Goal: Task Accomplishment & Management: Use online tool/utility

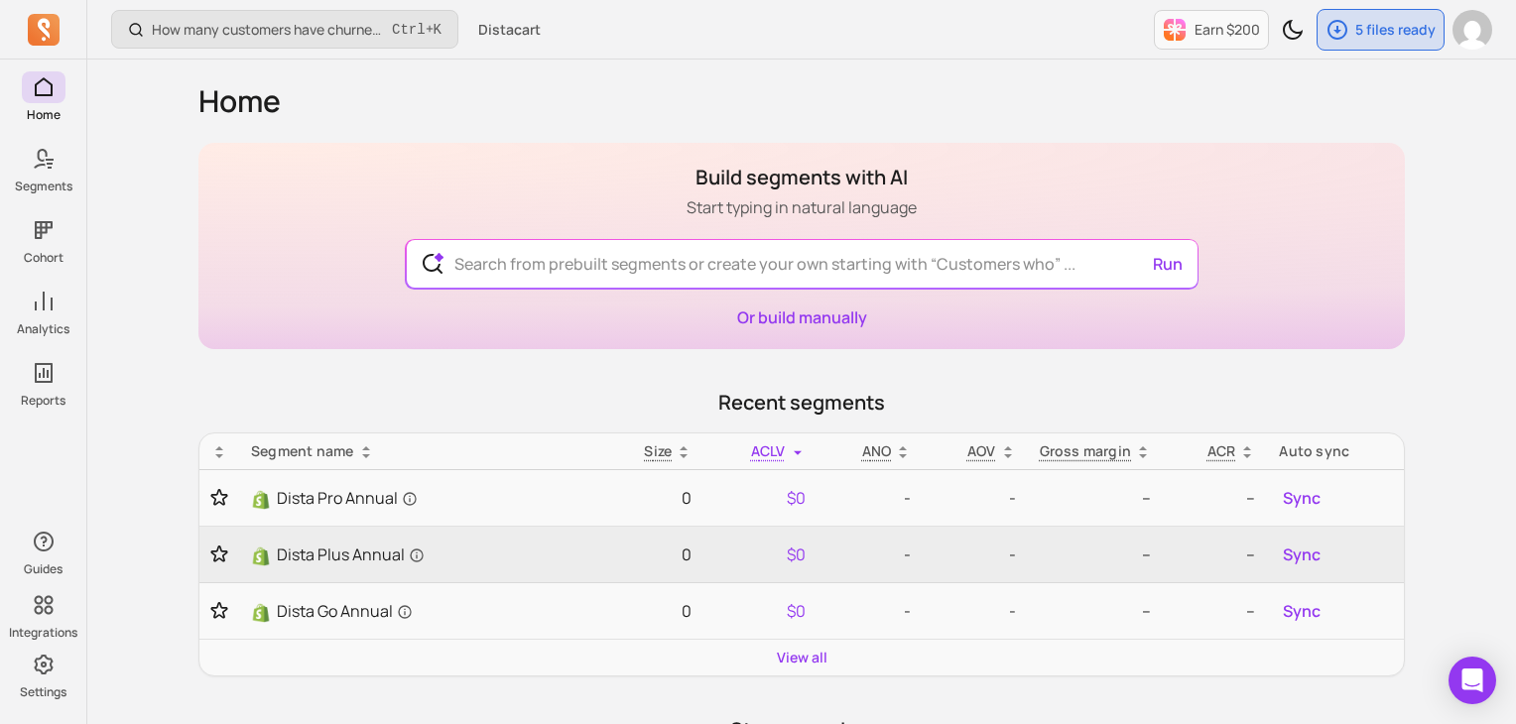
click at [567, 164] on div "Build segments with AI Start typing in natural language Run Or build manually" at bounding box center [801, 246] width 1207 height 206
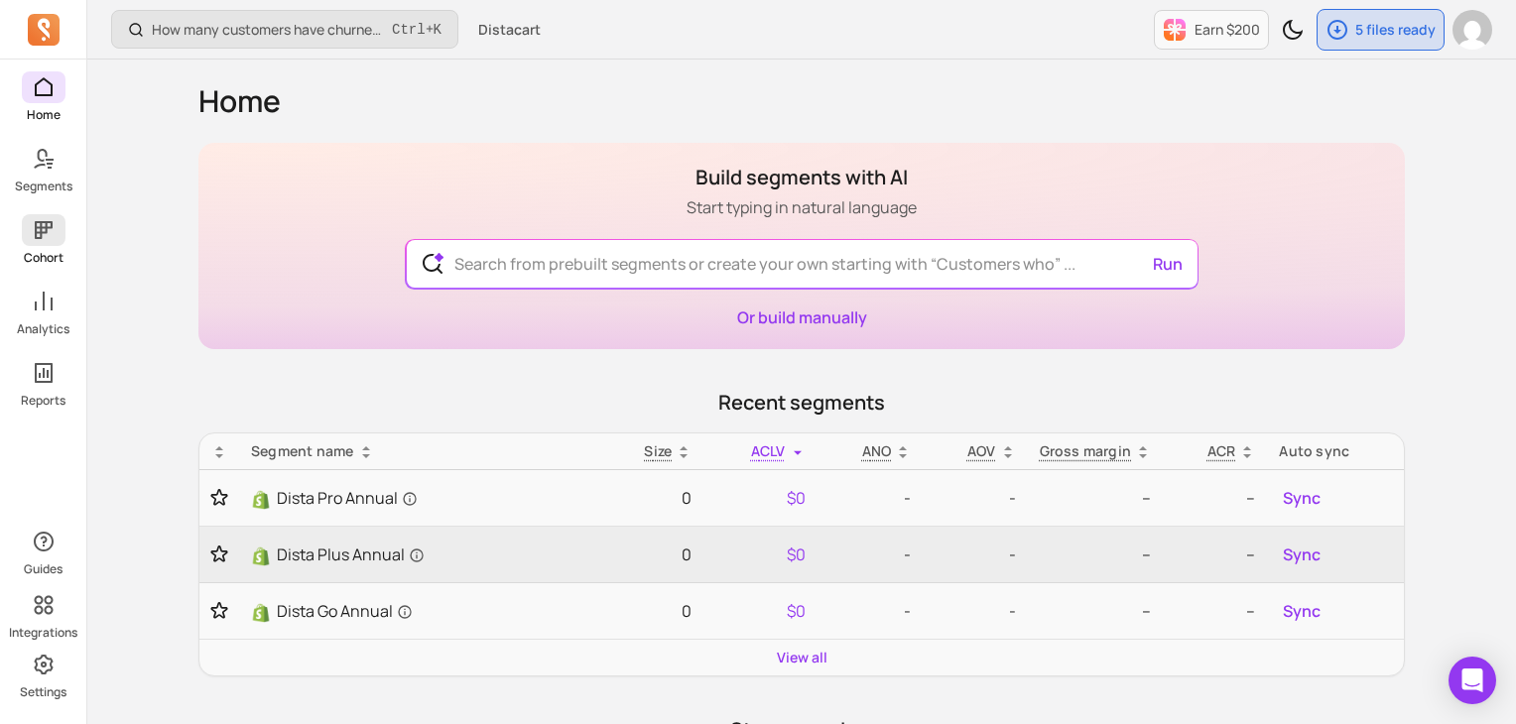
click at [39, 235] on icon at bounding box center [44, 230] width 24 height 24
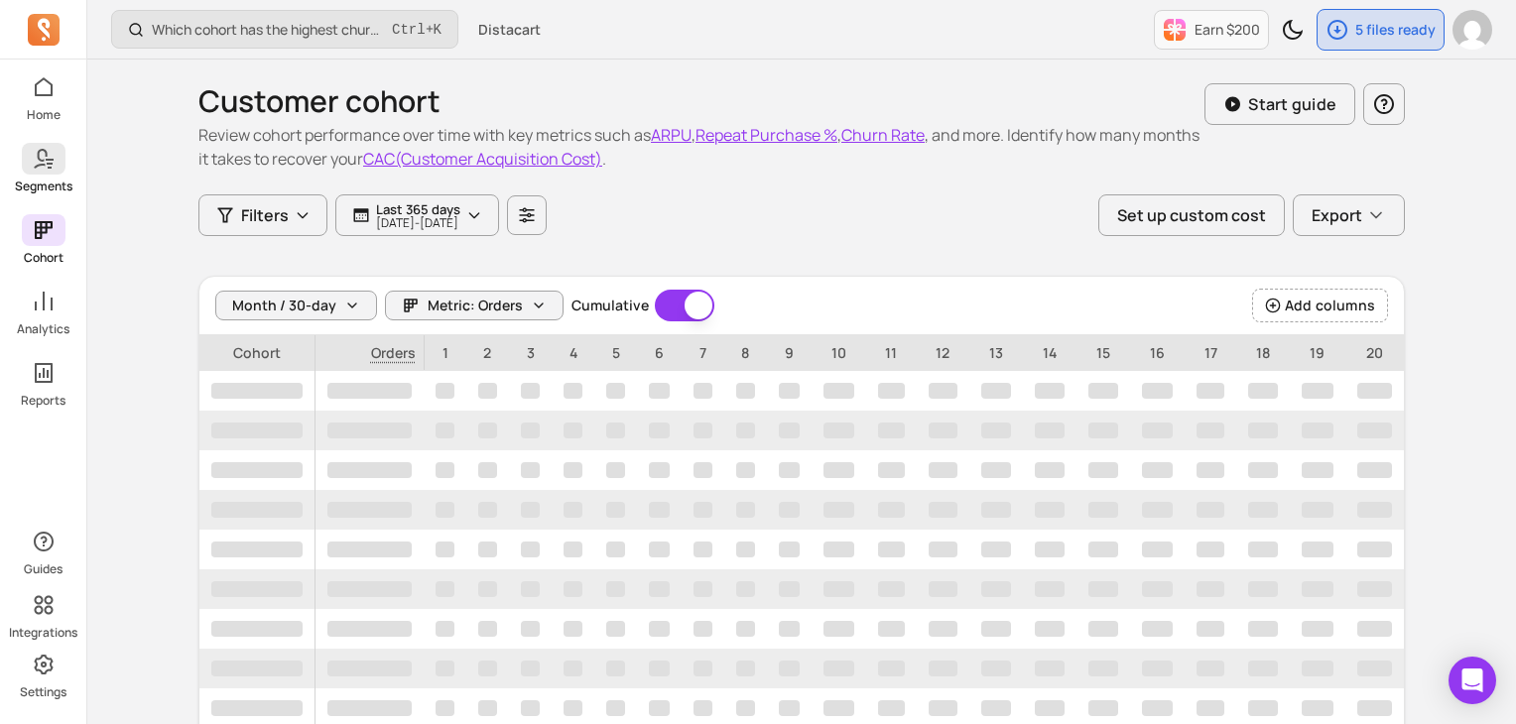
click at [44, 167] on icon at bounding box center [44, 159] width 24 height 24
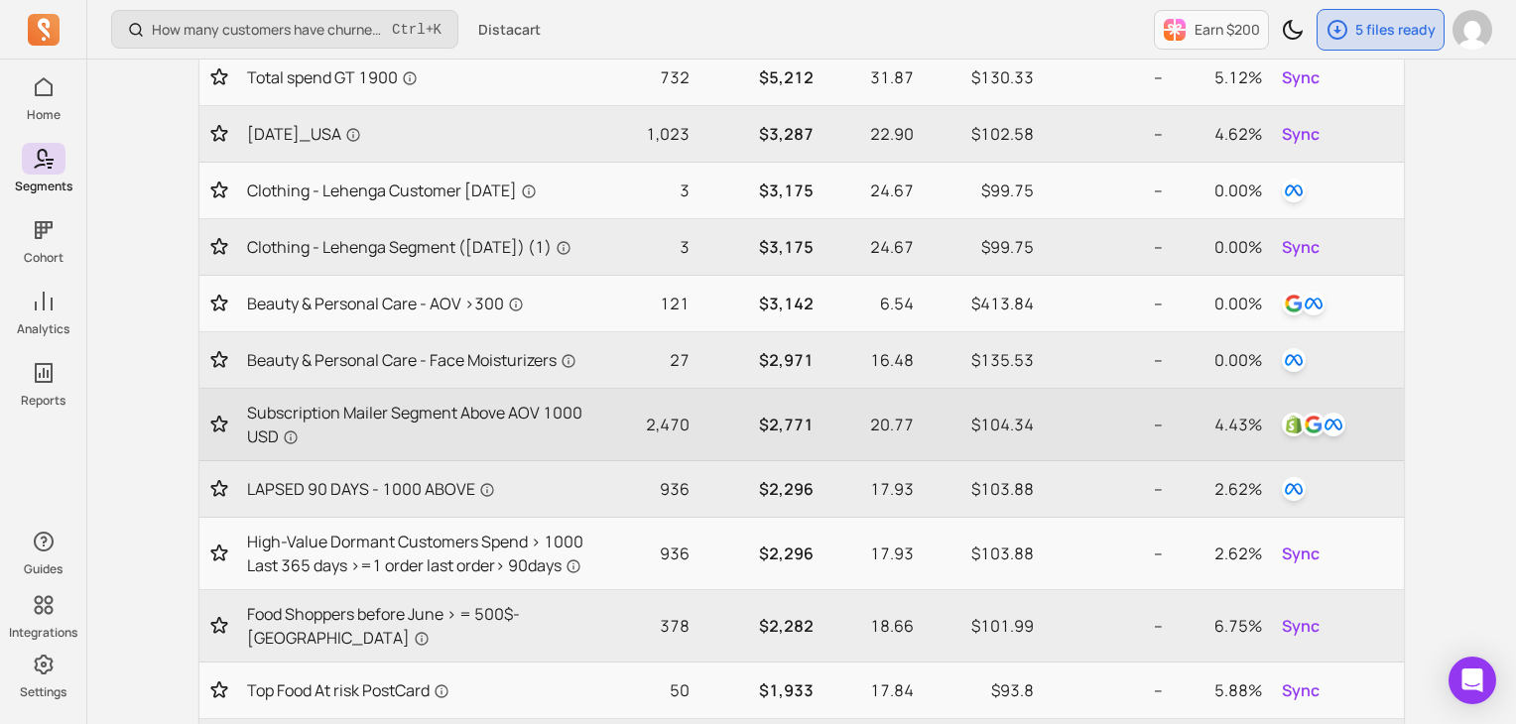
scroll to position [794, 0]
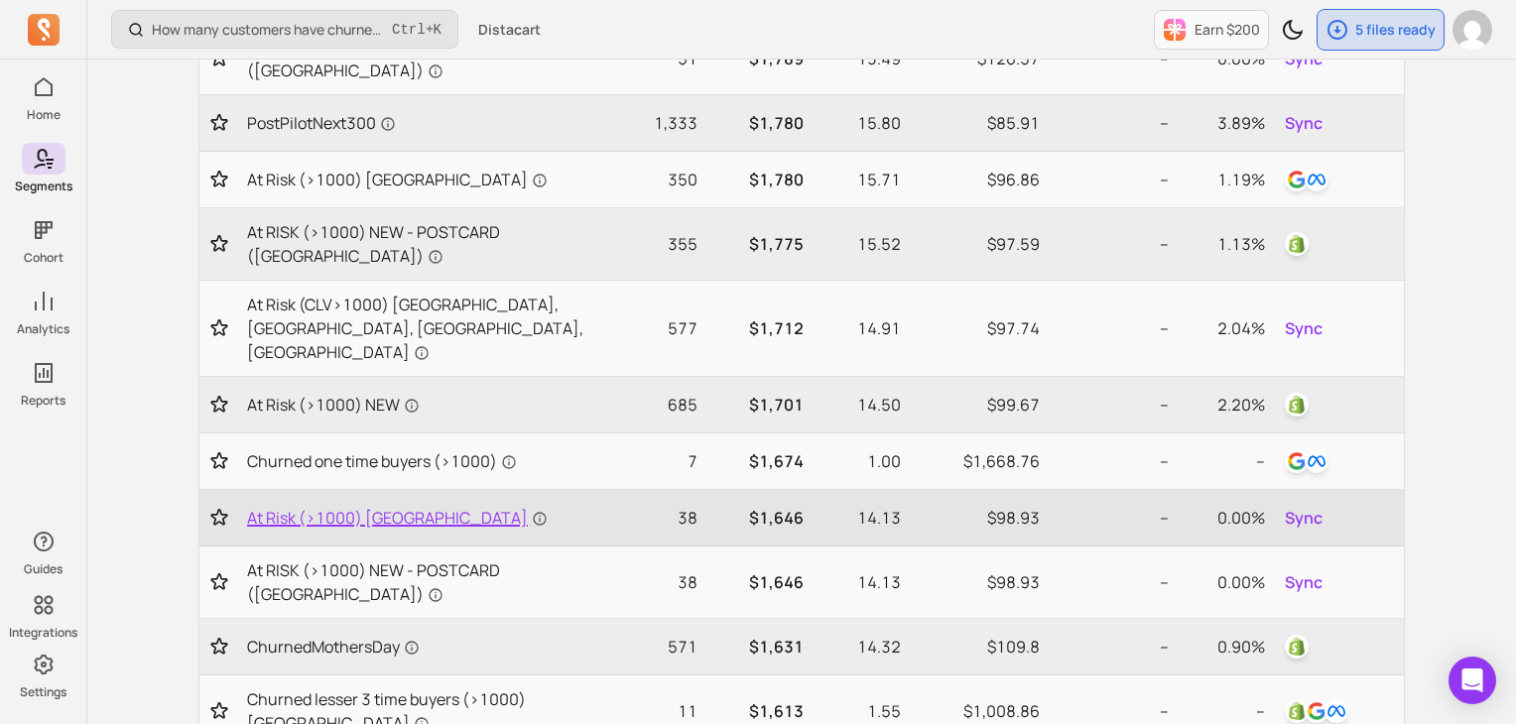
scroll to position [0, 0]
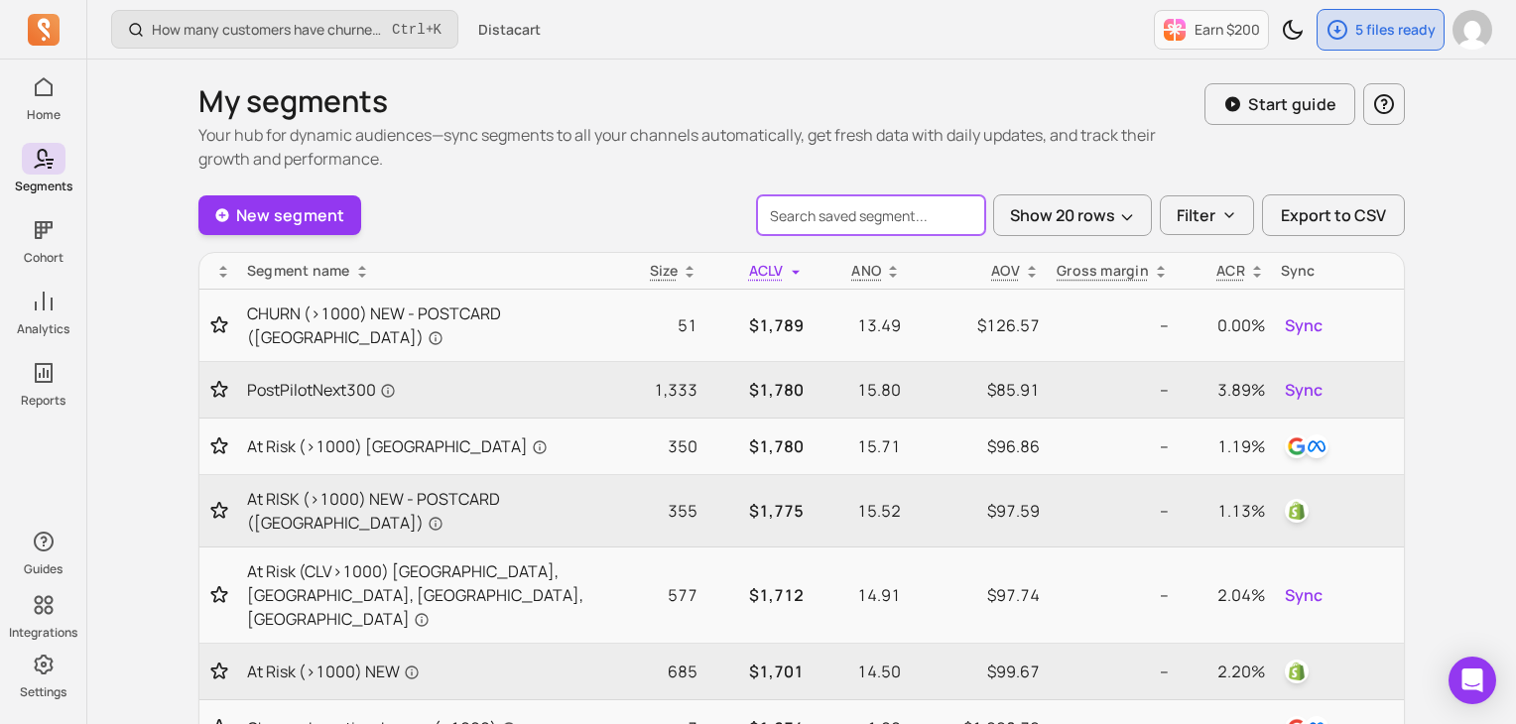
click at [889, 227] on input "search" at bounding box center [871, 215] width 228 height 40
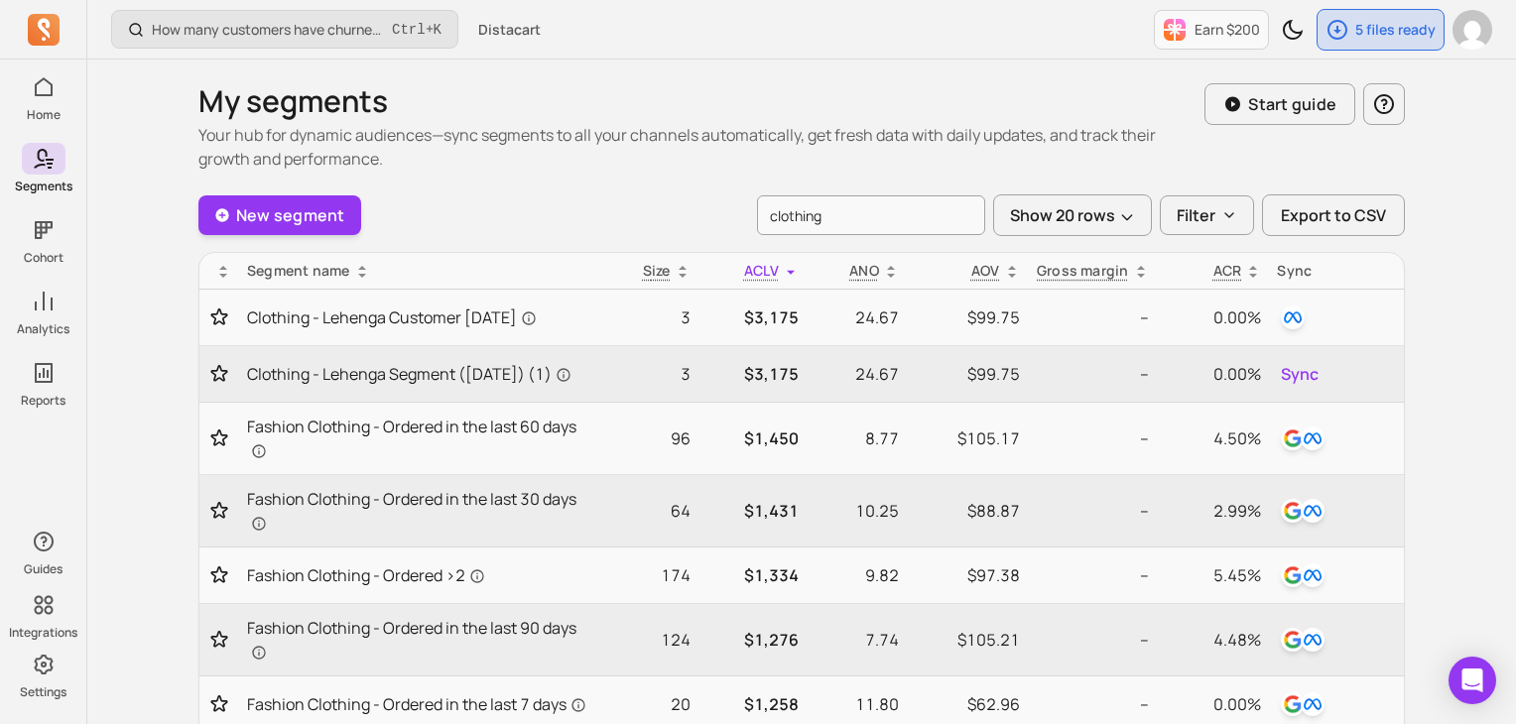
click at [870, 163] on p "Your hub for dynamic audiences—sync segments to all your channels automatically…" at bounding box center [701, 147] width 1006 height 48
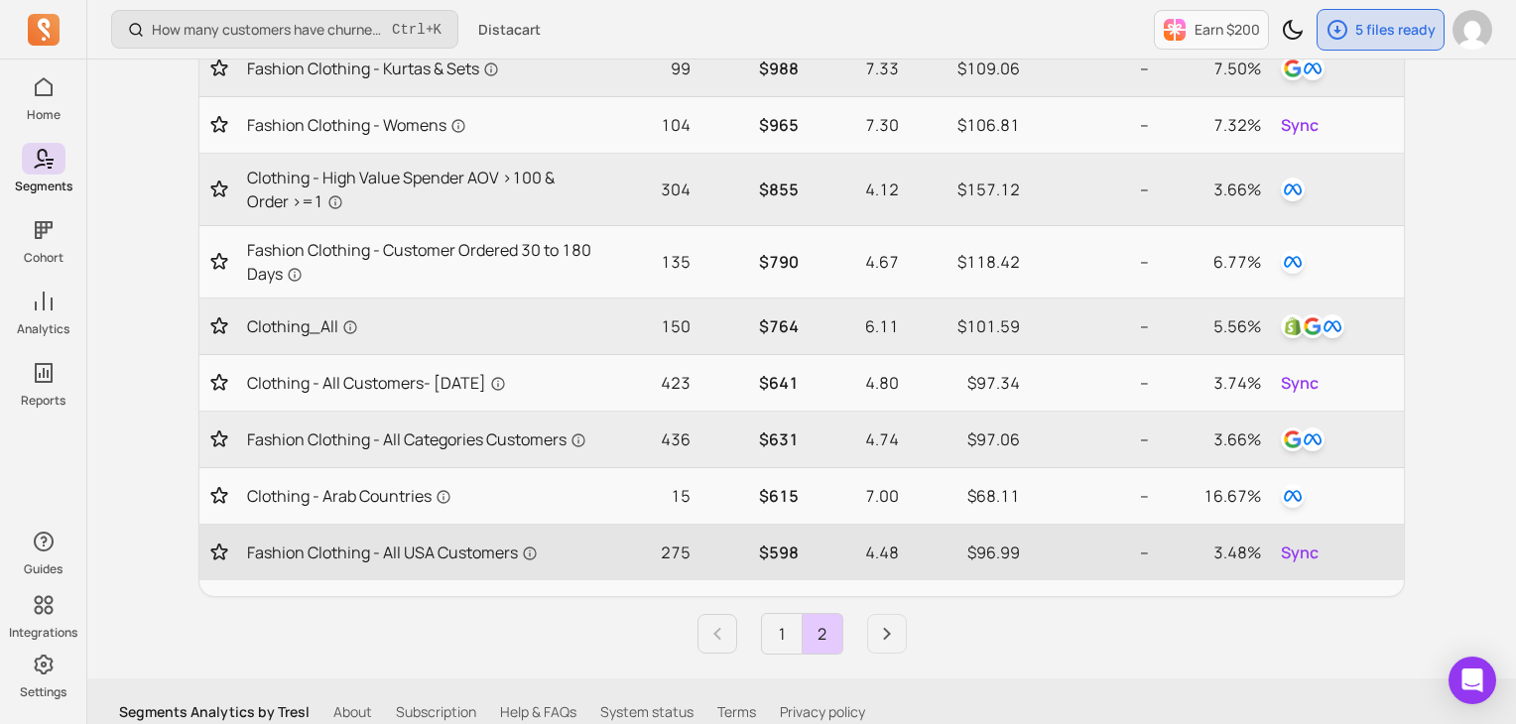
scroll to position [952, 0]
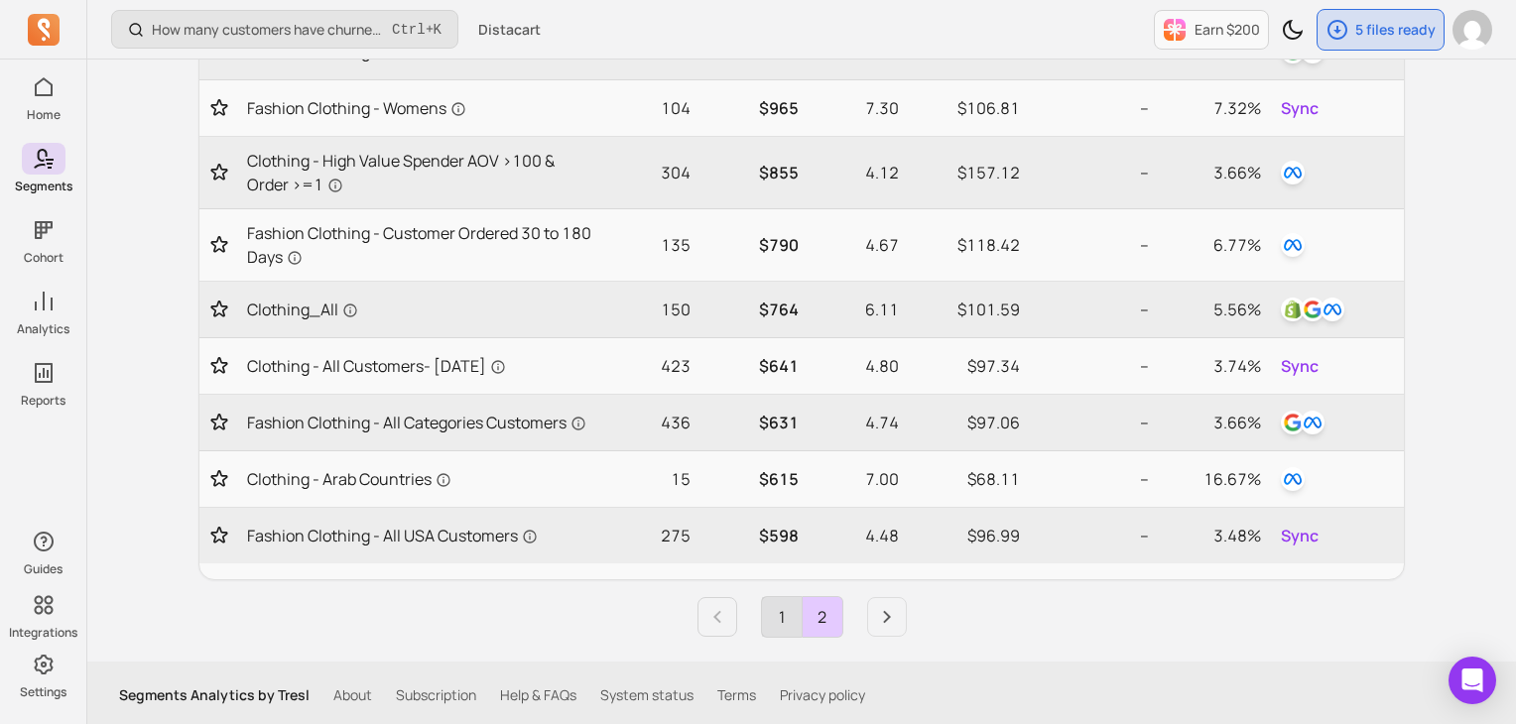
click at [781, 605] on link "1" at bounding box center [782, 617] width 40 height 40
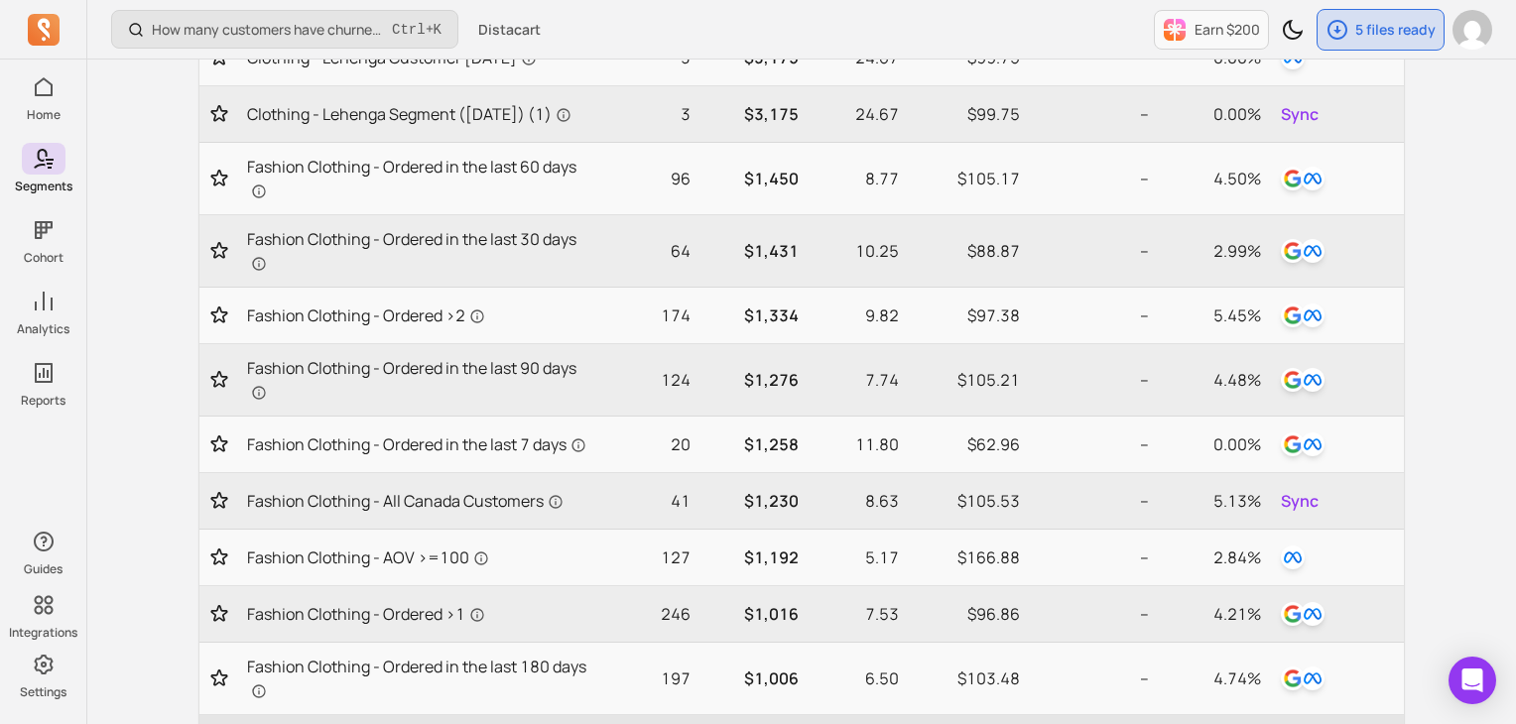
scroll to position [0, 0]
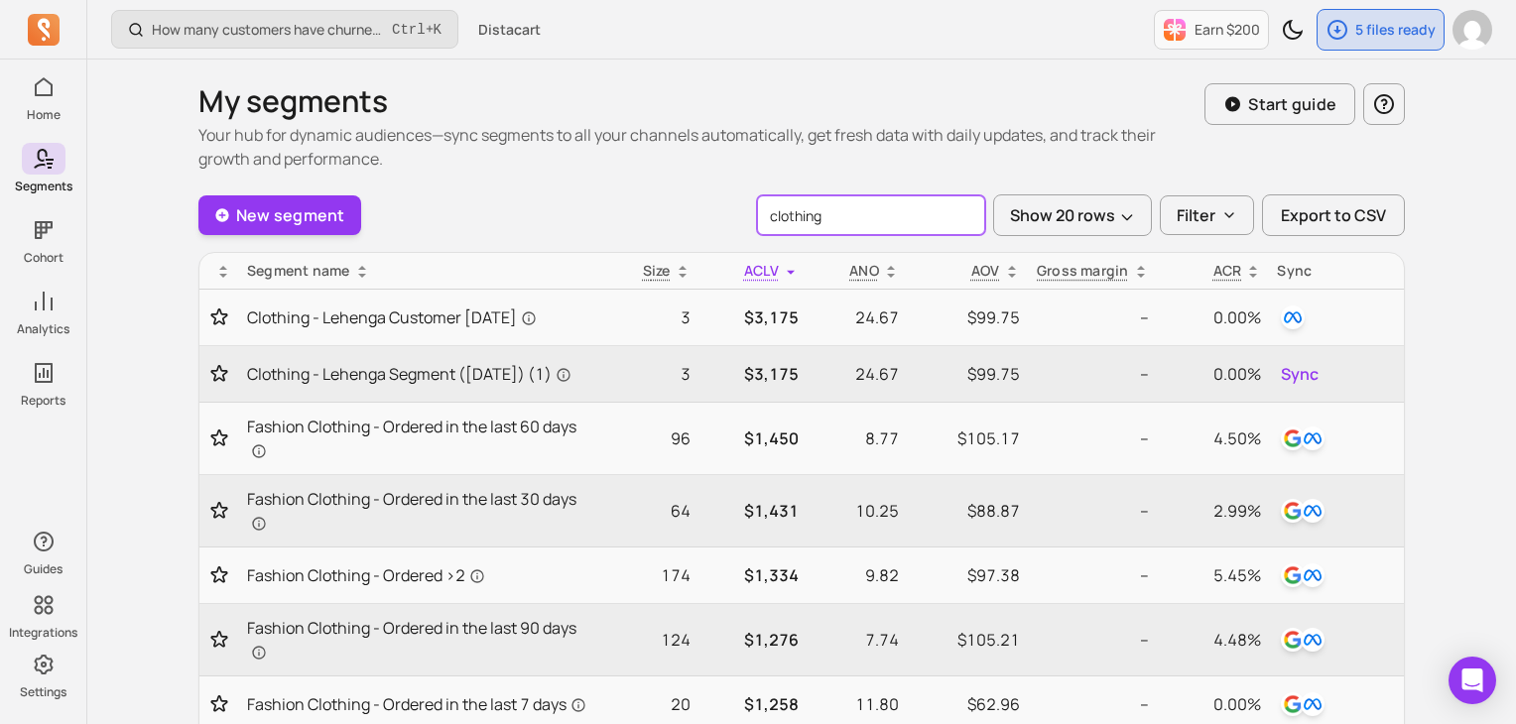
click at [830, 224] on input "clothing" at bounding box center [871, 215] width 228 height 40
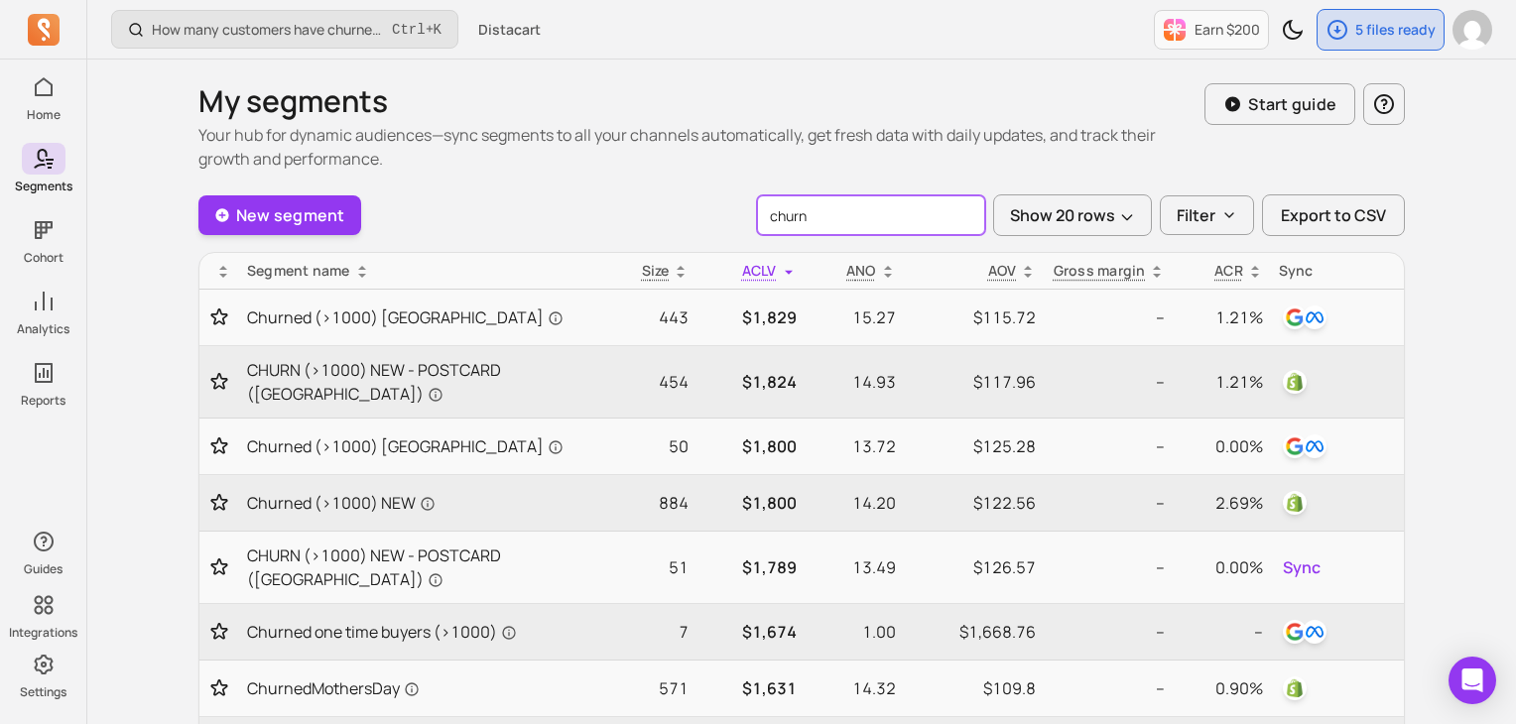
type input "churn"
click at [774, 83] on h1 "My segments" at bounding box center [701, 101] width 1006 height 36
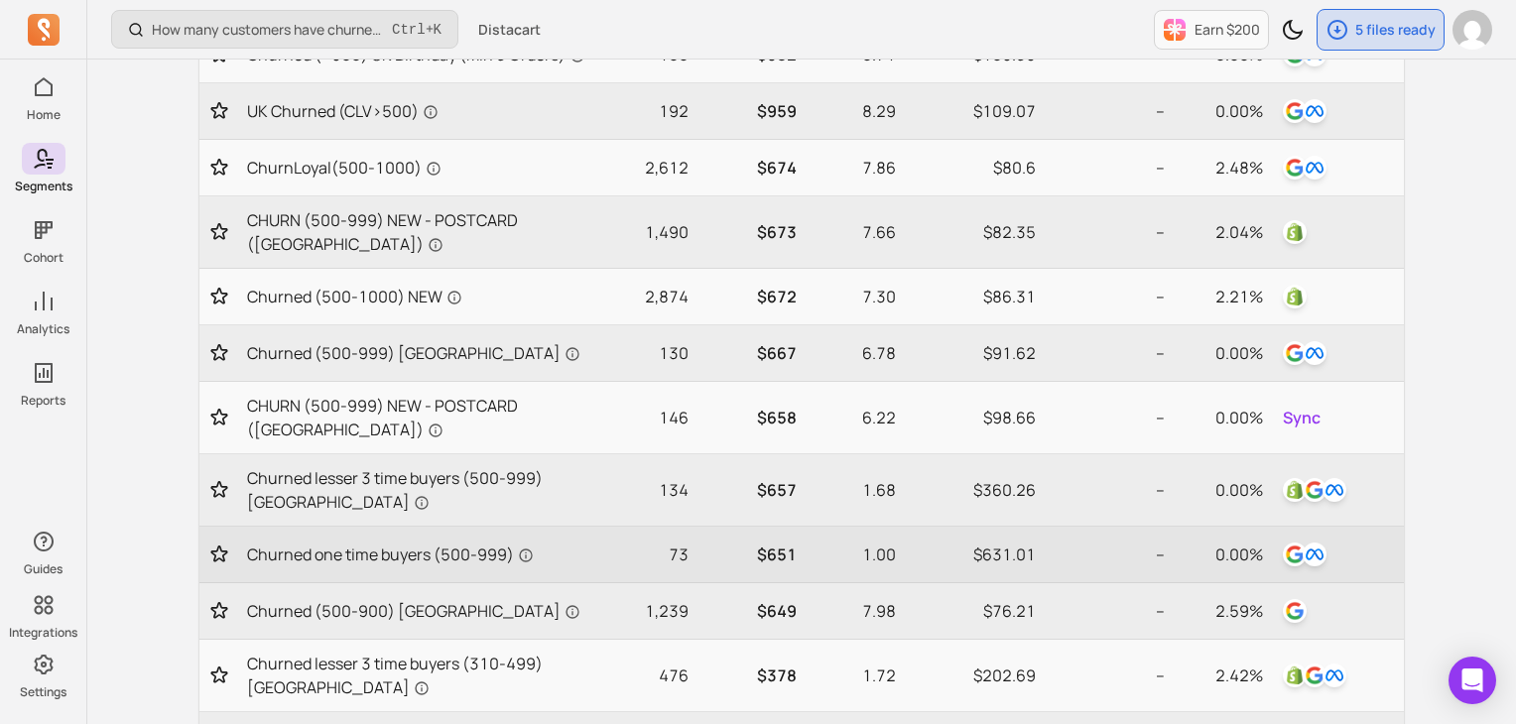
scroll to position [888, 0]
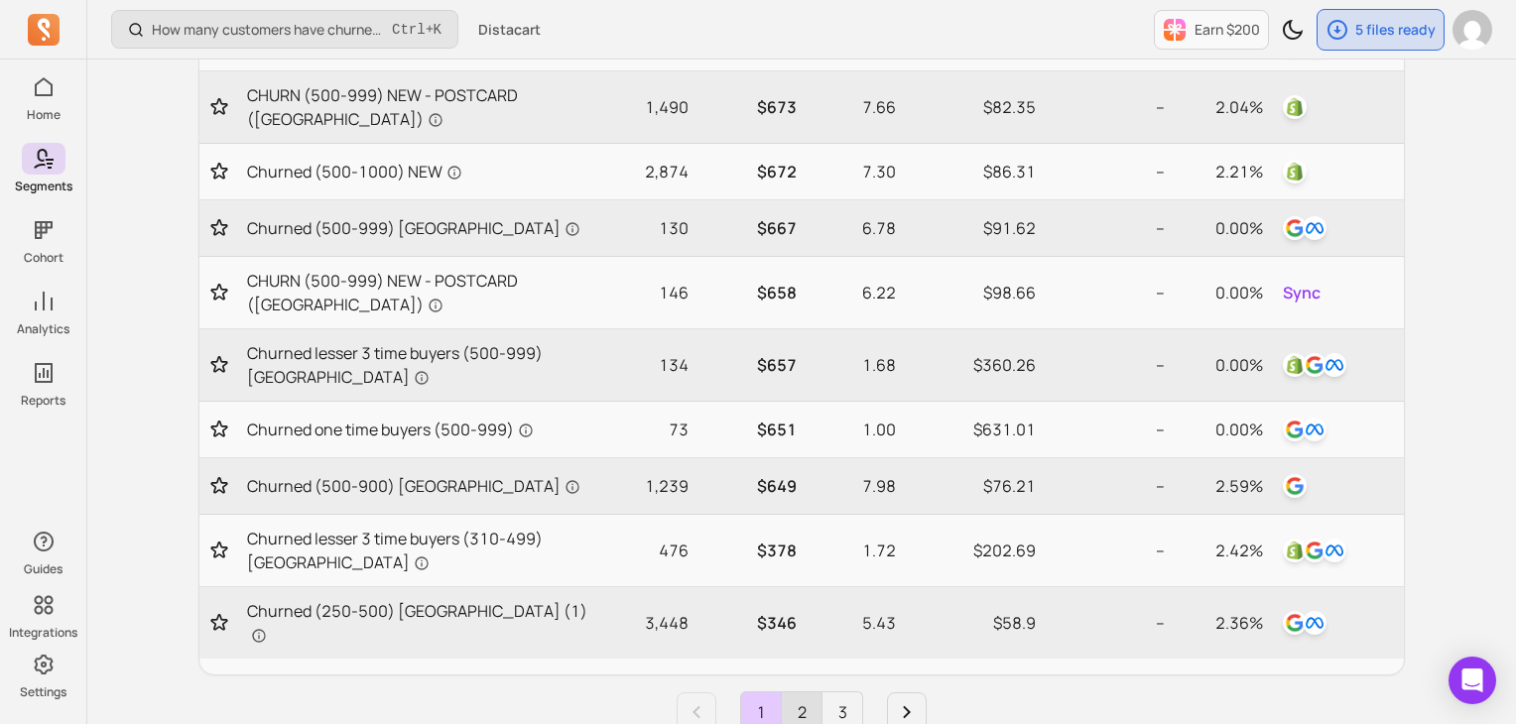
click at [785, 693] on link "2" at bounding box center [802, 713] width 40 height 40
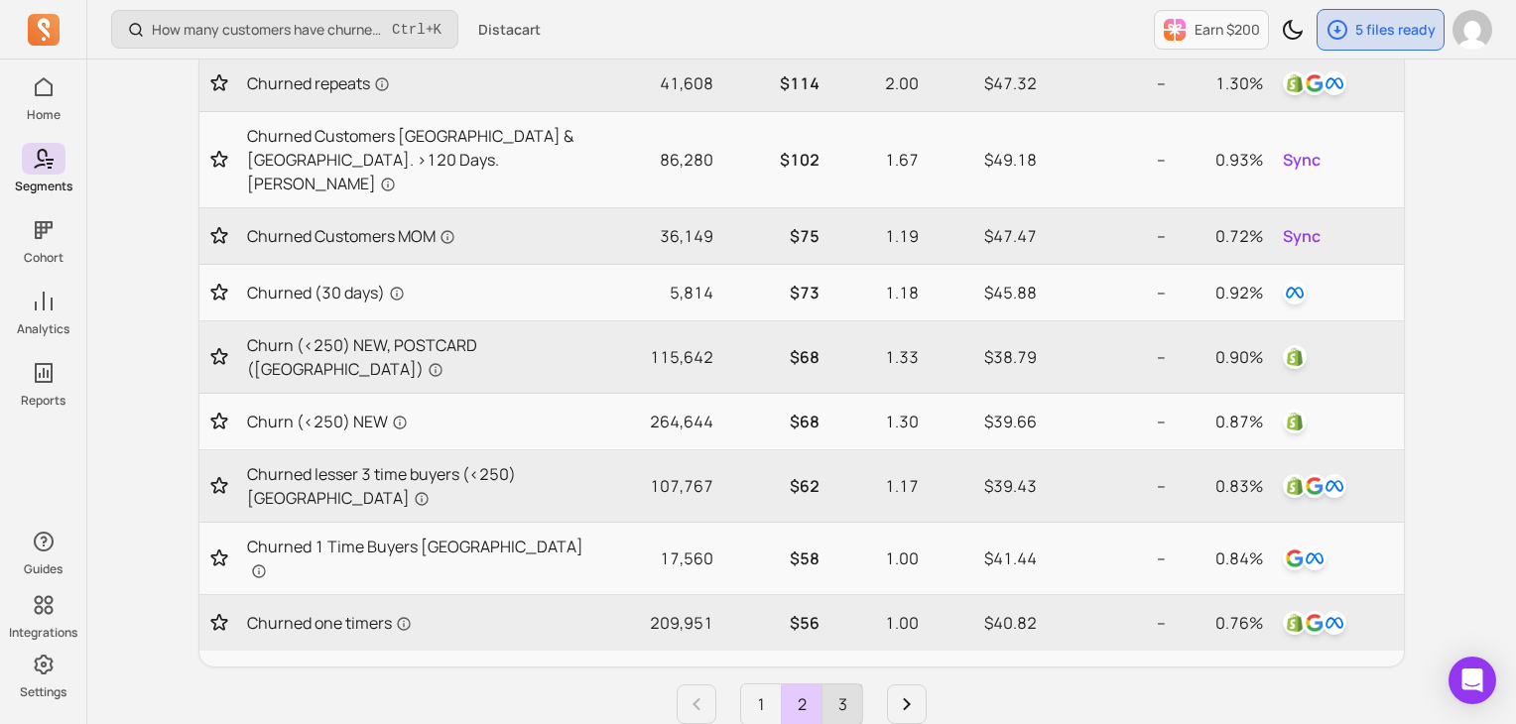
click at [841, 685] on link "3" at bounding box center [843, 705] width 40 height 40
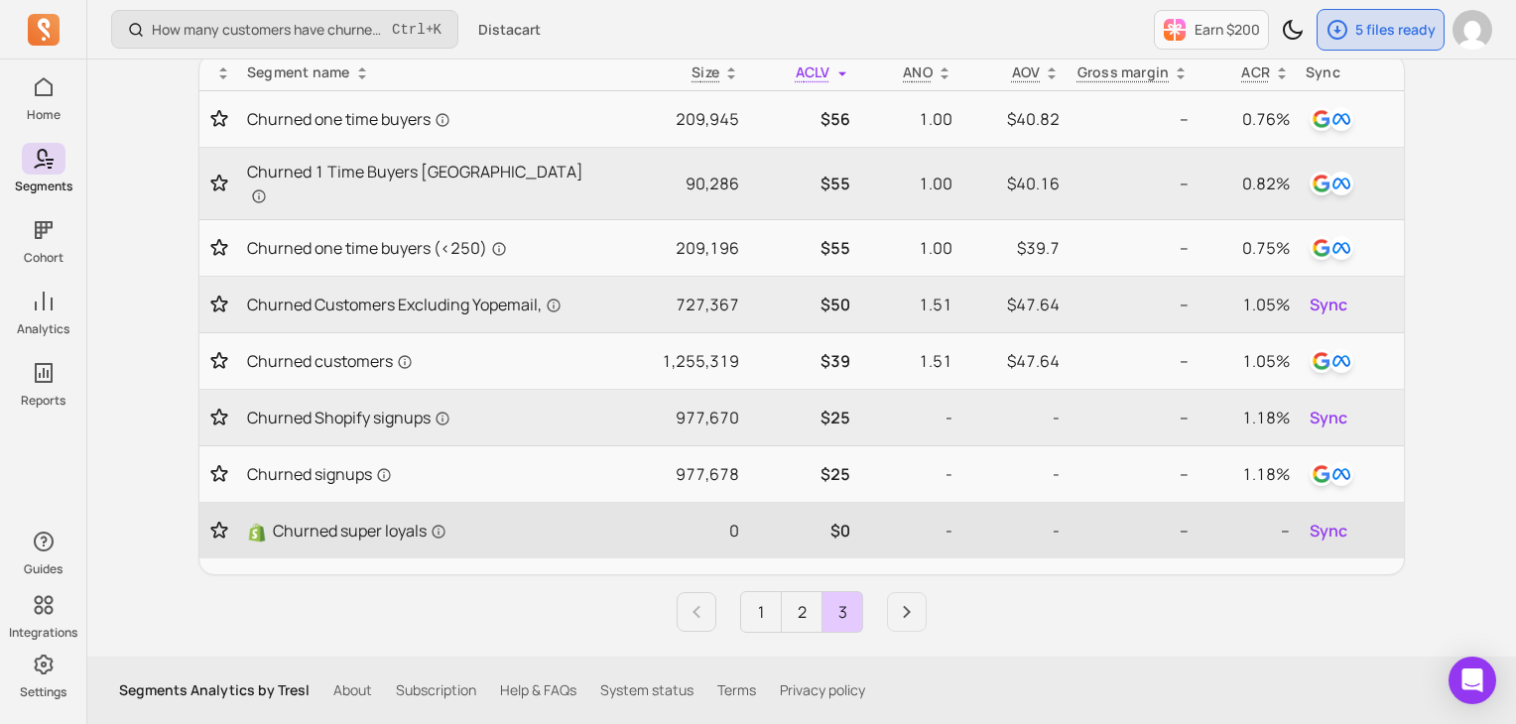
scroll to position [180, 0]
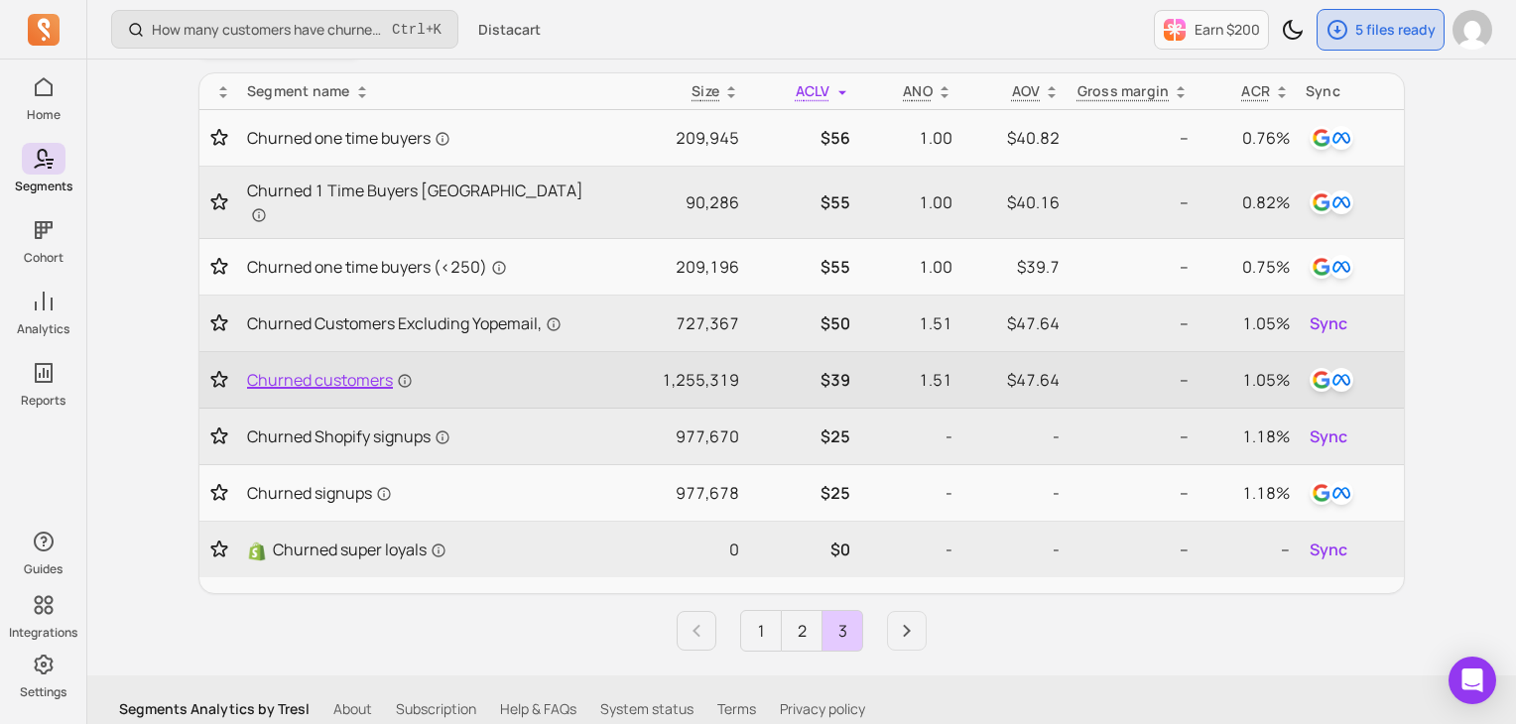
click at [373, 368] on span "Churned customers" at bounding box center [330, 380] width 166 height 24
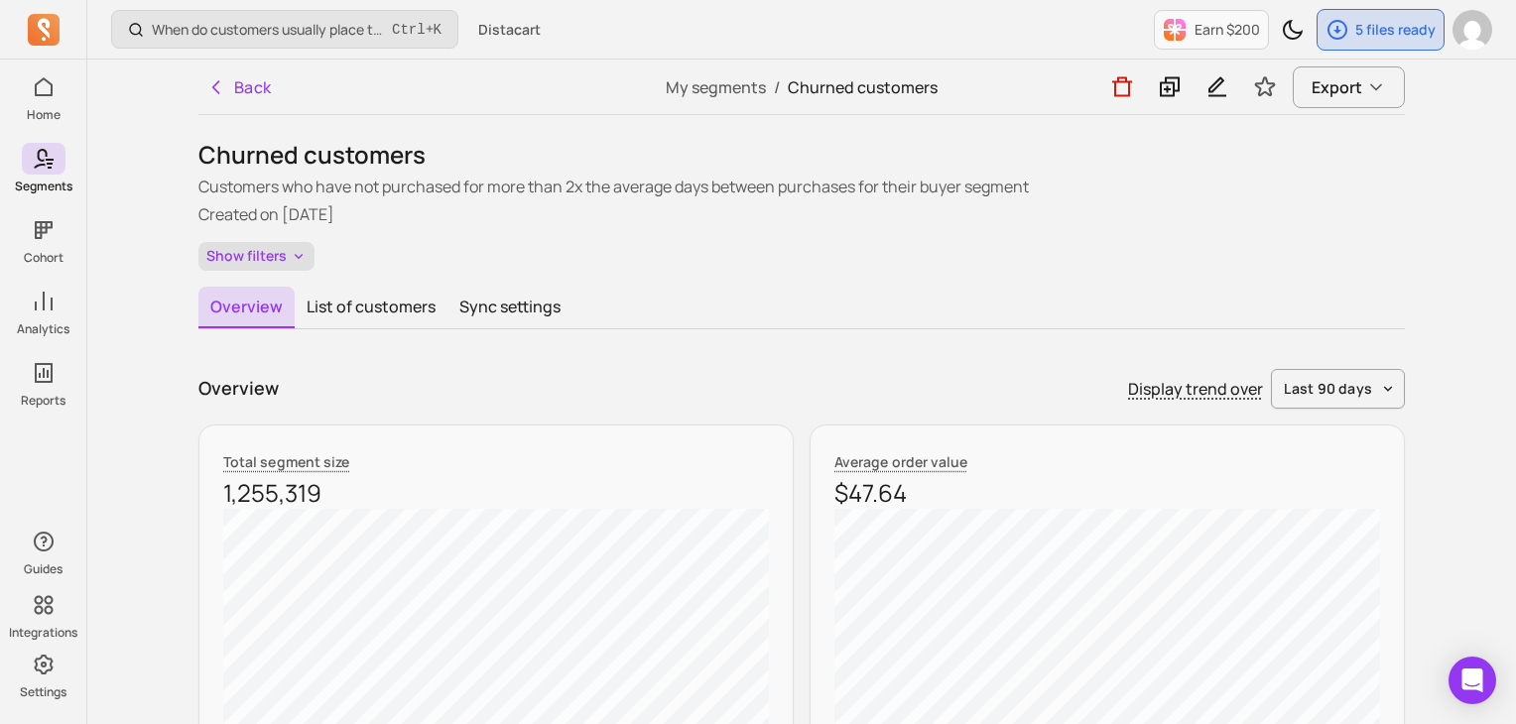
click at [276, 251] on button "Show filters" at bounding box center [256, 256] width 116 height 29
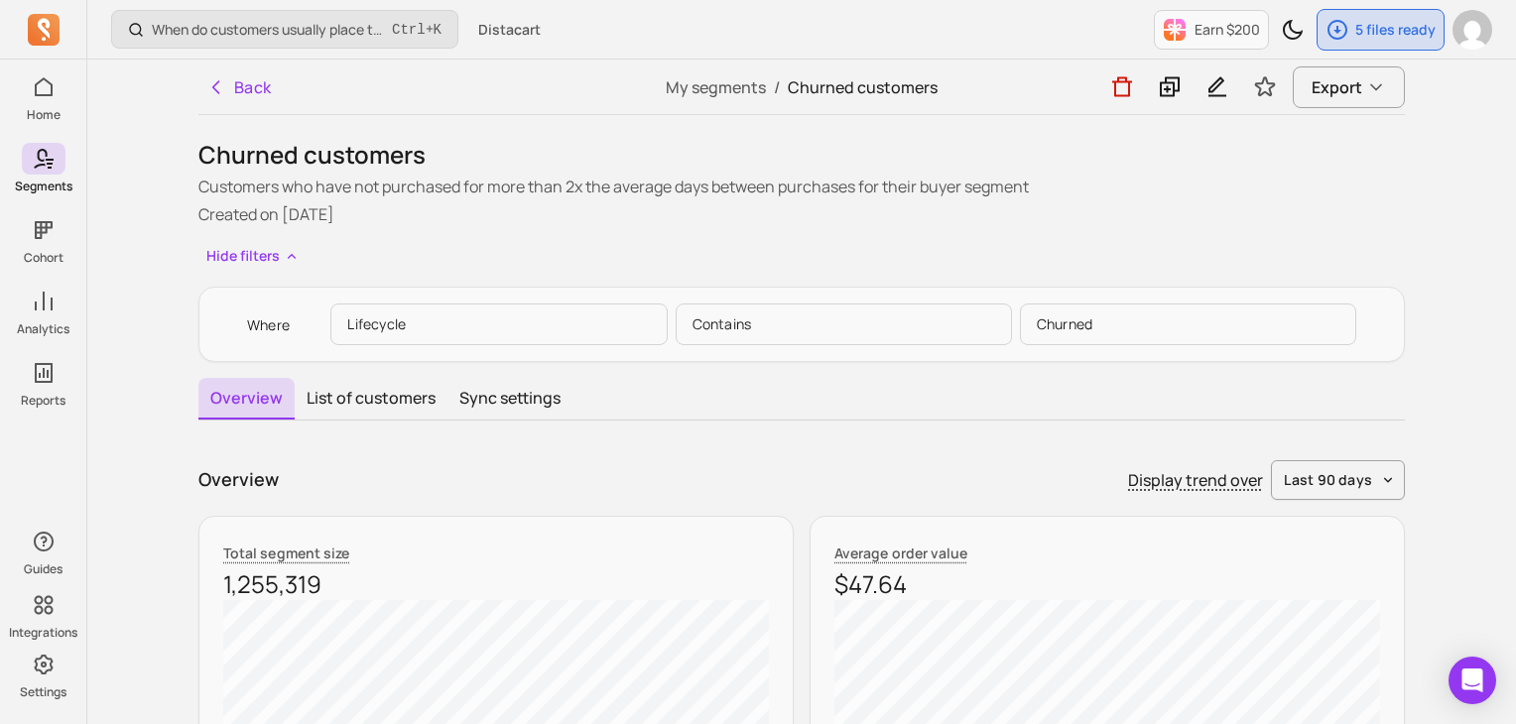
click at [546, 332] on p "Lifecycle" at bounding box center [498, 325] width 336 height 42
click at [407, 327] on p "Lifecycle" at bounding box center [498, 325] width 336 height 42
click at [1167, 88] on icon at bounding box center [1170, 87] width 20 height 20
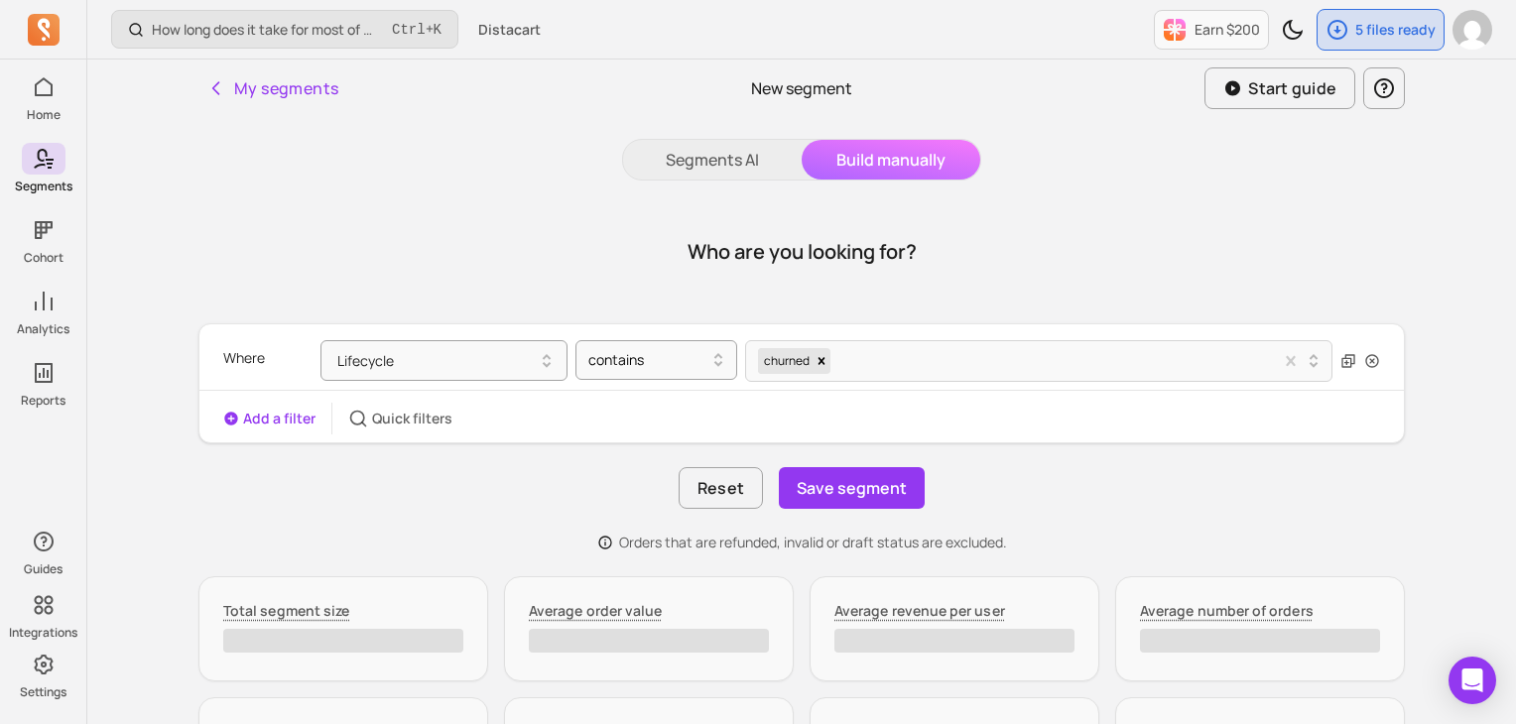
click at [273, 415] on button "Add a filter" at bounding box center [269, 419] width 92 height 20
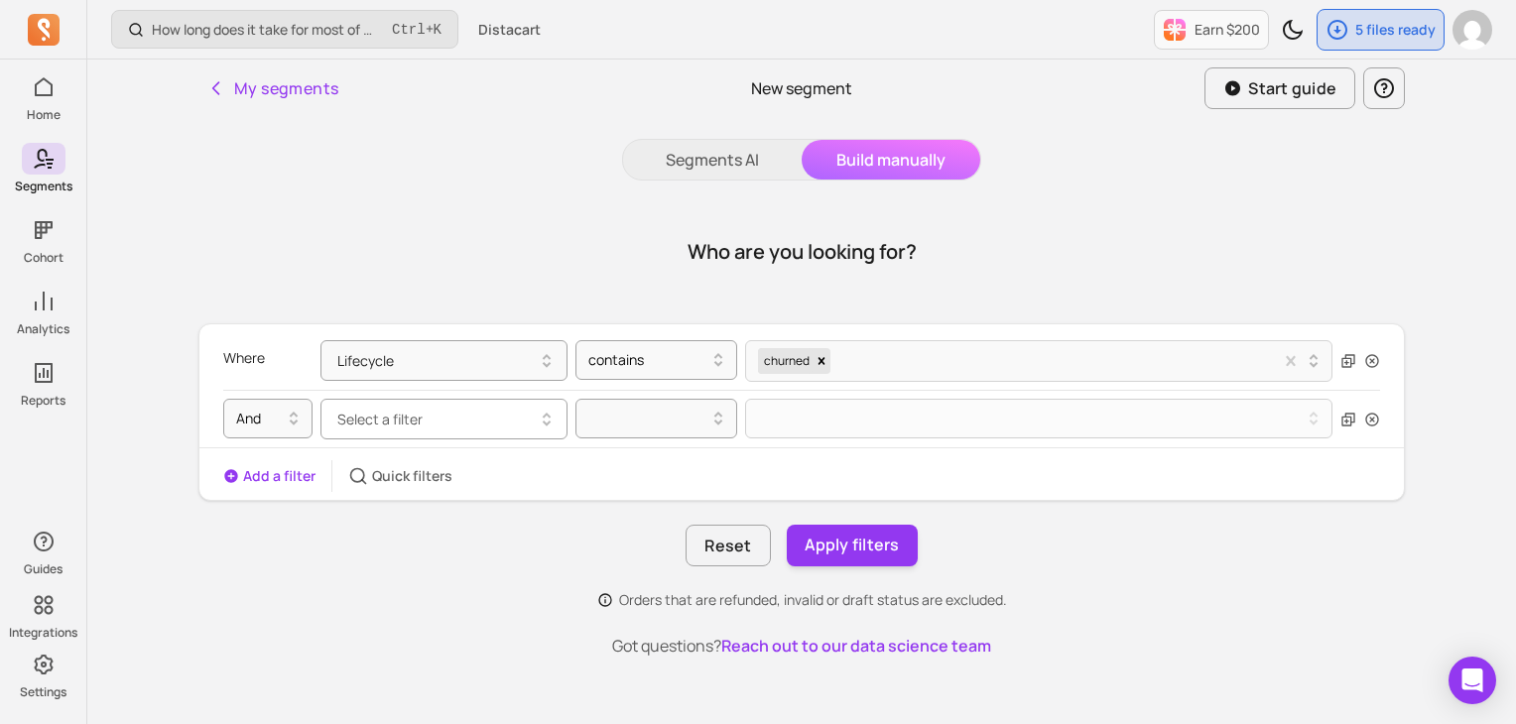
click at [401, 420] on span "Select a filter" at bounding box center [379, 419] width 85 height 19
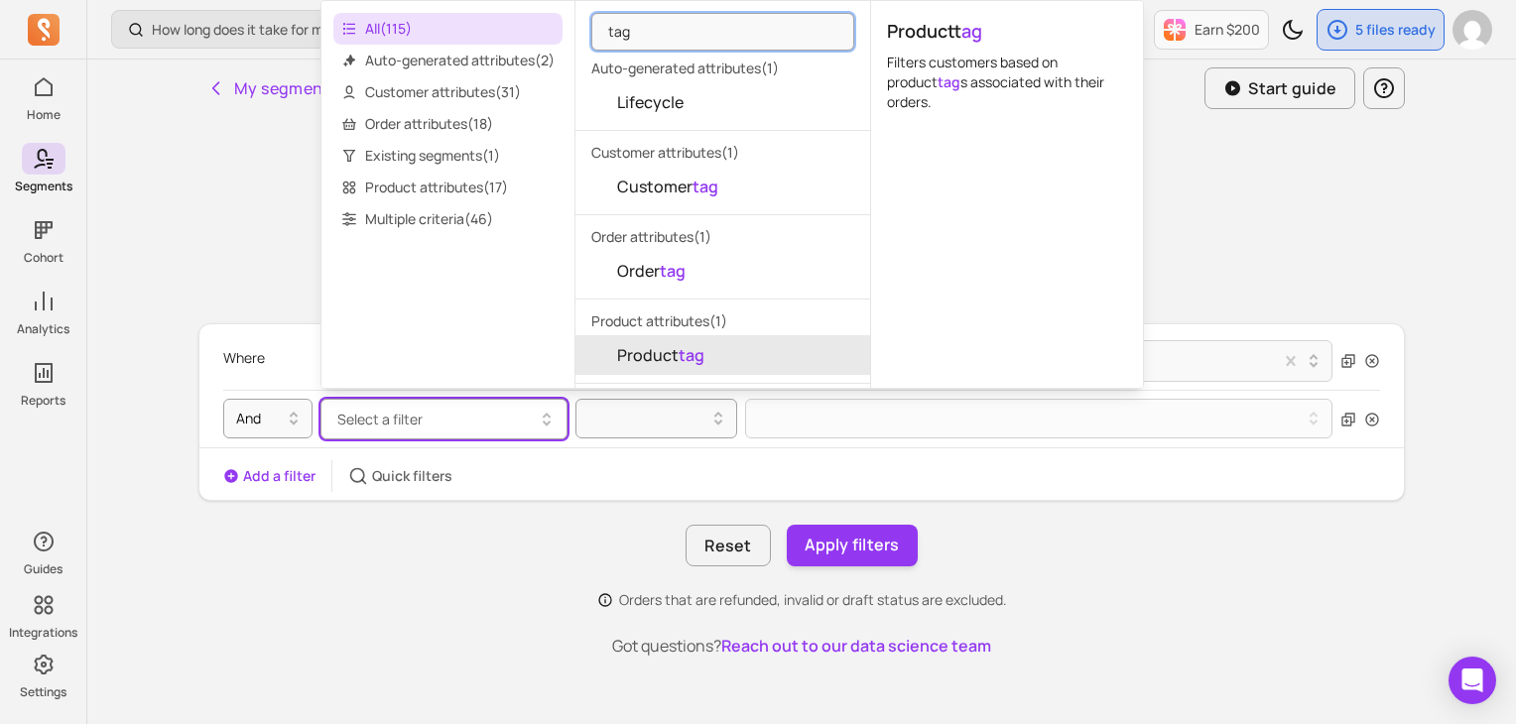
type input "tag"
click at [673, 354] on span "Product tag" at bounding box center [660, 355] width 87 height 24
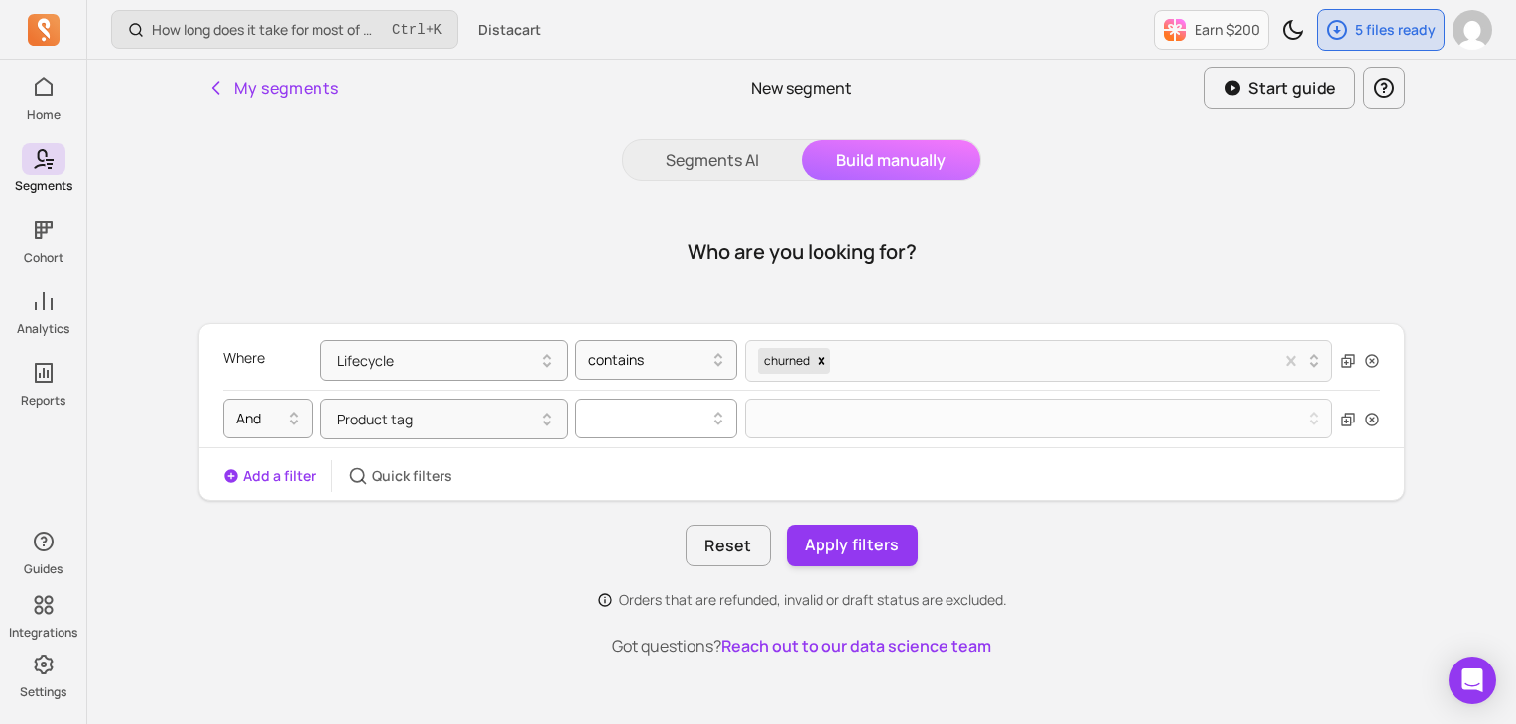
click at [679, 416] on div at bounding box center [648, 419] width 120 height 24
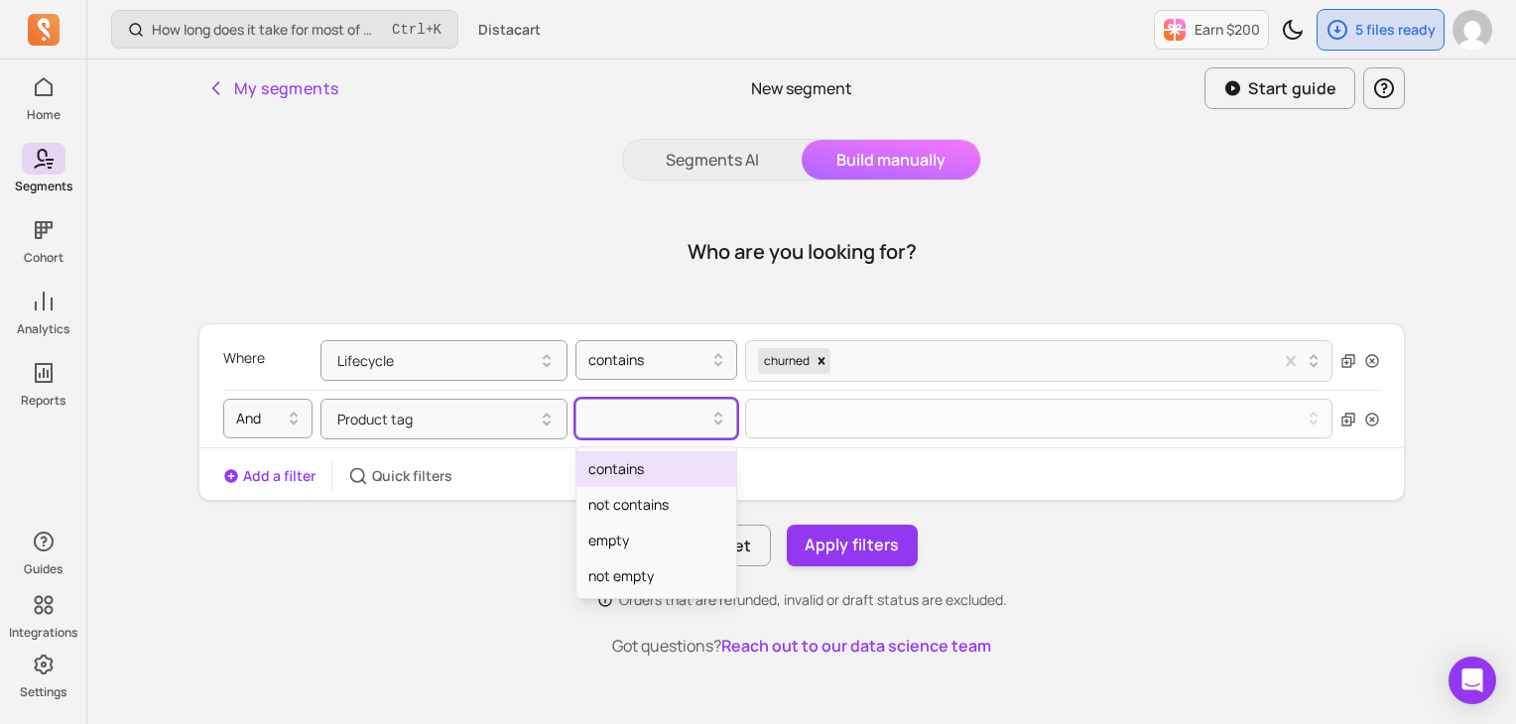
click at [646, 474] on div "contains" at bounding box center [657, 470] width 160 height 36
click at [805, 415] on div at bounding box center [1032, 419] width 540 height 8
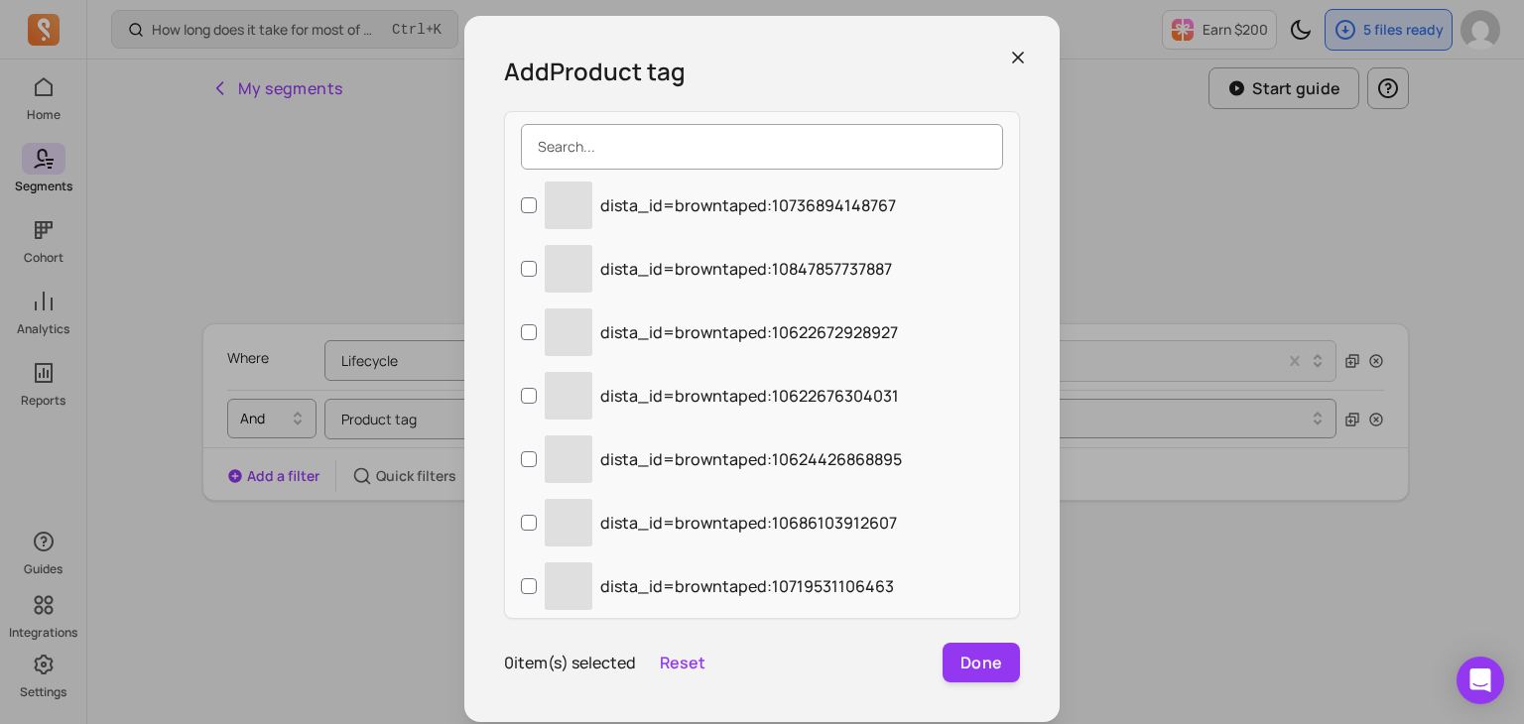
click at [770, 144] on input "search" at bounding box center [762, 147] width 482 height 46
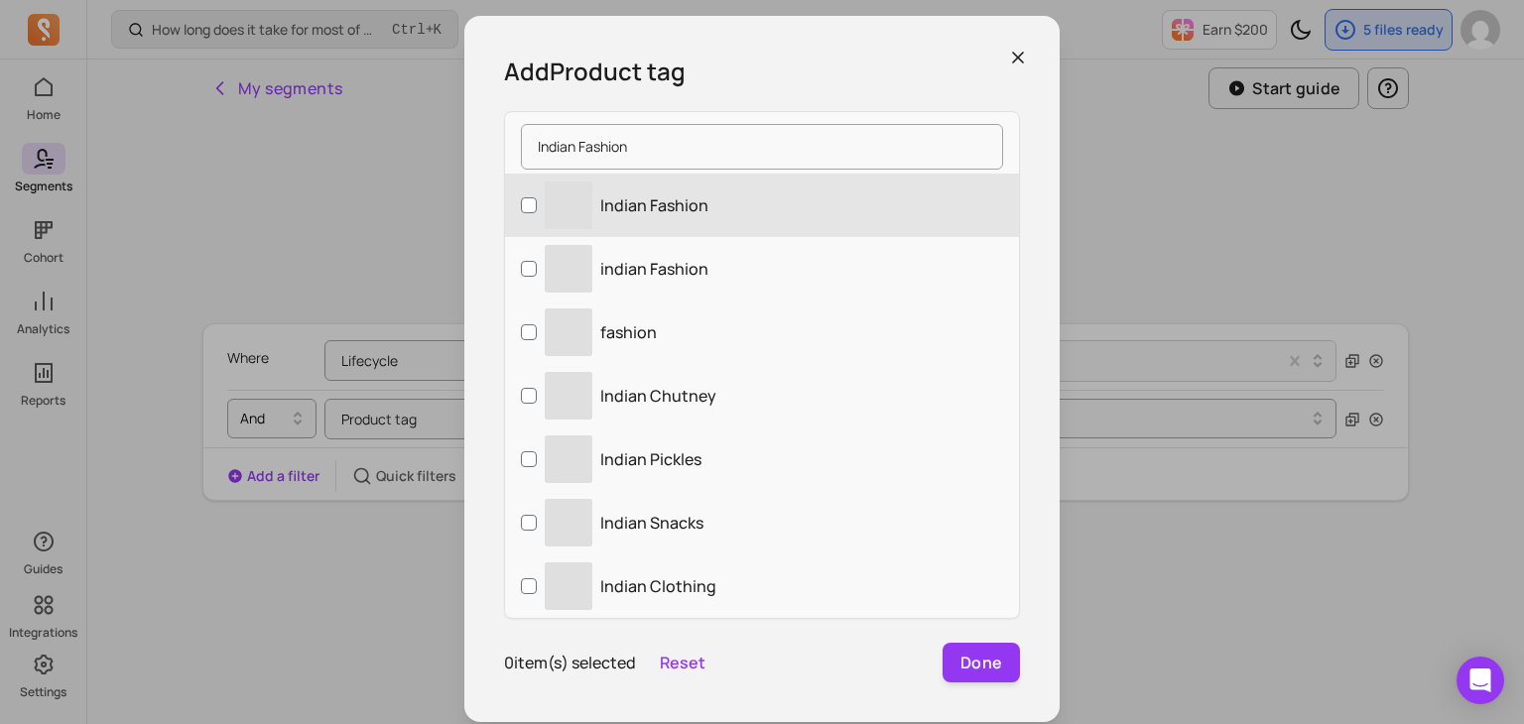
type input "Indian Fashion"
click at [699, 206] on p "Indian Fashion" at bounding box center [654, 206] width 108 height 24
click at [537, 206] on input "‌ Indian Fashion" at bounding box center [529, 205] width 16 height 16
checkbox input "true"
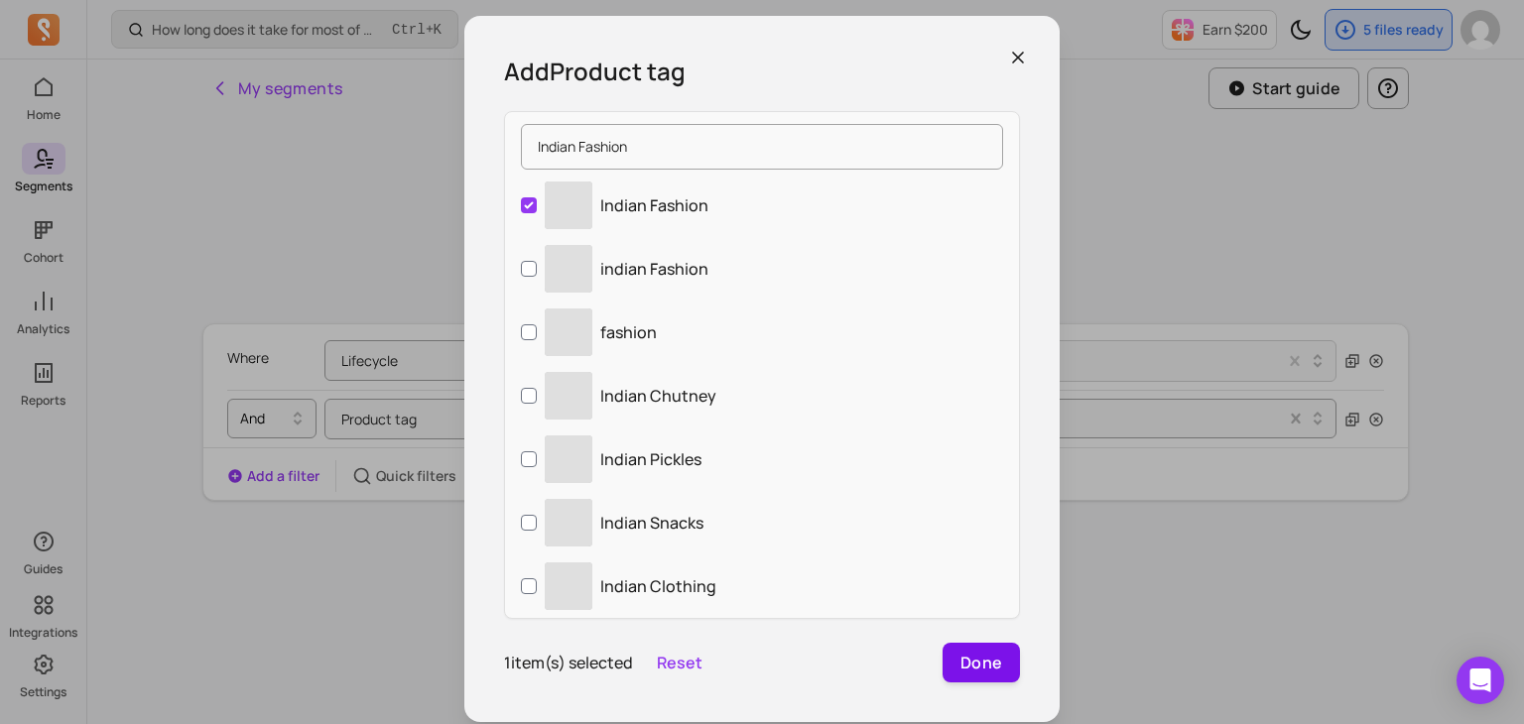
click at [965, 651] on button "Done" at bounding box center [981, 663] width 77 height 40
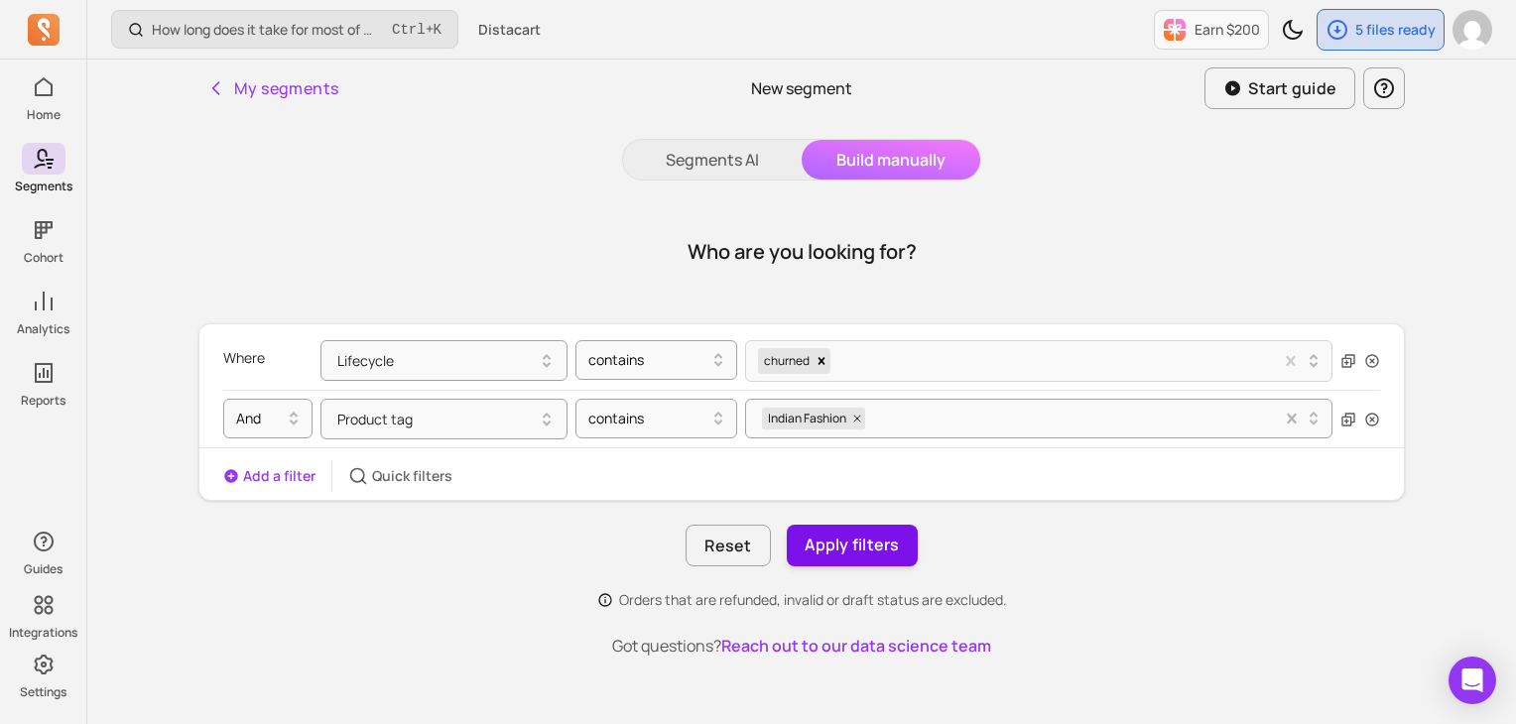
click at [852, 548] on button "Apply filters" at bounding box center [852, 546] width 131 height 42
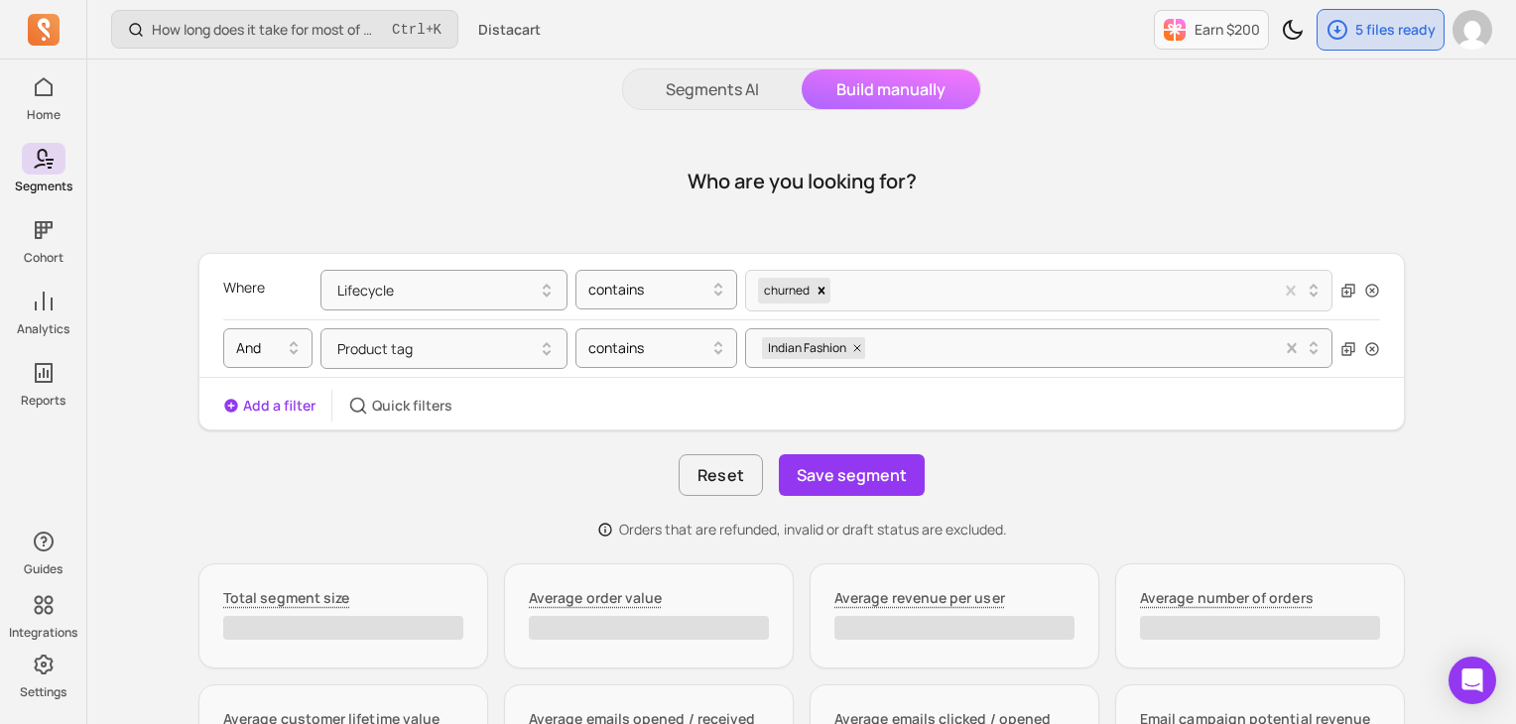
scroll to position [198, 0]
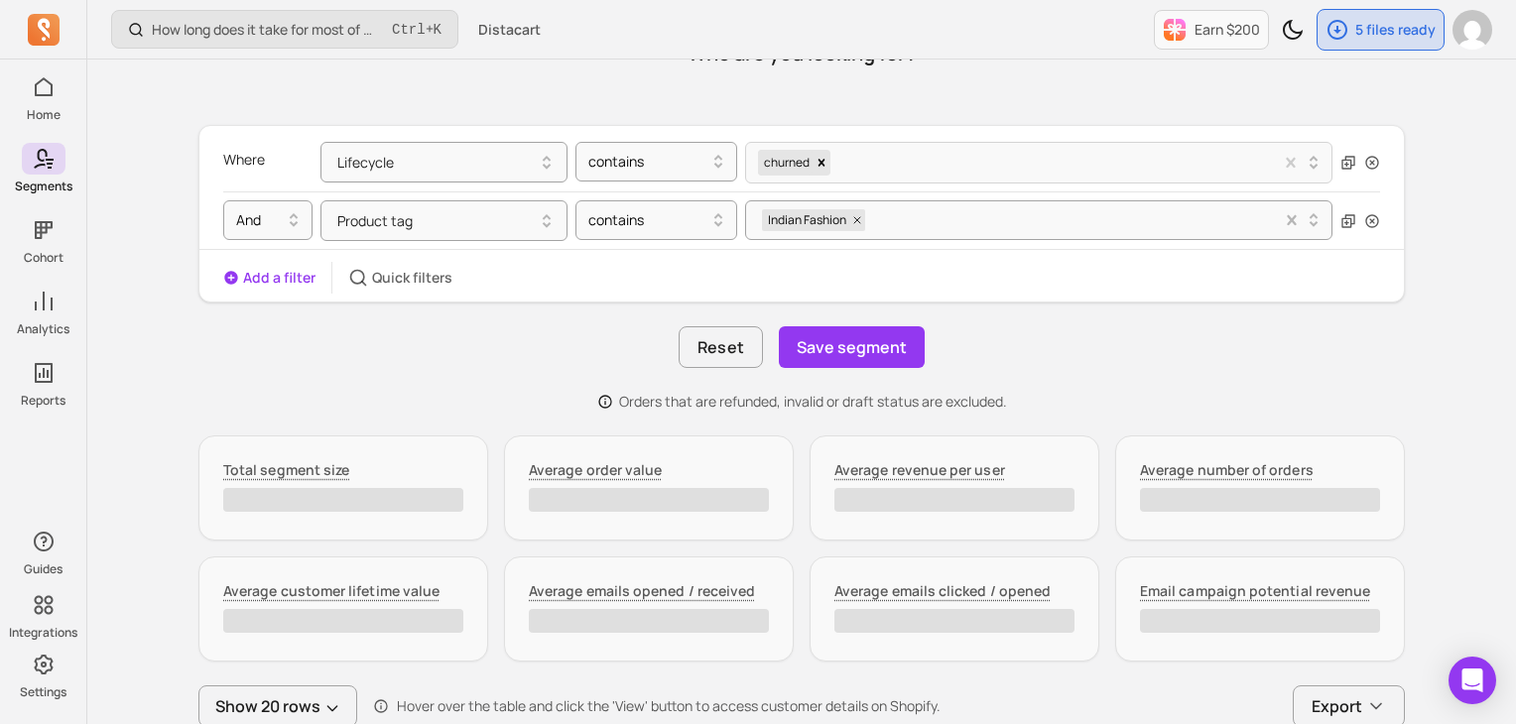
click at [246, 268] on button "Add a filter" at bounding box center [269, 278] width 92 height 20
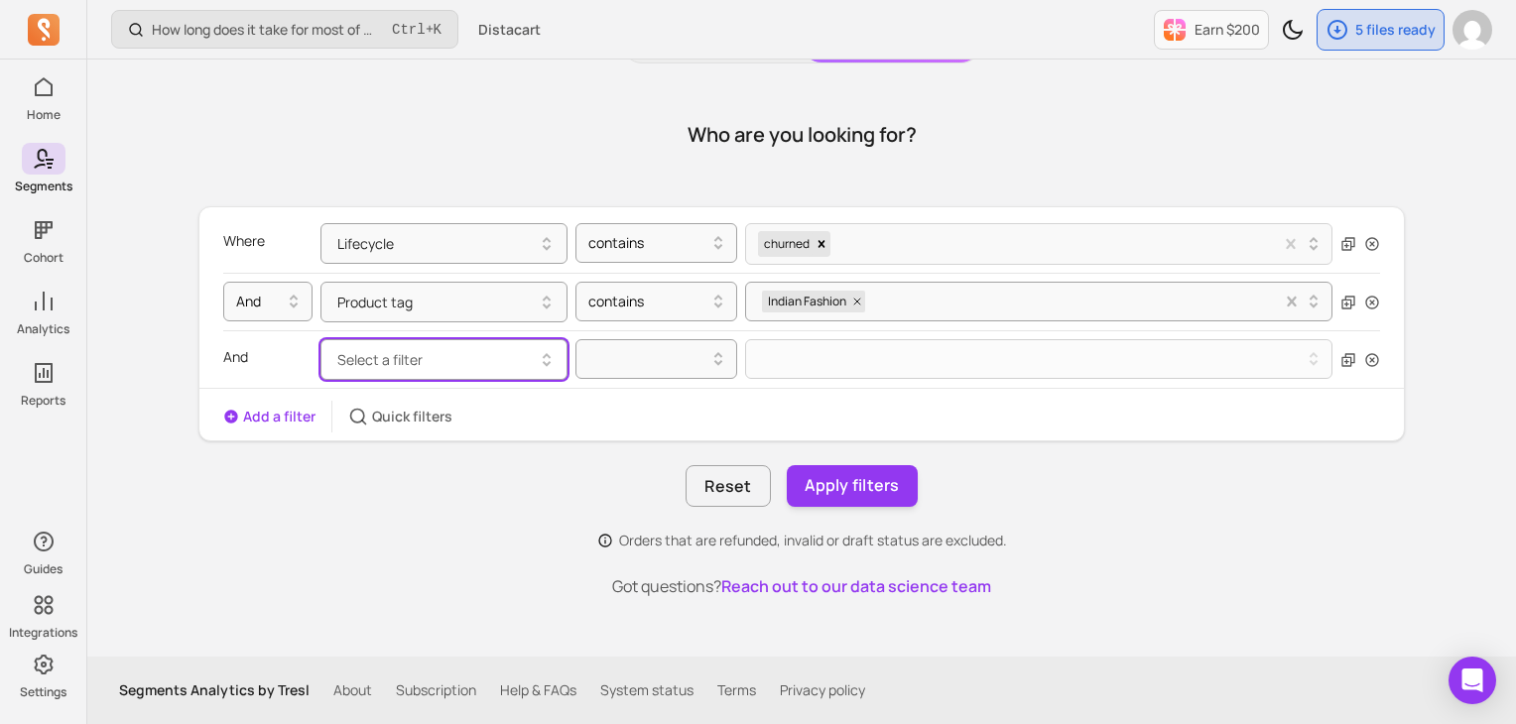
click at [410, 372] on button "Select a filter" at bounding box center [444, 359] width 247 height 41
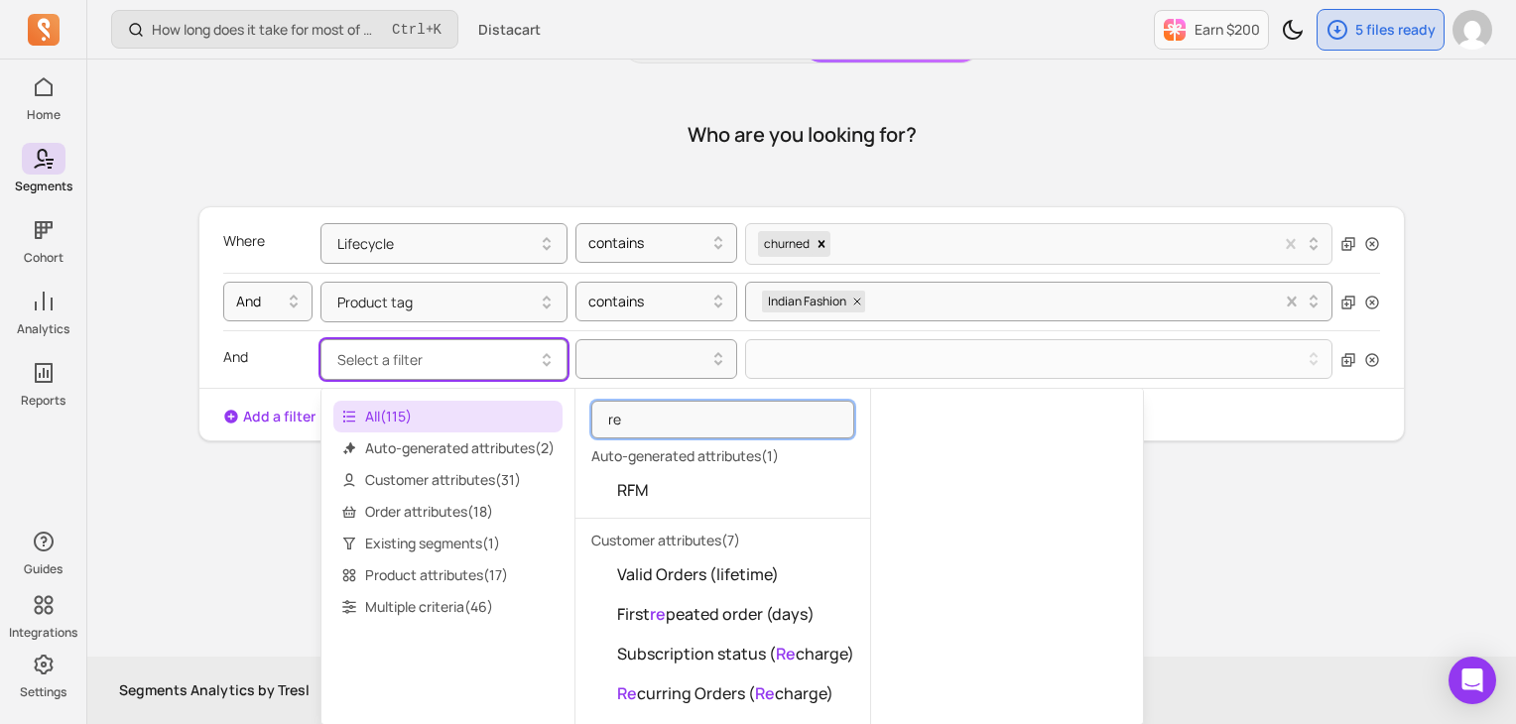
type input "r"
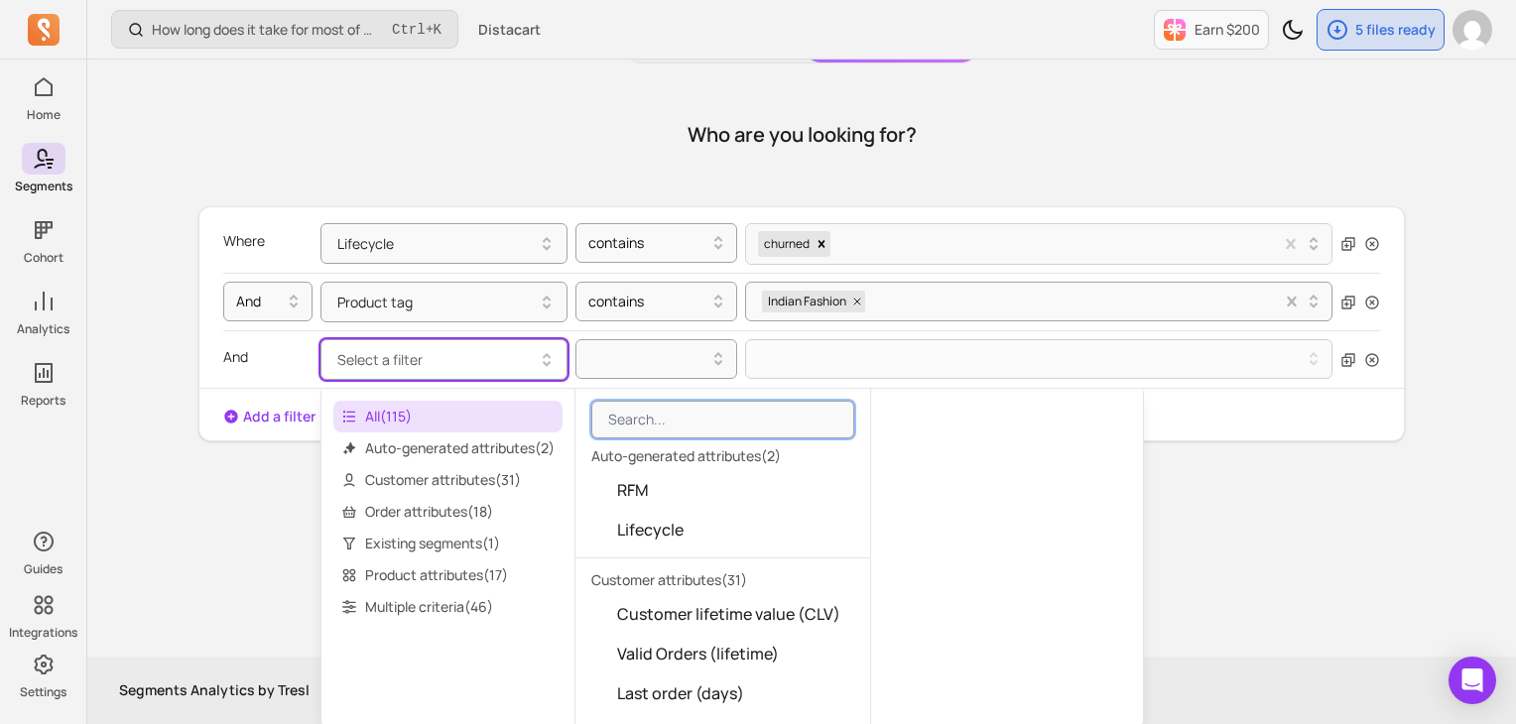
click at [309, 466] on div "Reset Apply filters" at bounding box center [801, 486] width 1207 height 42
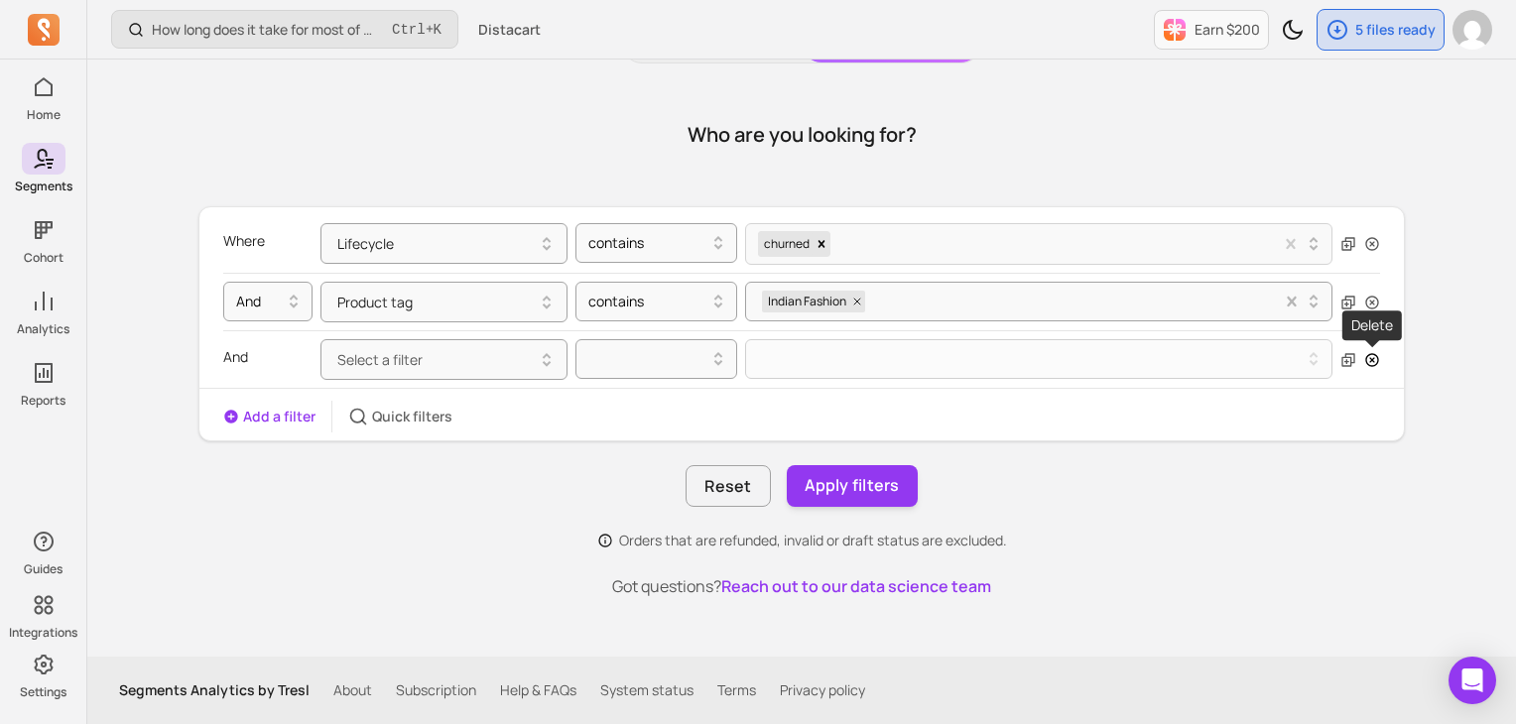
click at [1368, 352] on icon "button" at bounding box center [1372, 360] width 16 height 16
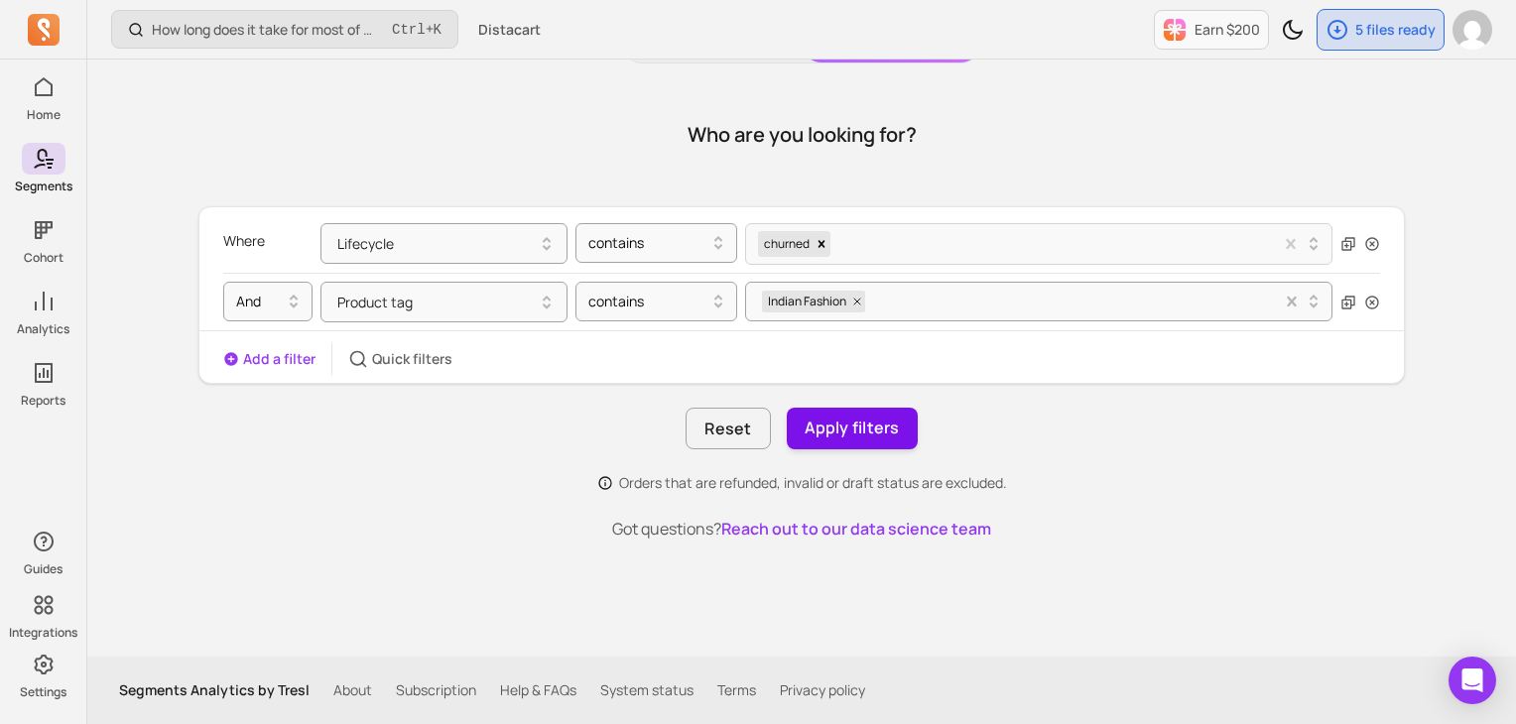
click at [840, 418] on button "Apply filters" at bounding box center [852, 429] width 131 height 42
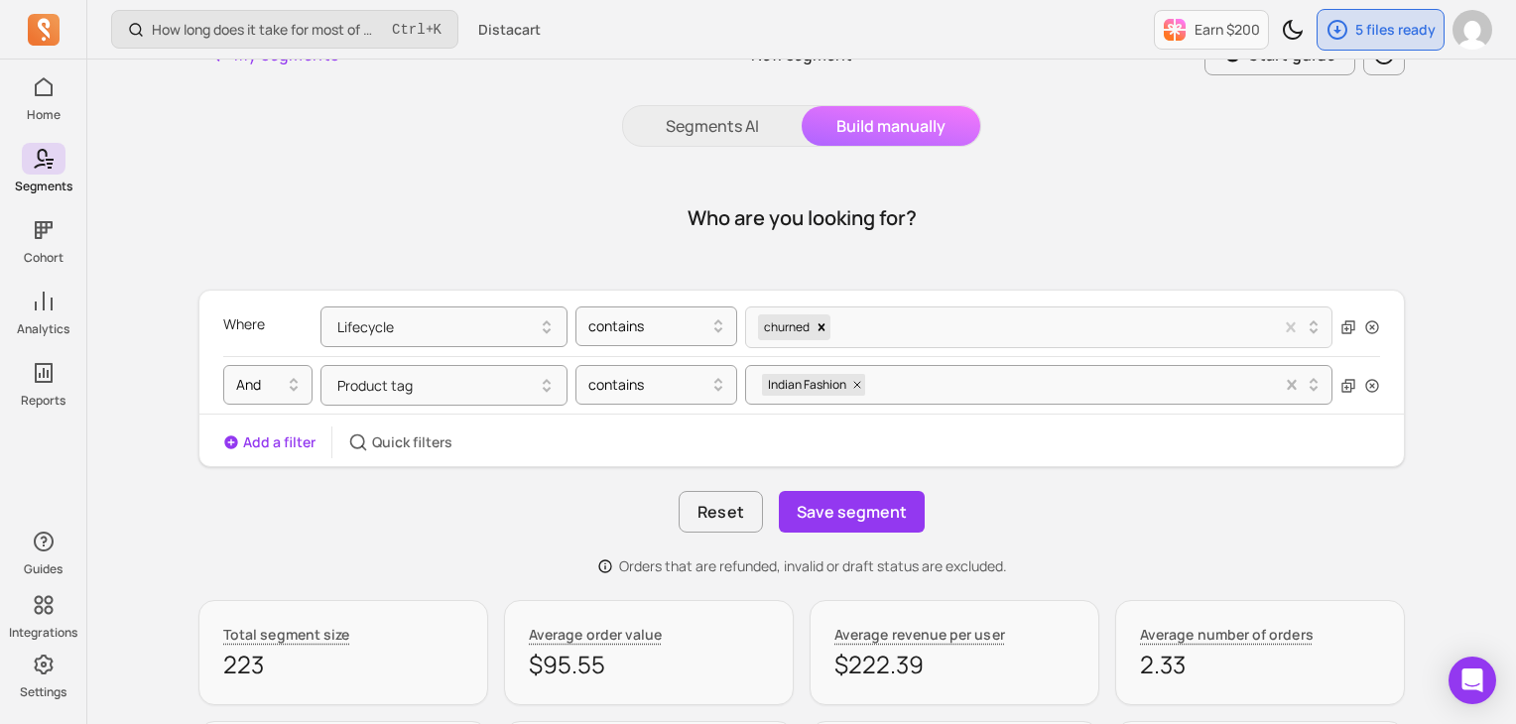
scroll to position [18, 0]
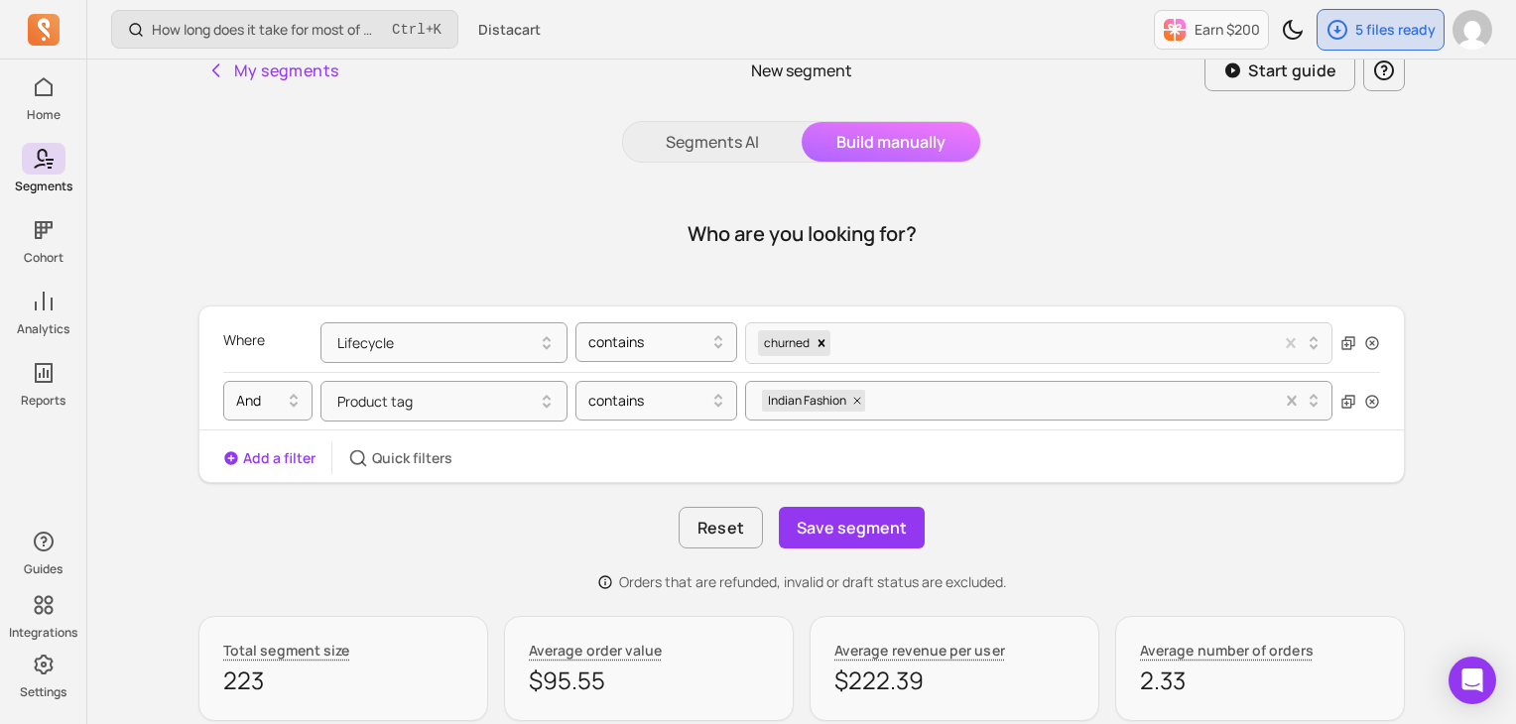
click at [253, 460] on button "Add a filter" at bounding box center [269, 459] width 92 height 20
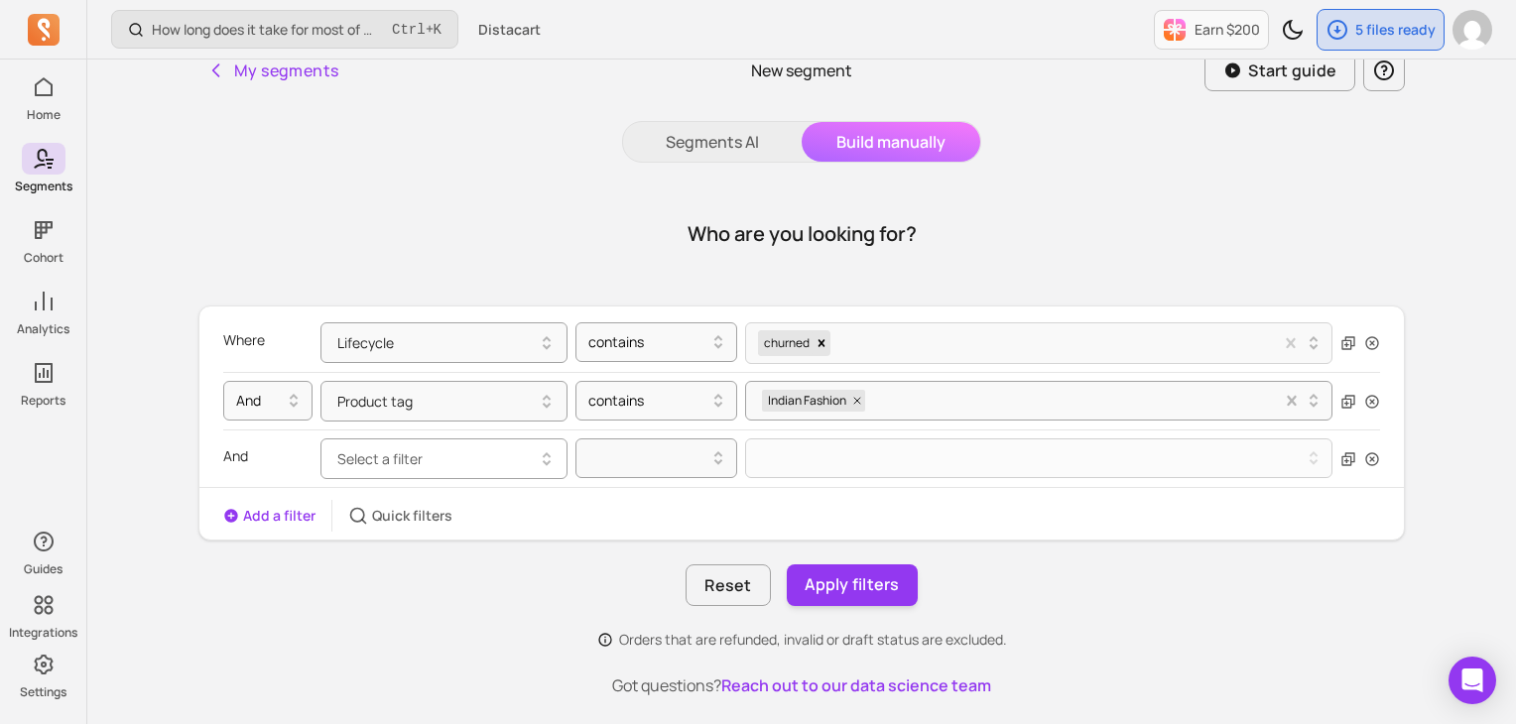
click at [447, 460] on button "Select a filter" at bounding box center [444, 459] width 247 height 41
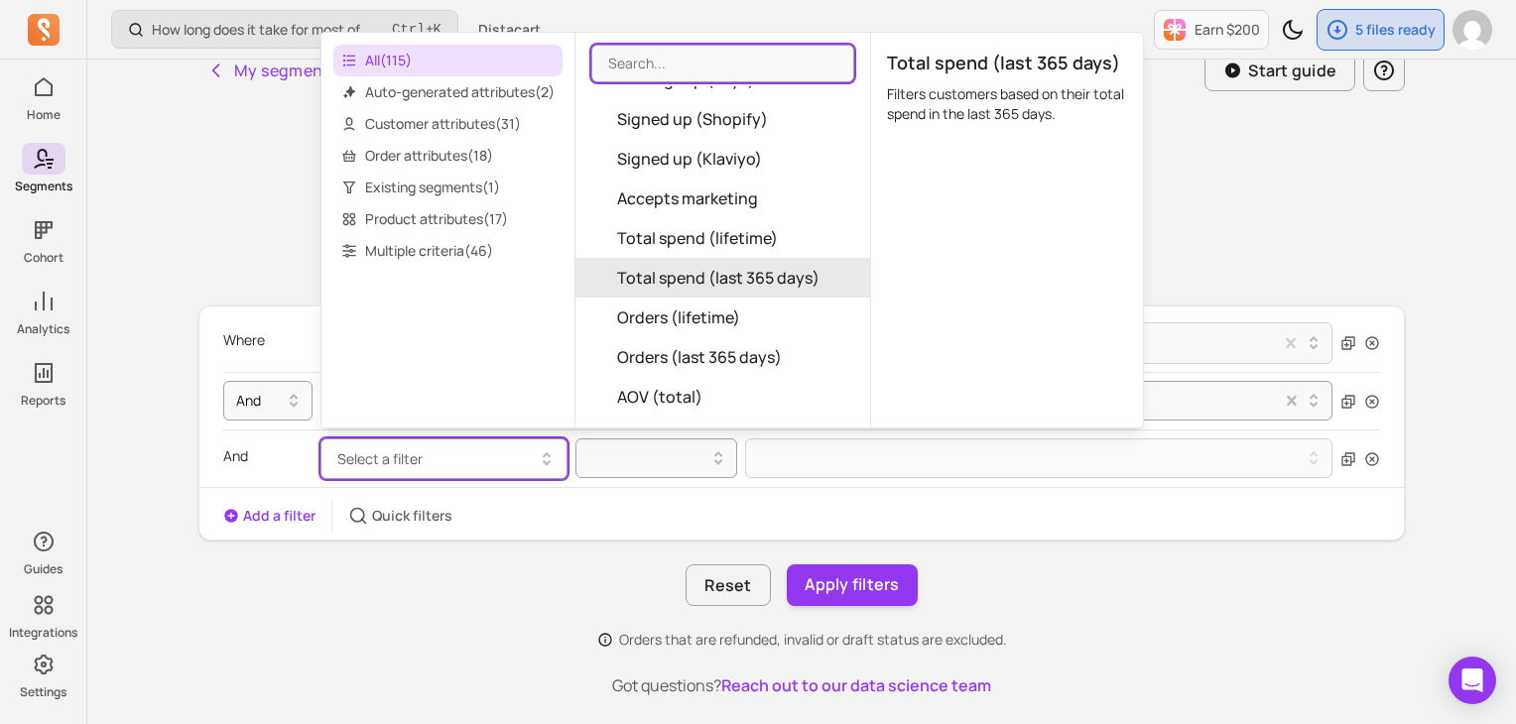
scroll to position [0, 0]
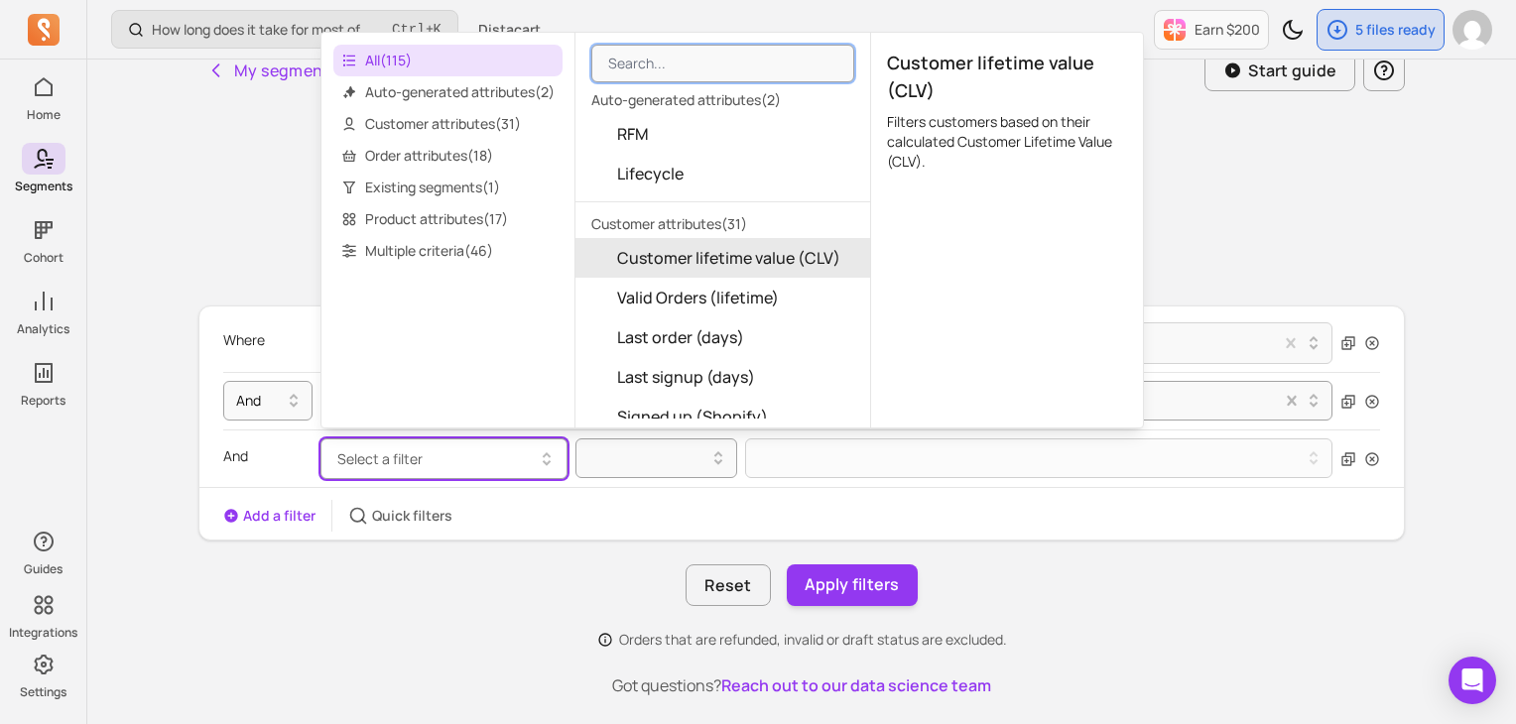
click at [758, 263] on span "Customer lifetime value (CLV)" at bounding box center [728, 258] width 223 height 24
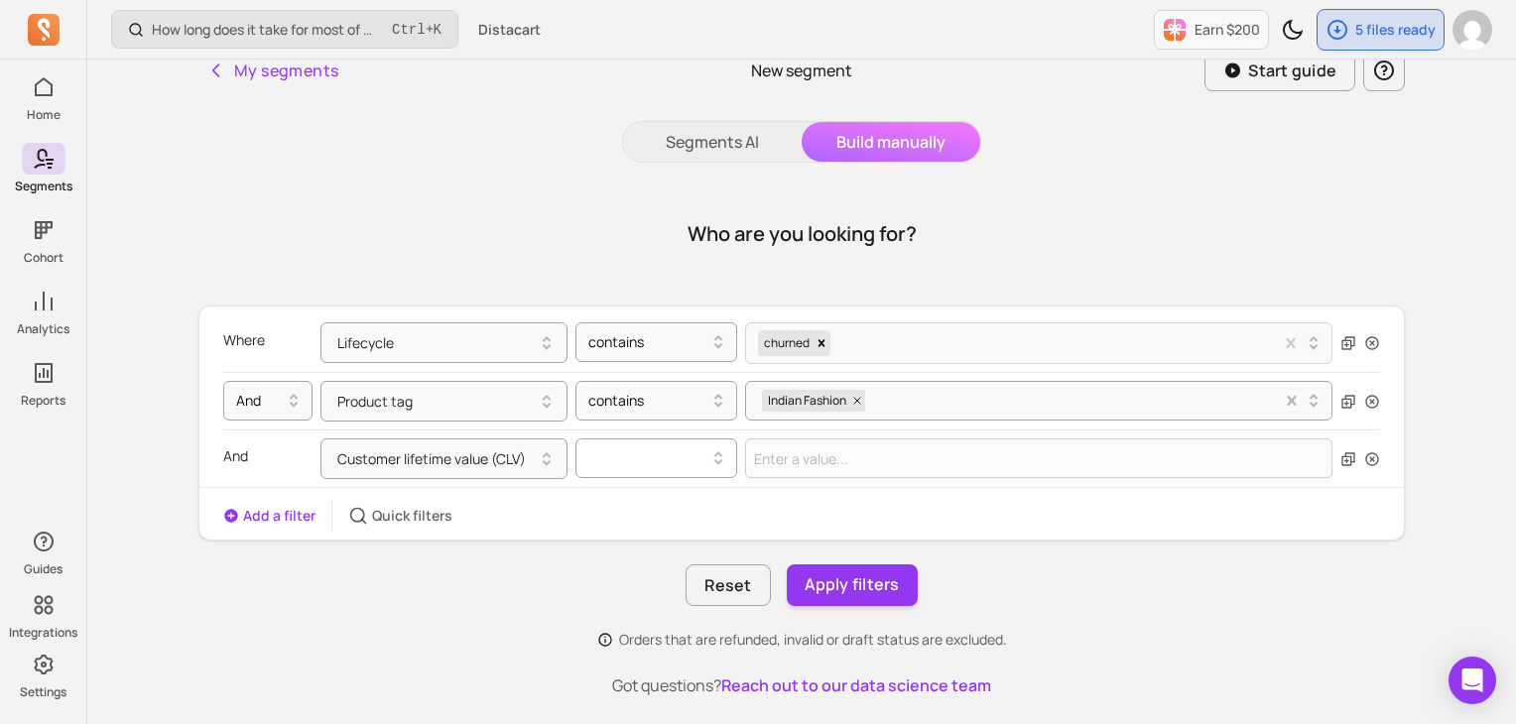
click at [698, 457] on div at bounding box center [648, 459] width 120 height 24
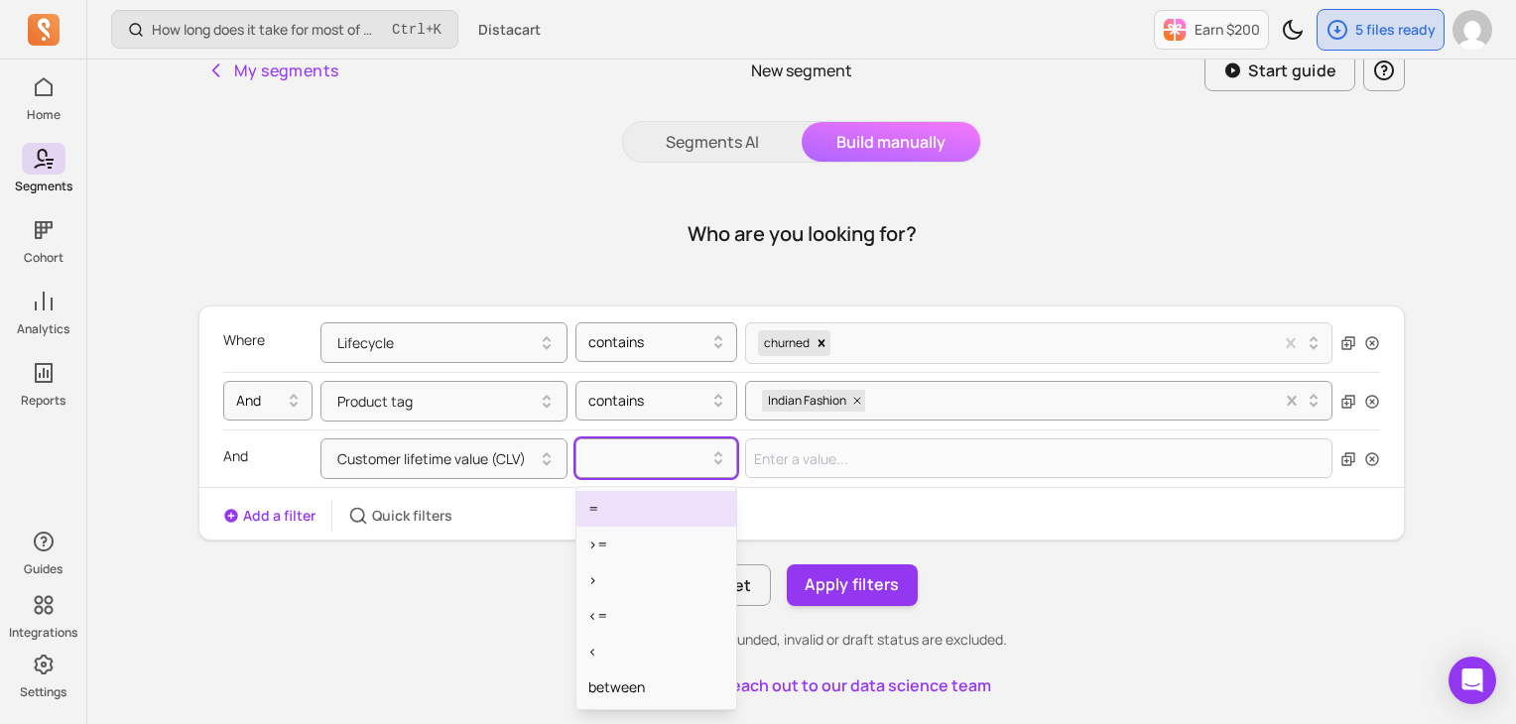
click at [622, 505] on div "=" at bounding box center [657, 509] width 160 height 36
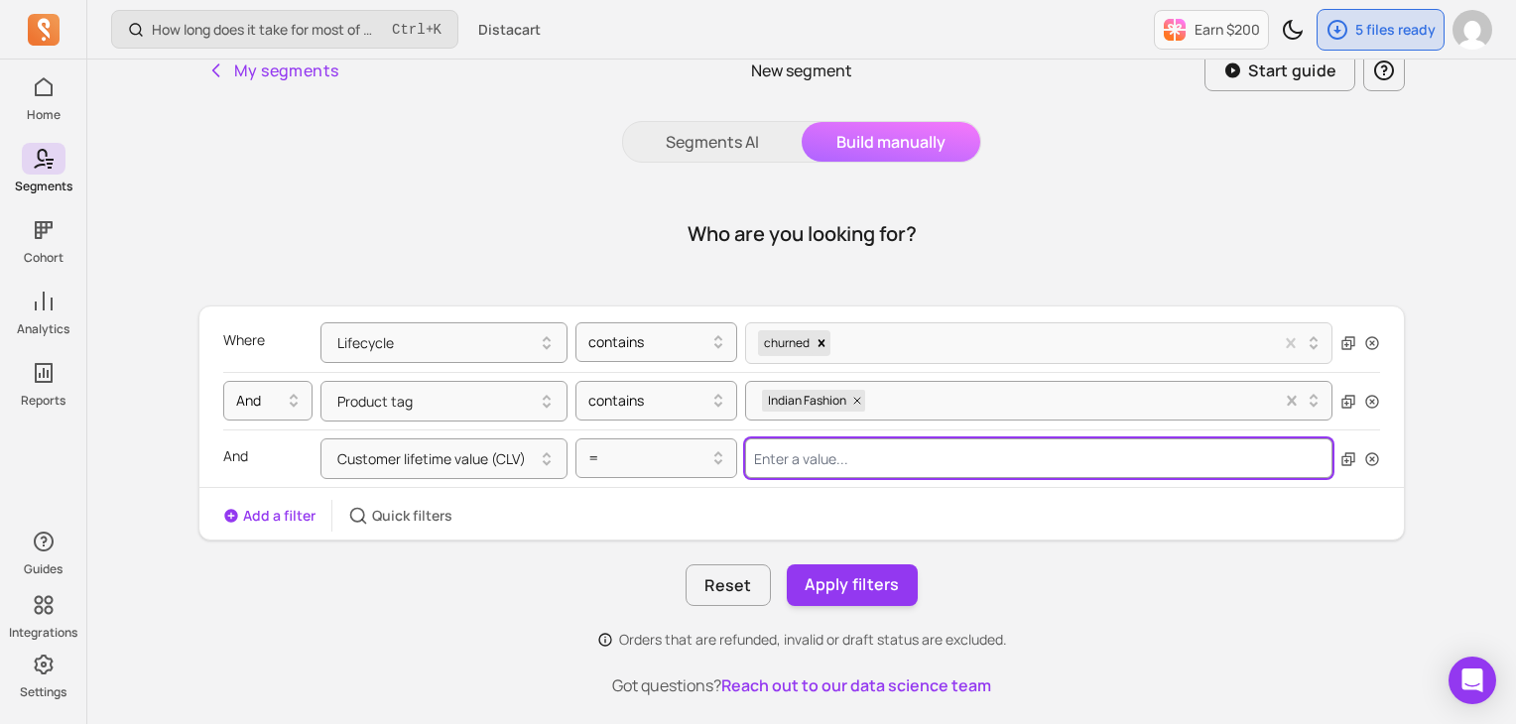
click at [819, 465] on input "Value for filter clause" at bounding box center [1038, 459] width 587 height 40
type input "1"
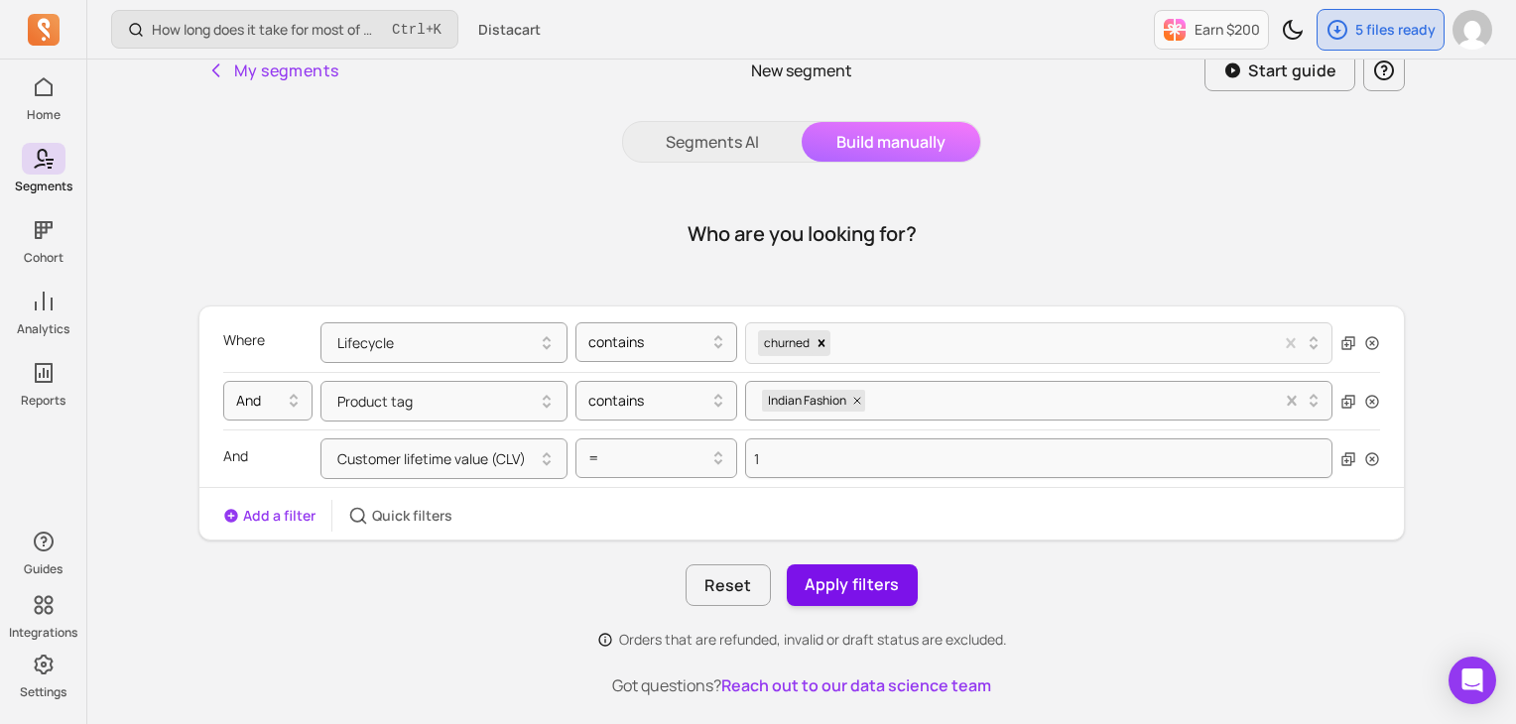
click at [889, 583] on button "Apply filters" at bounding box center [852, 586] width 131 height 42
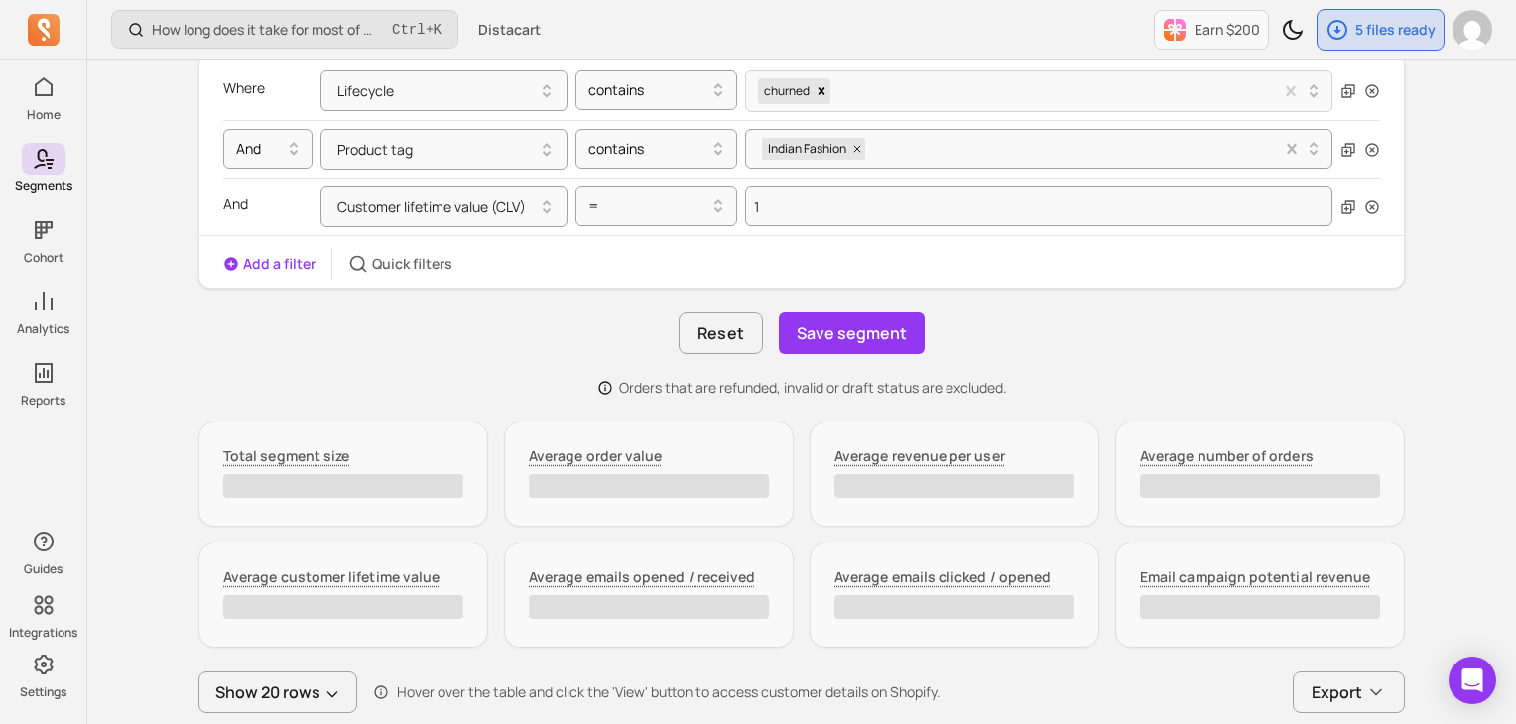
scroll to position [117, 0]
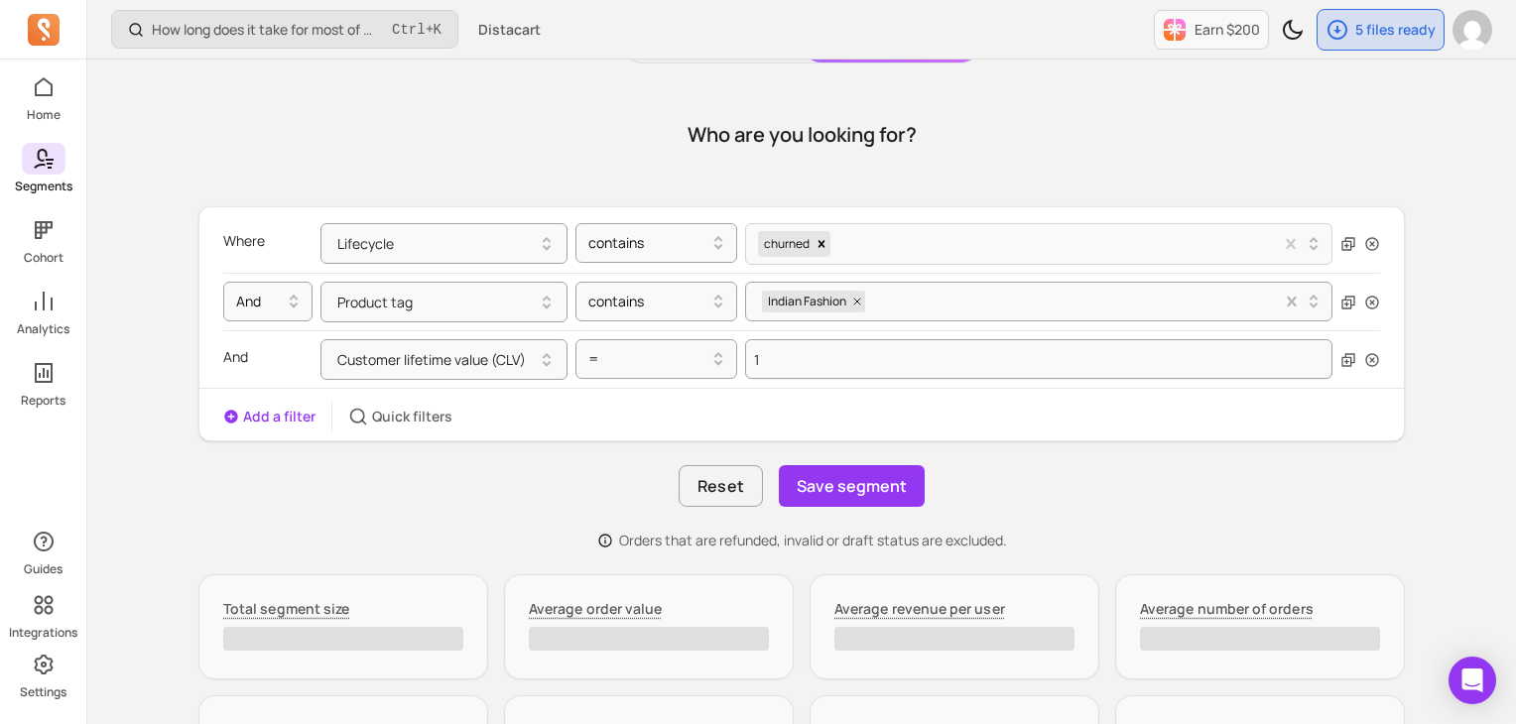
click at [28, 155] on span at bounding box center [44, 159] width 44 height 32
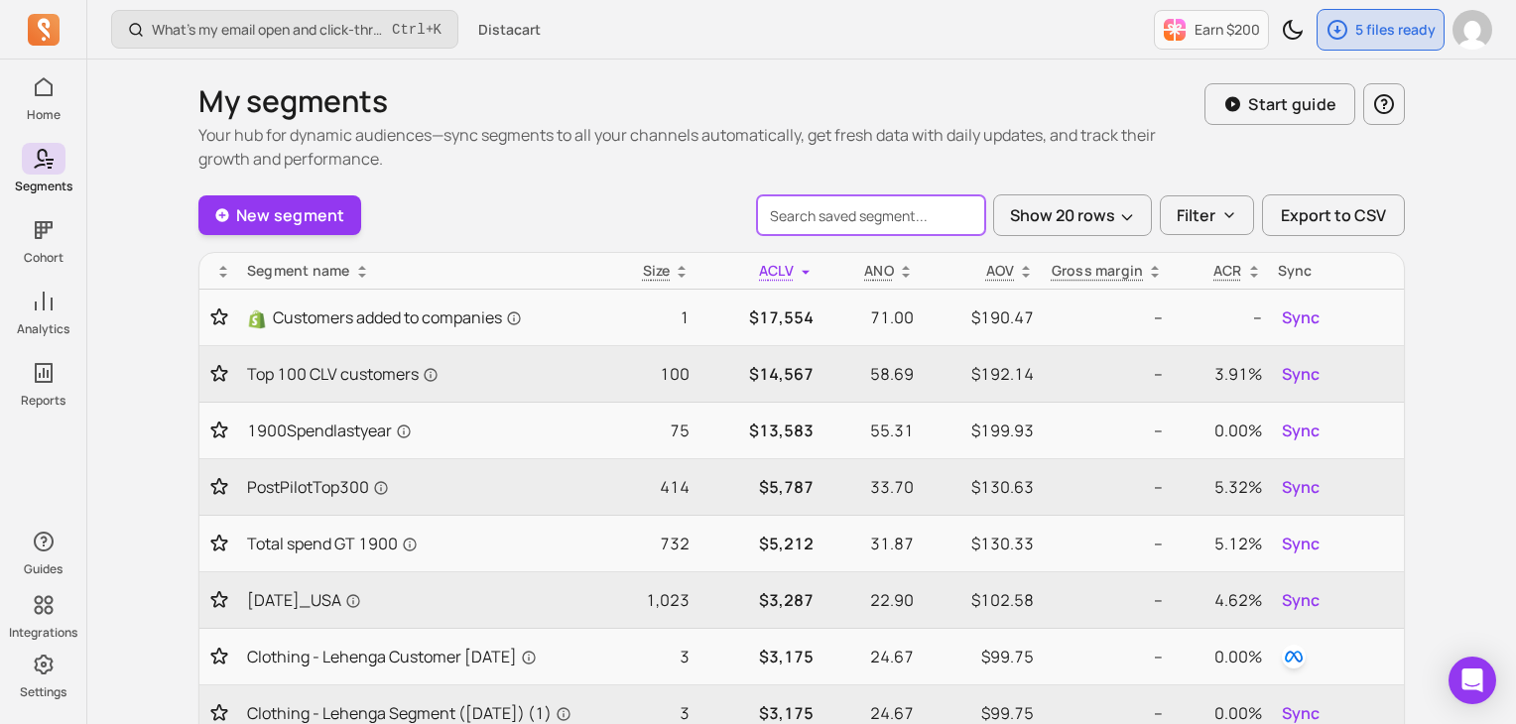
click at [909, 221] on input "search" at bounding box center [871, 215] width 228 height 40
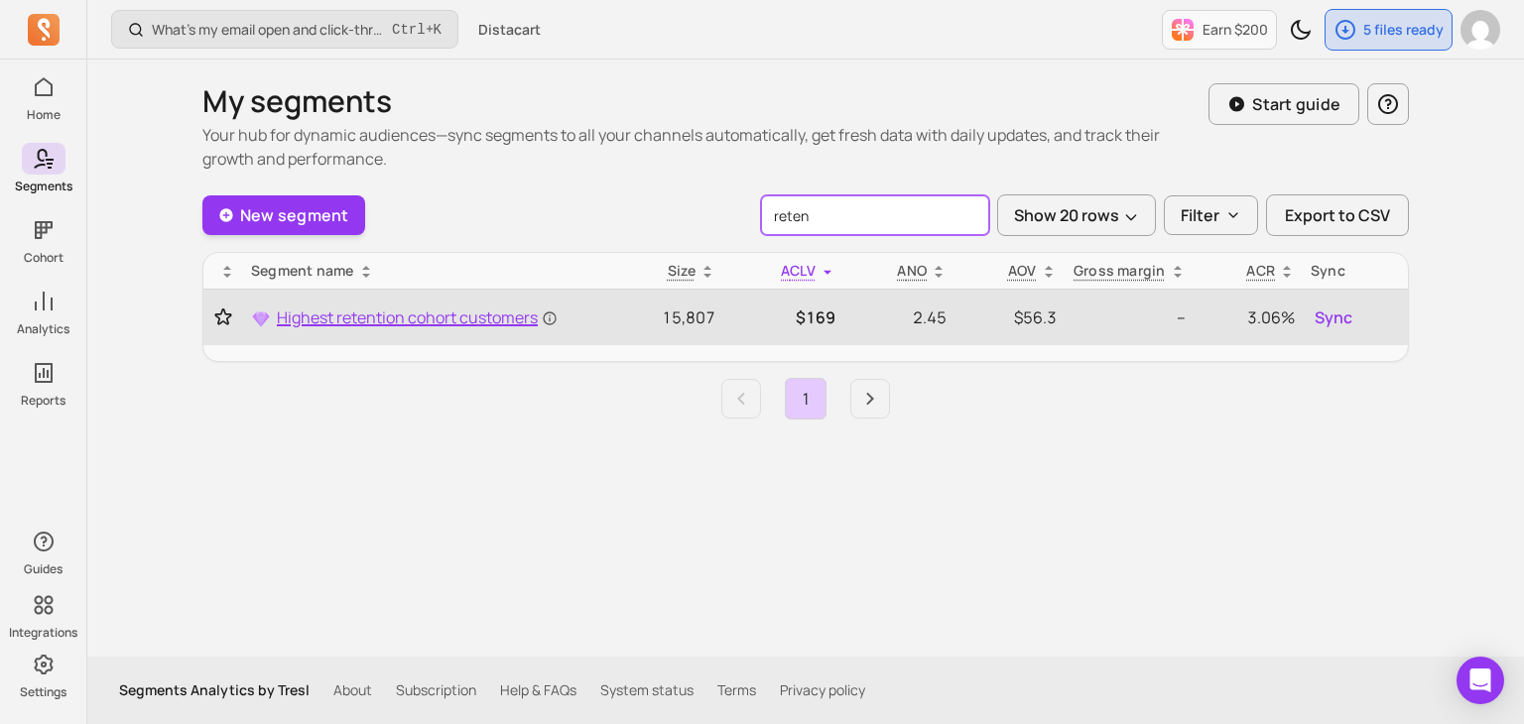
type input "reten"
click at [424, 319] on span "Highest retention cohort customers" at bounding box center [417, 318] width 281 height 24
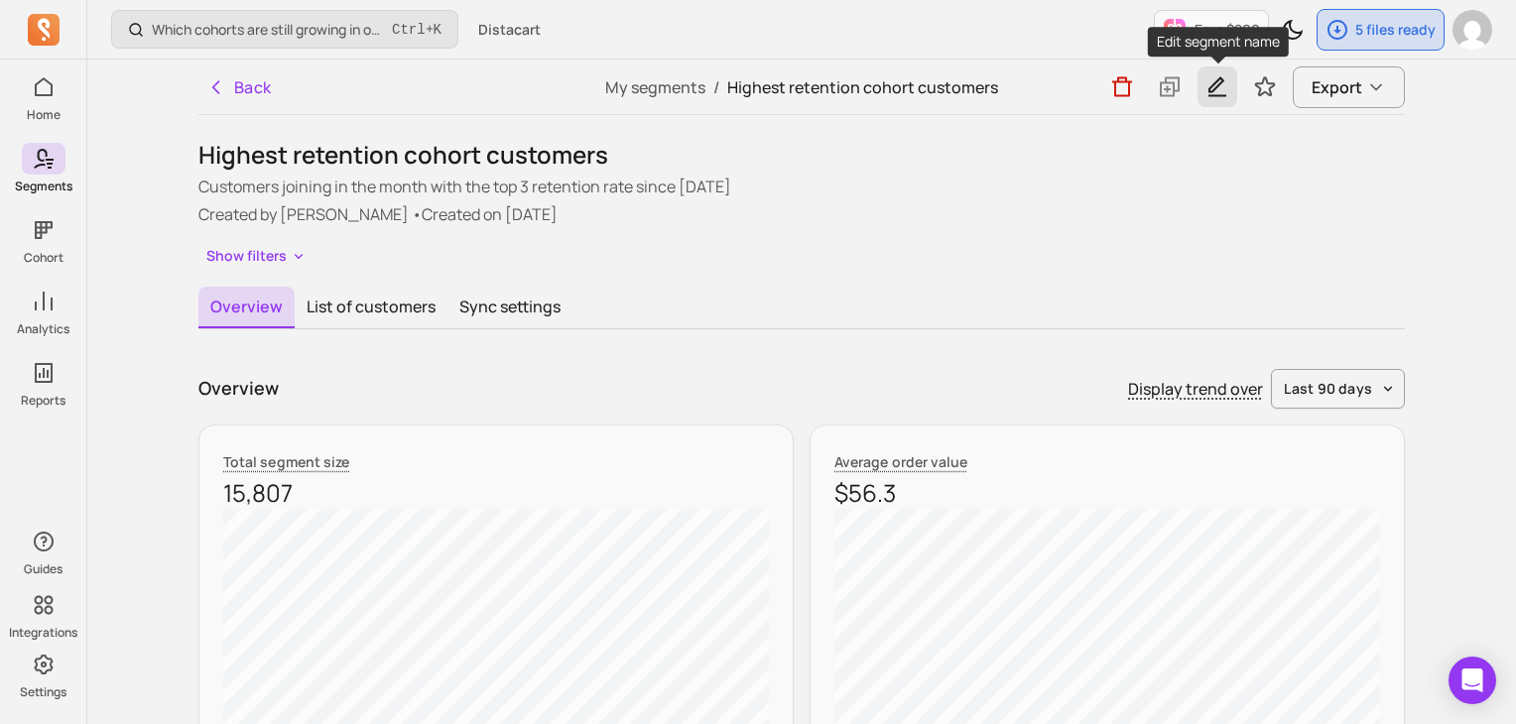
click at [1211, 94] on icon "button" at bounding box center [1218, 86] width 24 height 25
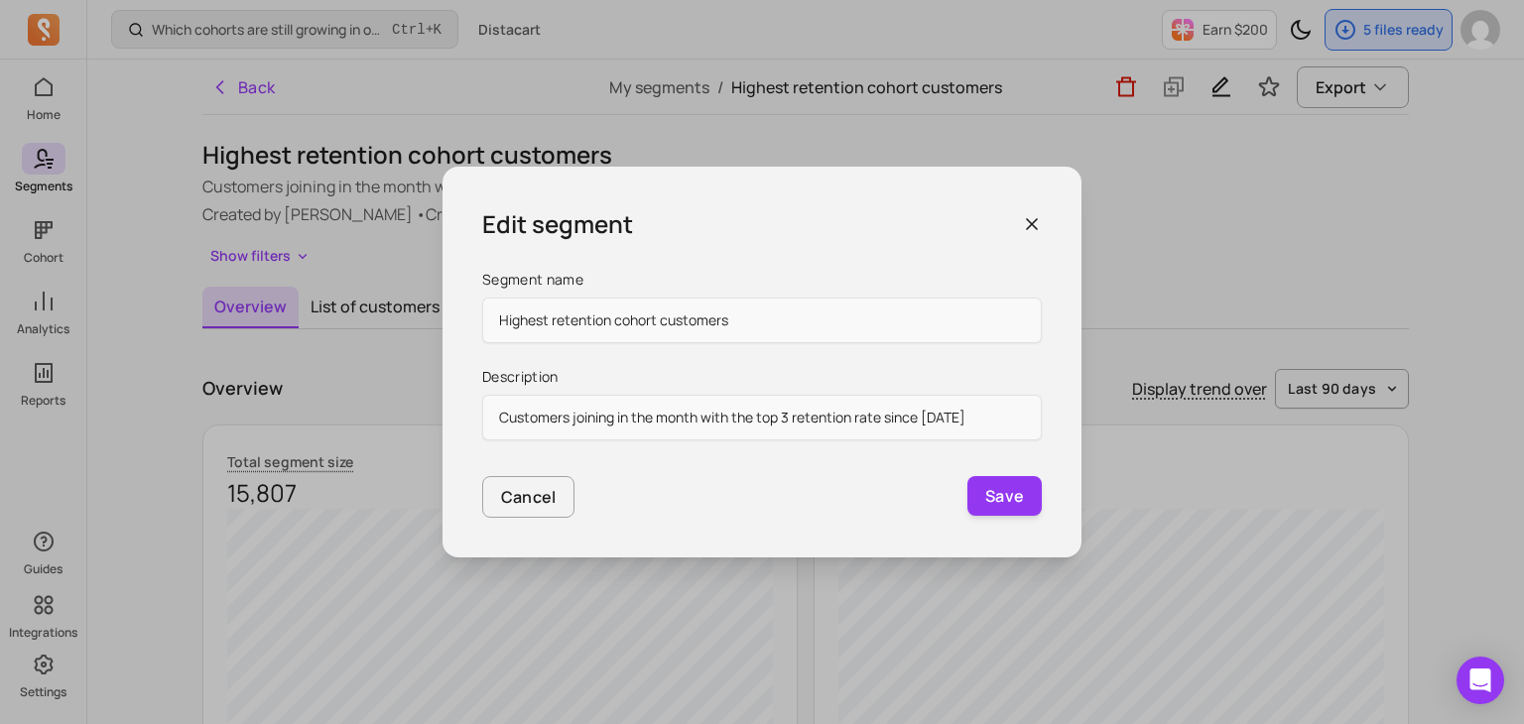
click at [1027, 217] on icon "button" at bounding box center [1032, 224] width 20 height 20
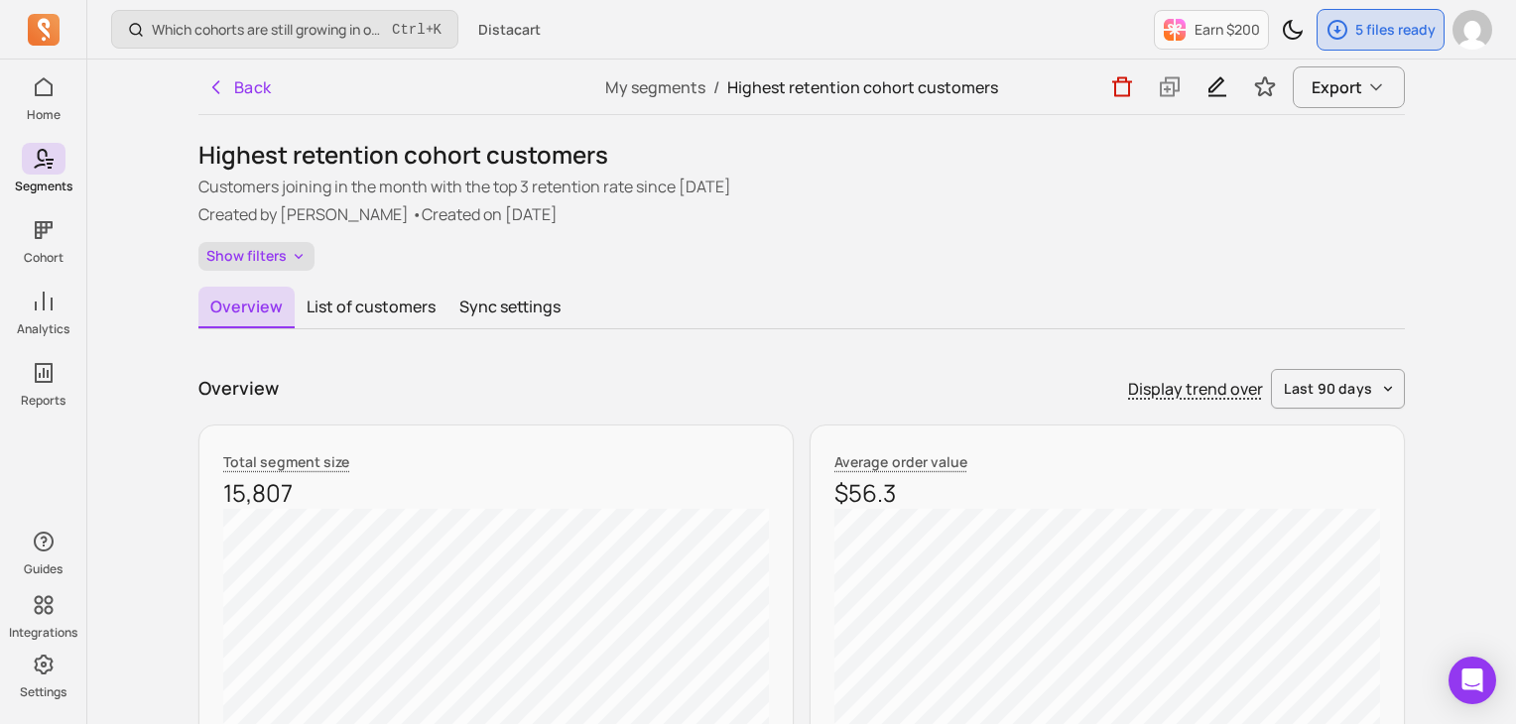
click at [276, 259] on button "Show filters" at bounding box center [256, 256] width 116 height 29
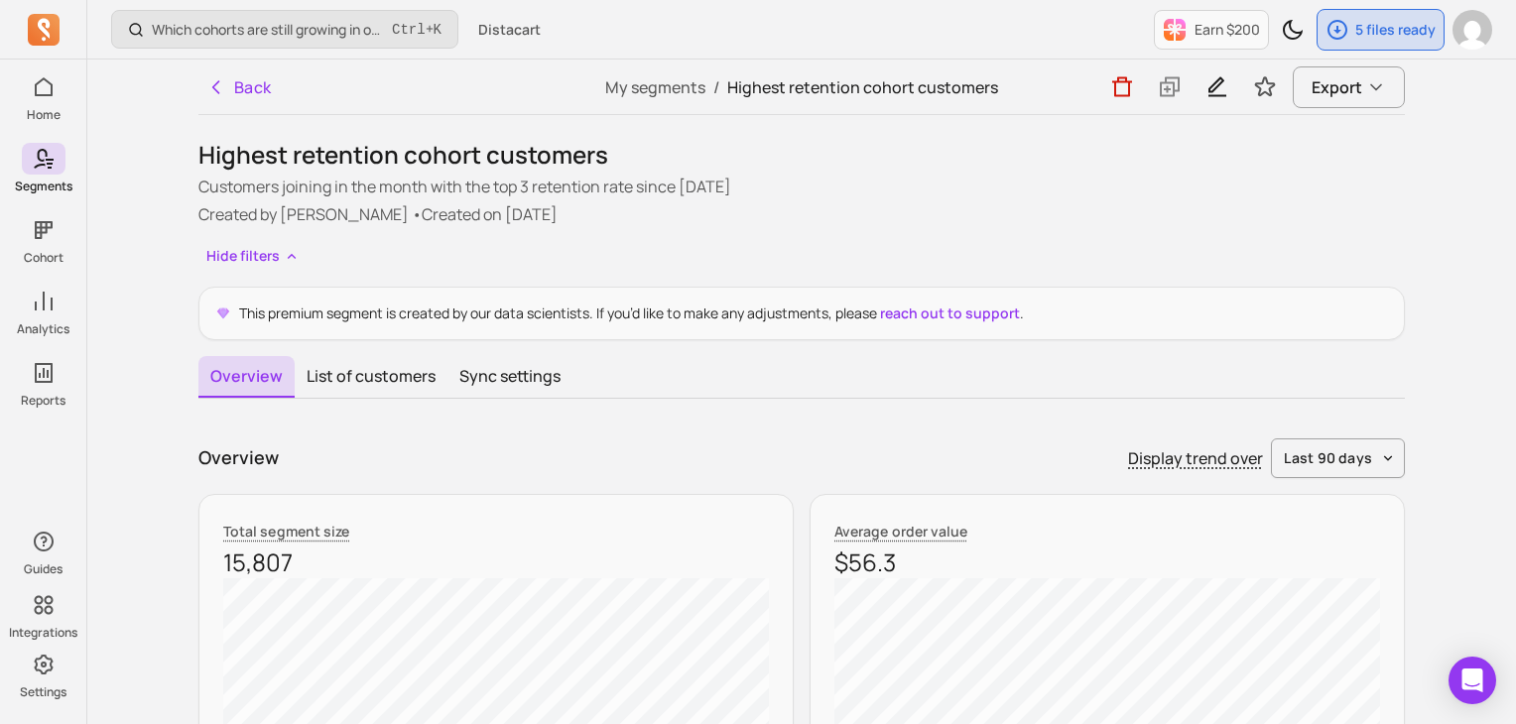
click at [562, 326] on div "This premium segment is created by our data scientists. If you’d like to make a…" at bounding box center [801, 314] width 1207 height 54
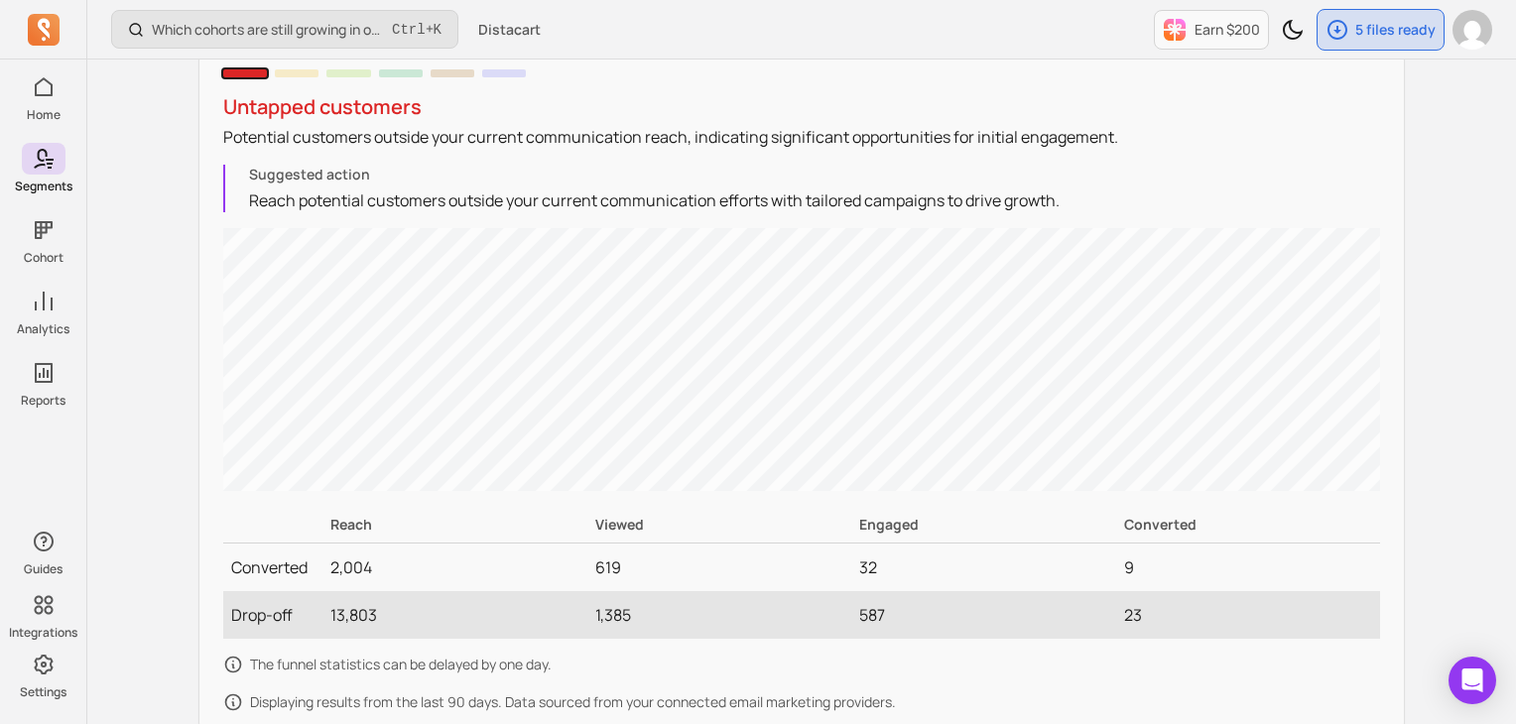
scroll to position [2038, 0]
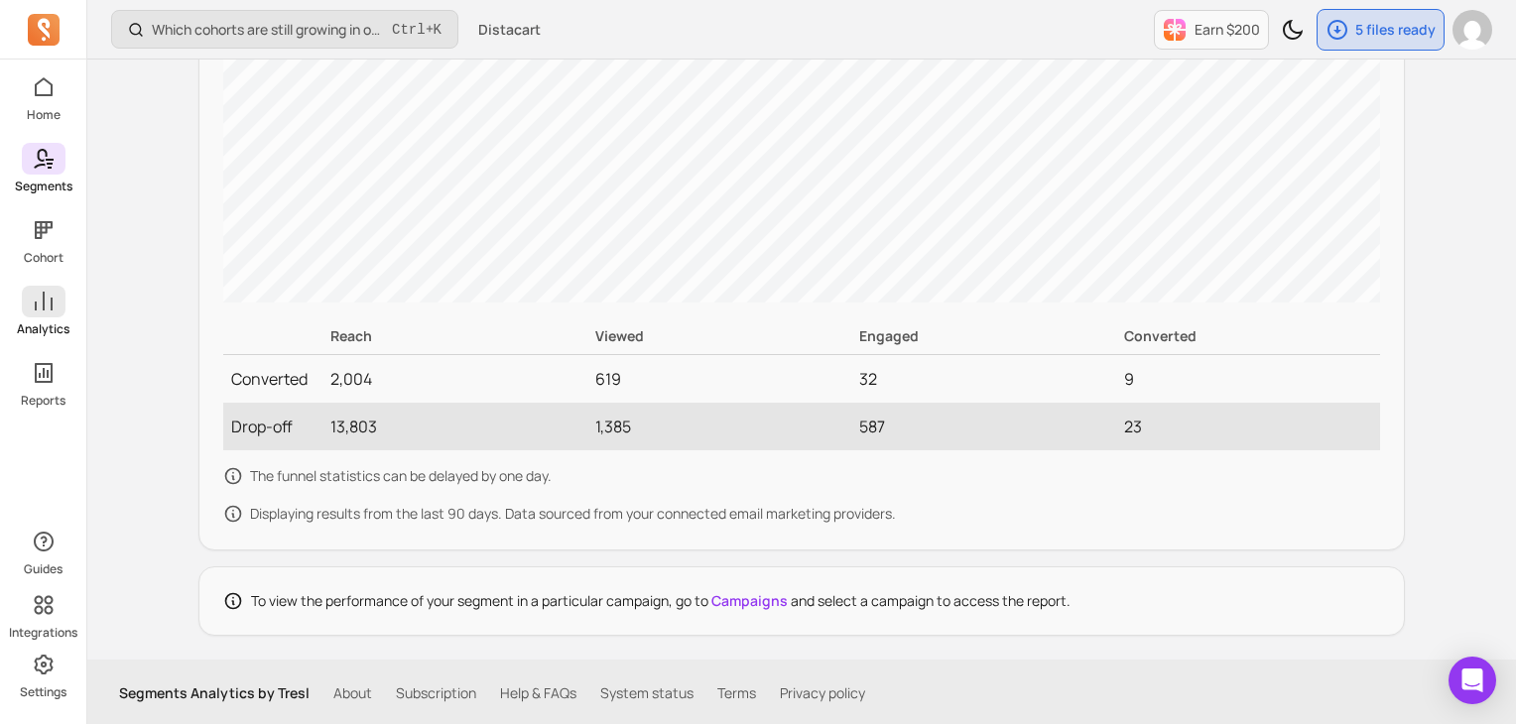
click at [56, 306] on span at bounding box center [44, 302] width 44 height 32
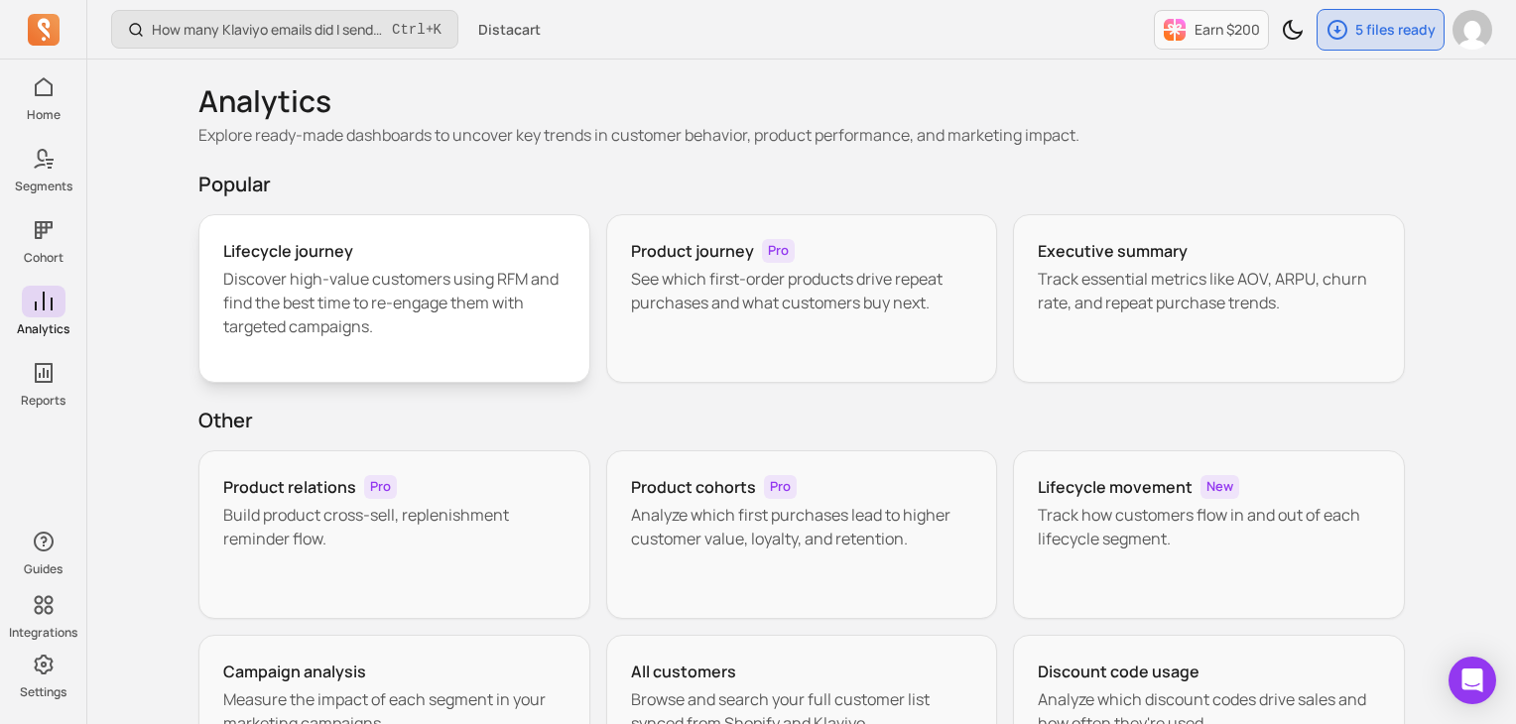
click at [426, 279] on p "Discover high-value customers using RFM and find the best time to re-engage the…" at bounding box center [394, 302] width 342 height 71
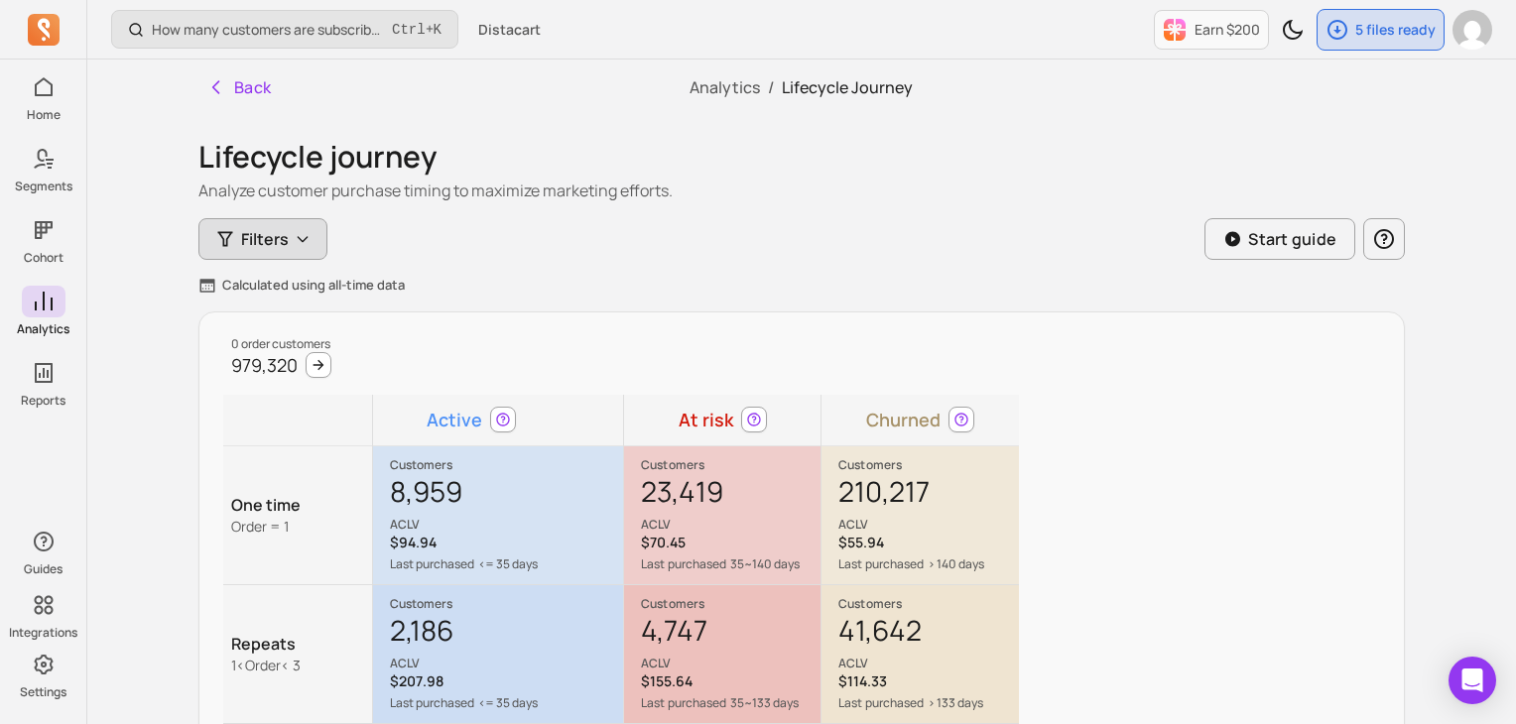
click at [290, 247] on button "Filters" at bounding box center [262, 239] width 129 height 42
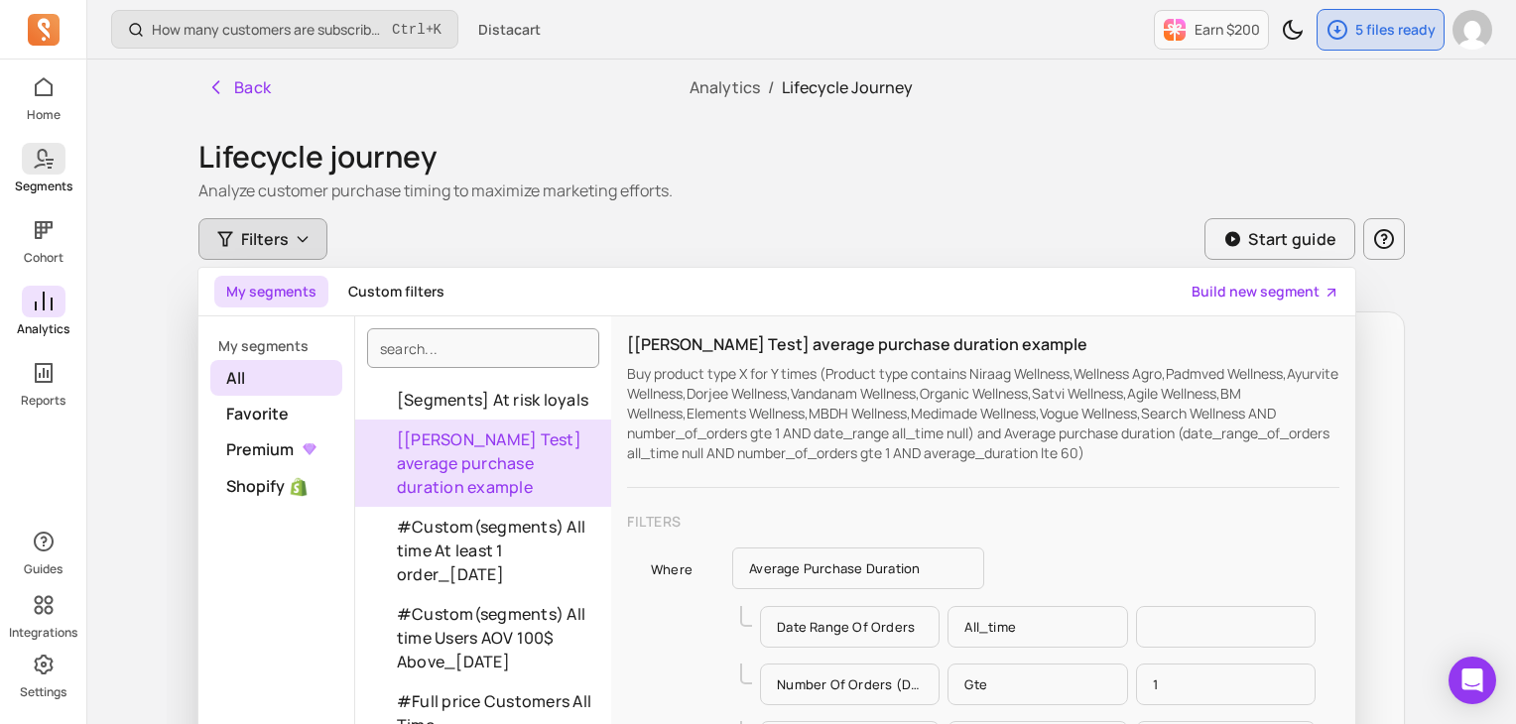
click at [32, 186] on p "Segments" at bounding box center [44, 187] width 58 height 16
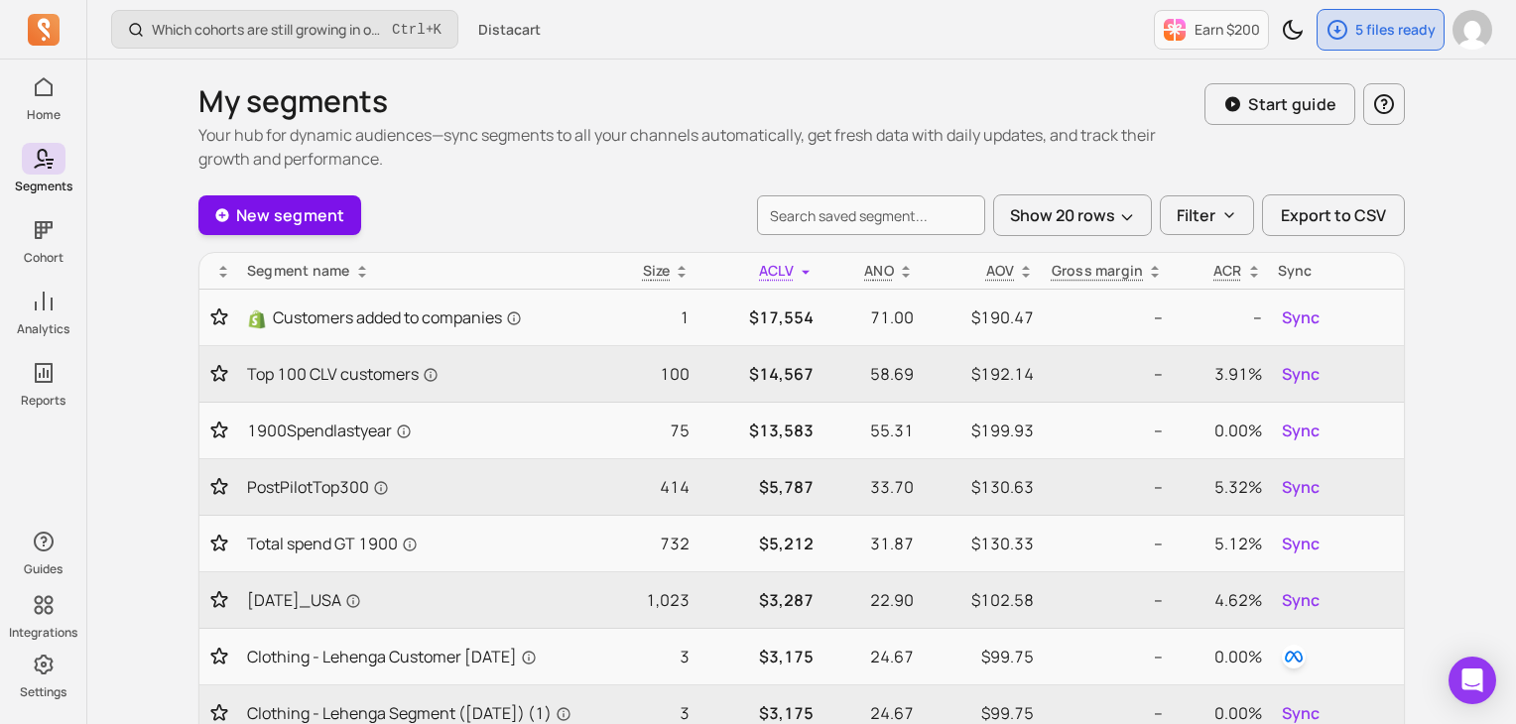
click at [238, 214] on link "New segment" at bounding box center [279, 215] width 163 height 40
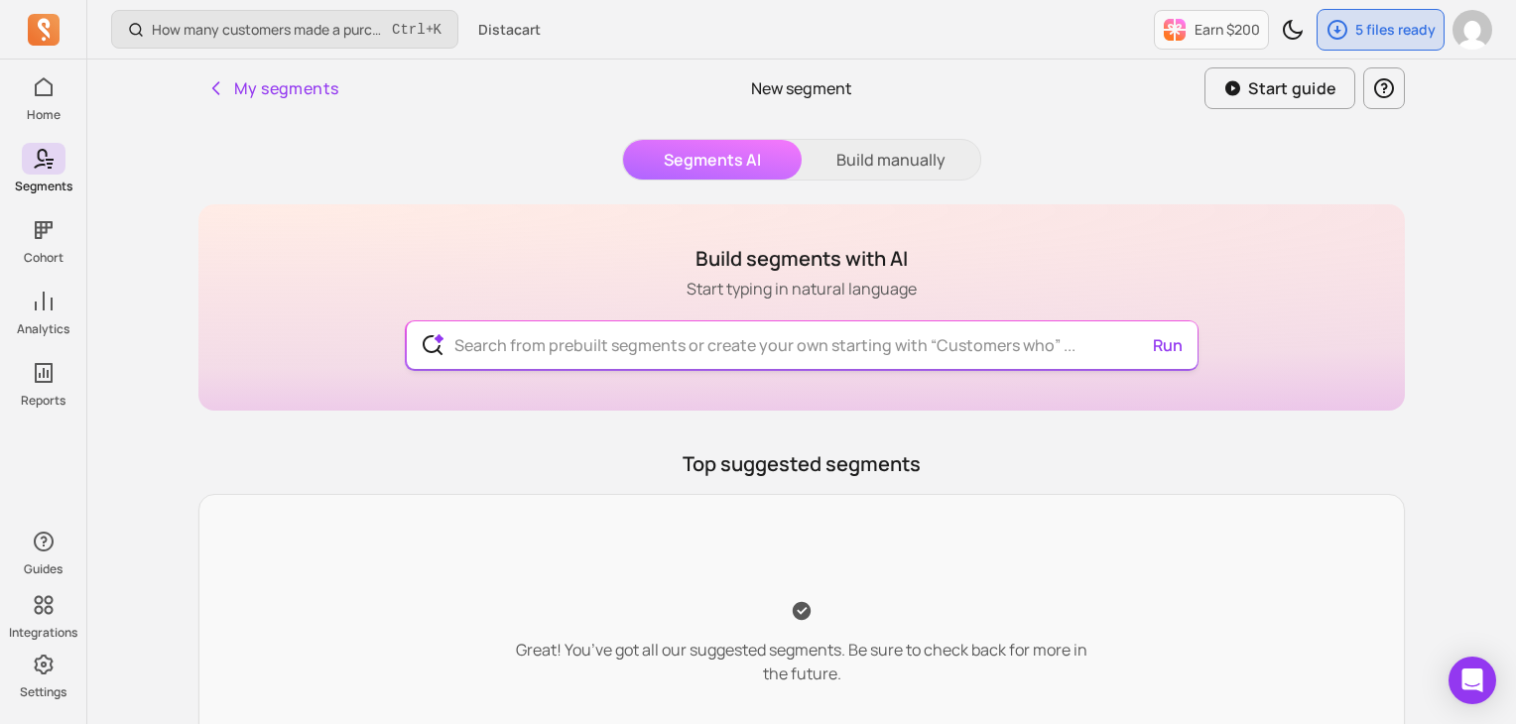
click at [748, 348] on input "text" at bounding box center [802, 346] width 727 height 48
paste input "What is the repeat purchase rate of the clothing category customers ? Let's loo…"
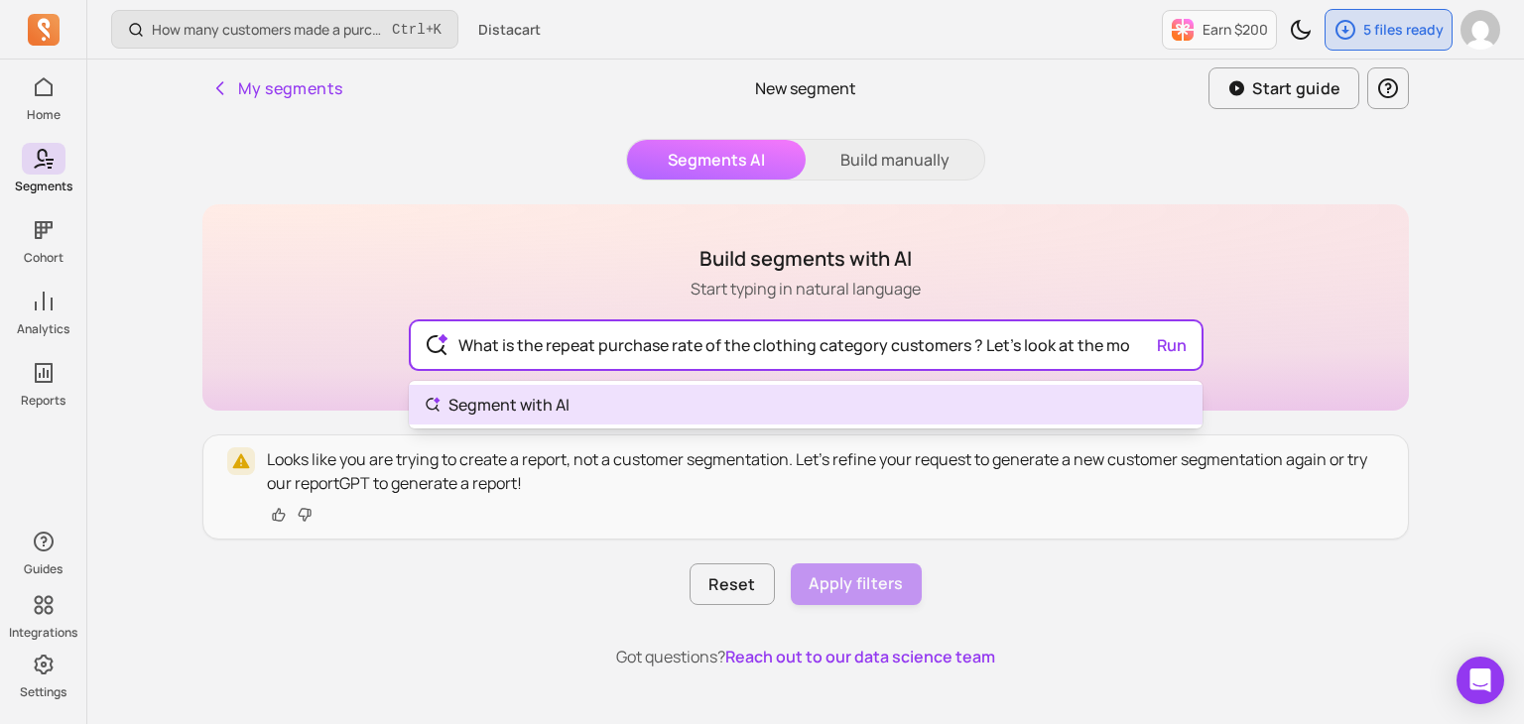
type input "What is the repeat purchase rate of the clothing category customers ? Let's loo…"
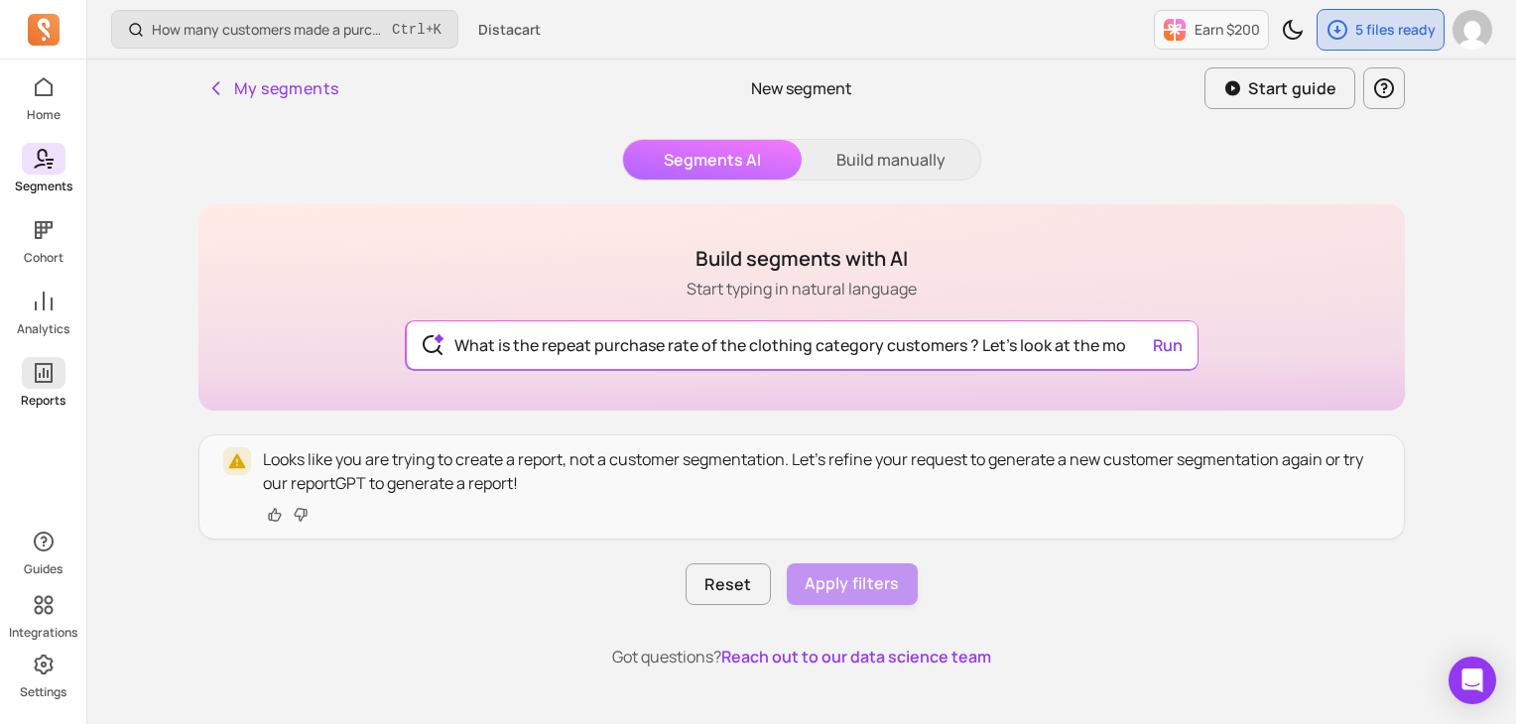
click at [27, 385] on div "Home Segments Cohort Analytics Reports Guides Integrations Settings How many cu…" at bounding box center [758, 420] width 1516 height 841
click at [40, 382] on icon at bounding box center [44, 373] width 18 height 20
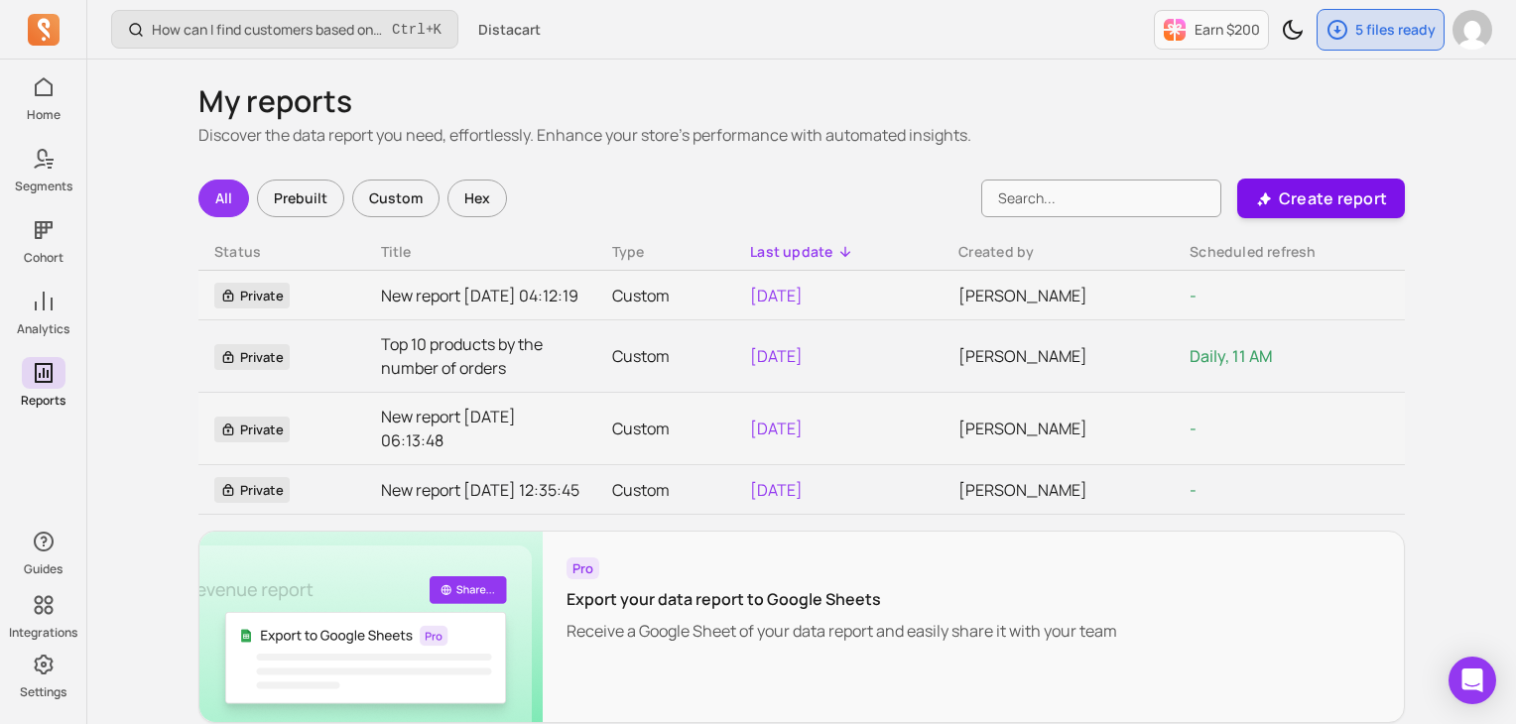
click at [1287, 192] on p "Create report" at bounding box center [1333, 199] width 108 height 24
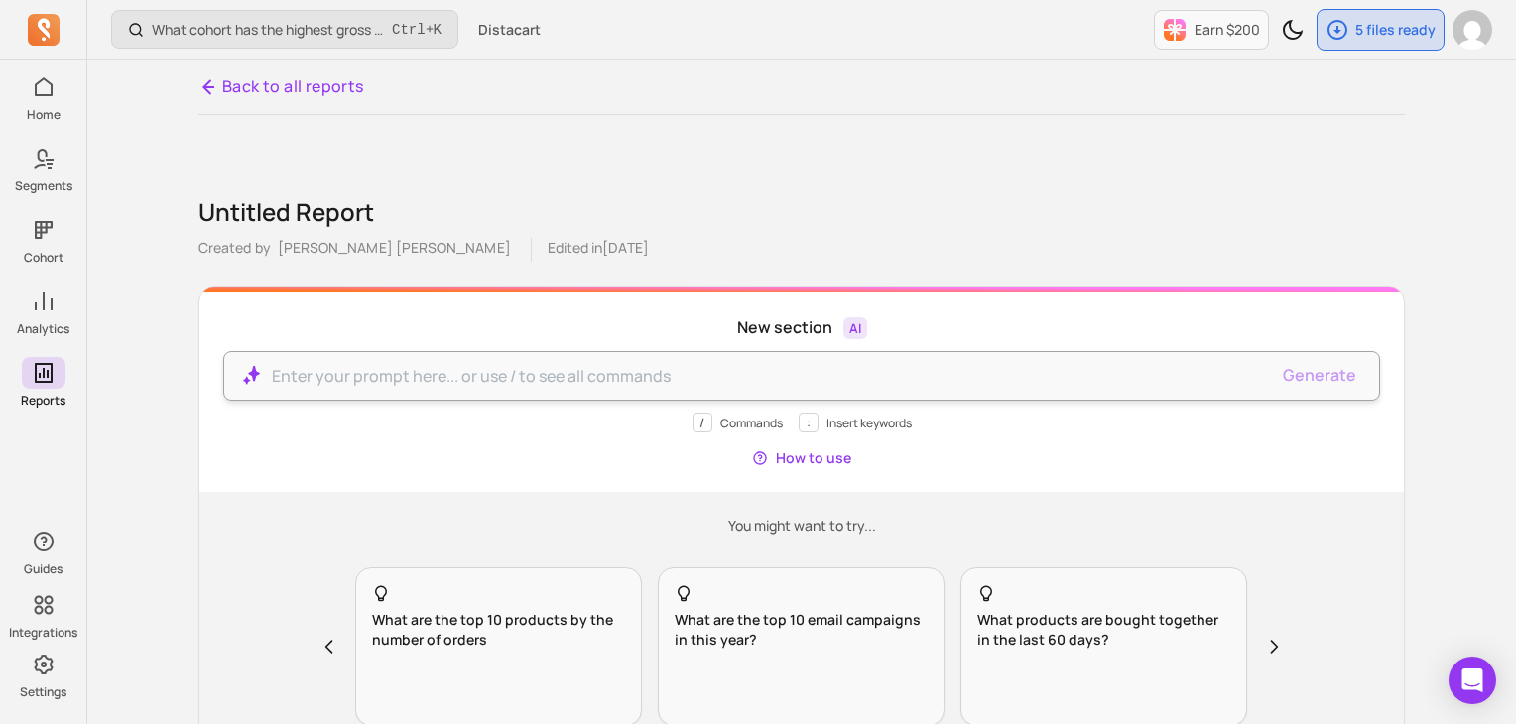
click at [691, 370] on p at bounding box center [770, 376] width 996 height 24
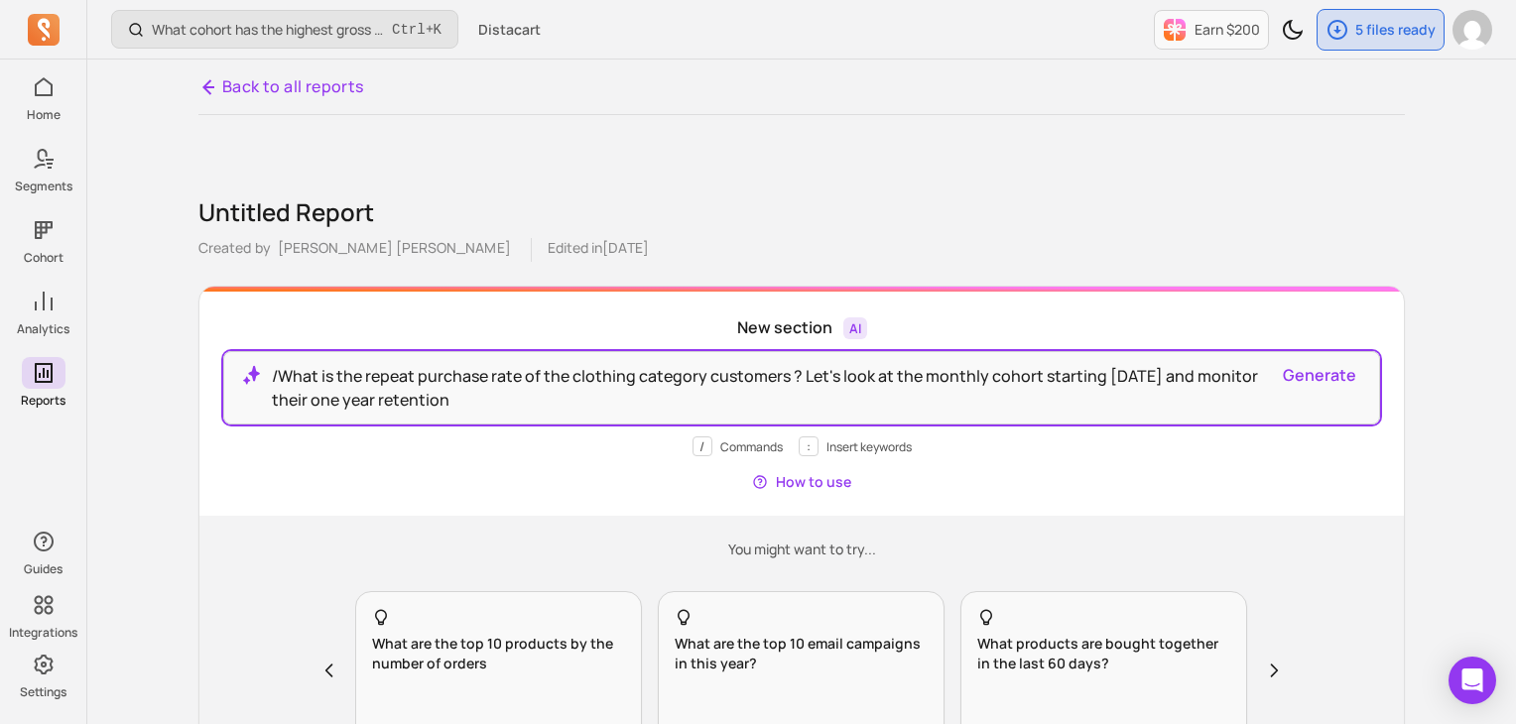
click at [1310, 380] on button "Generate" at bounding box center [1319, 375] width 73 height 24
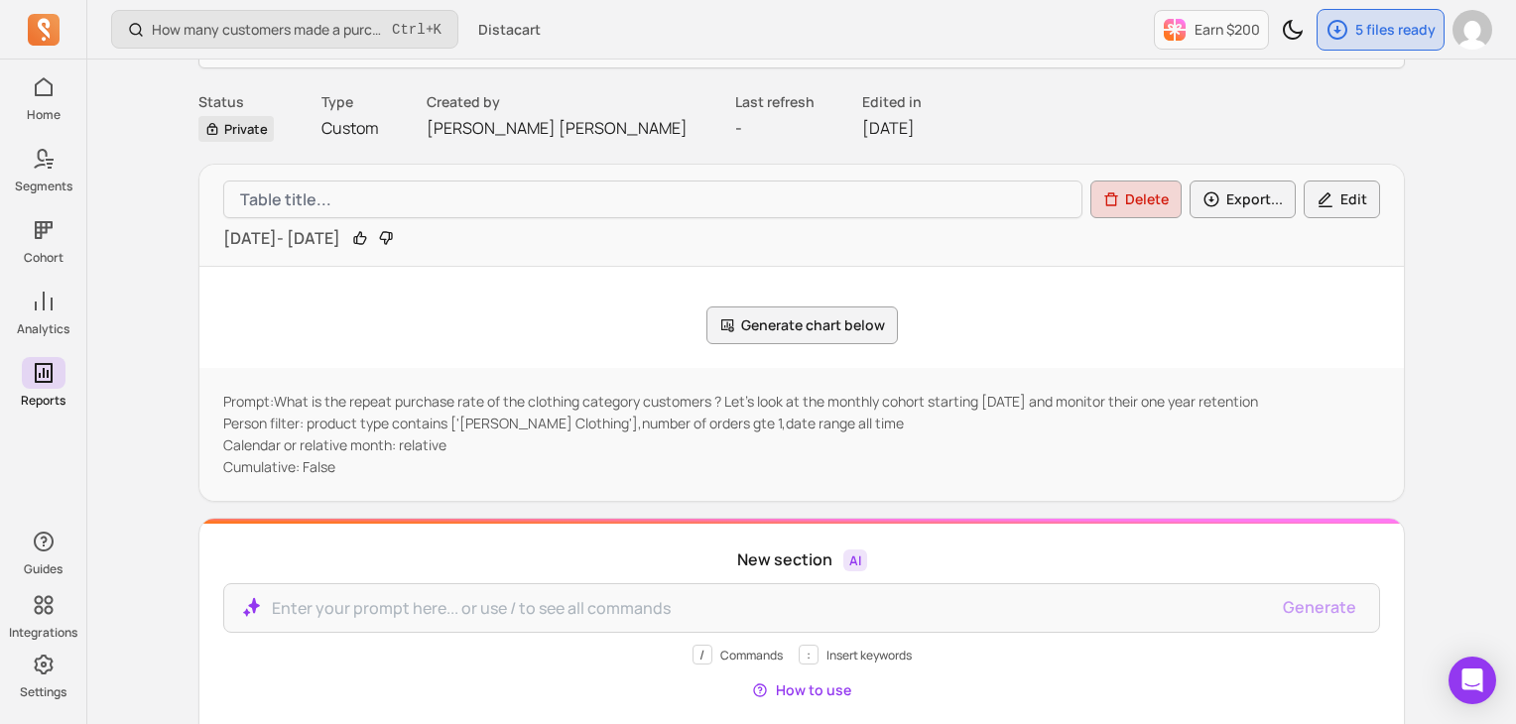
scroll to position [48, 0]
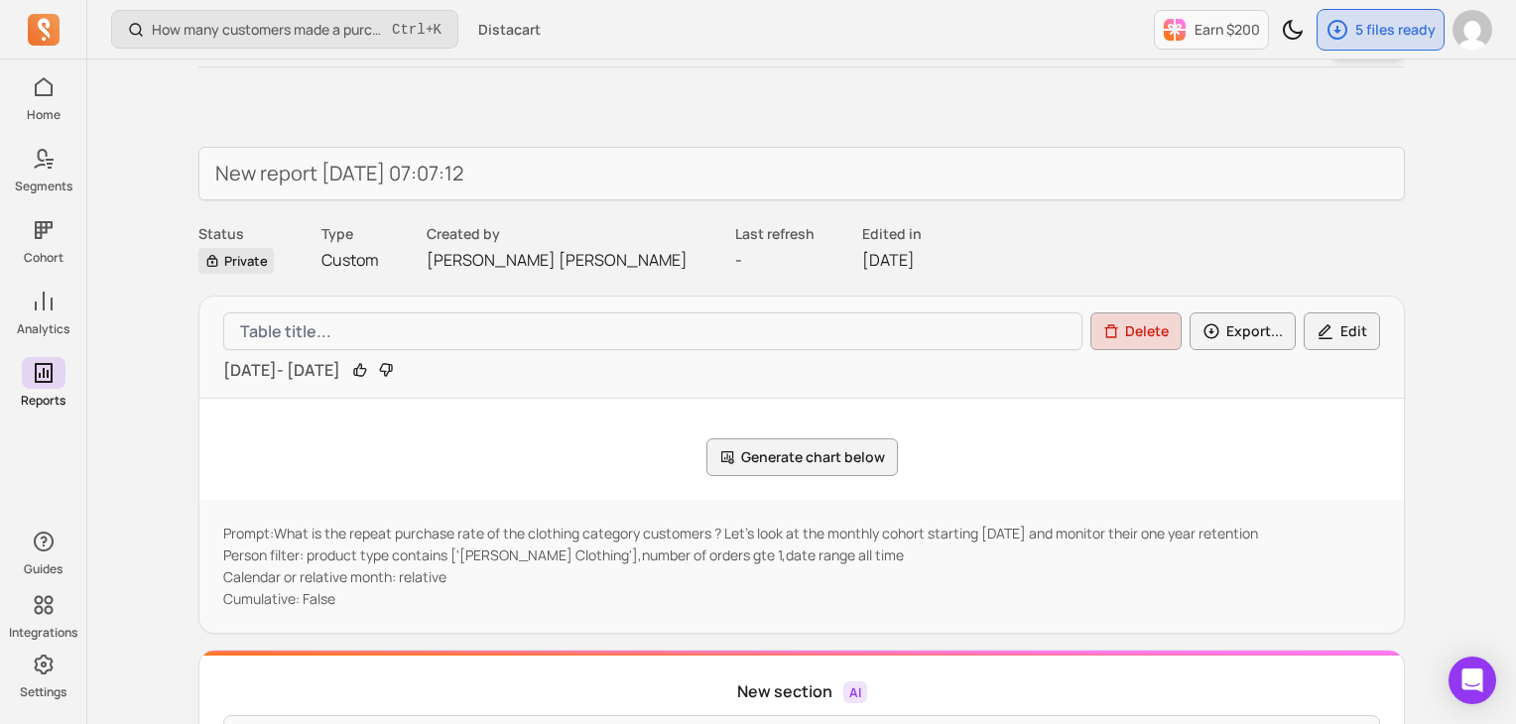
click at [834, 461] on button "Generate chart below" at bounding box center [803, 458] width 192 height 38
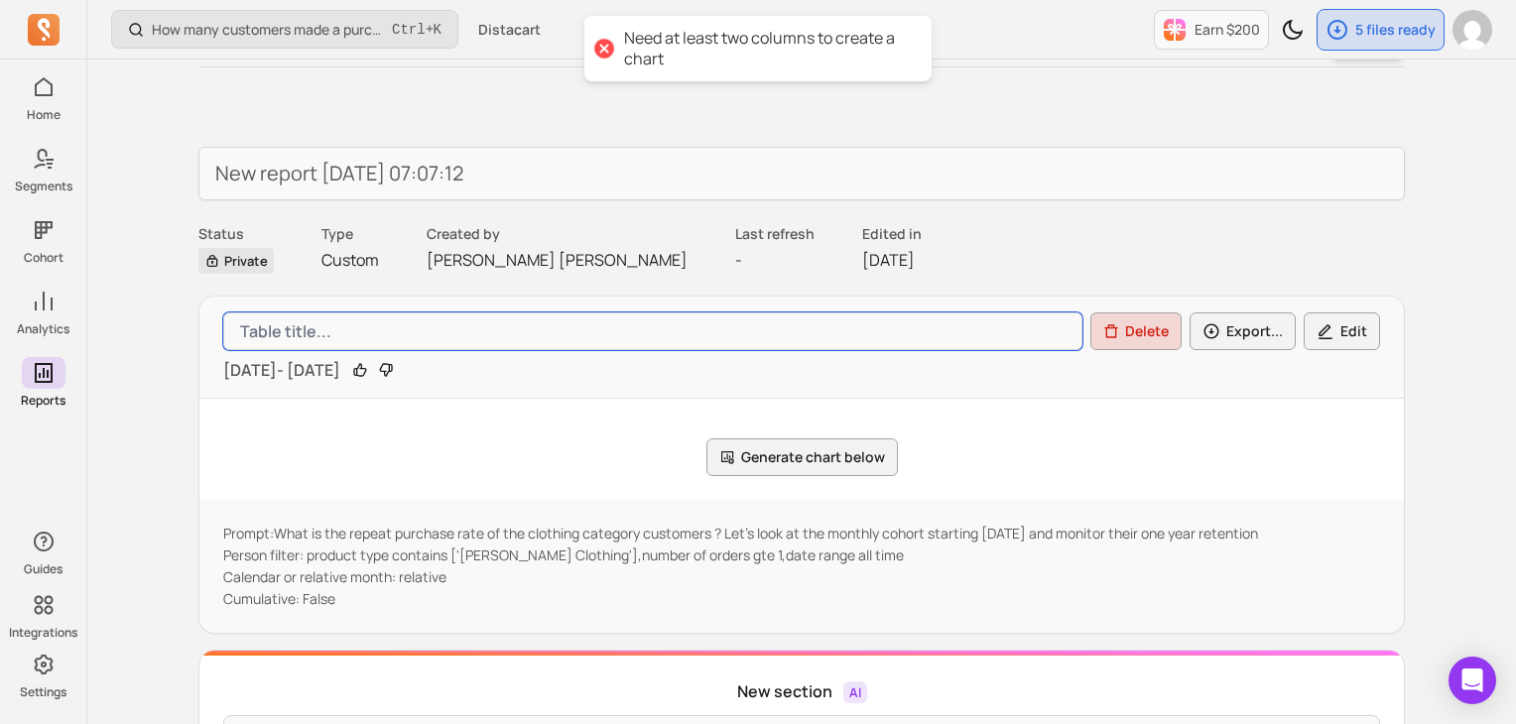
click at [503, 340] on input "Table title" at bounding box center [652, 332] width 859 height 38
click at [1332, 331] on icon "button" at bounding box center [1326, 332] width 18 height 19
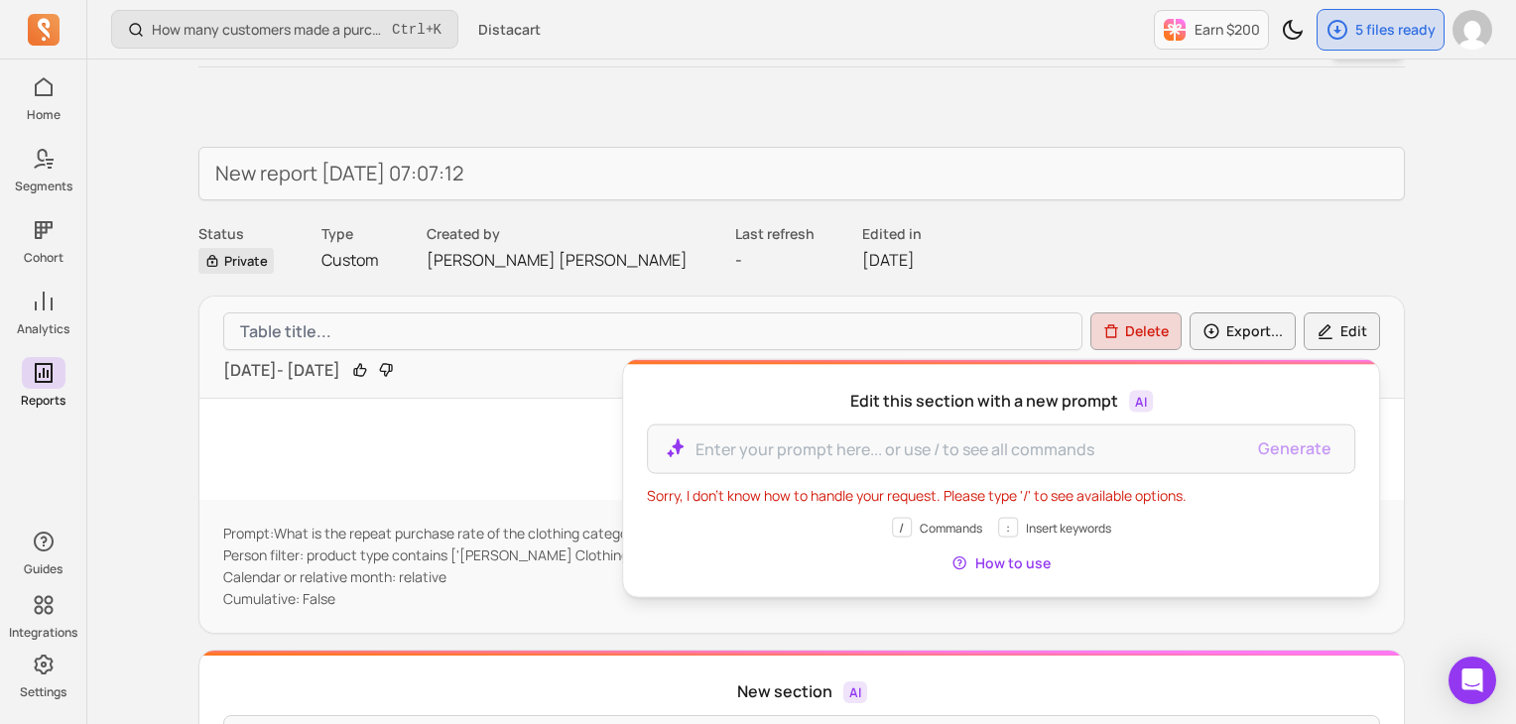
click at [512, 468] on div "Generate chart below" at bounding box center [801, 458] width 1157 height 38
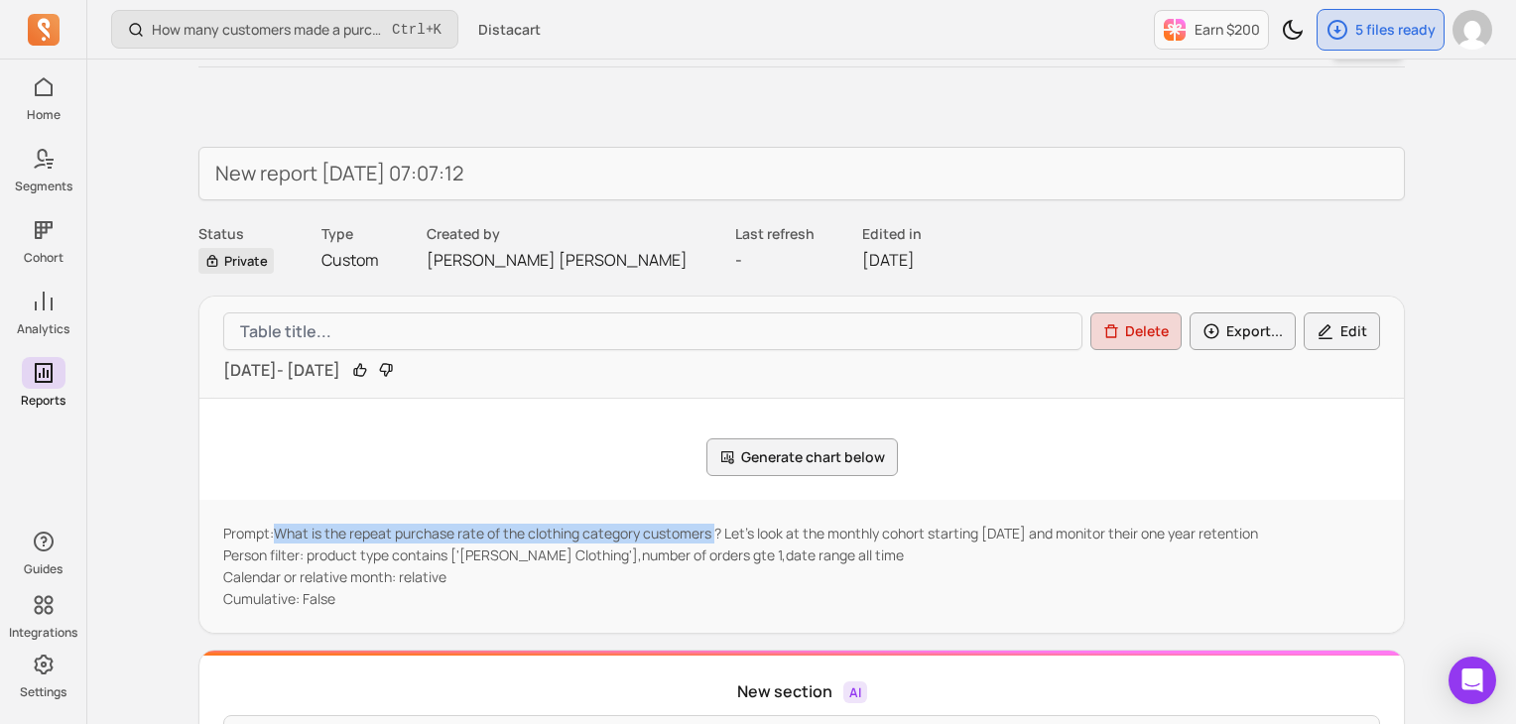
drag, startPoint x: 716, startPoint y: 531, endPoint x: 274, endPoint y: 529, distance: 442.6
click at [274, 529] on p "Prompt: What is the repeat purchase rate of the clothing category customers ? L…" at bounding box center [801, 534] width 1157 height 20
copy p "What is the repeat purchase rate of the clothing category customers"
click at [1127, 336] on button "Delete" at bounding box center [1136, 332] width 91 height 38
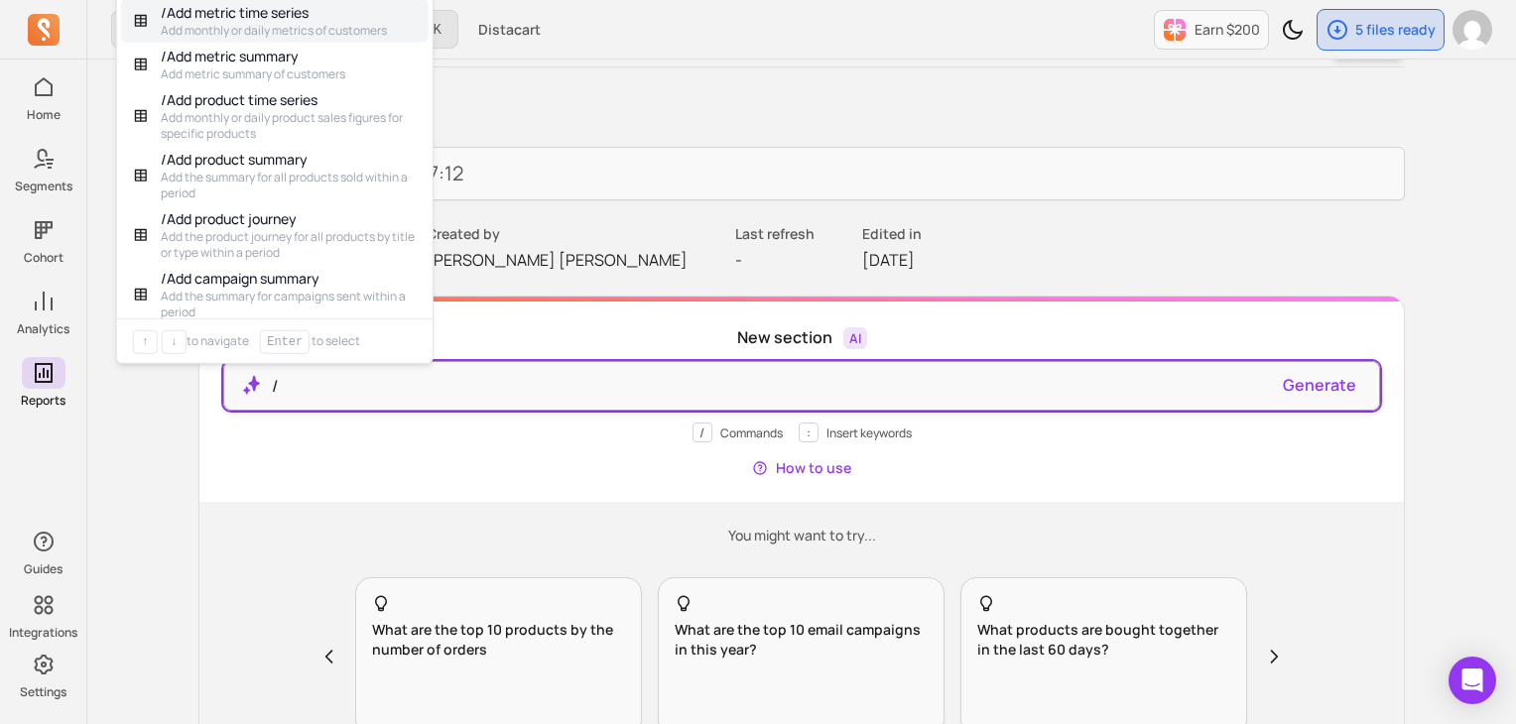
click at [918, 394] on p "/" at bounding box center [770, 386] width 996 height 24
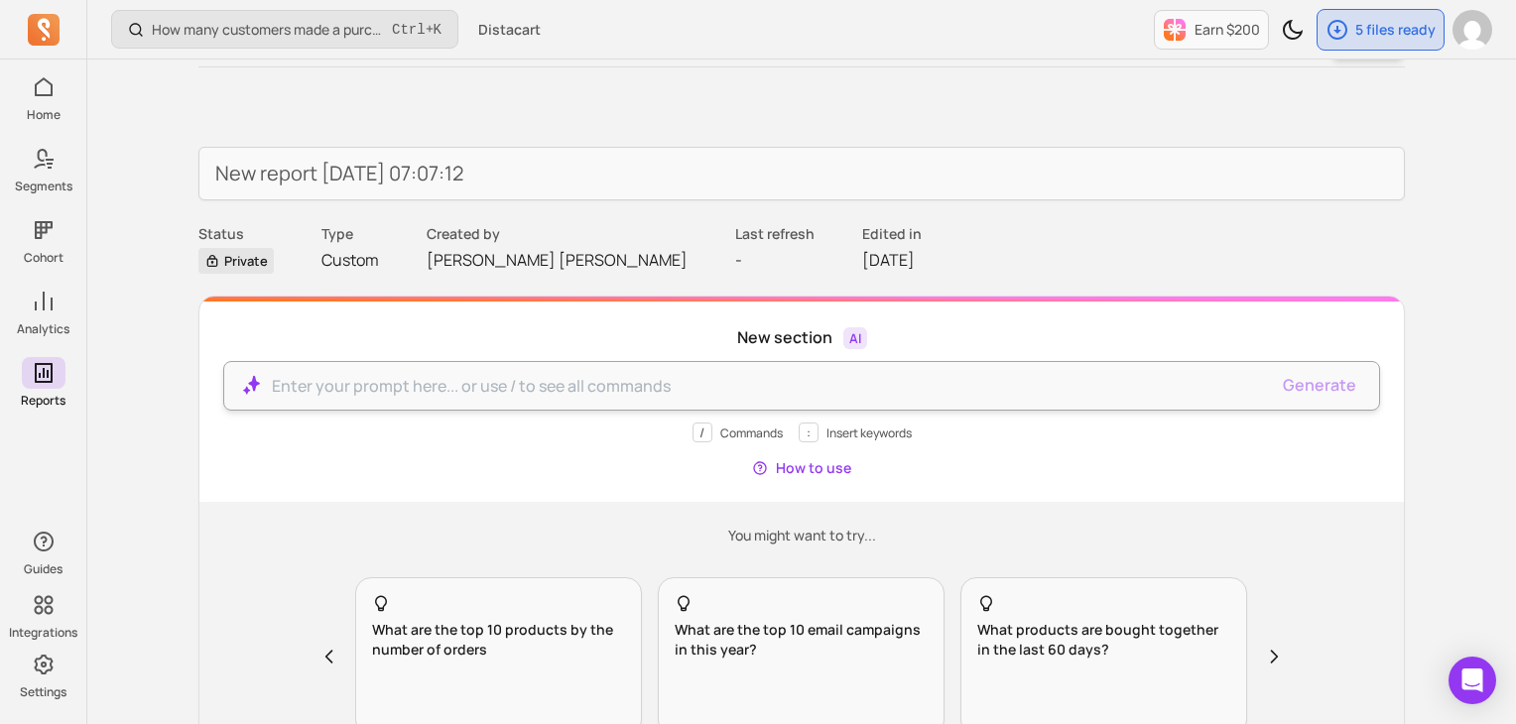
click at [1013, 402] on div at bounding box center [801, 386] width 1157 height 50
click at [983, 374] on p at bounding box center [770, 386] width 996 height 24
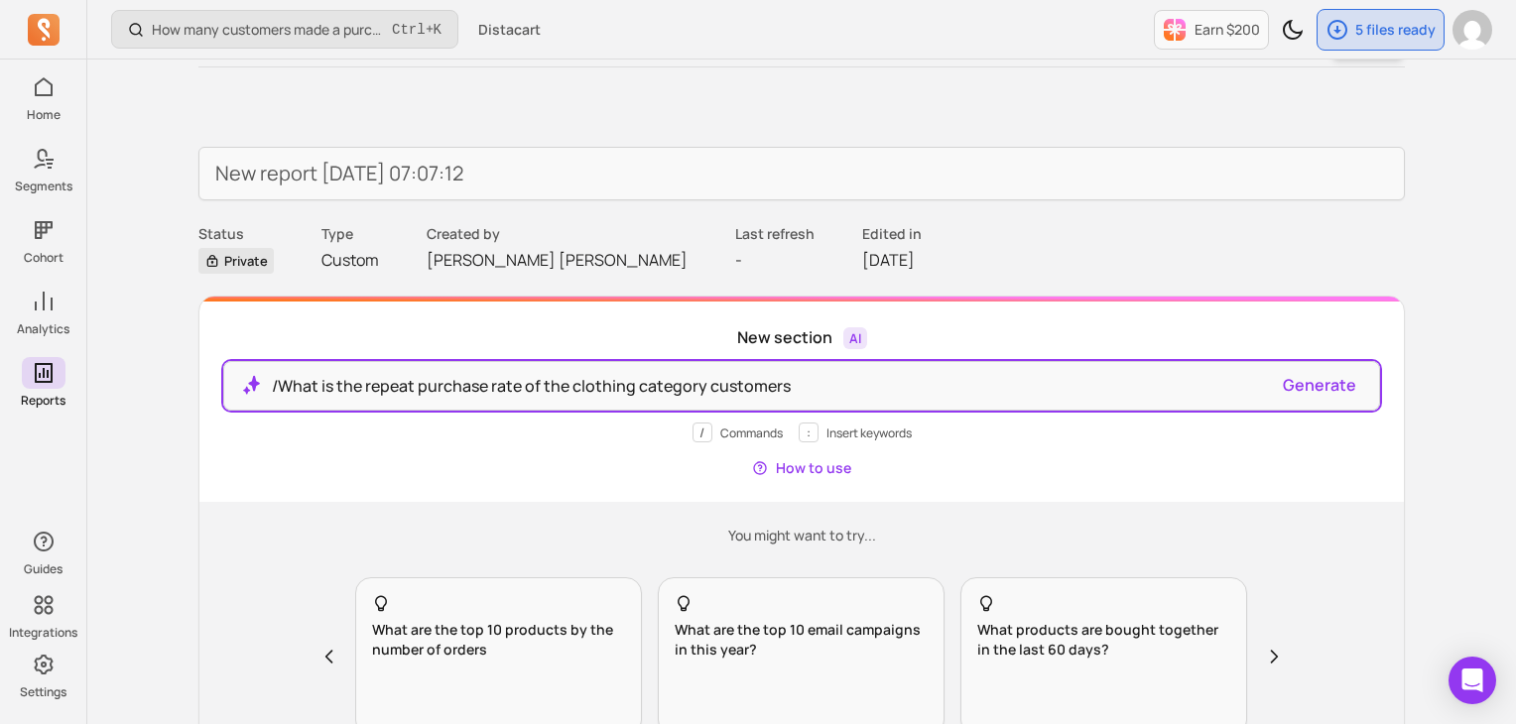
click at [1330, 382] on button "Generate" at bounding box center [1319, 385] width 73 height 24
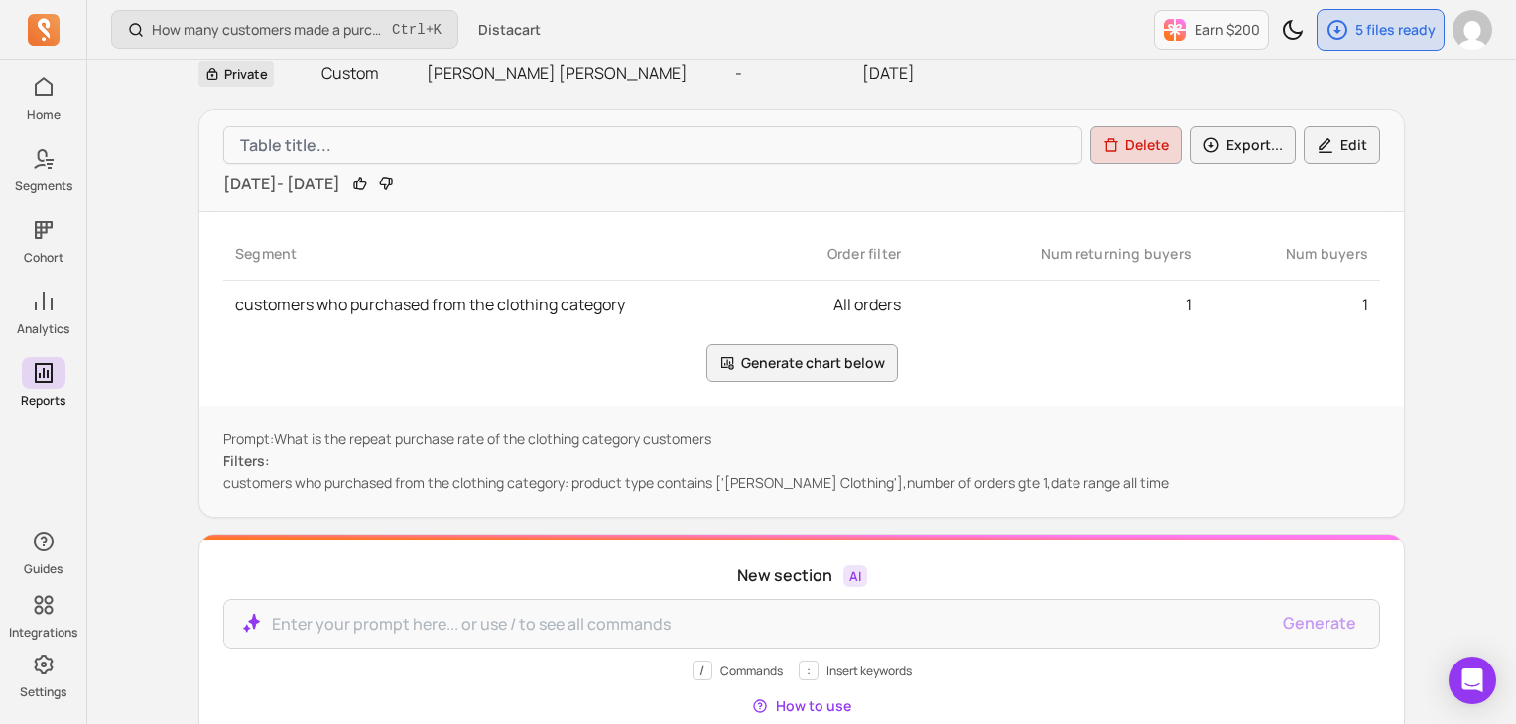
scroll to position [246, 0]
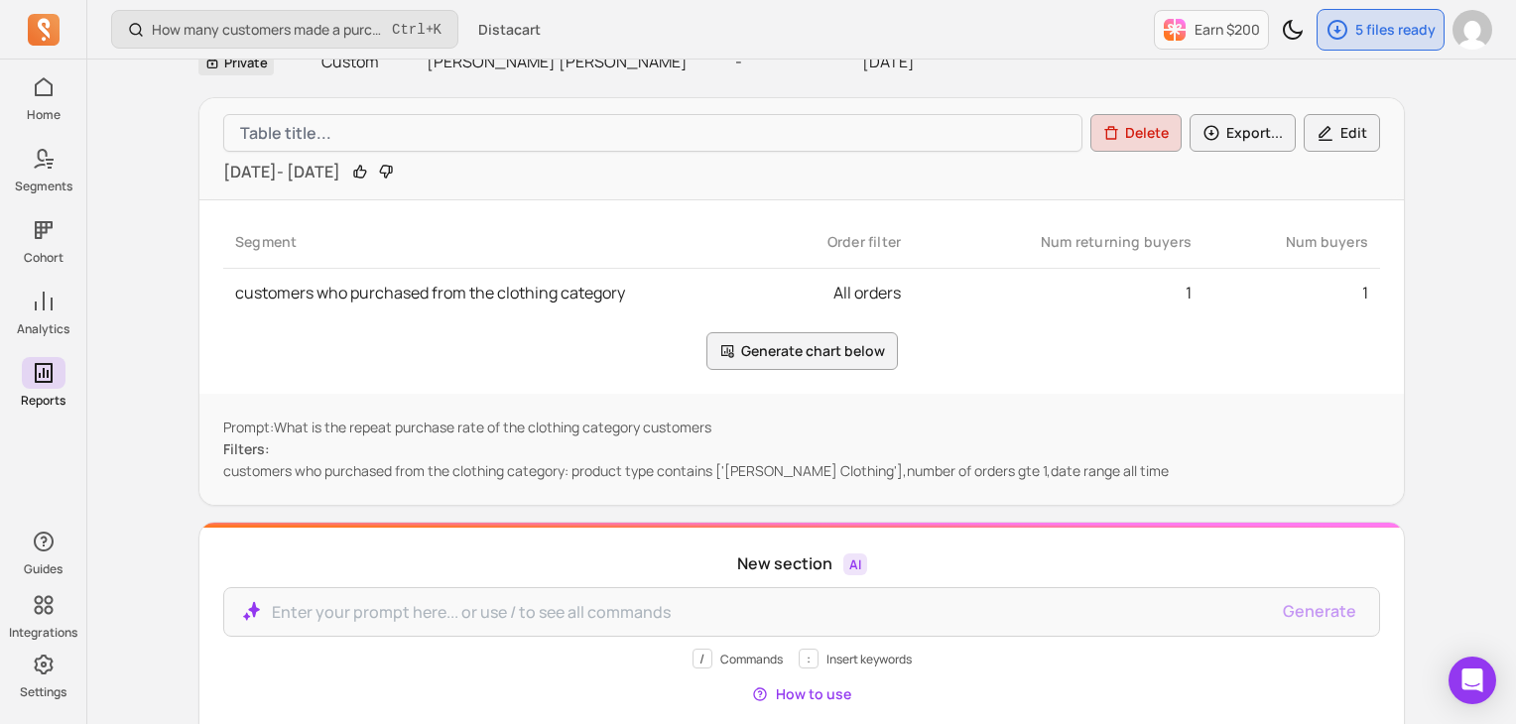
click at [776, 475] on p "customers who purchased from the clothing category: product type contains ['Sau…" at bounding box center [801, 471] width 1157 height 20
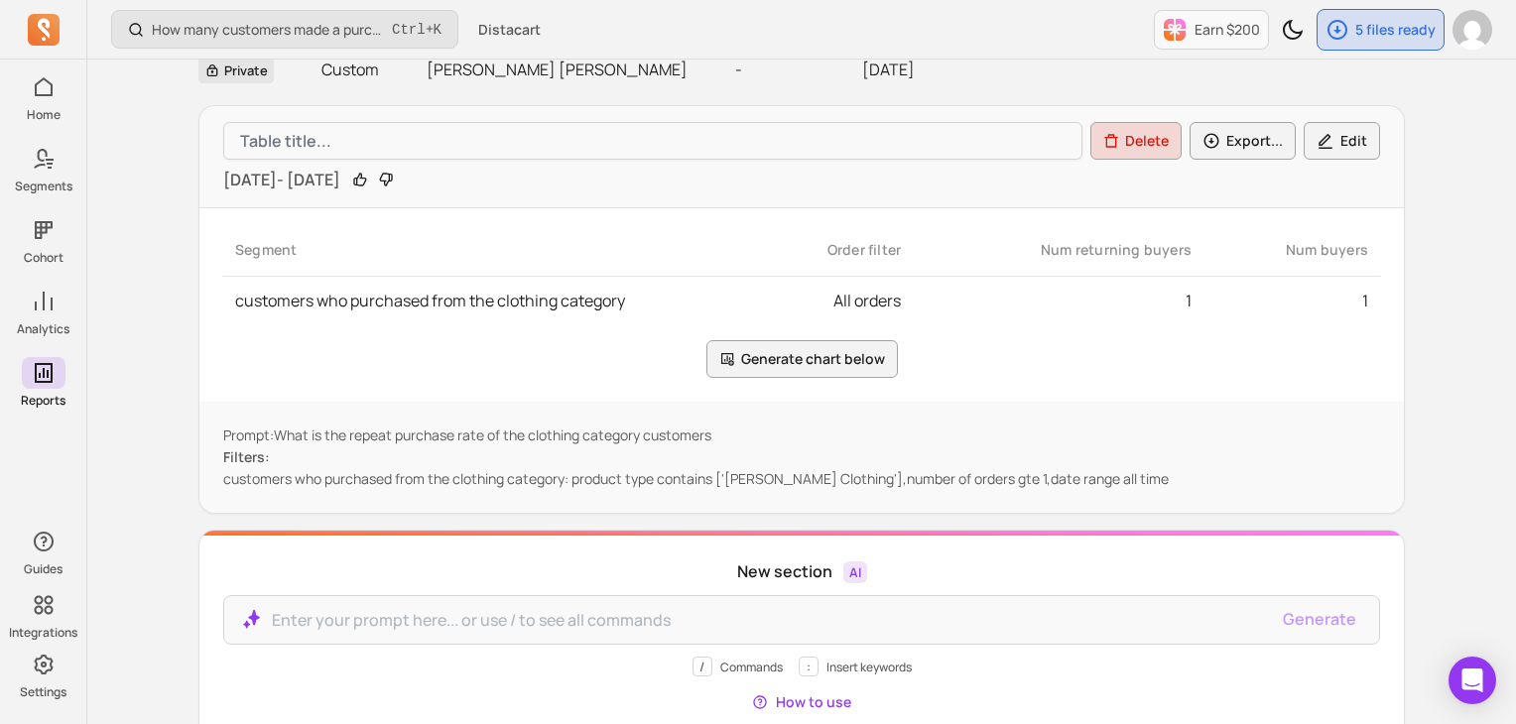
scroll to position [147, 0]
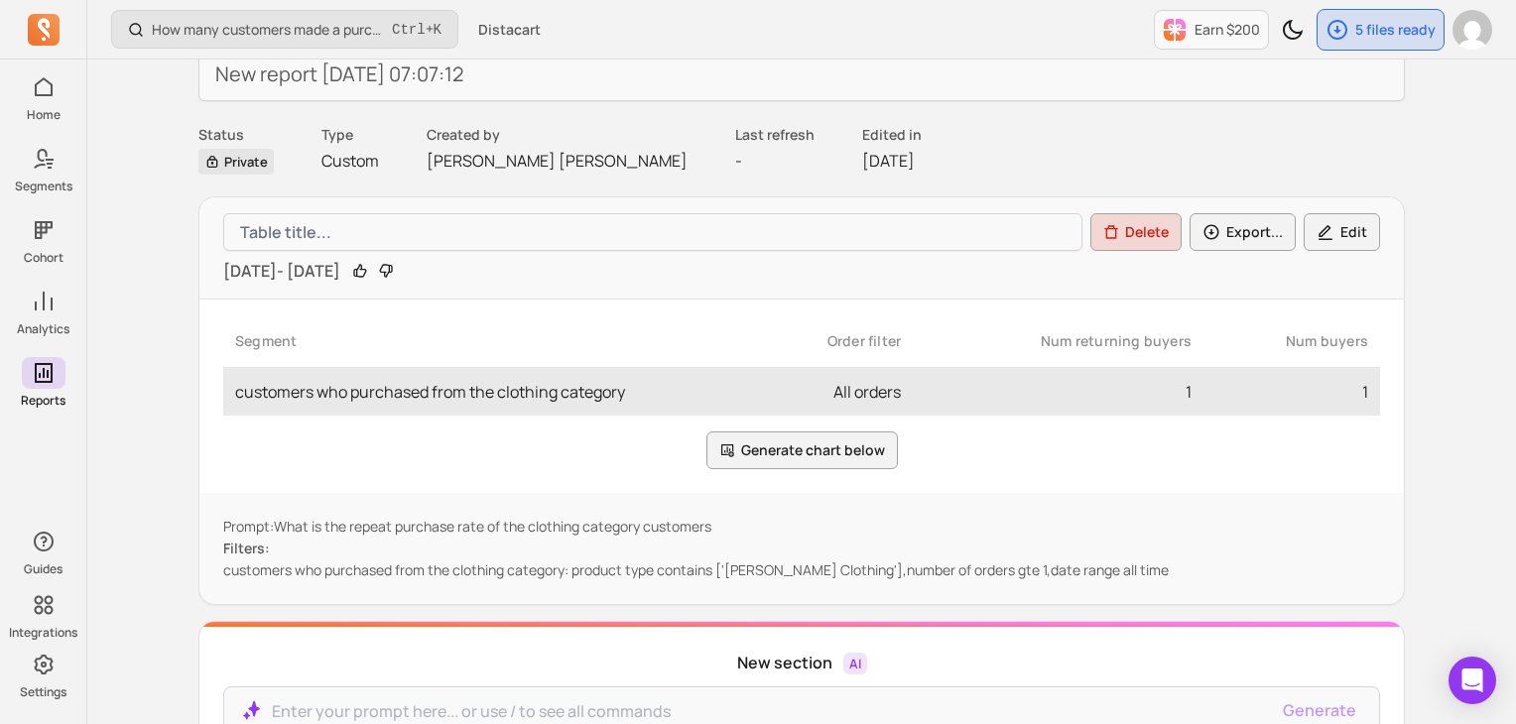
click at [1012, 394] on td "1" at bounding box center [1058, 392] width 291 height 49
click at [920, 382] on td "1" at bounding box center [1058, 392] width 291 height 49
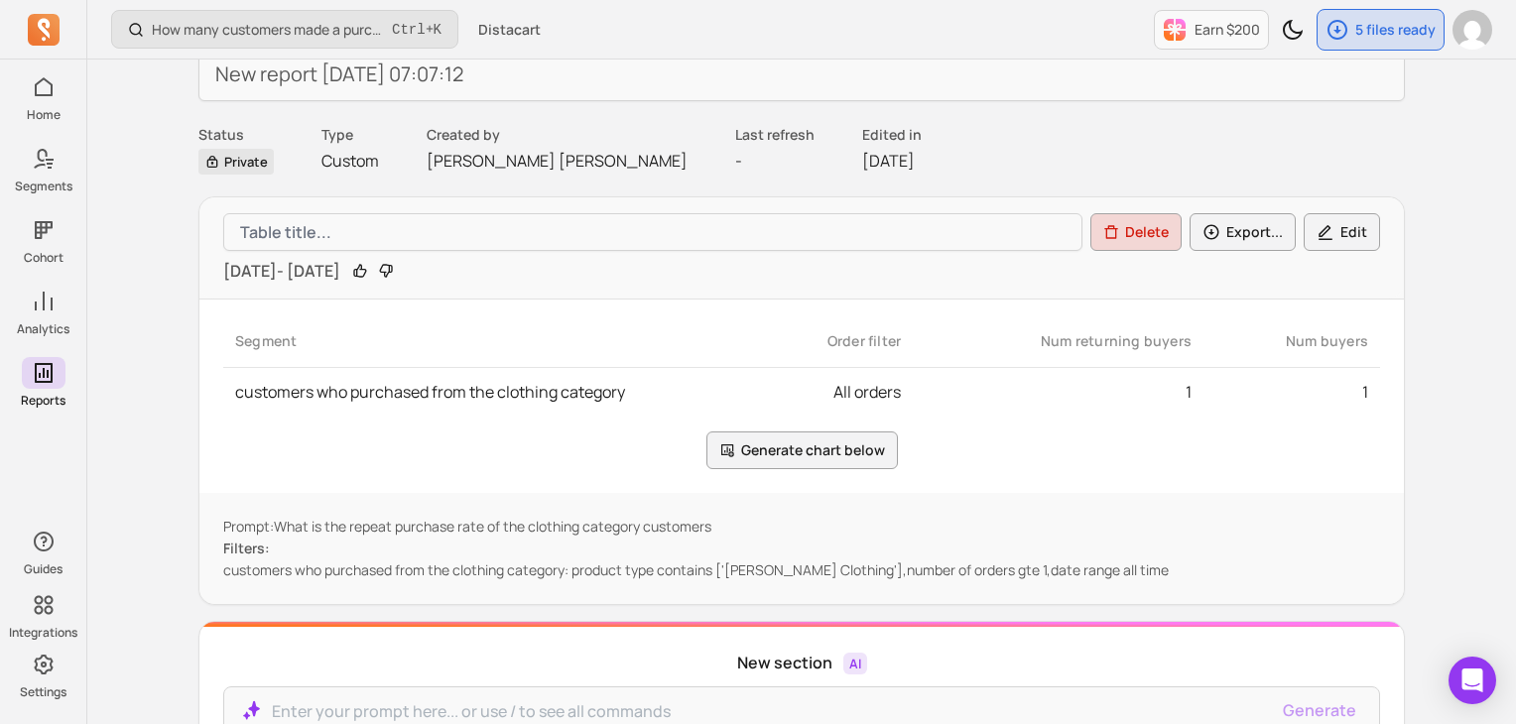
click at [1346, 221] on button "Edit" at bounding box center [1342, 232] width 76 height 38
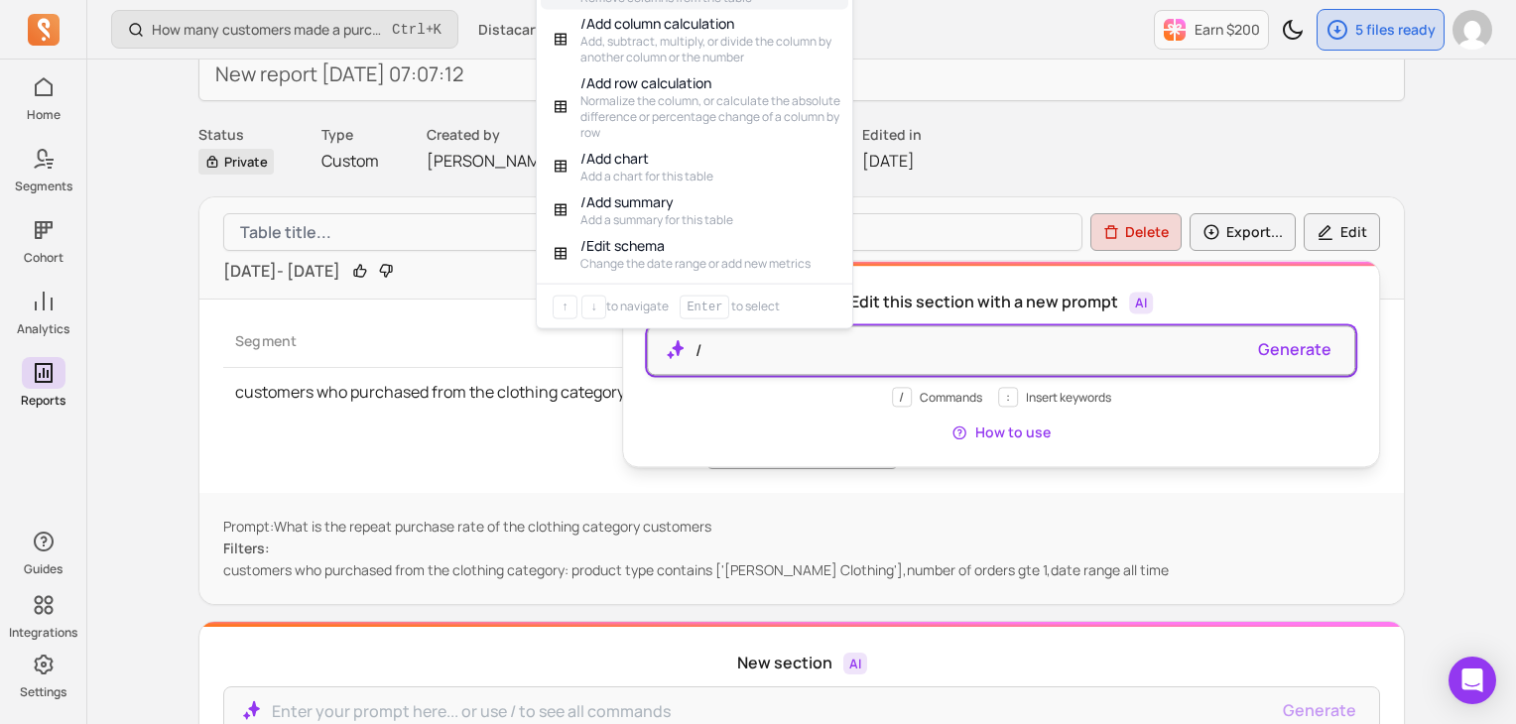
click at [942, 352] on p "/" at bounding box center [970, 350] width 548 height 24
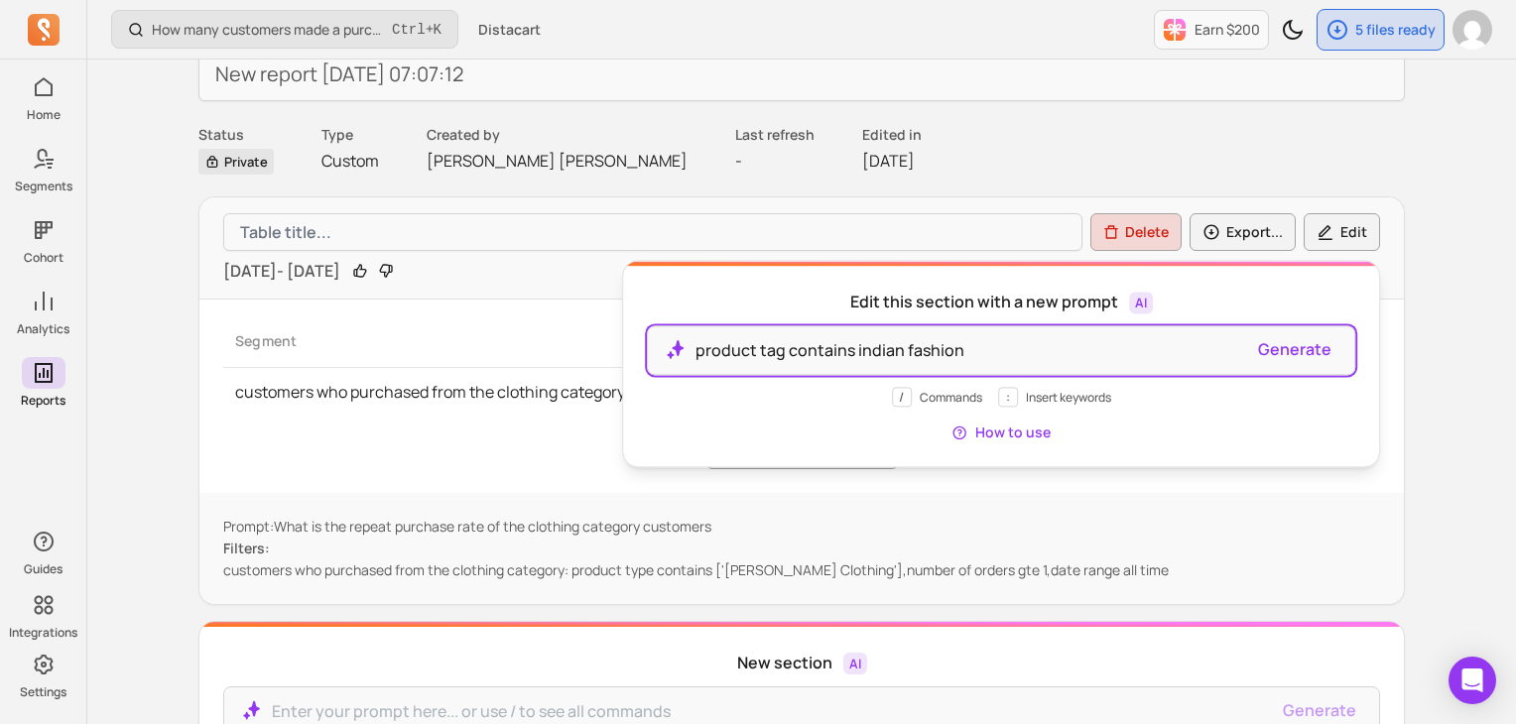
click at [1278, 354] on button "Generate" at bounding box center [1294, 349] width 73 height 24
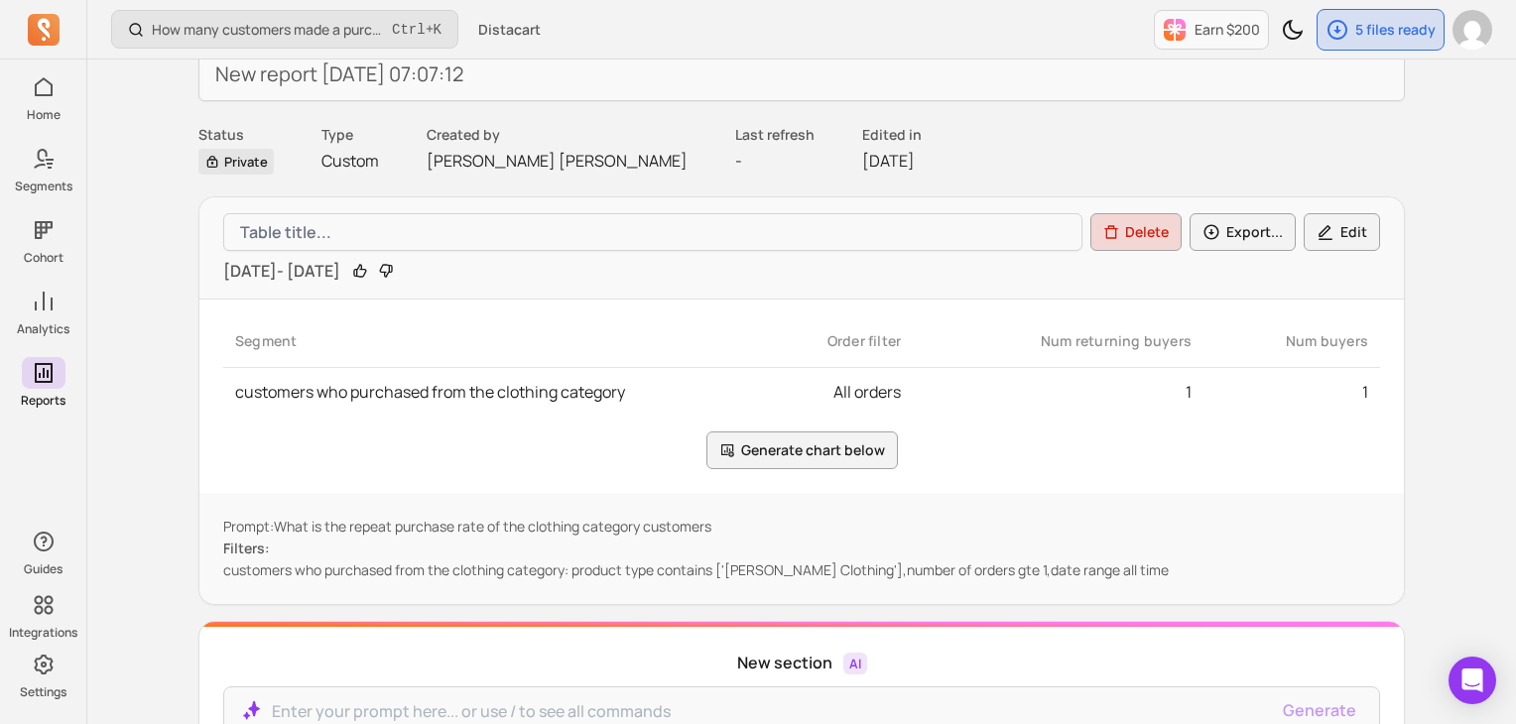
click at [1344, 237] on button "Edit" at bounding box center [1342, 232] width 76 height 38
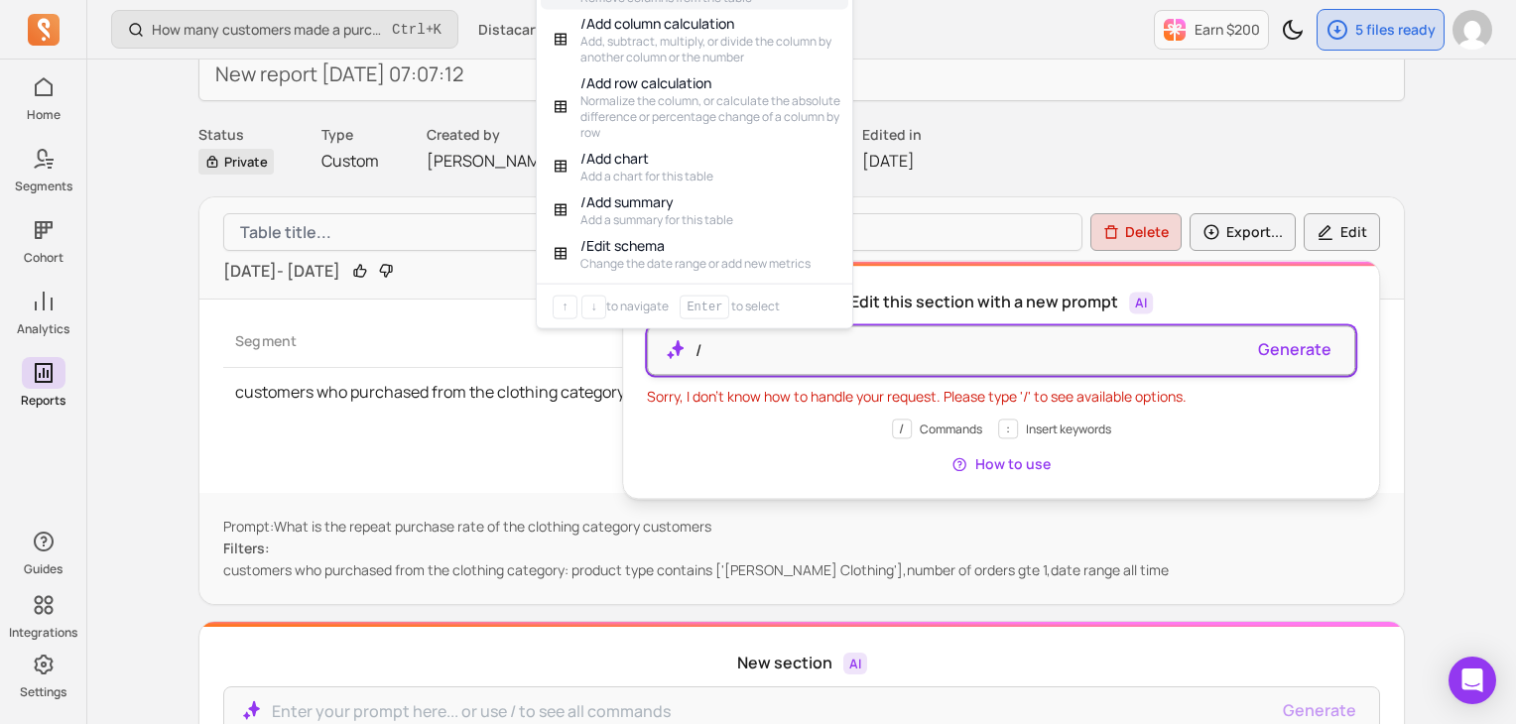
click at [877, 342] on p "/" at bounding box center [970, 350] width 548 height 24
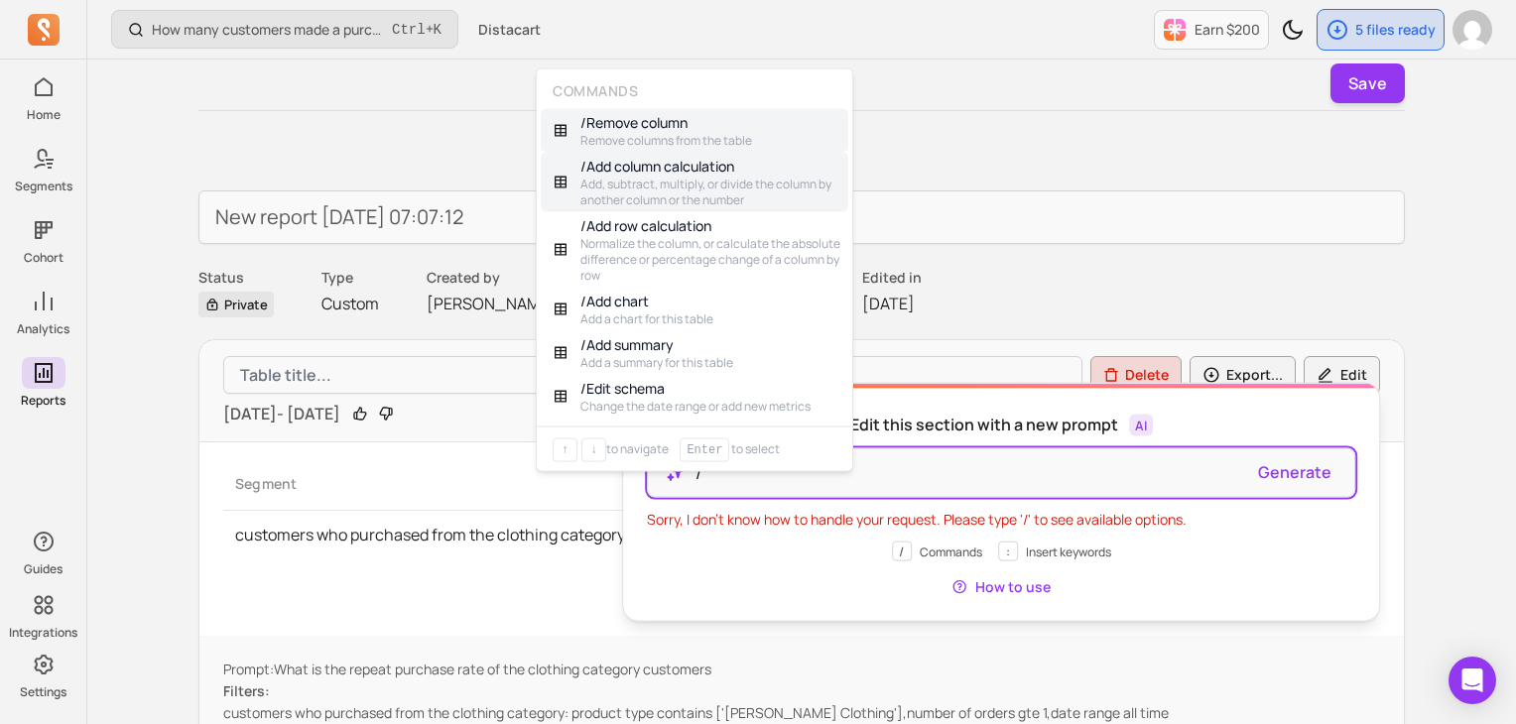
scroll to position [0, 0]
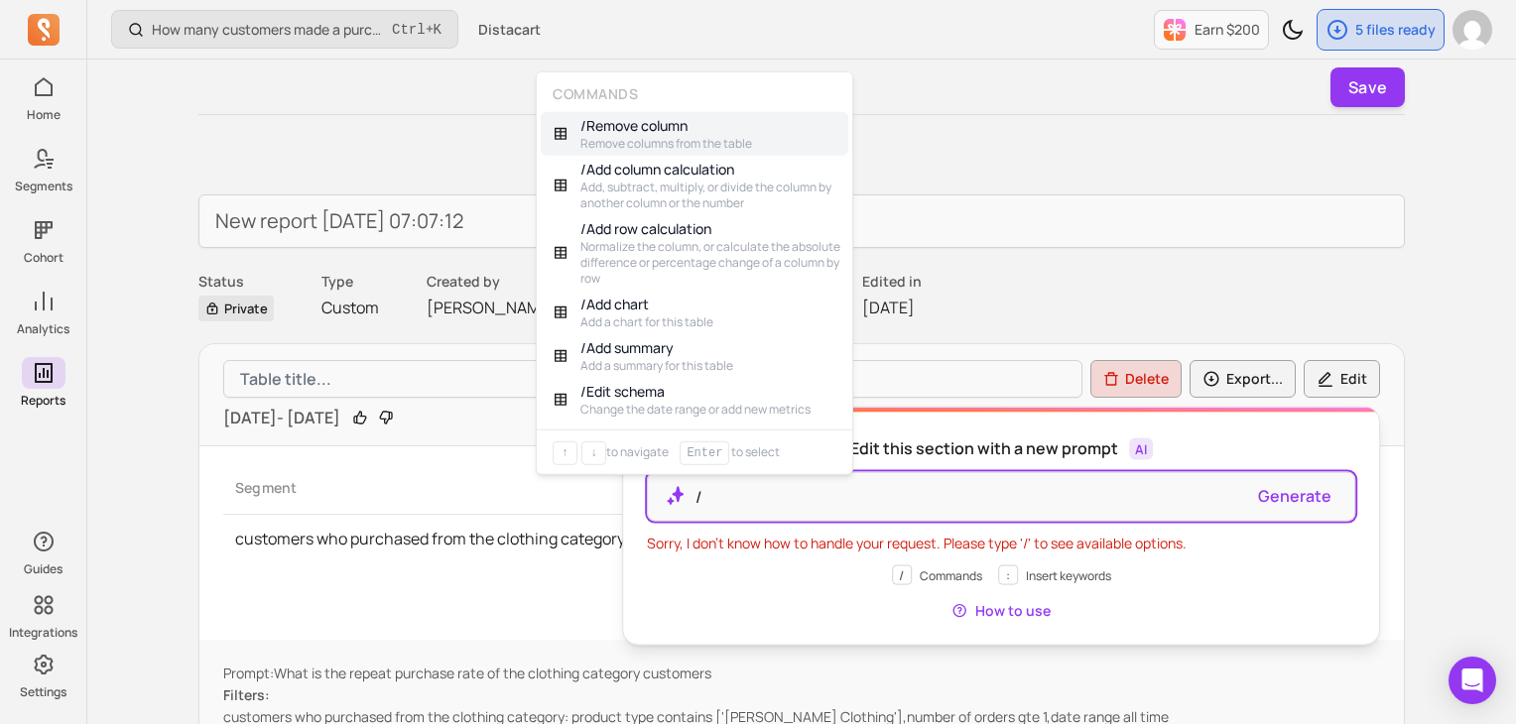
click at [1354, 593] on div "/ Commands : Insert keywords How to use" at bounding box center [1001, 594] width 709 height 56
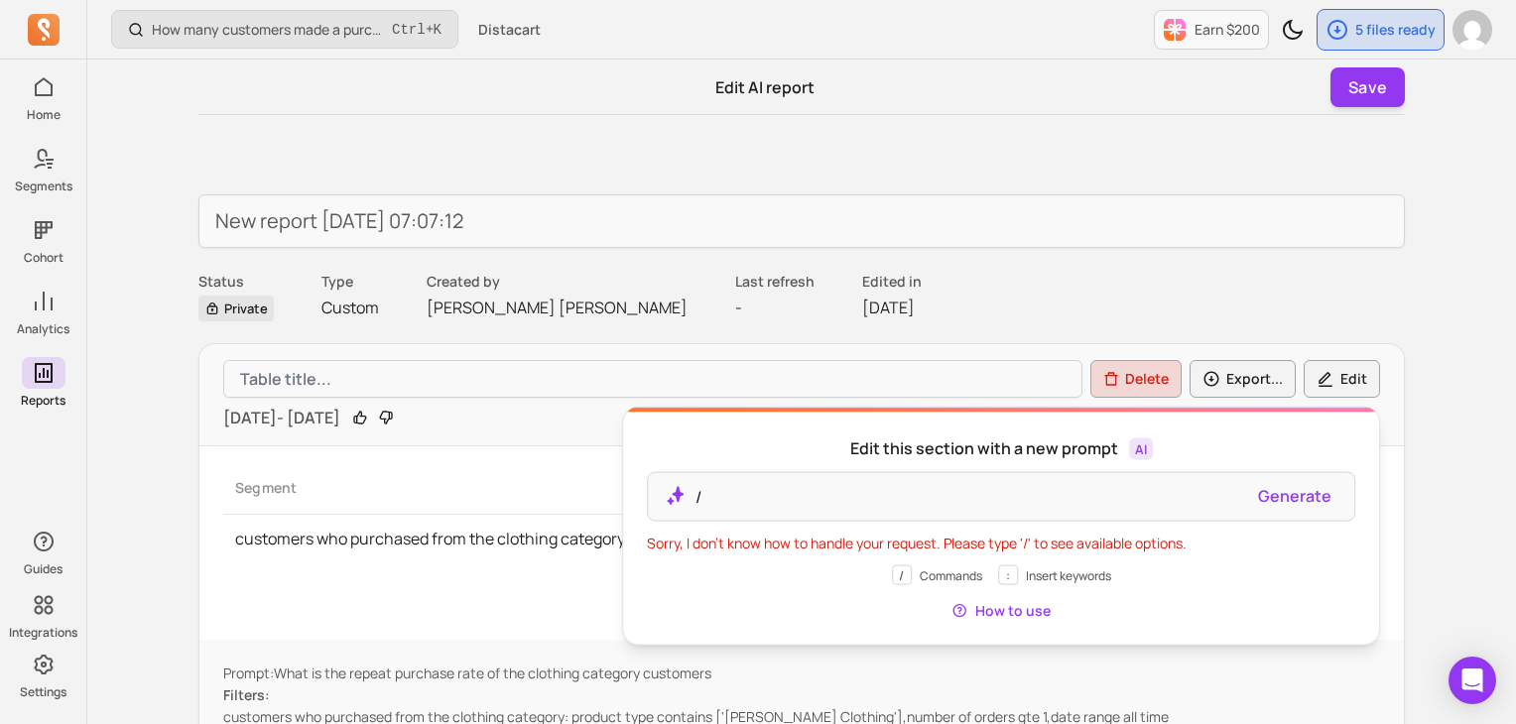
click at [1320, 382] on icon "button" at bounding box center [1326, 379] width 18 height 19
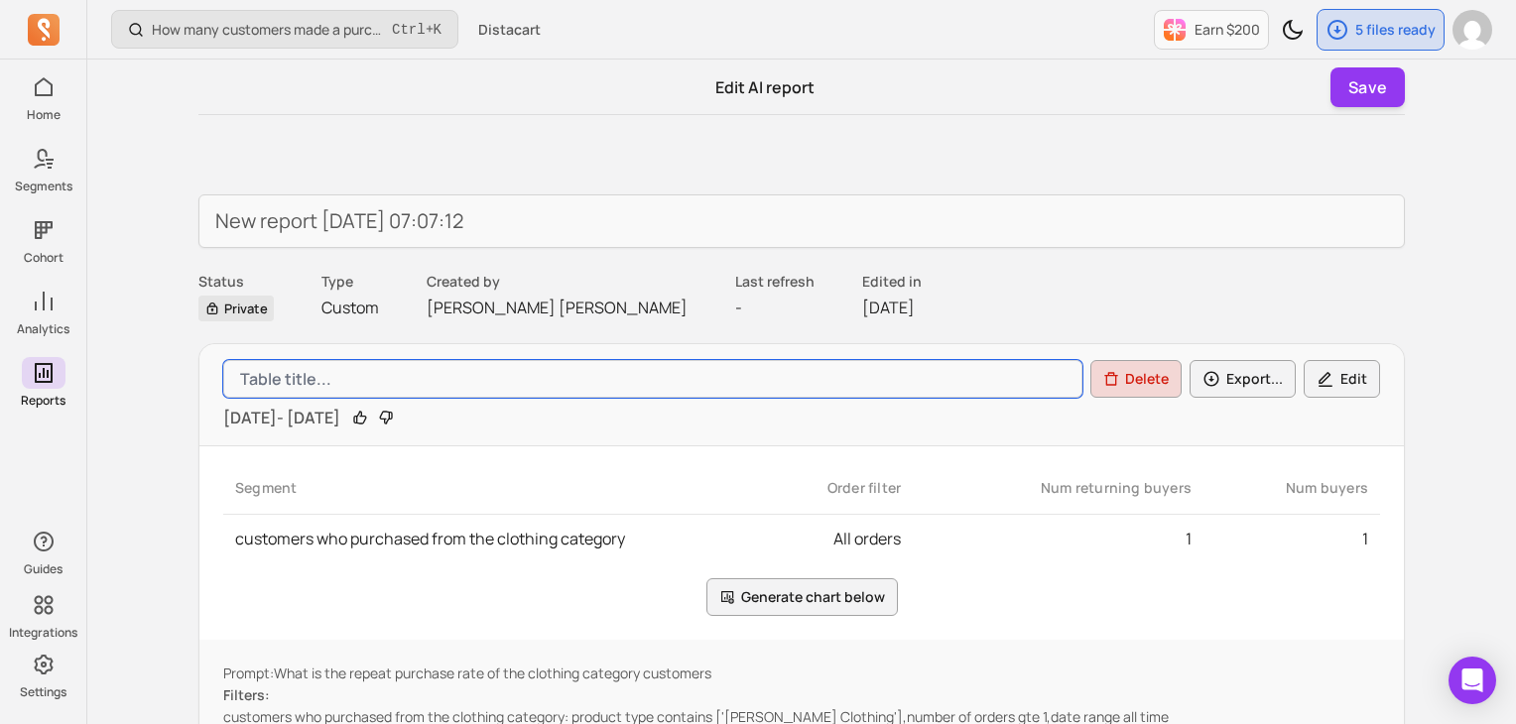
click at [594, 378] on input "Table title" at bounding box center [652, 379] width 859 height 38
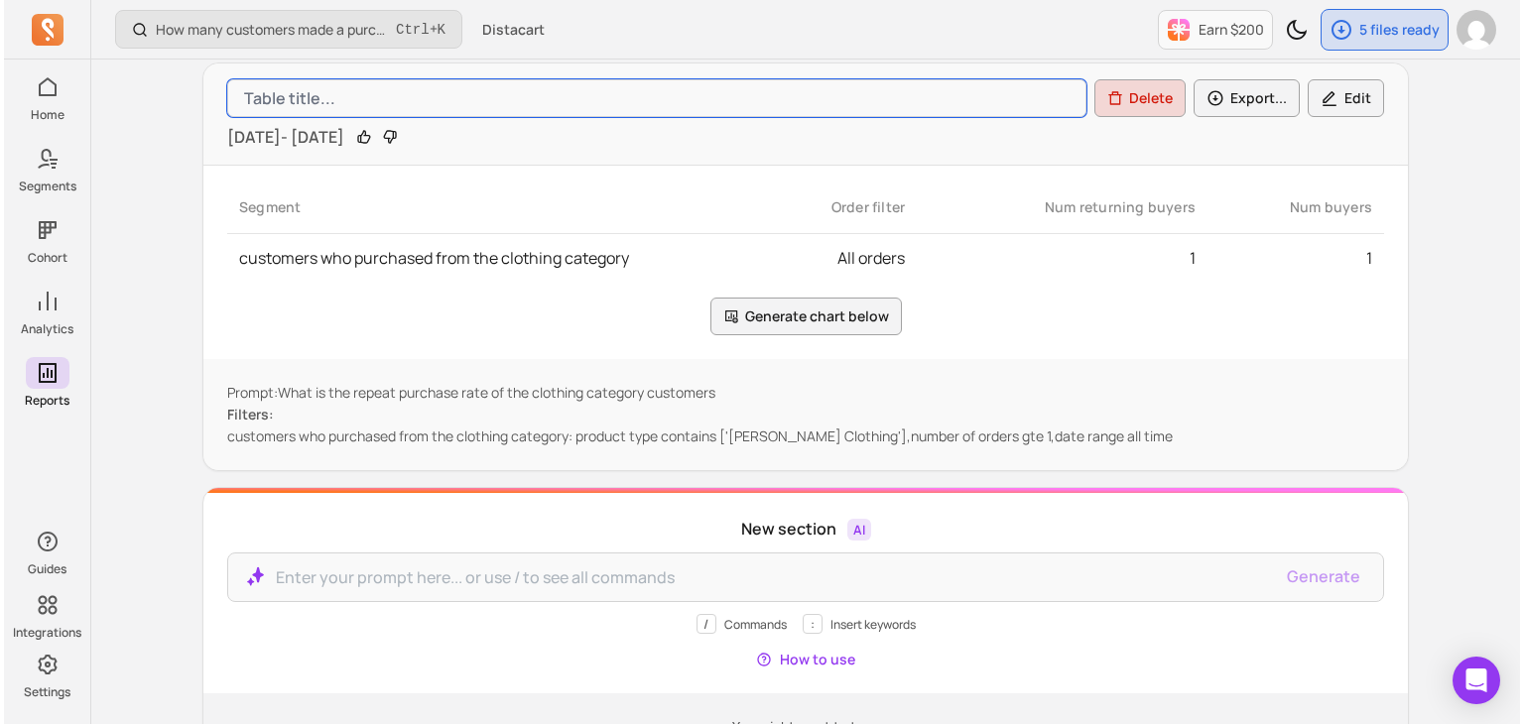
scroll to position [397, 0]
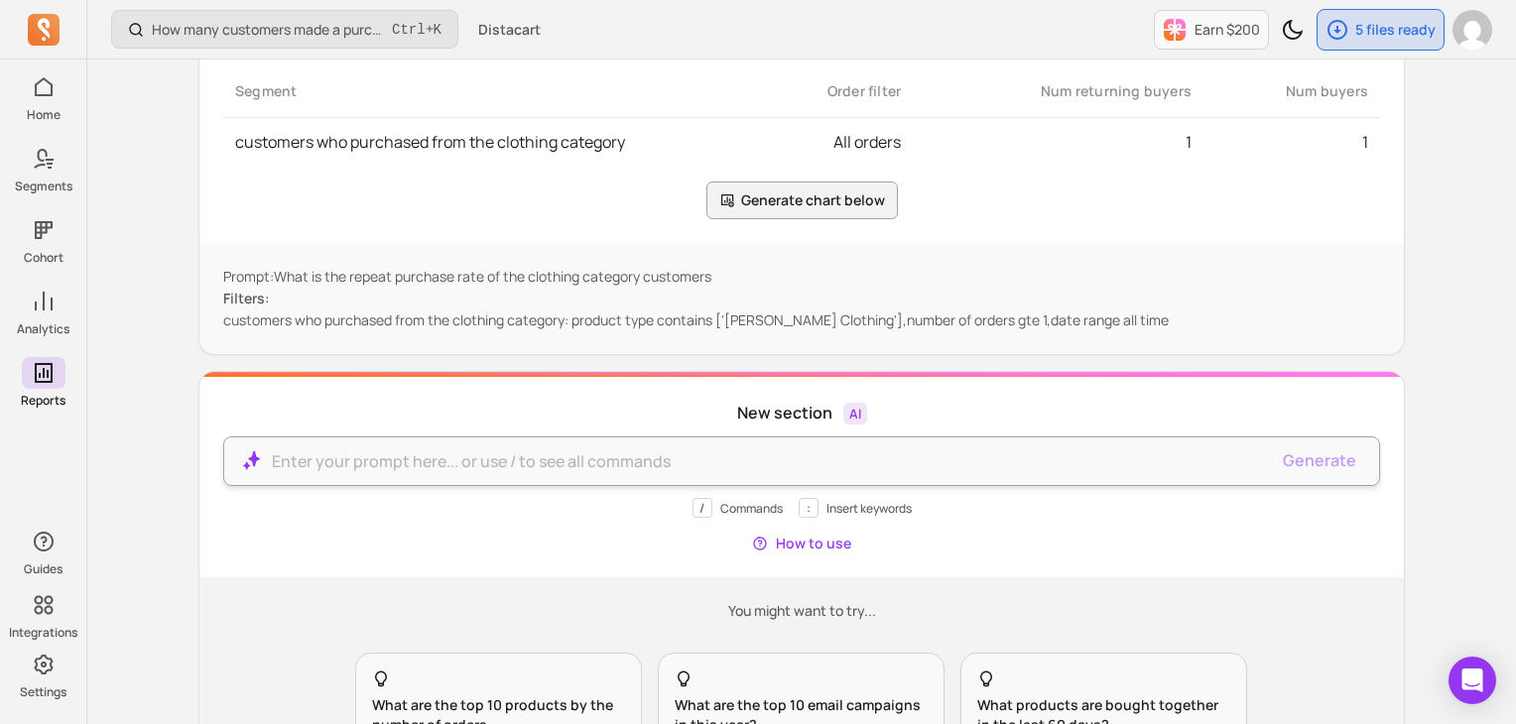
click at [582, 450] on body "Home Segments Cohort Analytics Reports Guides Integrations Settings How many cu…" at bounding box center [758, 273] width 1516 height 1341
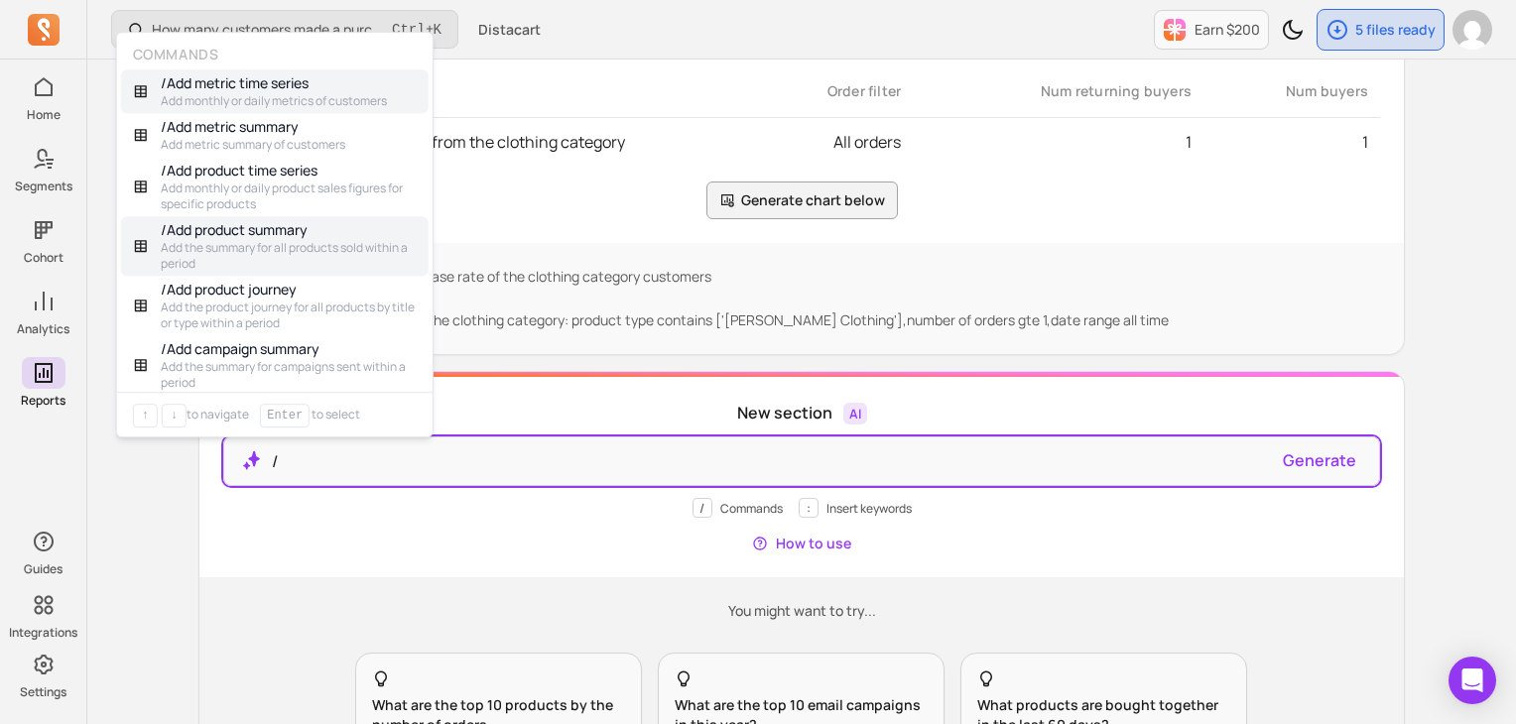
scroll to position [0, 0]
click at [470, 515] on div "/ Commands : Insert keywords How to use" at bounding box center [801, 526] width 1157 height 56
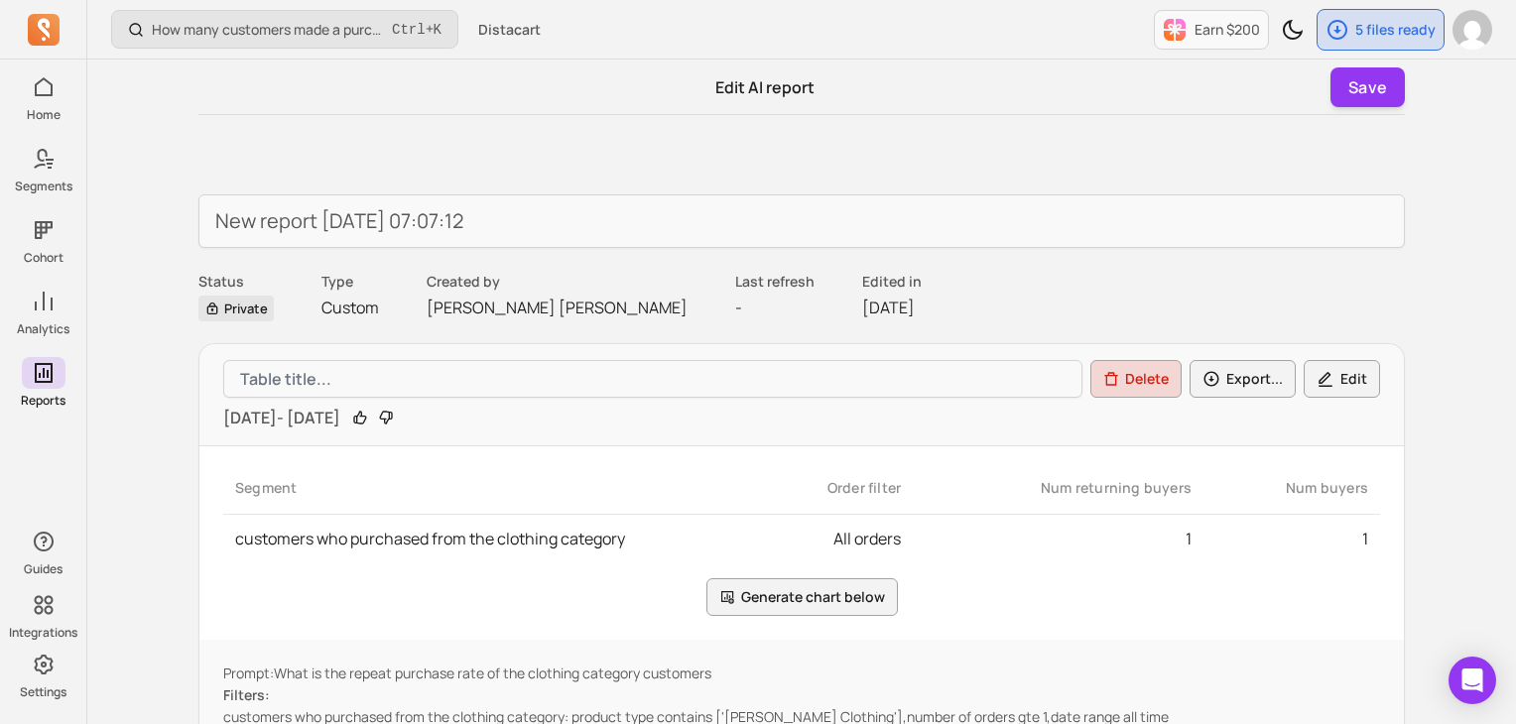
click at [1123, 374] on button "Delete" at bounding box center [1136, 379] width 91 height 38
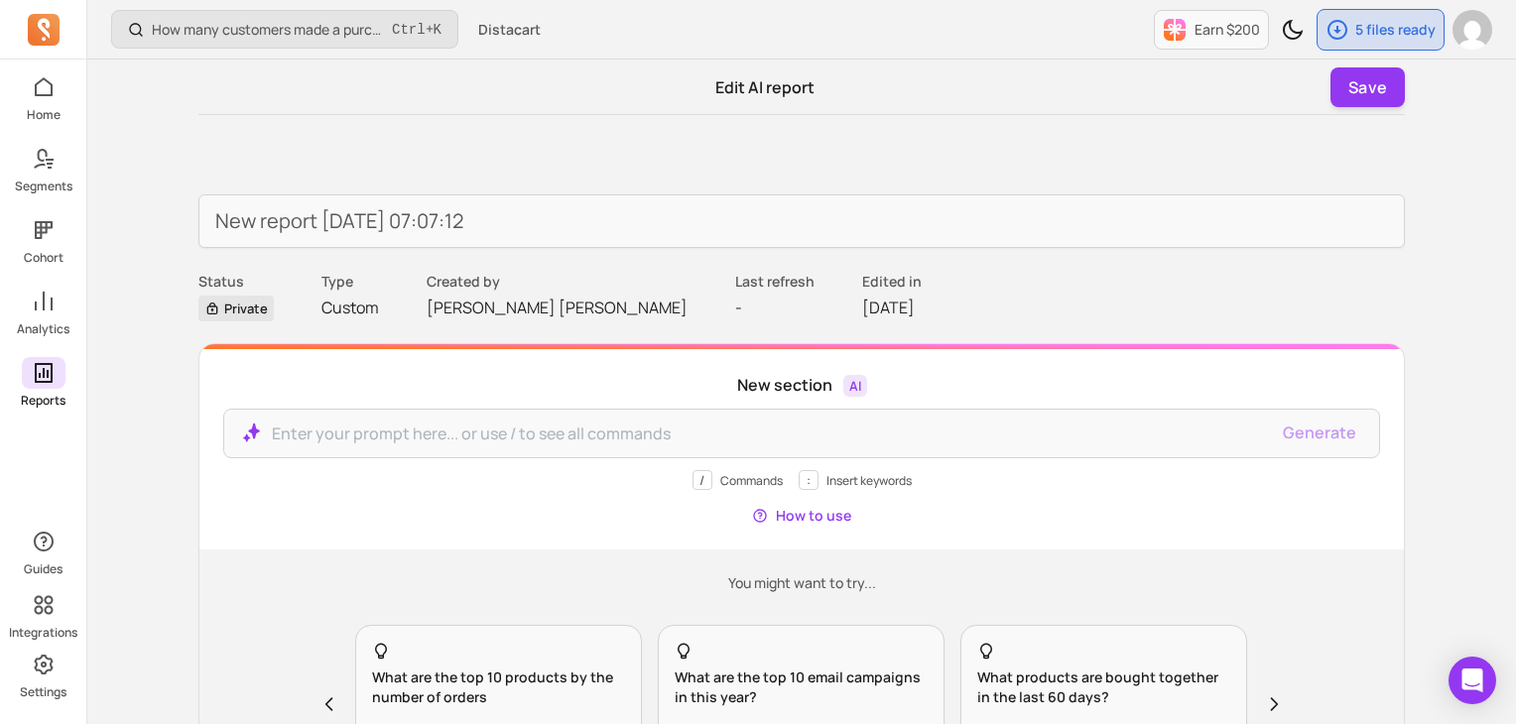
click at [37, 377] on icon at bounding box center [44, 373] width 24 height 24
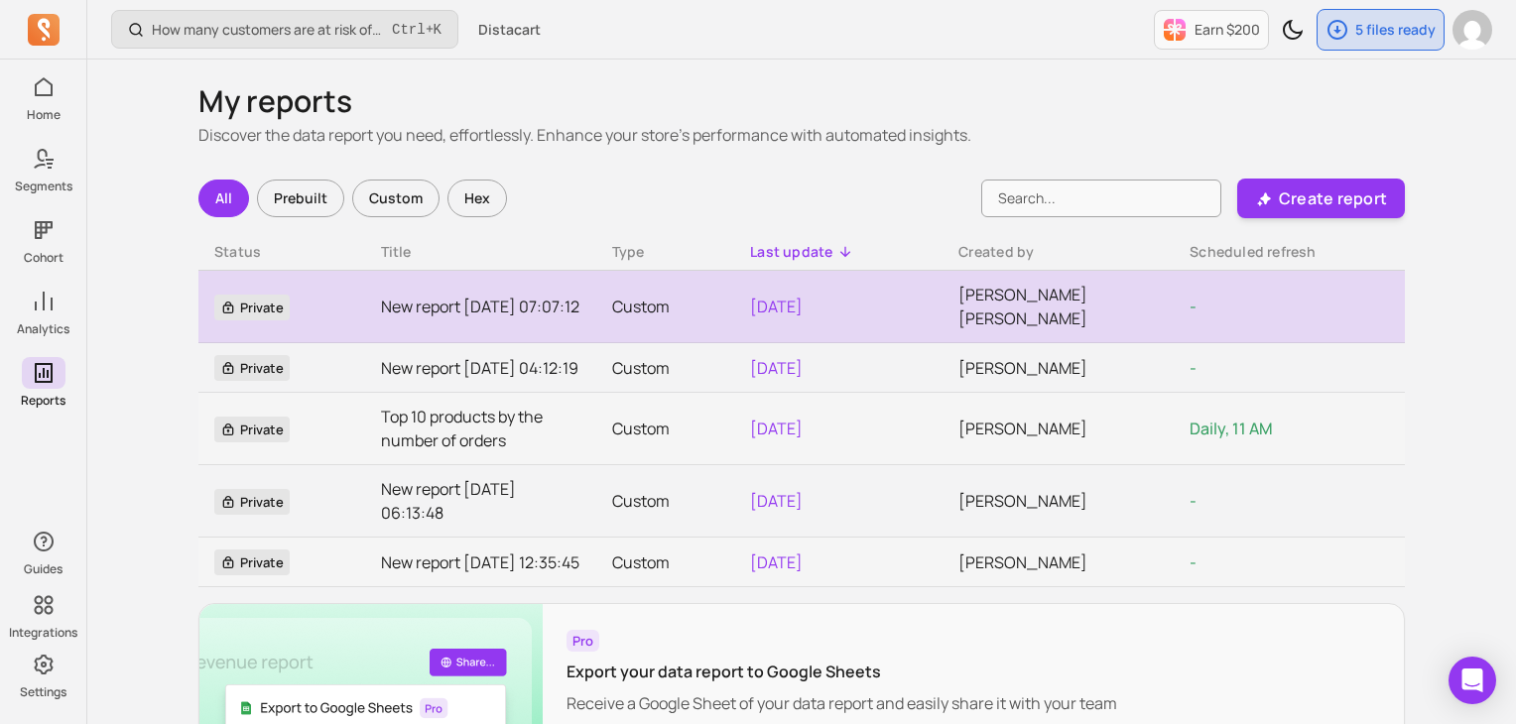
click at [487, 295] on link "New report [DATE] 07:07:12" at bounding box center [480, 307] width 199 height 24
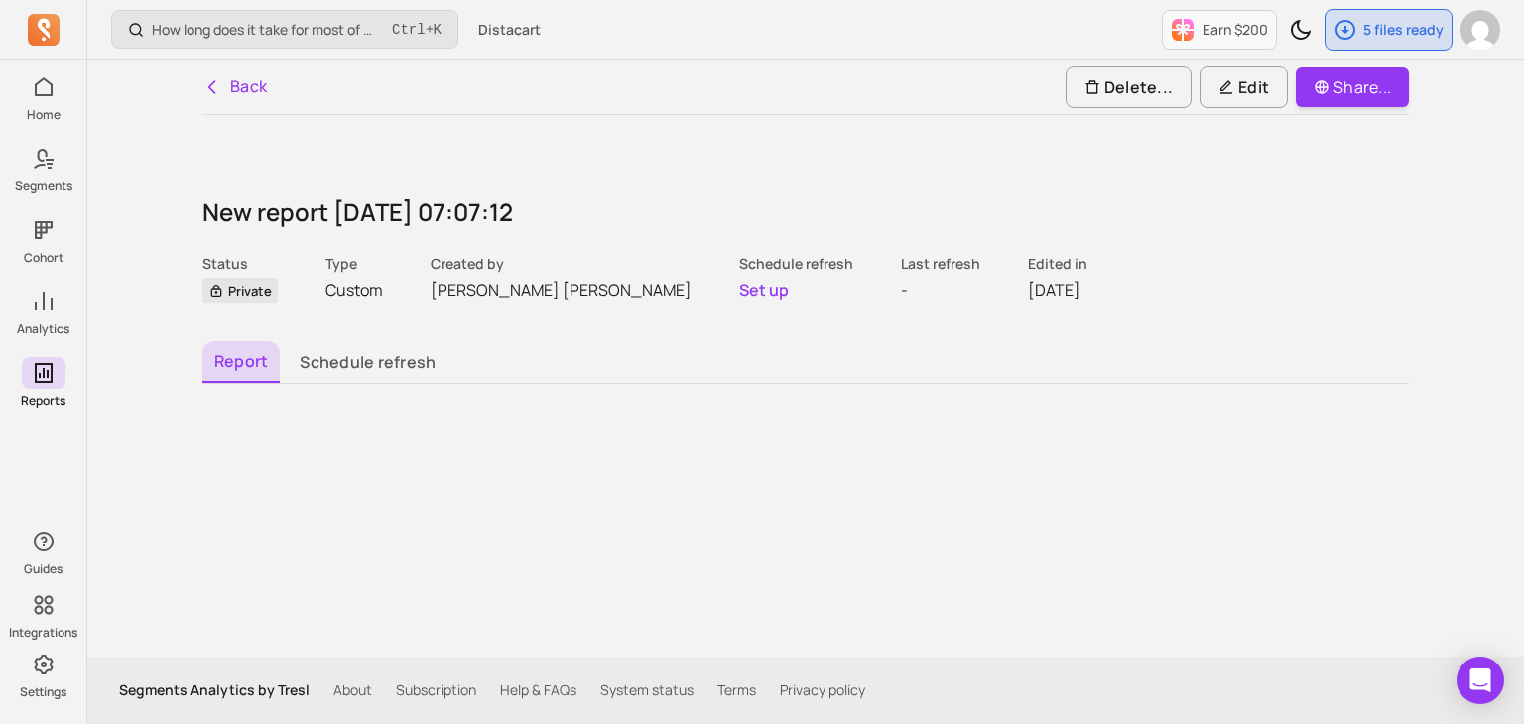
click at [345, 287] on p "Custom" at bounding box center [354, 290] width 58 height 24
click at [323, 360] on button "Schedule refresh" at bounding box center [368, 362] width 160 height 42
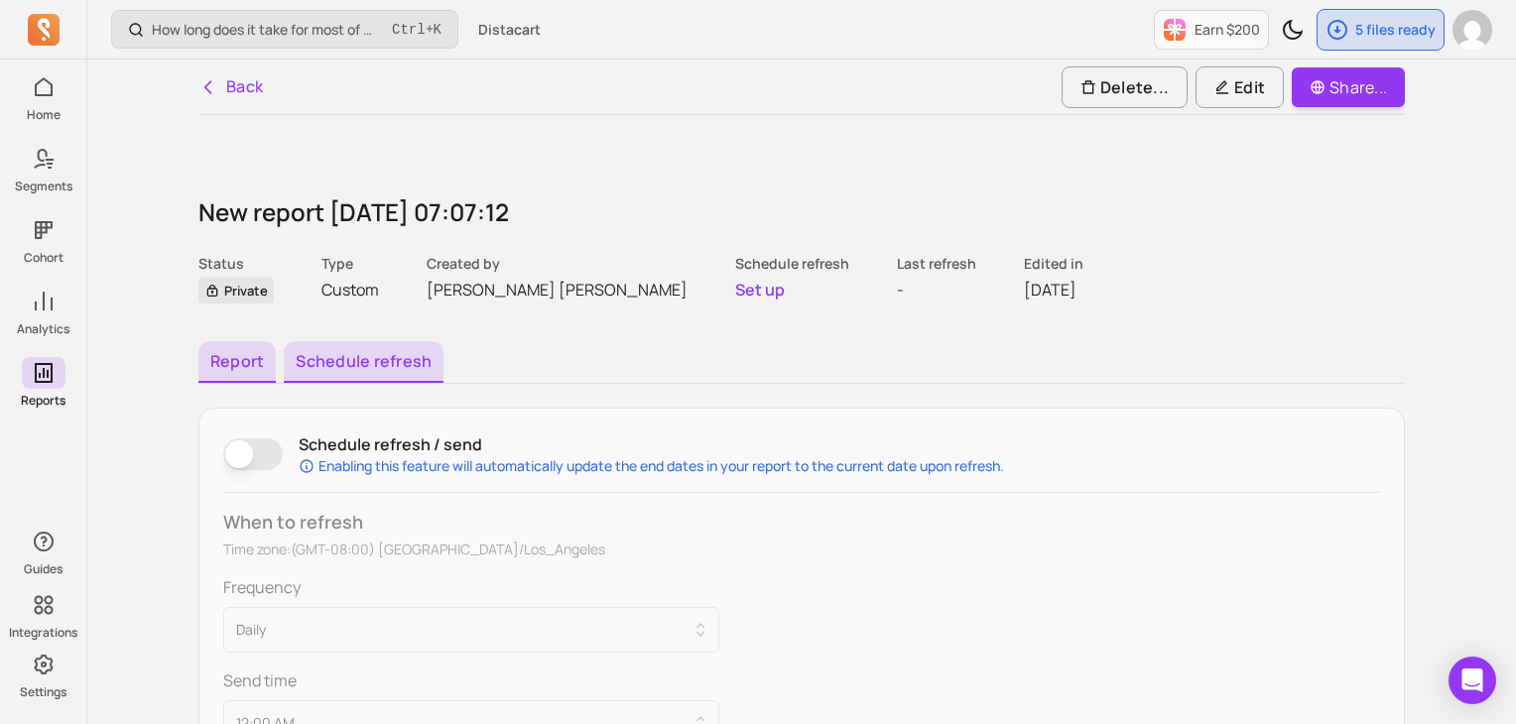
click at [259, 354] on button "Report" at bounding box center [236, 362] width 77 height 42
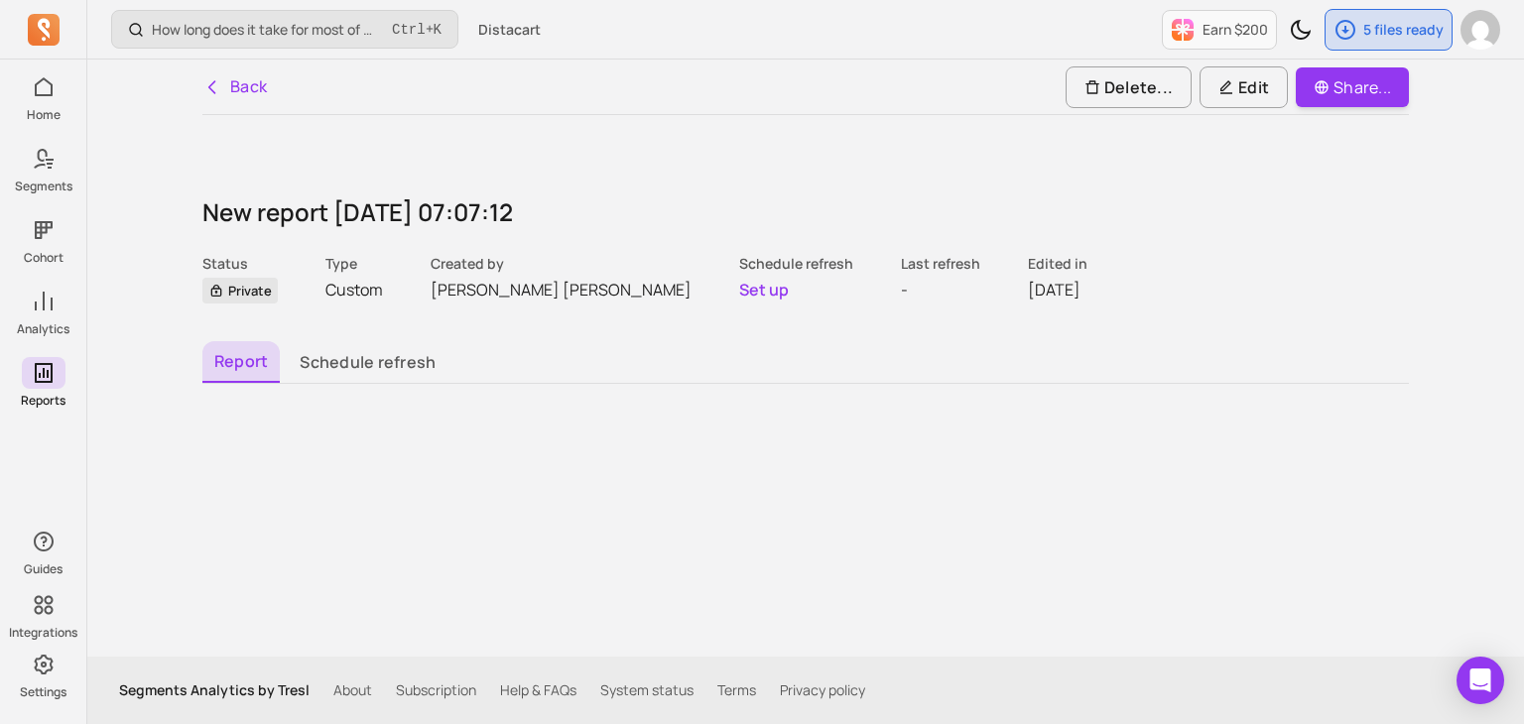
drag, startPoint x: 299, startPoint y: 285, endPoint x: 344, endPoint y: 283, distance: 45.7
click at [308, 283] on div "Status Private Type Custom Created by Anjan Jitendrabhai Ribadiya Schedule refr…" at bounding box center [805, 278] width 1207 height 48
click at [401, 282] on div "Status Private Type Custom Created by Anjan Jitendrabhai Ribadiya Schedule refr…" at bounding box center [805, 278] width 1207 height 48
click at [1230, 81] on p "Edit" at bounding box center [1244, 87] width 51 height 24
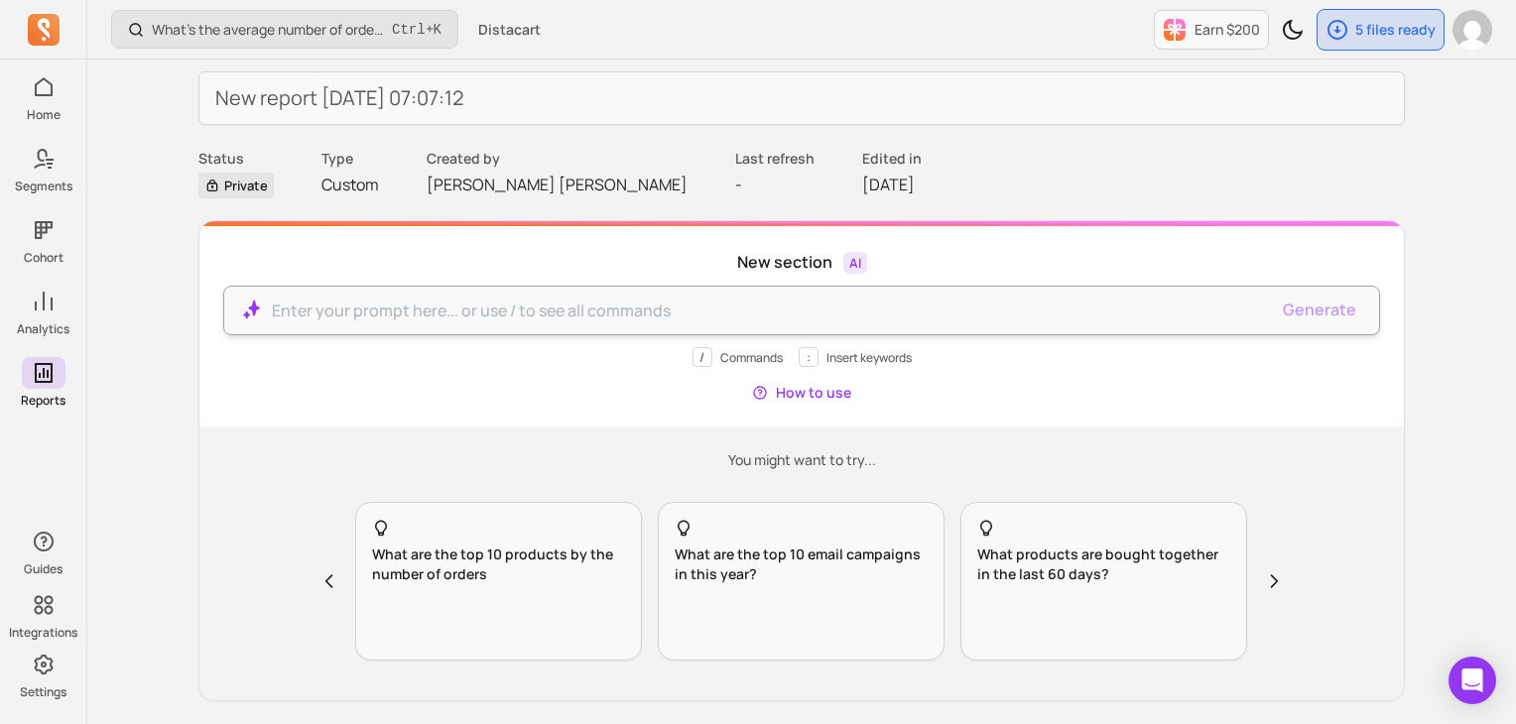
scroll to position [191, 0]
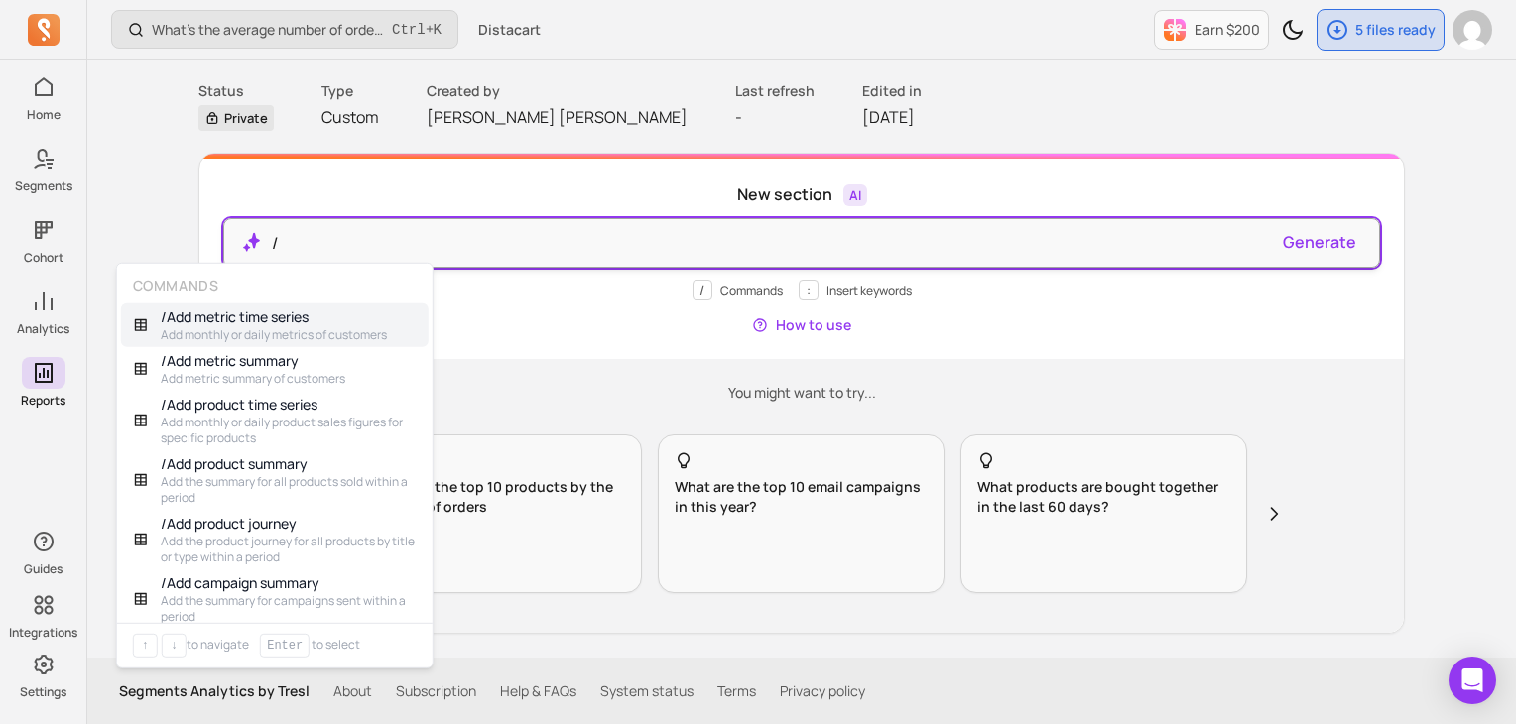
click at [589, 239] on p "/" at bounding box center [770, 243] width 996 height 24
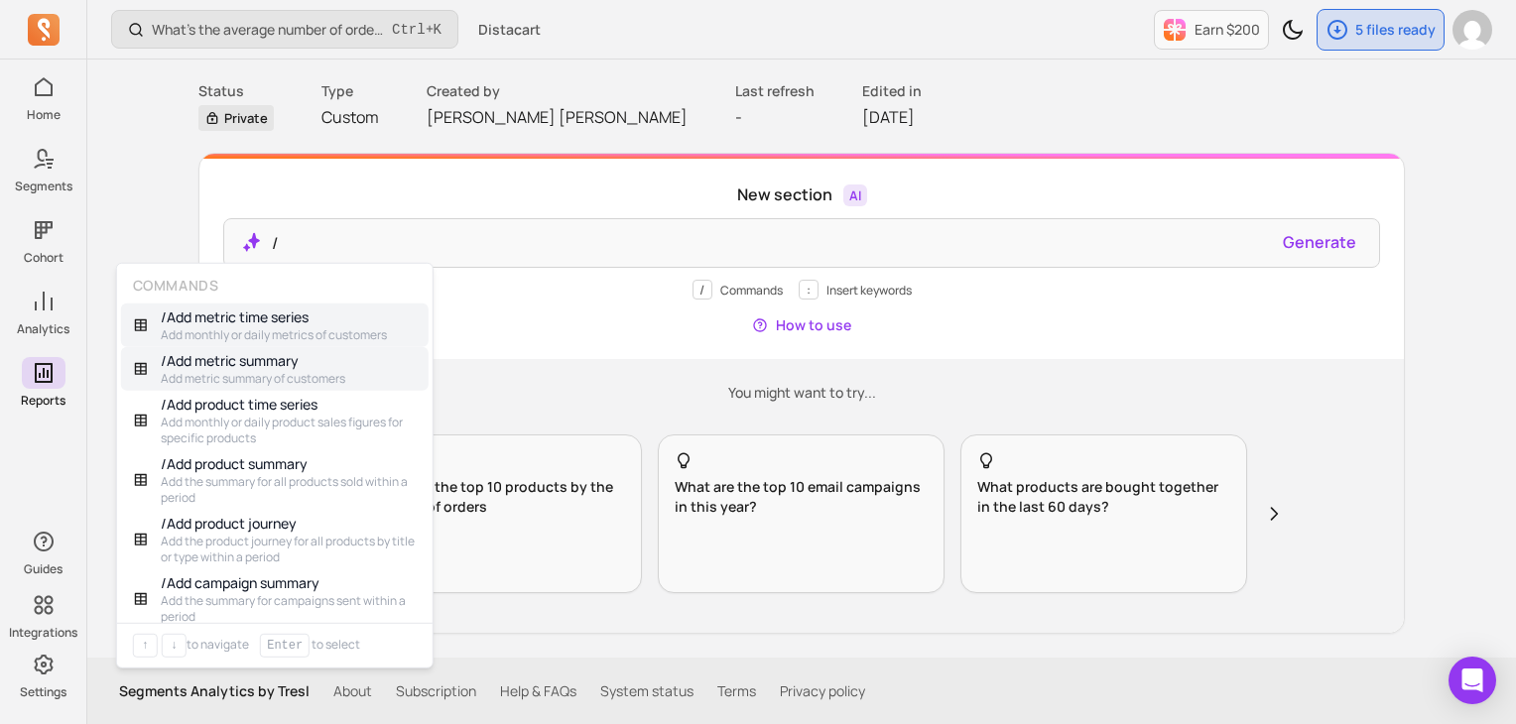
click at [306, 375] on p "Add metric summary of customers" at bounding box center [253, 379] width 185 height 16
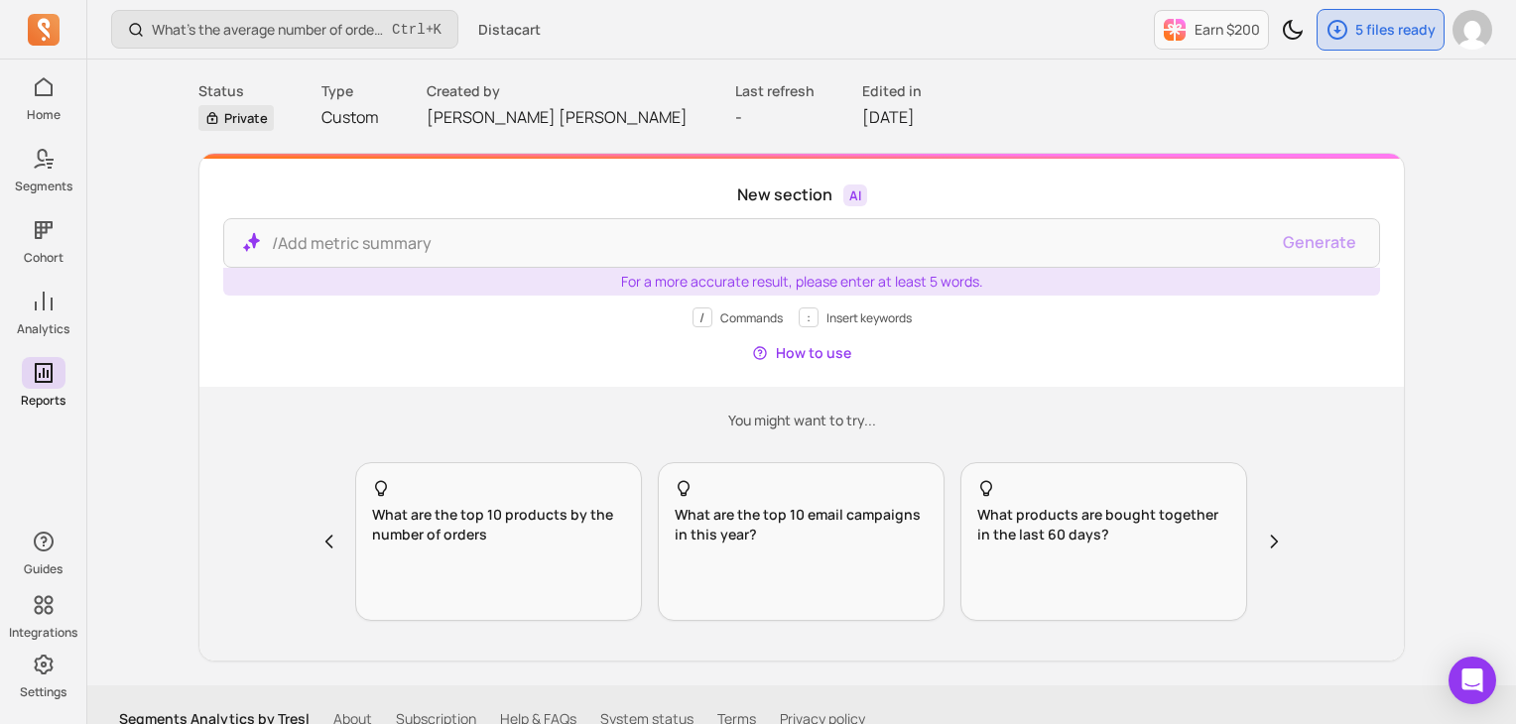
click at [1171, 347] on div "/ Commands : Insert keywords How to use" at bounding box center [801, 336] width 1157 height 56
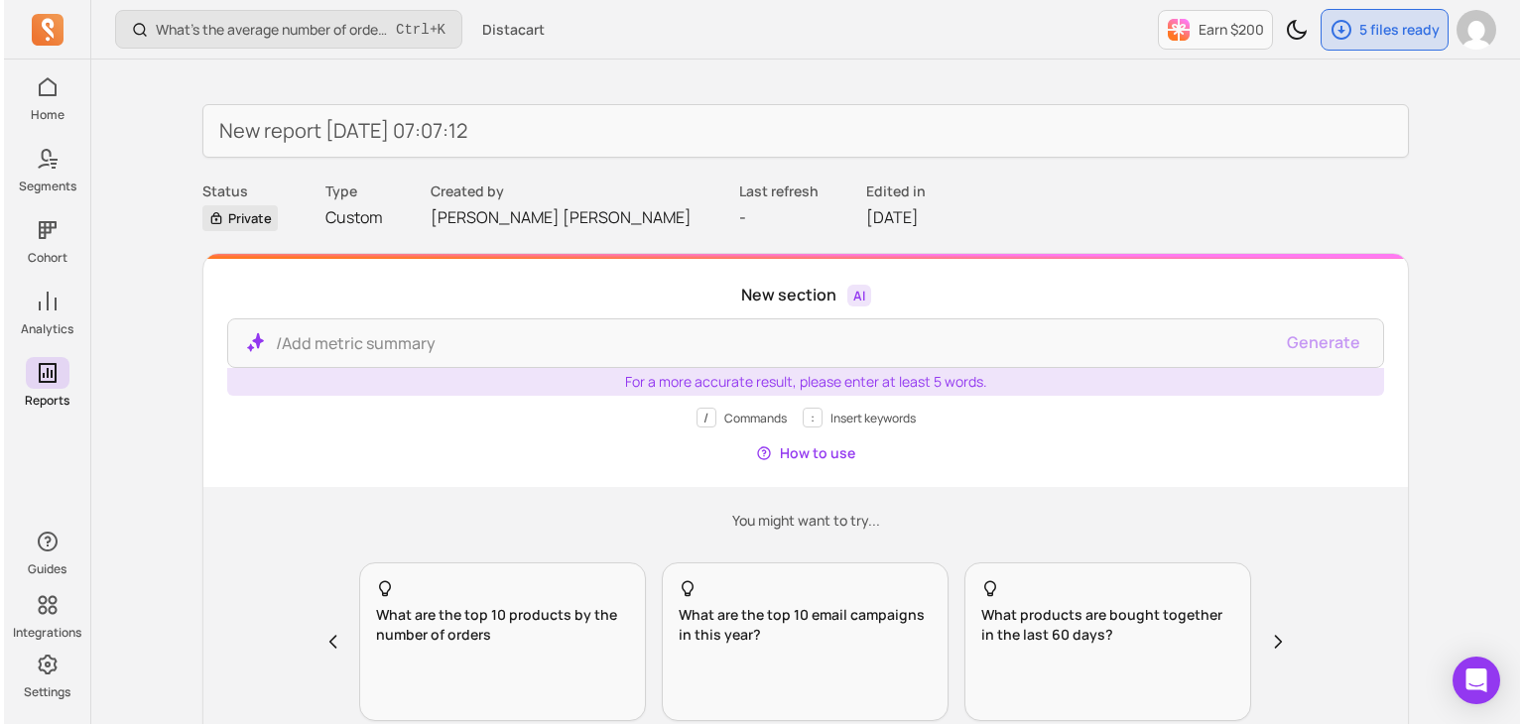
scroll to position [0, 0]
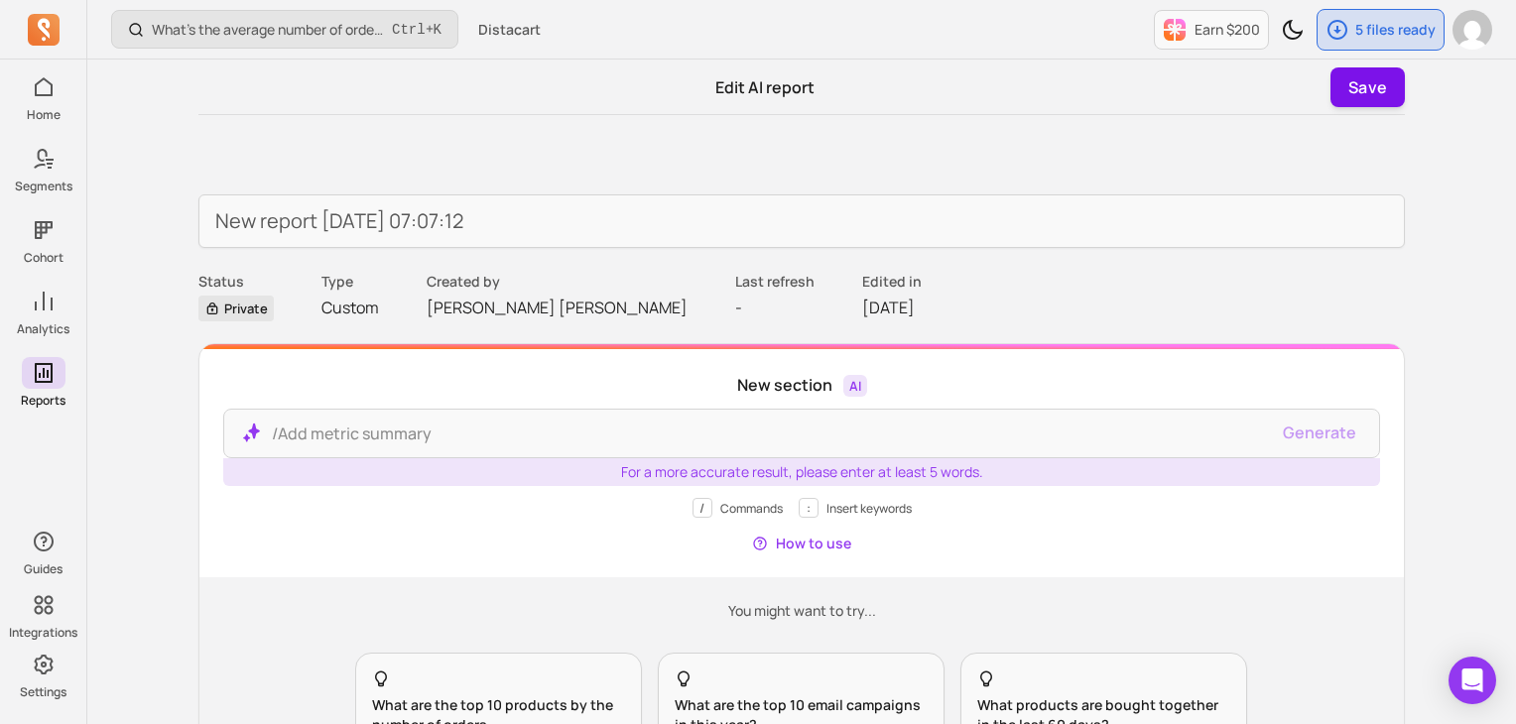
click at [1389, 93] on button "Save" at bounding box center [1368, 87] width 74 height 40
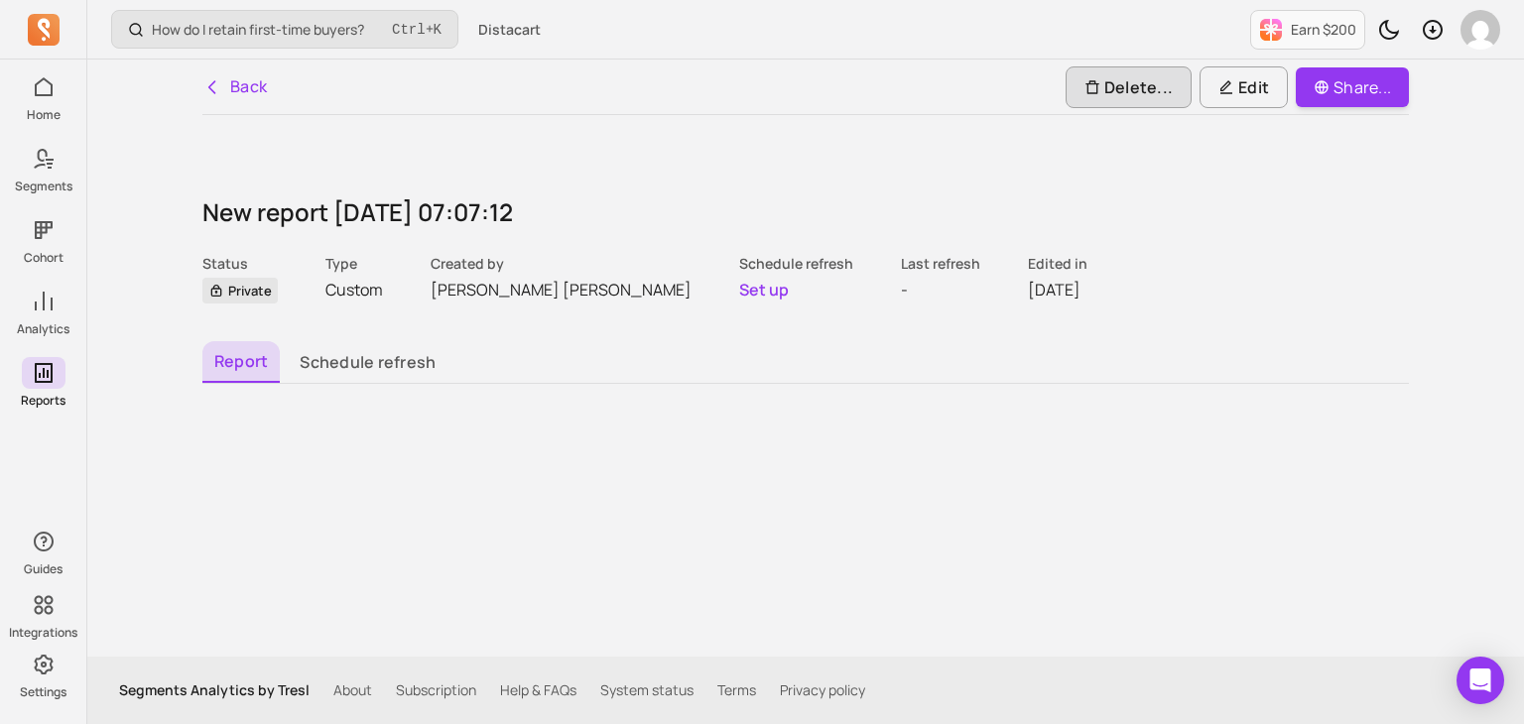
click at [1126, 92] on p "Delete..." at bounding box center [1129, 87] width 88 height 24
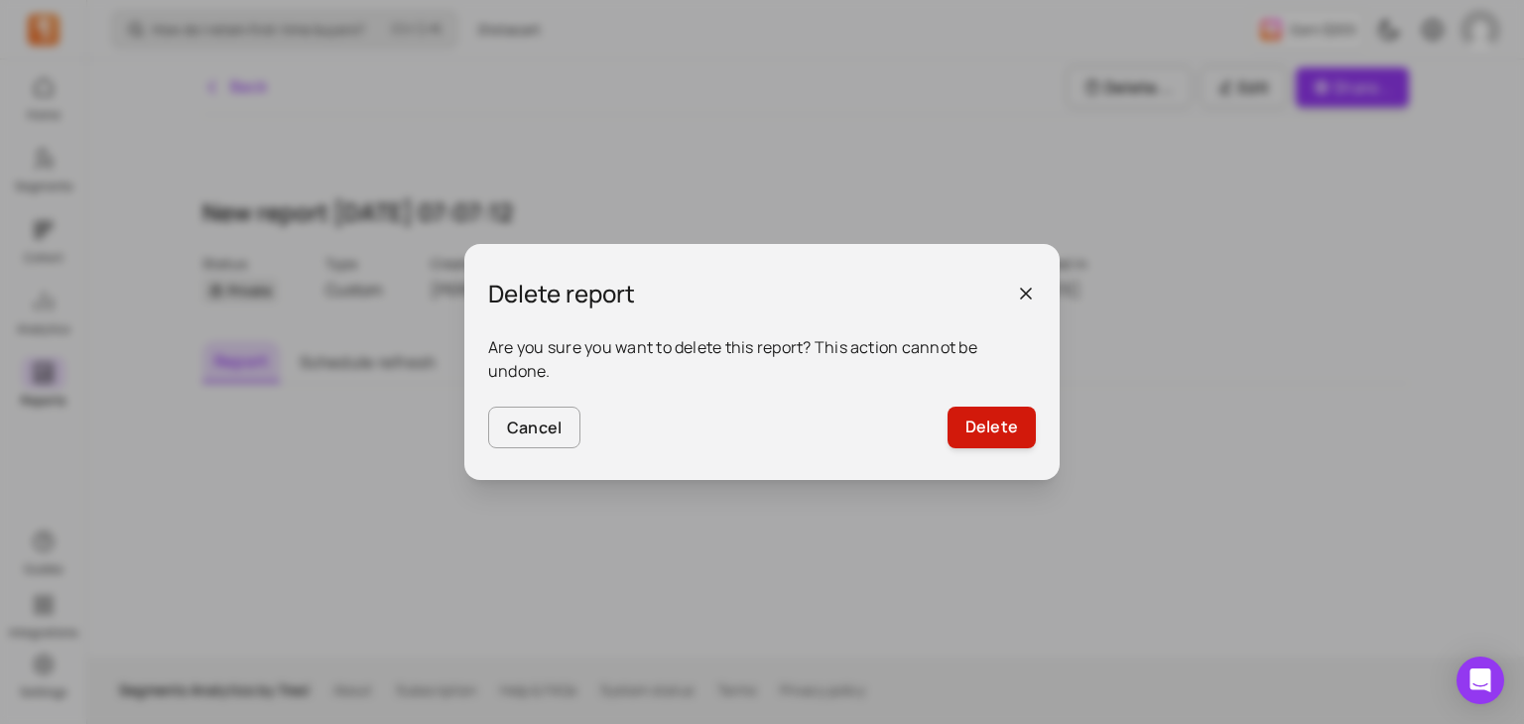
click at [976, 431] on button "Delete" at bounding box center [992, 428] width 88 height 42
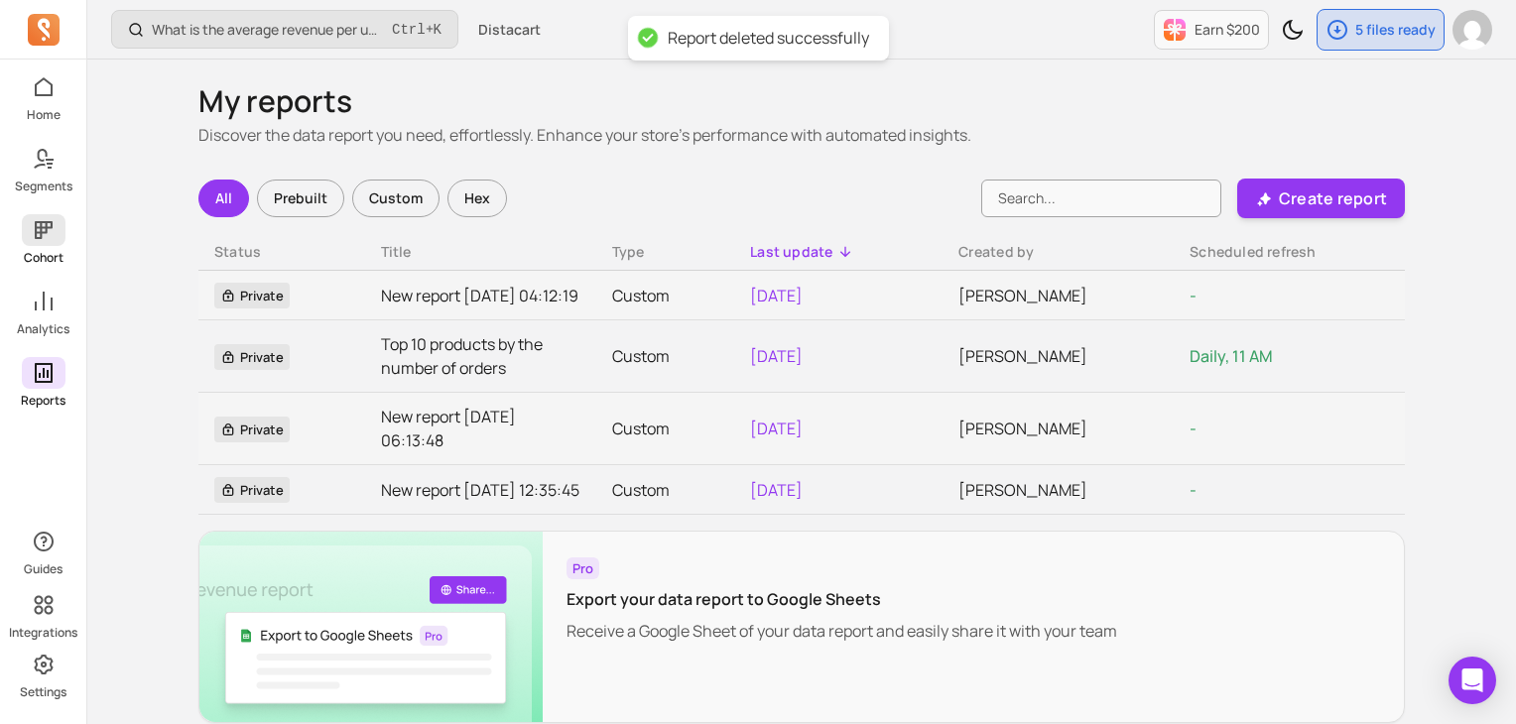
click at [48, 255] on p "Cohort" at bounding box center [44, 258] width 40 height 16
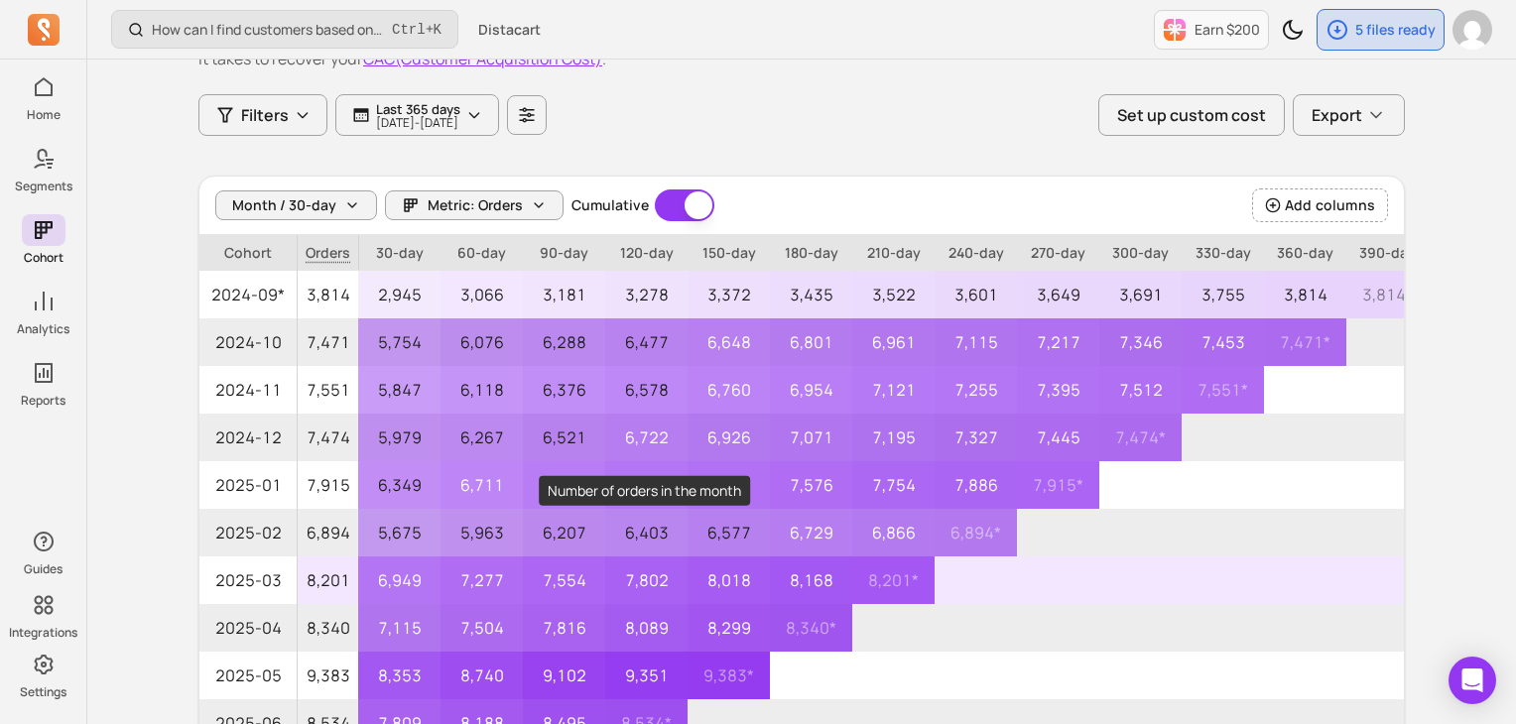
scroll to position [99, 0]
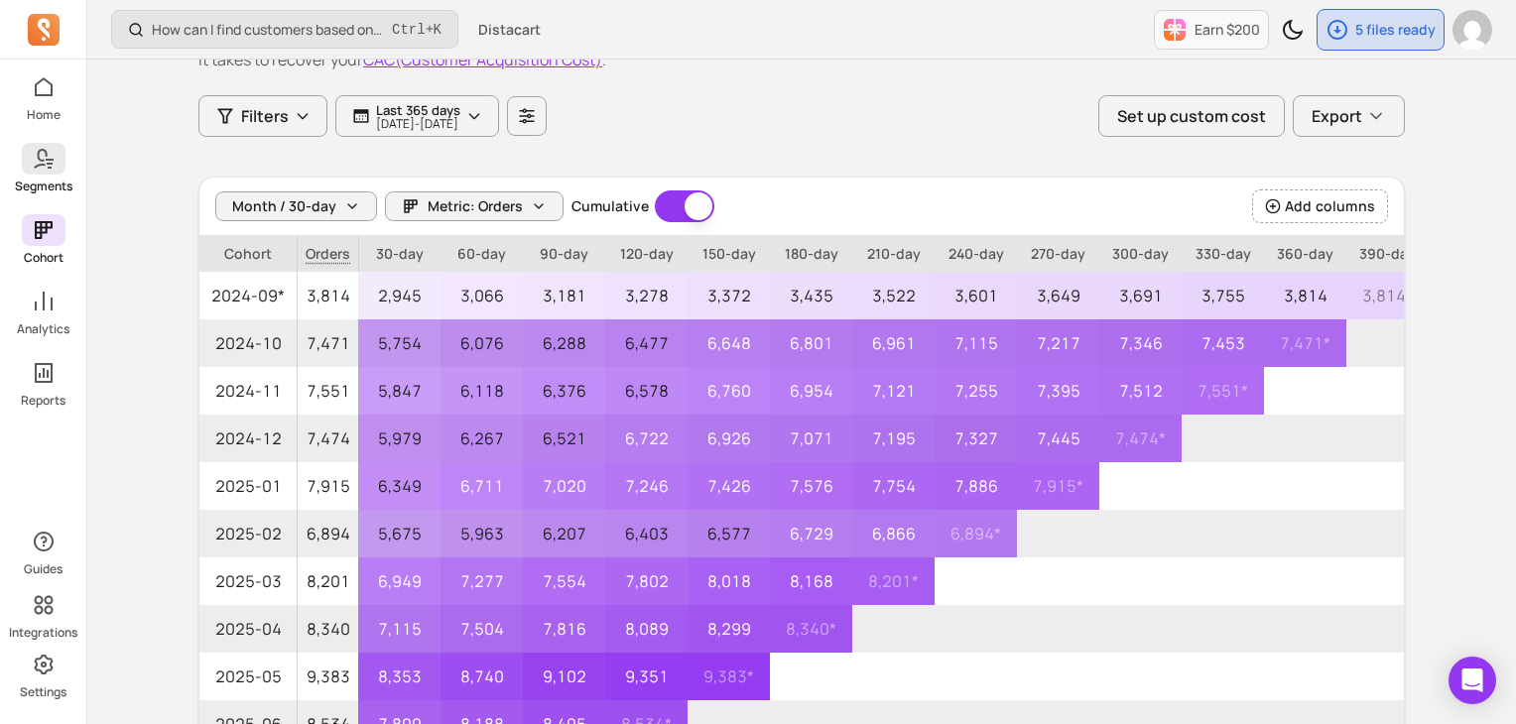
click at [52, 184] on p "Segments" at bounding box center [44, 187] width 58 height 16
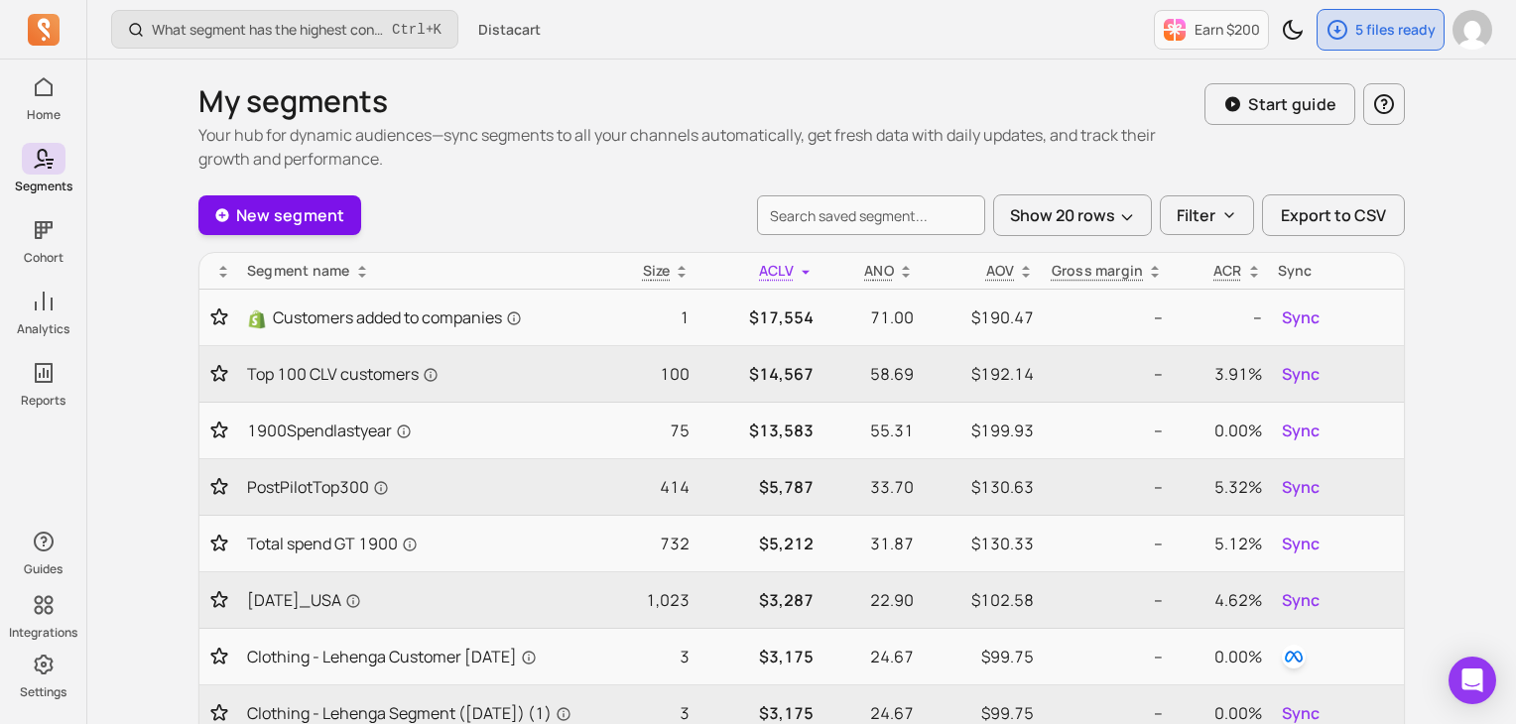
click at [304, 219] on link "New segment" at bounding box center [279, 215] width 163 height 40
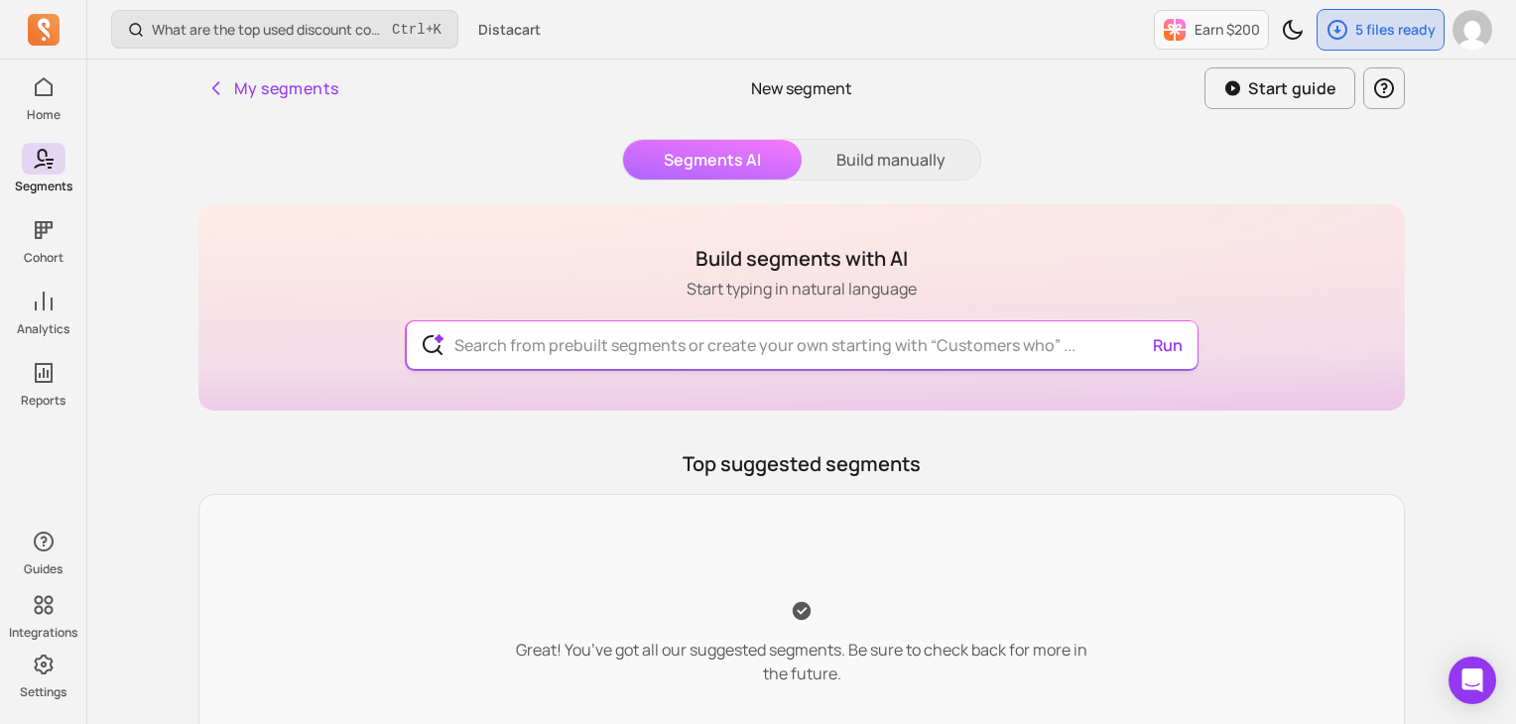
click at [593, 338] on input "text" at bounding box center [802, 346] width 727 height 48
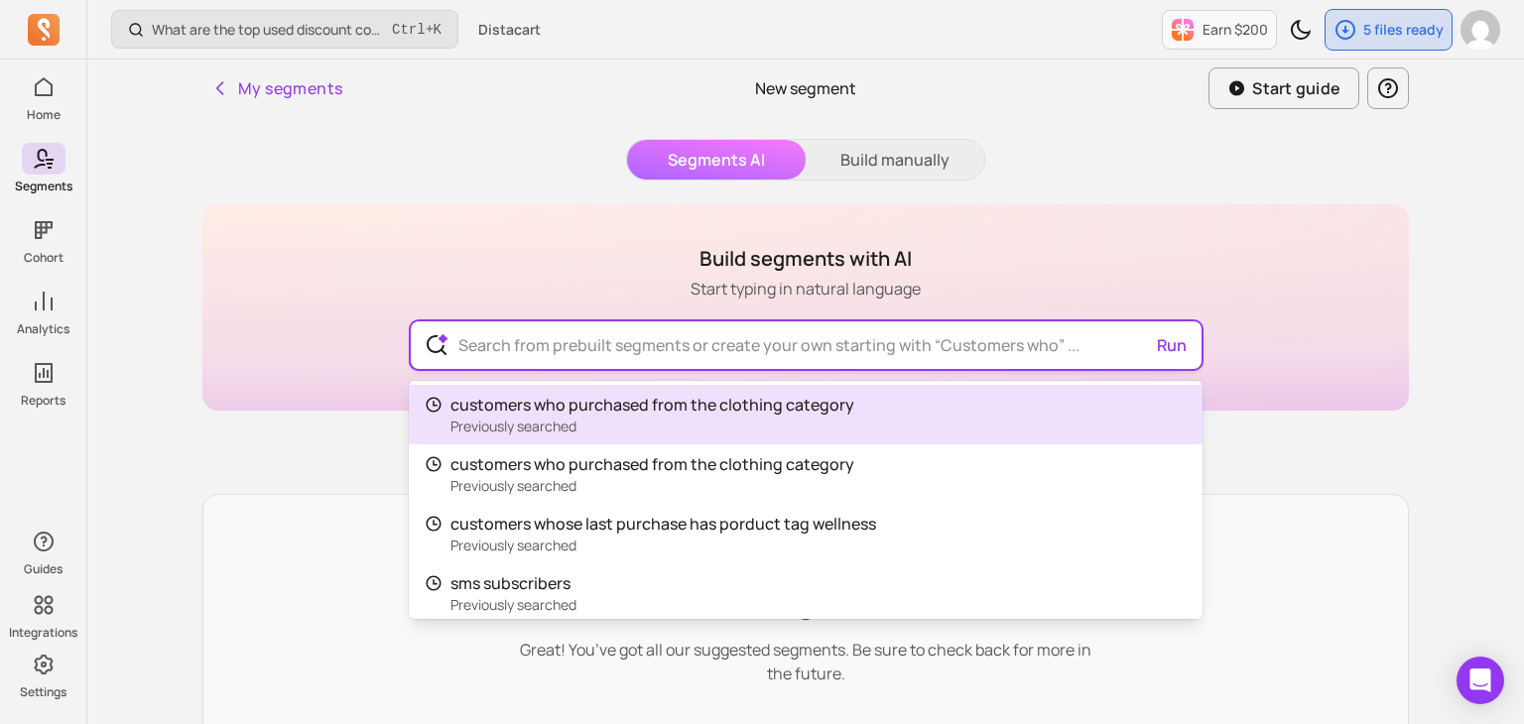
paste input "What is the repeat purchase rate of the clothing category customers"
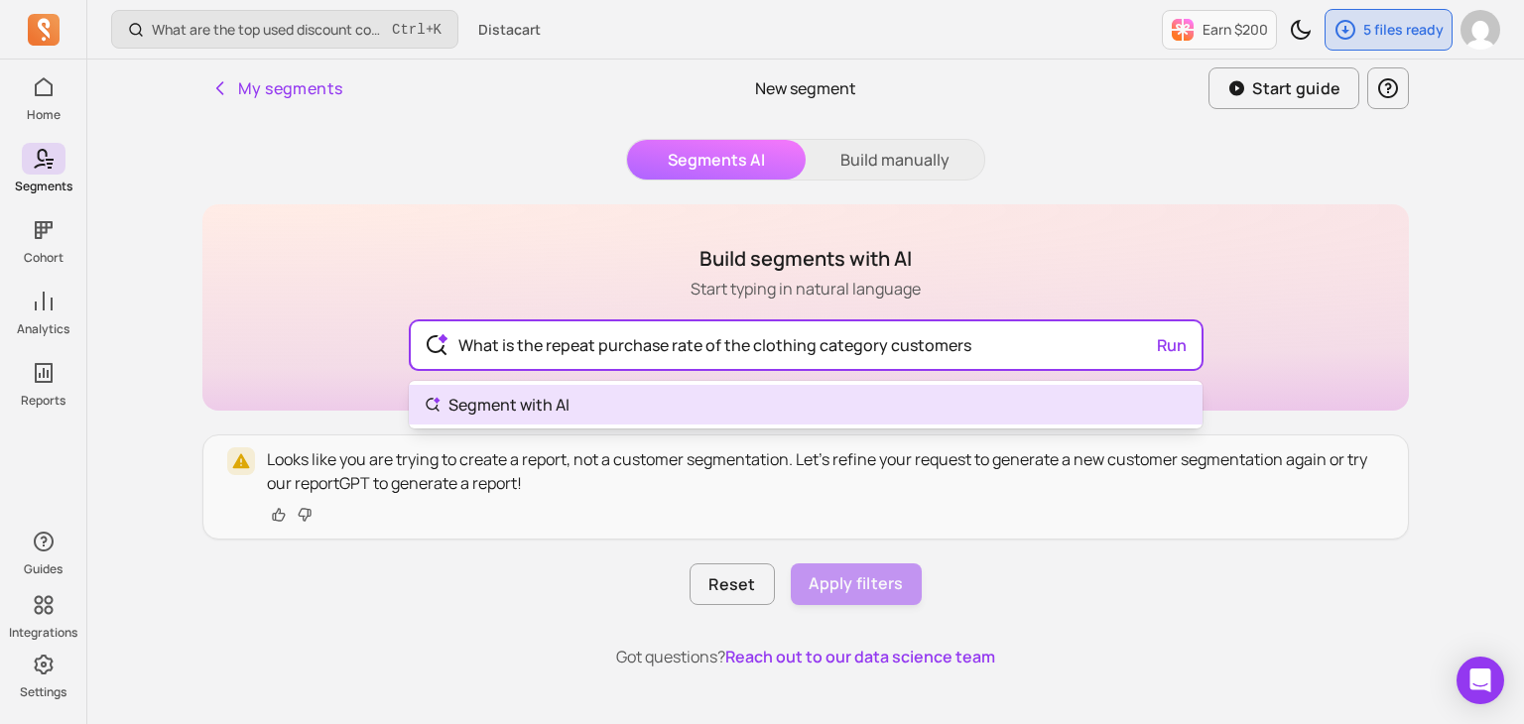
click at [631, 558] on div "Build segments with AI Start typing in natural language What is the repeat purc…" at bounding box center [805, 436] width 1207 height 464
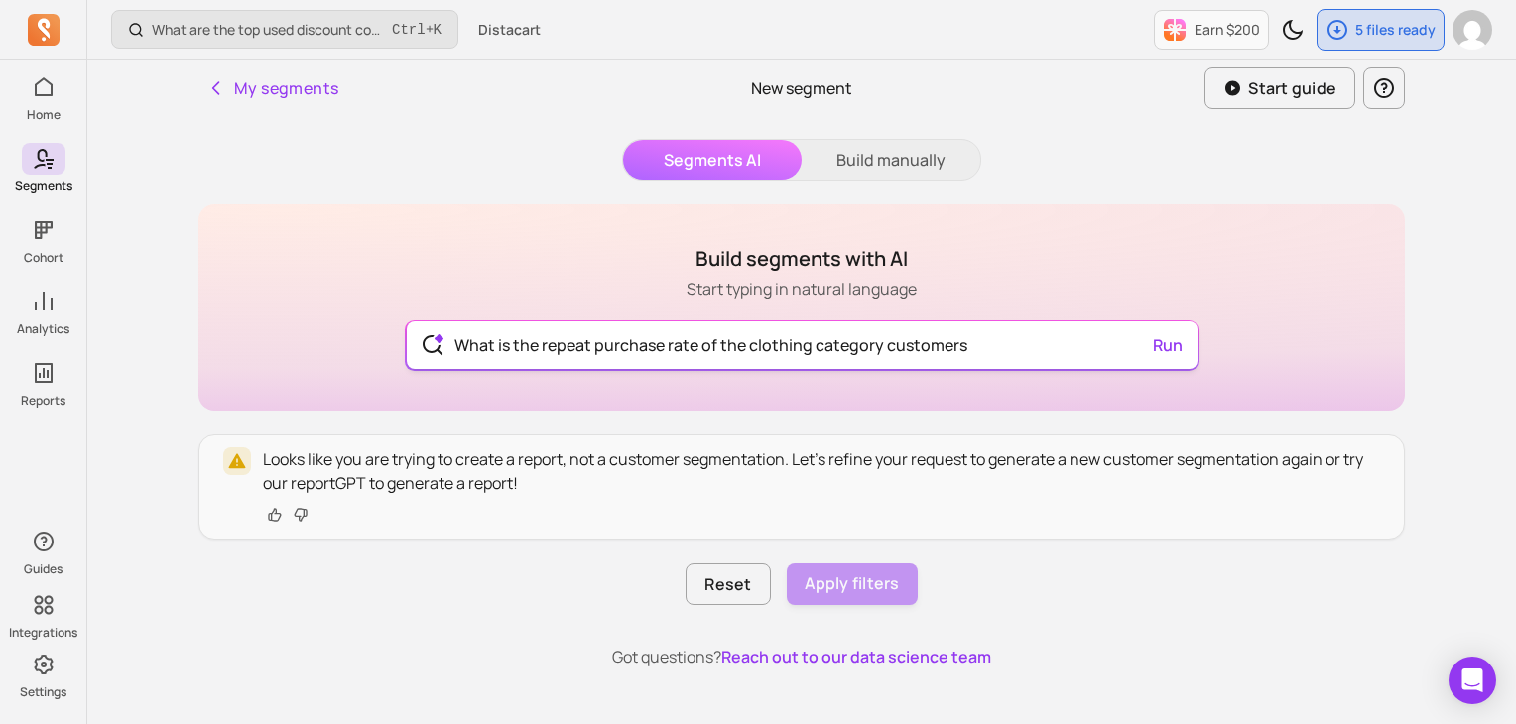
type input "What is the repeat purchase rate of the clothing category customers"
click at [982, 338] on input "What is the repeat purchase rate of the clothing category customers" at bounding box center [802, 346] width 727 height 48
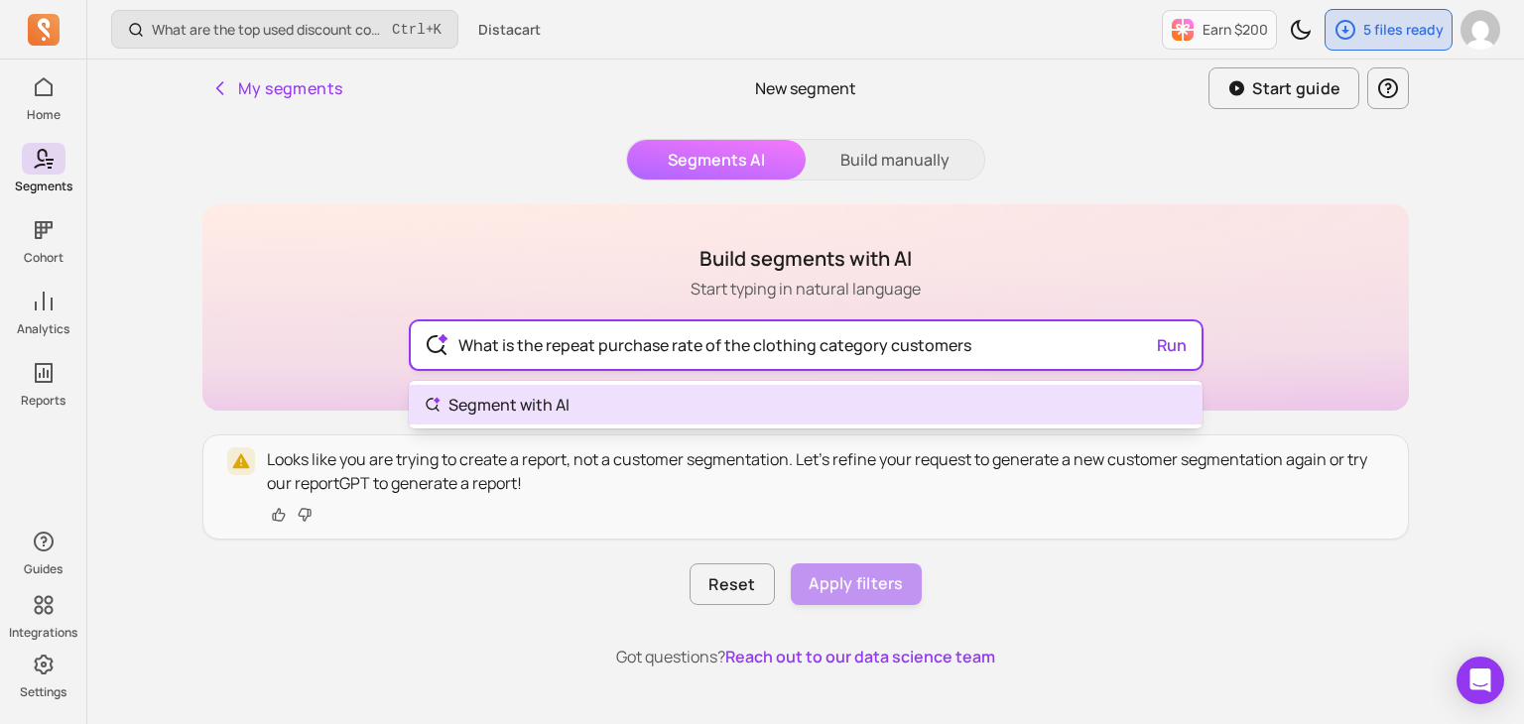
click at [982, 338] on input "What is the repeat purchase rate of the clothing category customers" at bounding box center [806, 346] width 727 height 48
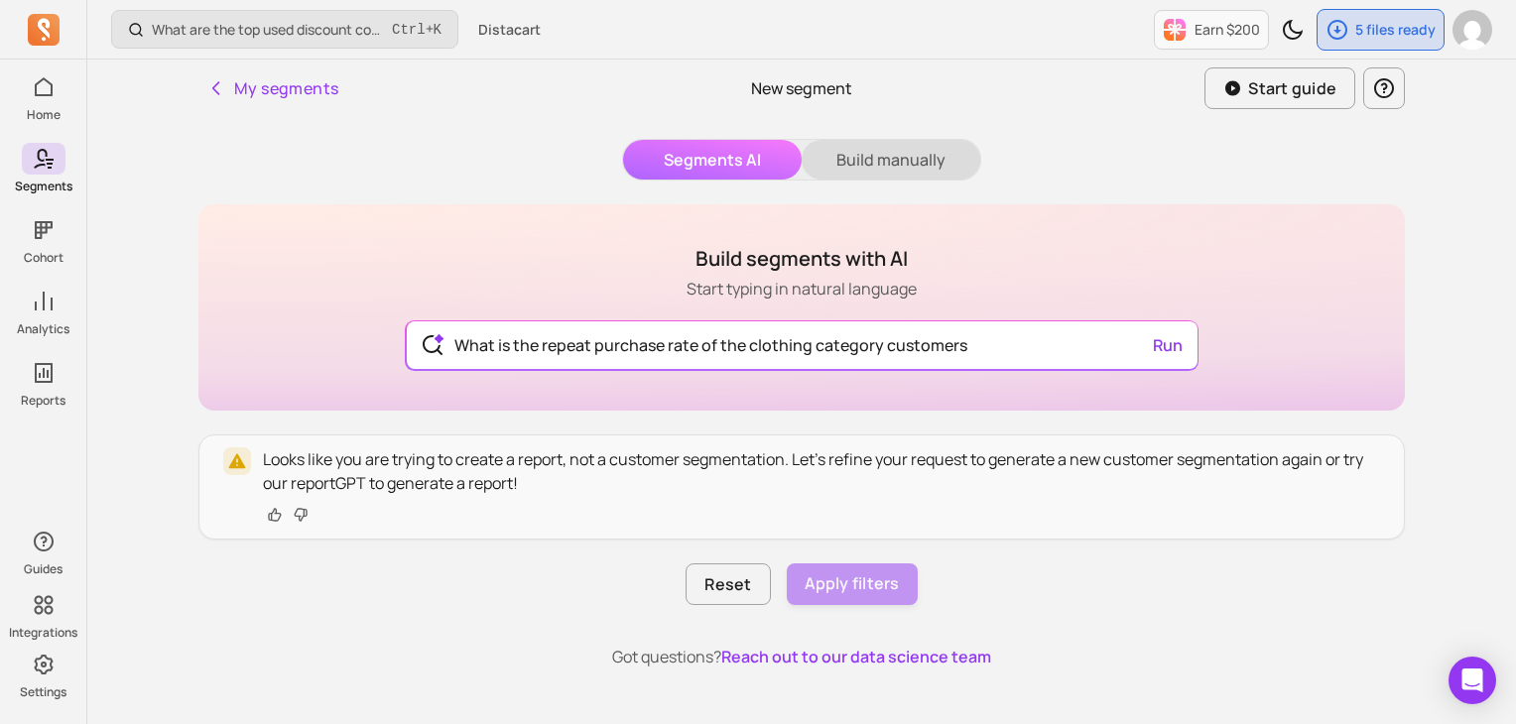
click at [913, 163] on div "Segments AI Build manually Build segments with AI Start typing in natural langu…" at bounding box center [801, 444] width 1207 height 611
click at [913, 163] on button "Build manually" at bounding box center [891, 160] width 179 height 40
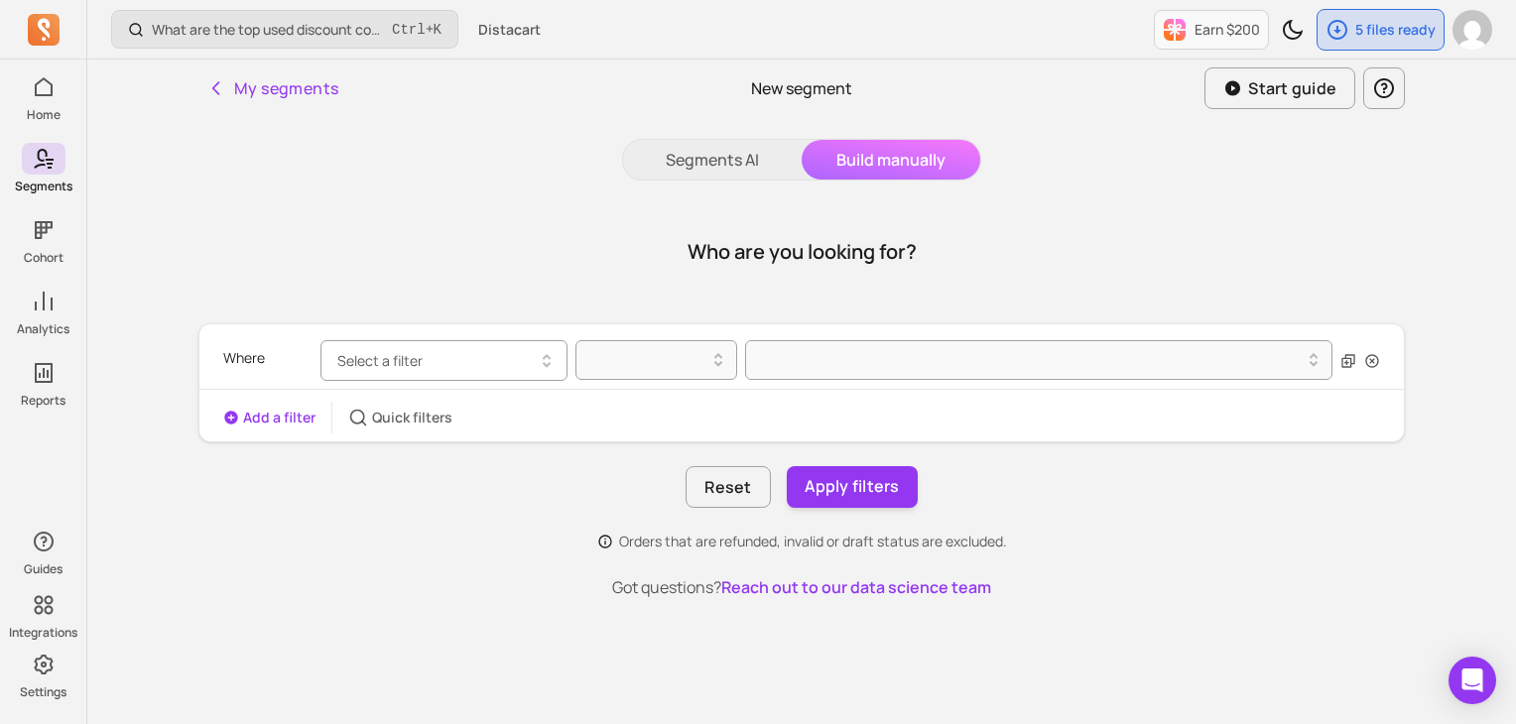
click at [439, 364] on button "Select a filter" at bounding box center [444, 360] width 247 height 41
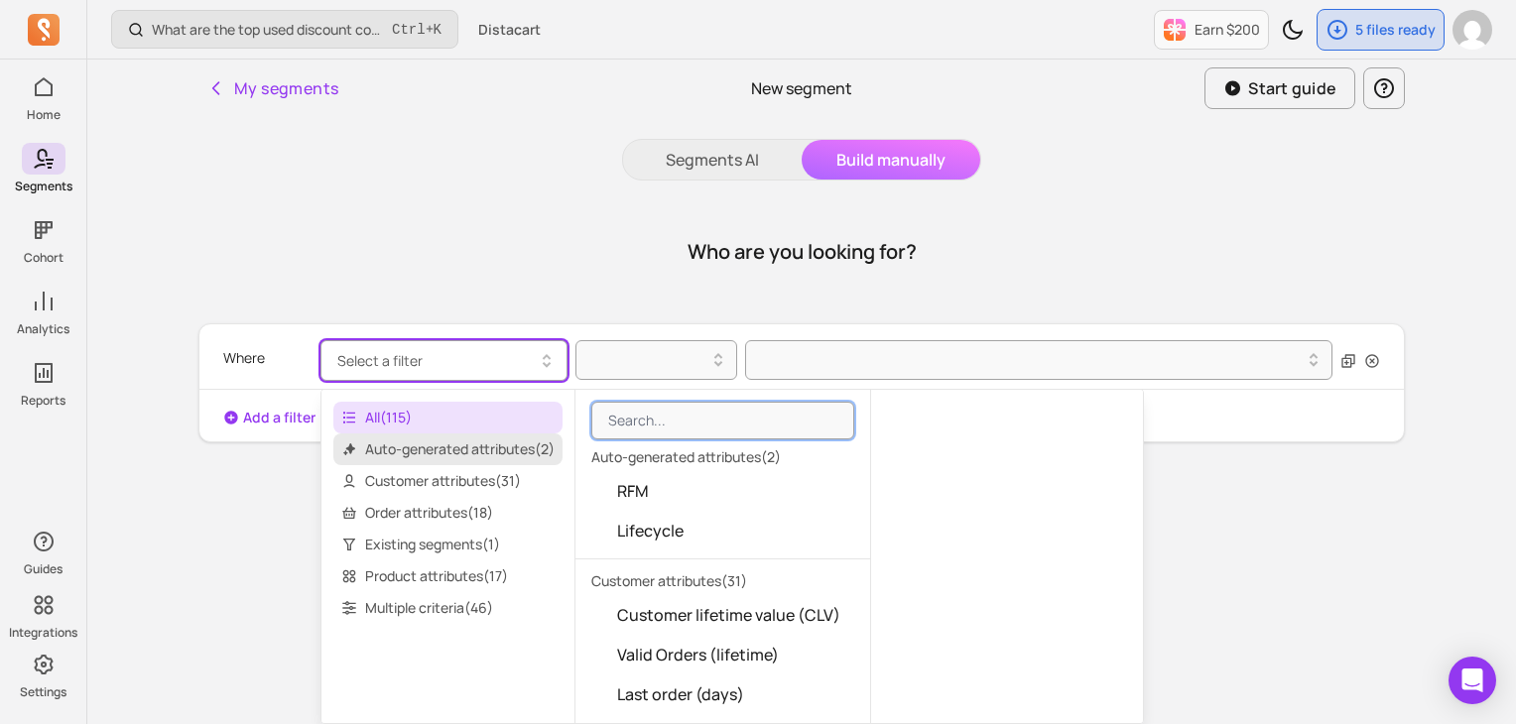
click at [475, 453] on span "Auto-generated attributes ( 2 )" at bounding box center [447, 450] width 229 height 32
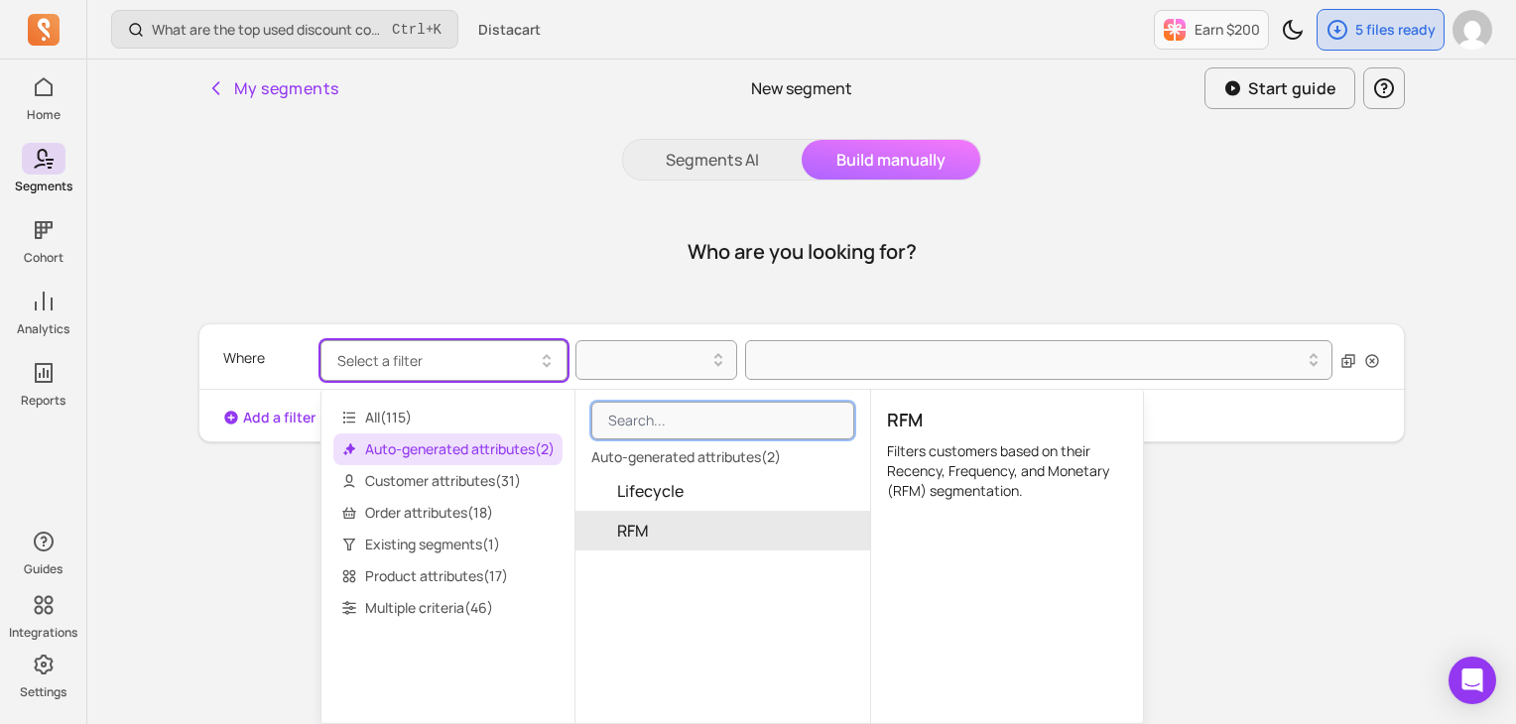
click at [662, 522] on button "RFM" at bounding box center [723, 531] width 295 height 40
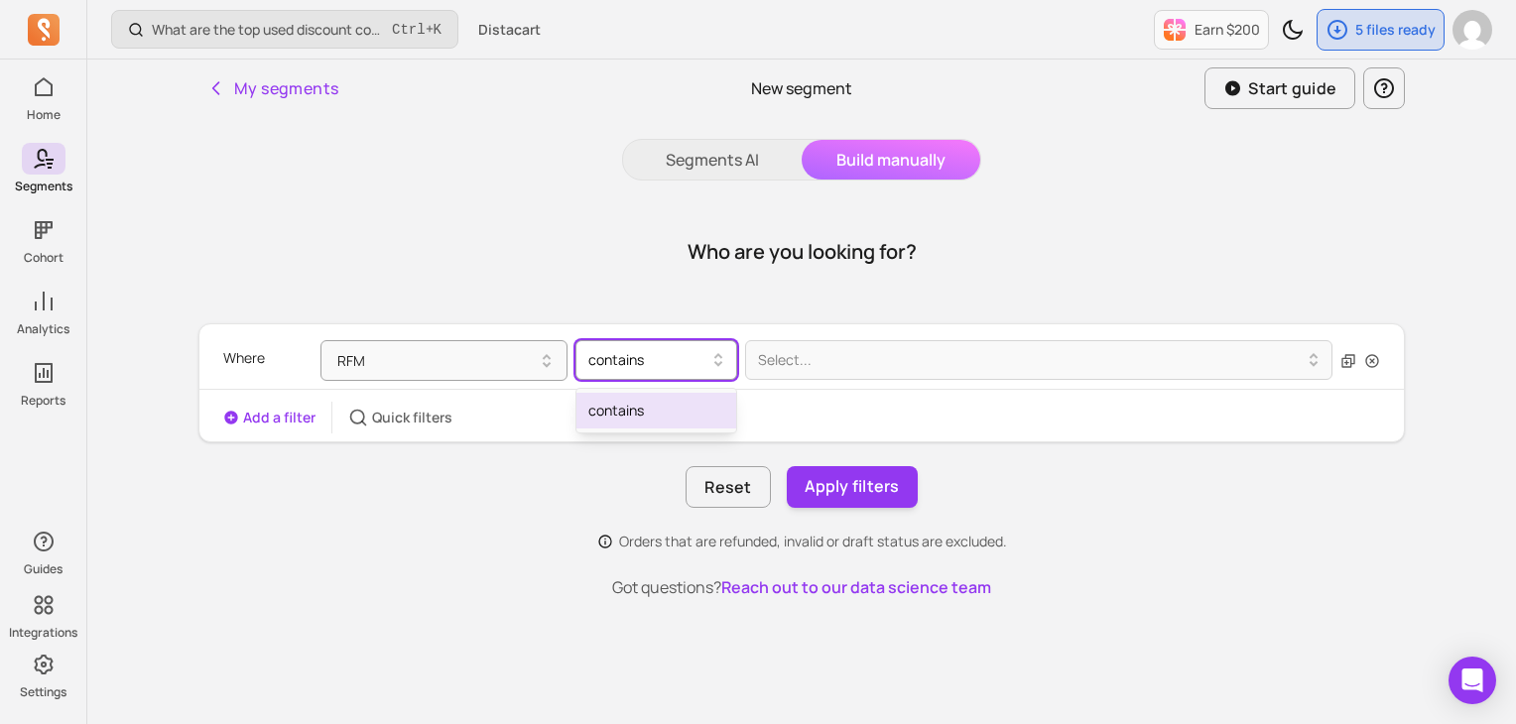
click at [714, 355] on icon at bounding box center [719, 360] width 24 height 24
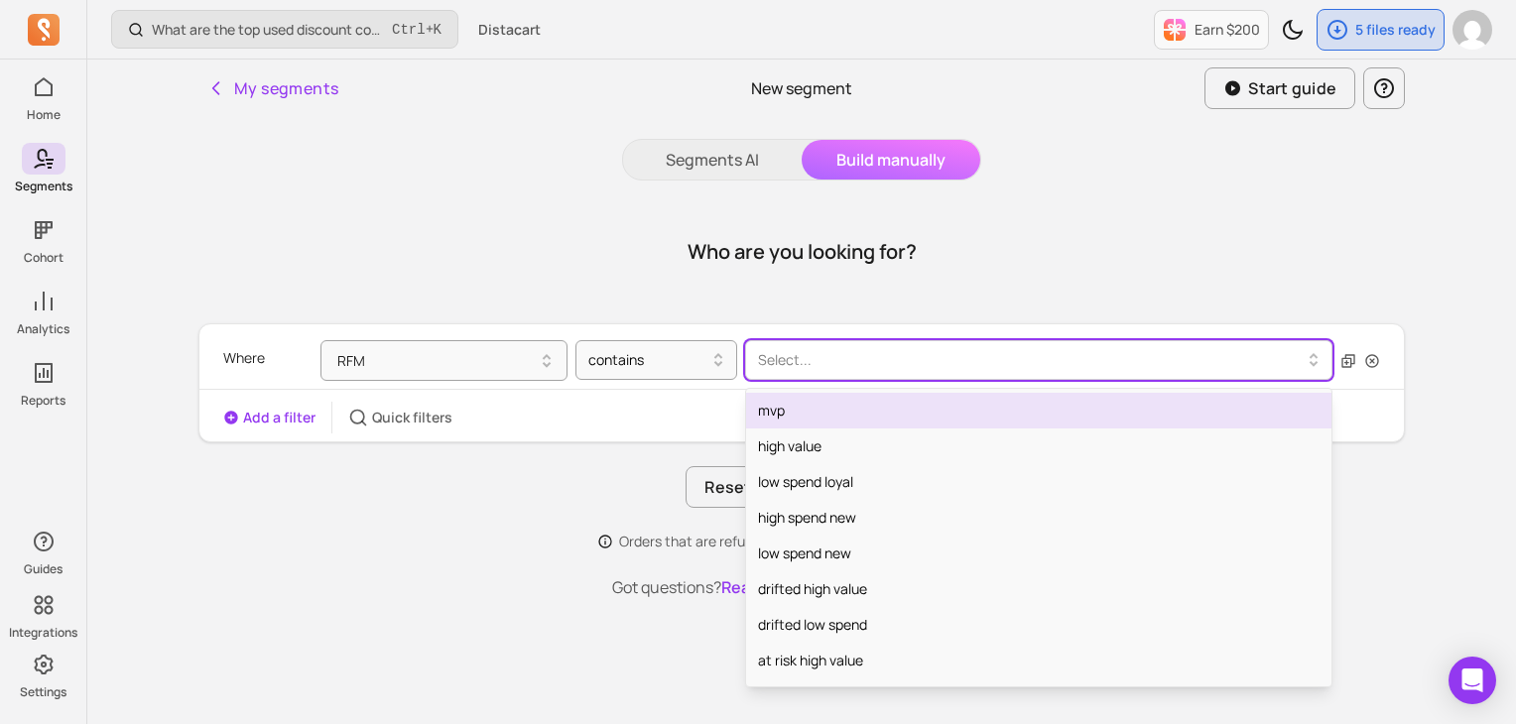
click at [784, 367] on div at bounding box center [1031, 360] width 546 height 24
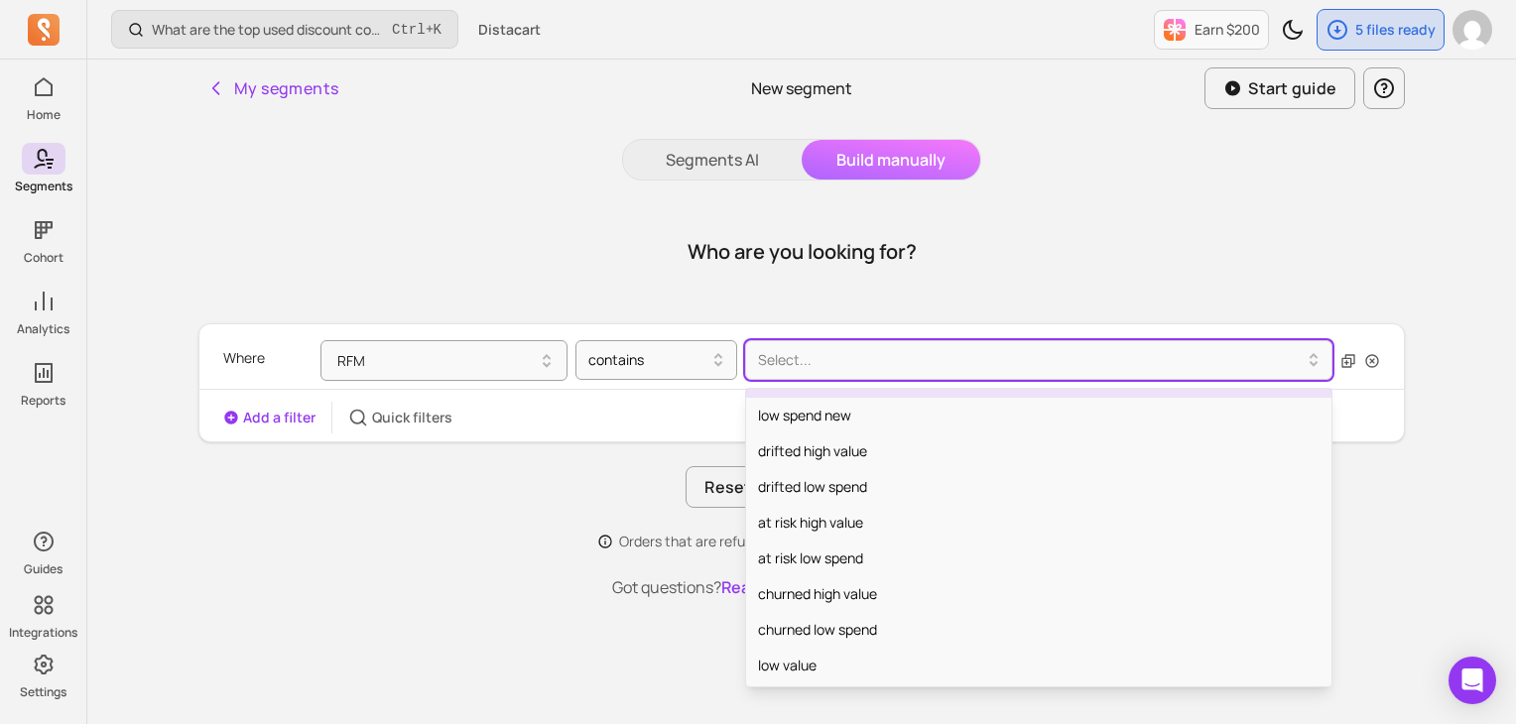
scroll to position [139, 0]
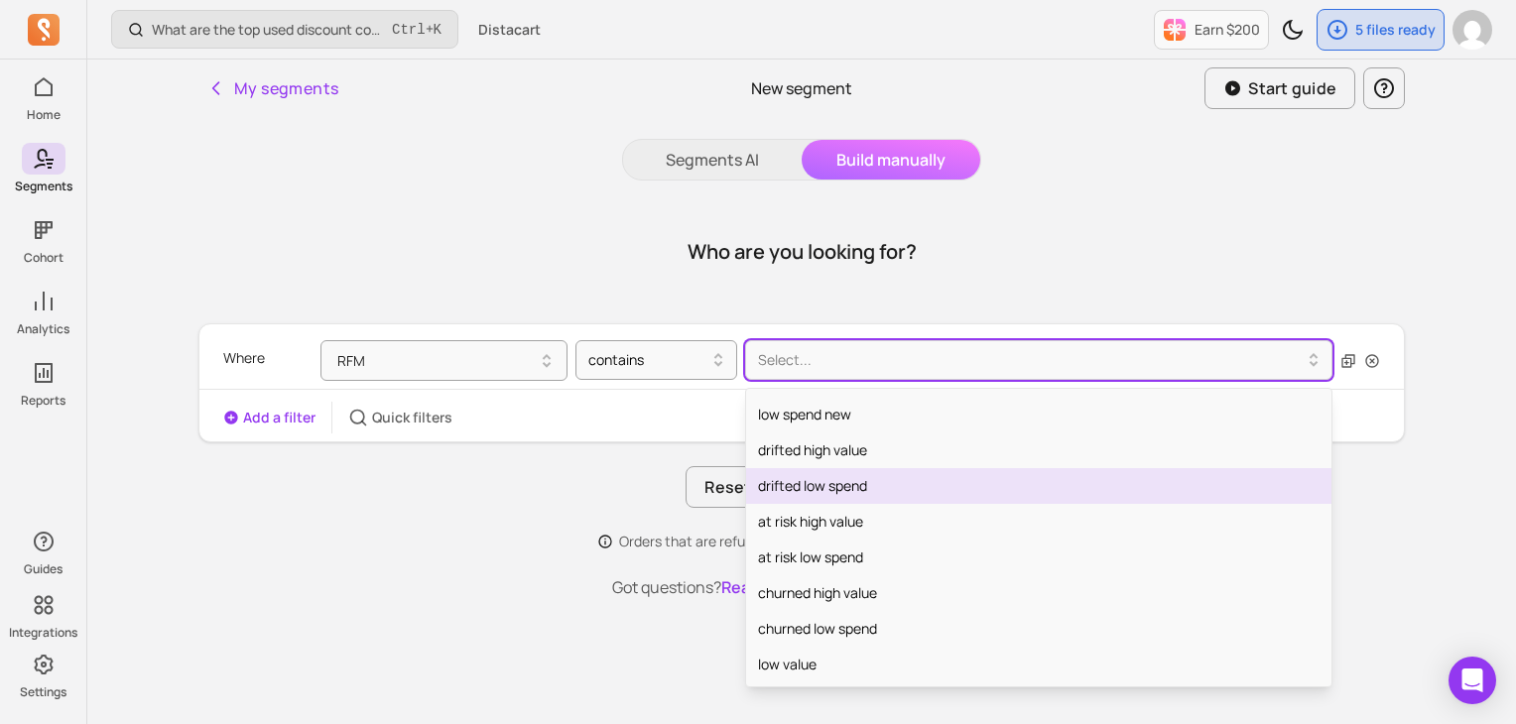
click at [437, 463] on div "Where RFM contains option drifted low spend focused, 7 of 12. 12 results availa…" at bounding box center [801, 437] width 1207 height 228
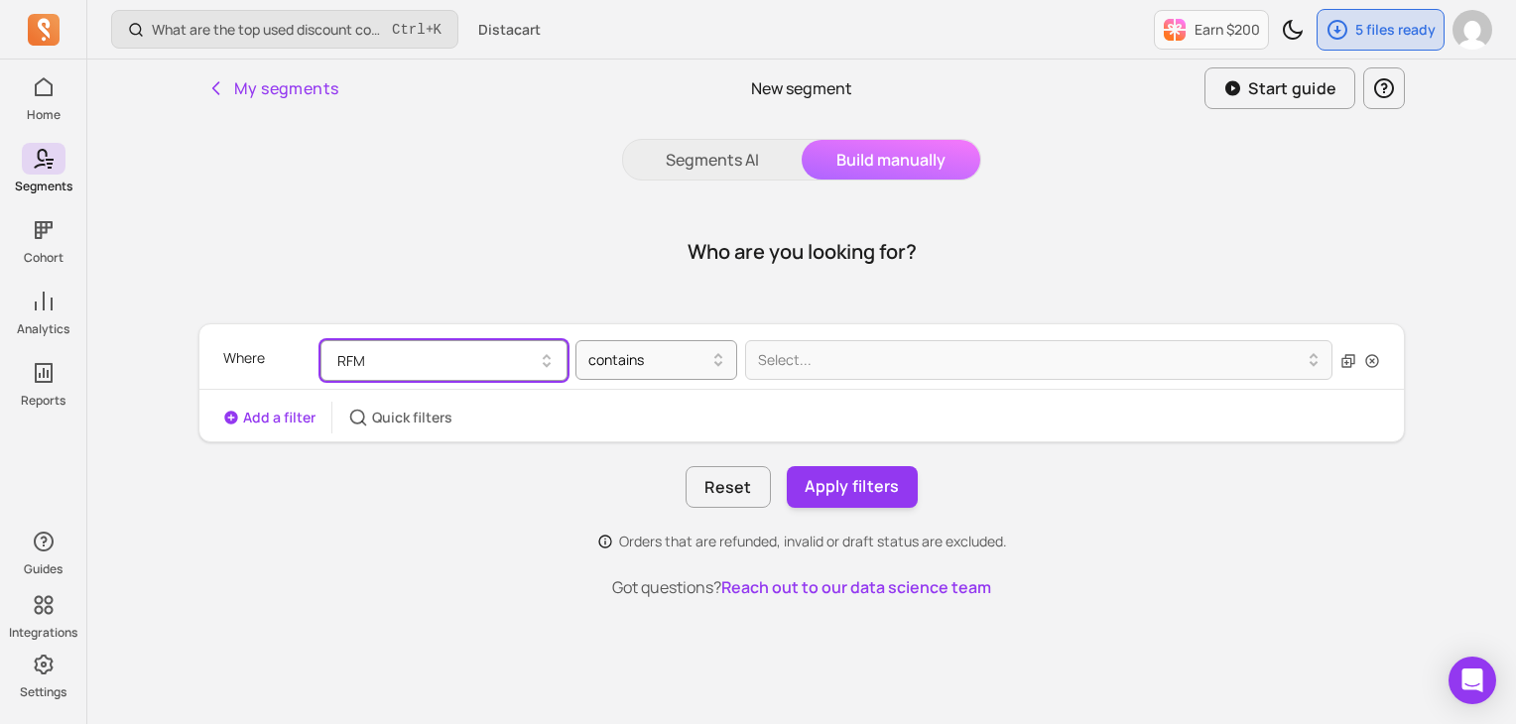
click at [444, 364] on button "RFM" at bounding box center [444, 360] width 247 height 41
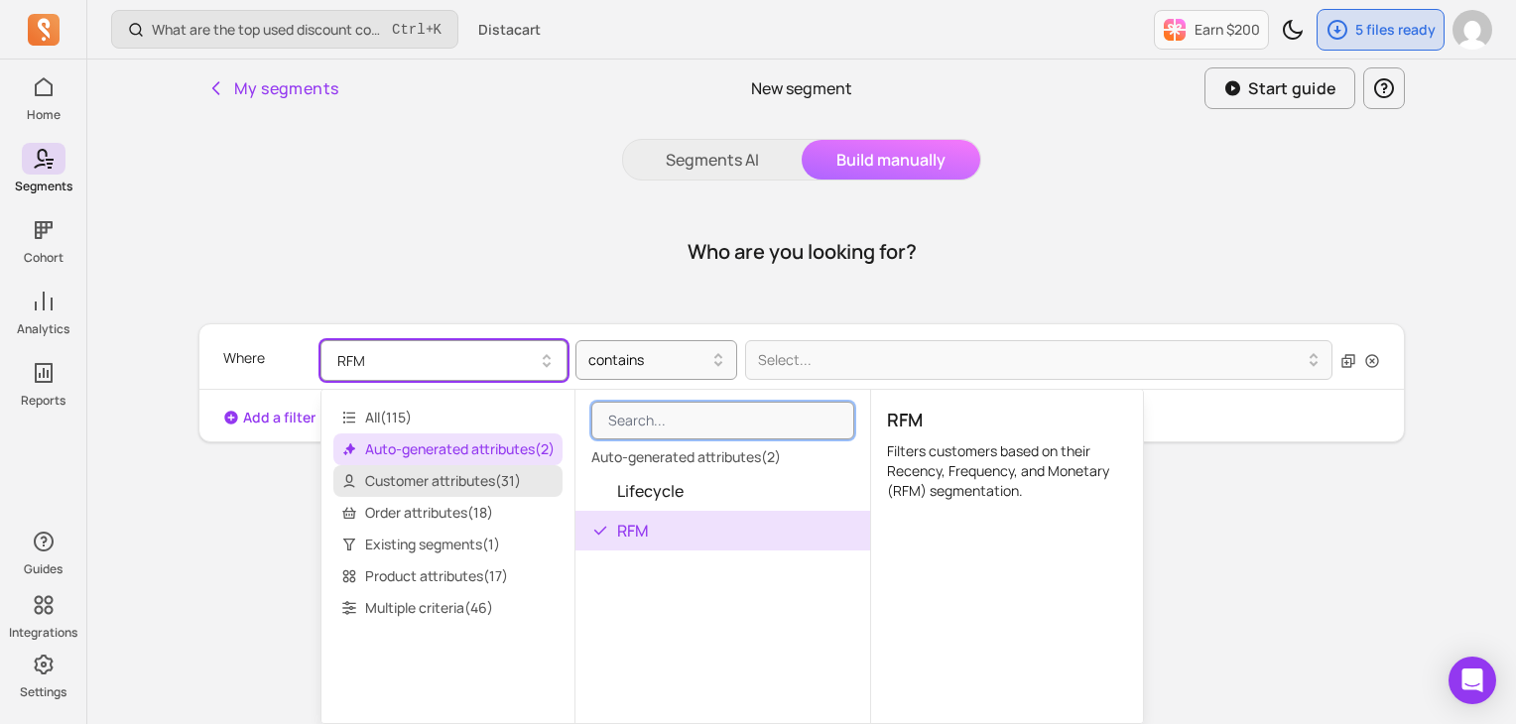
click at [482, 483] on span "Customer attributes ( 31 )" at bounding box center [447, 481] width 229 height 32
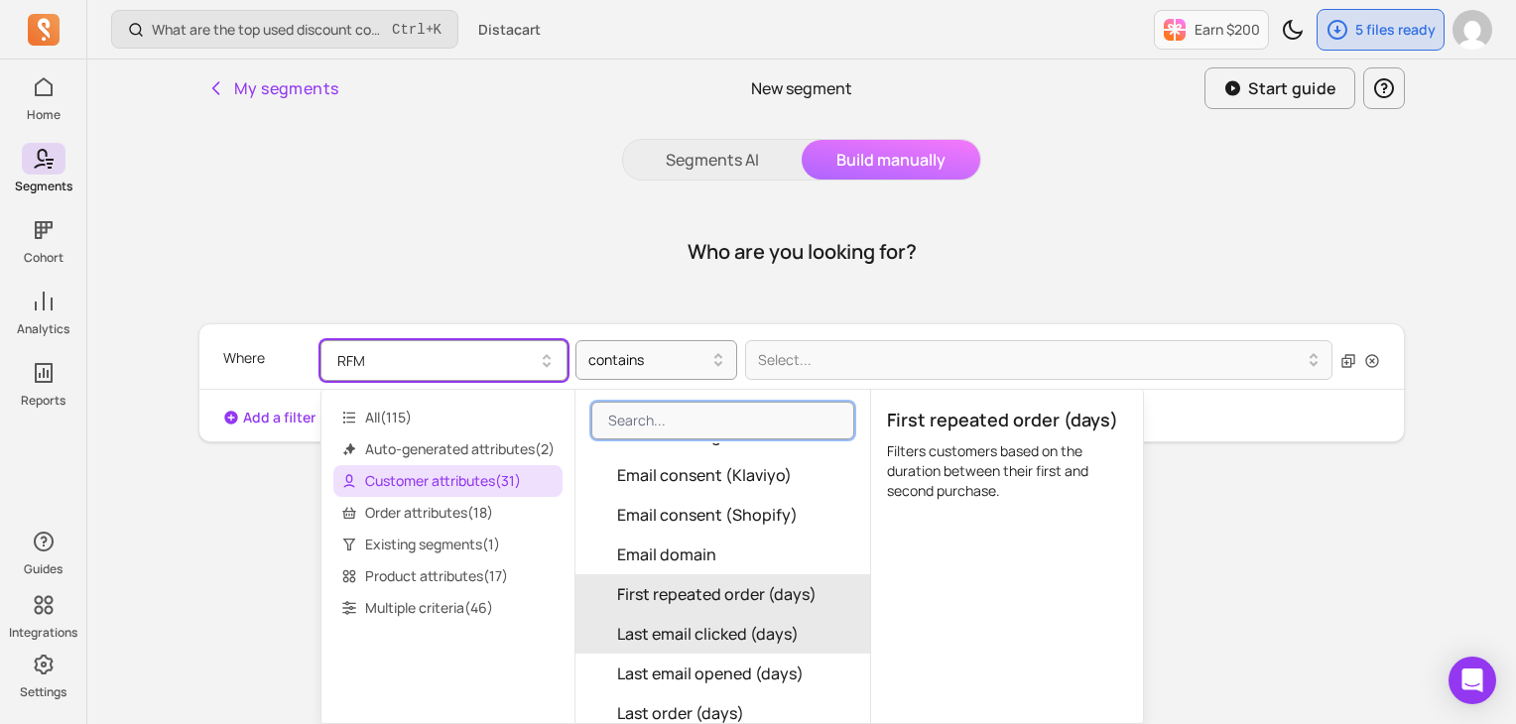
scroll to position [496, 0]
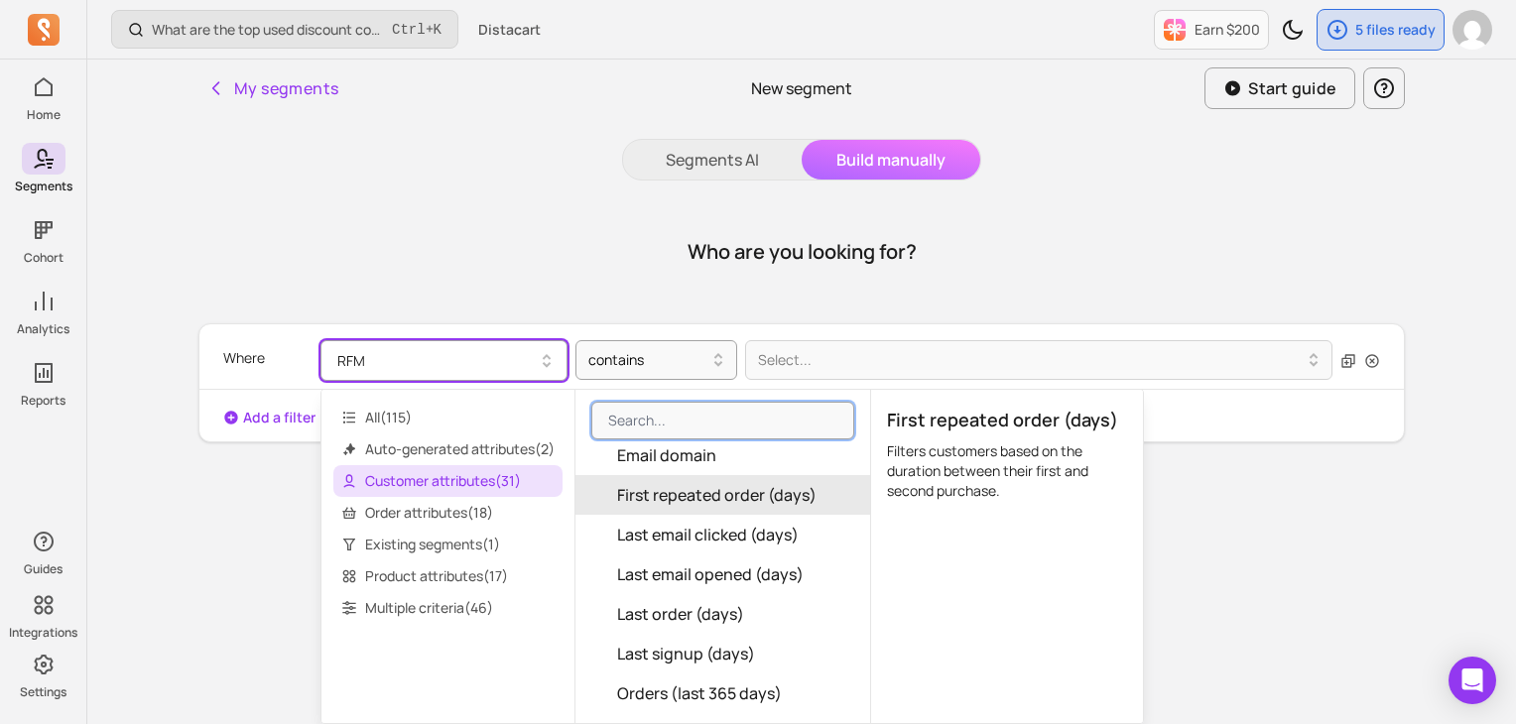
click at [713, 498] on span "First repeated order (days)" at bounding box center [716, 495] width 199 height 24
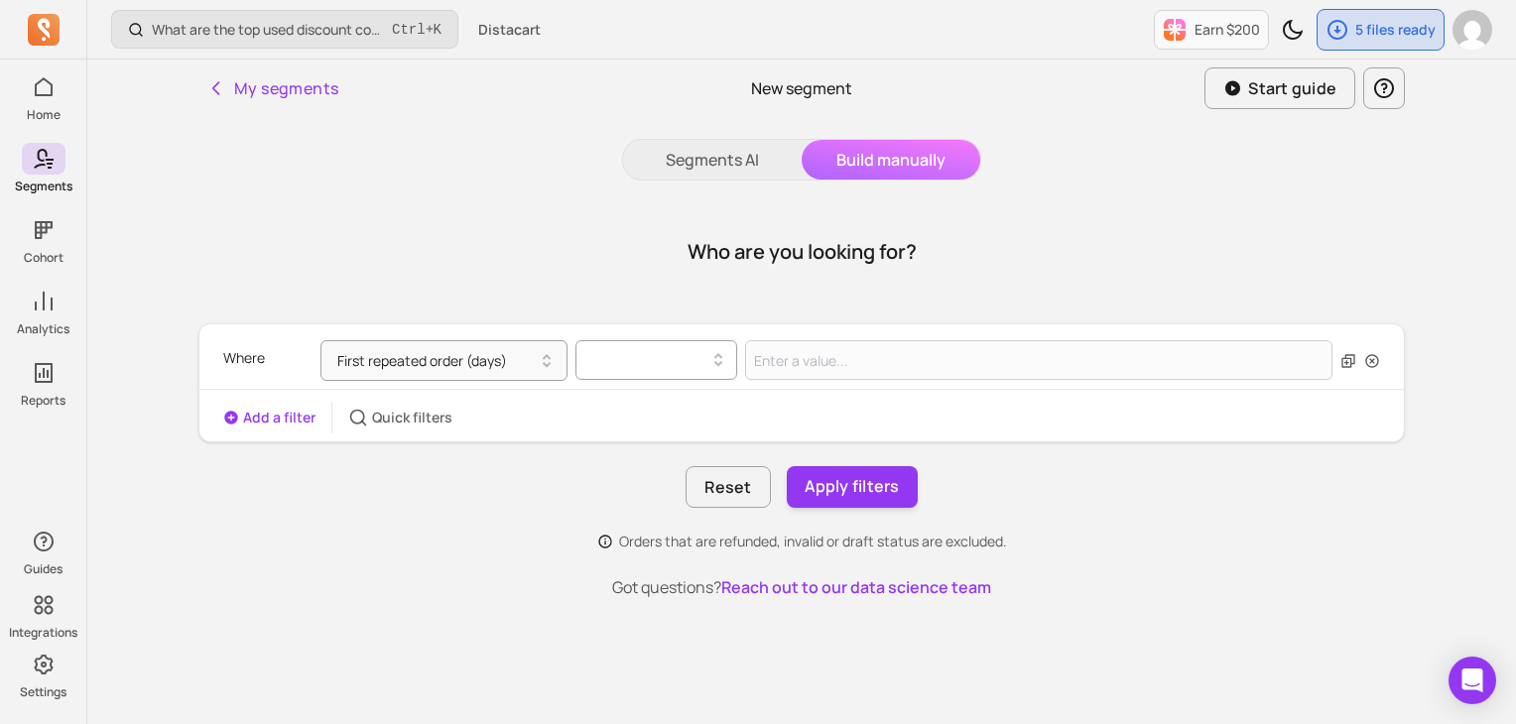
click at [702, 363] on div at bounding box center [648, 360] width 120 height 24
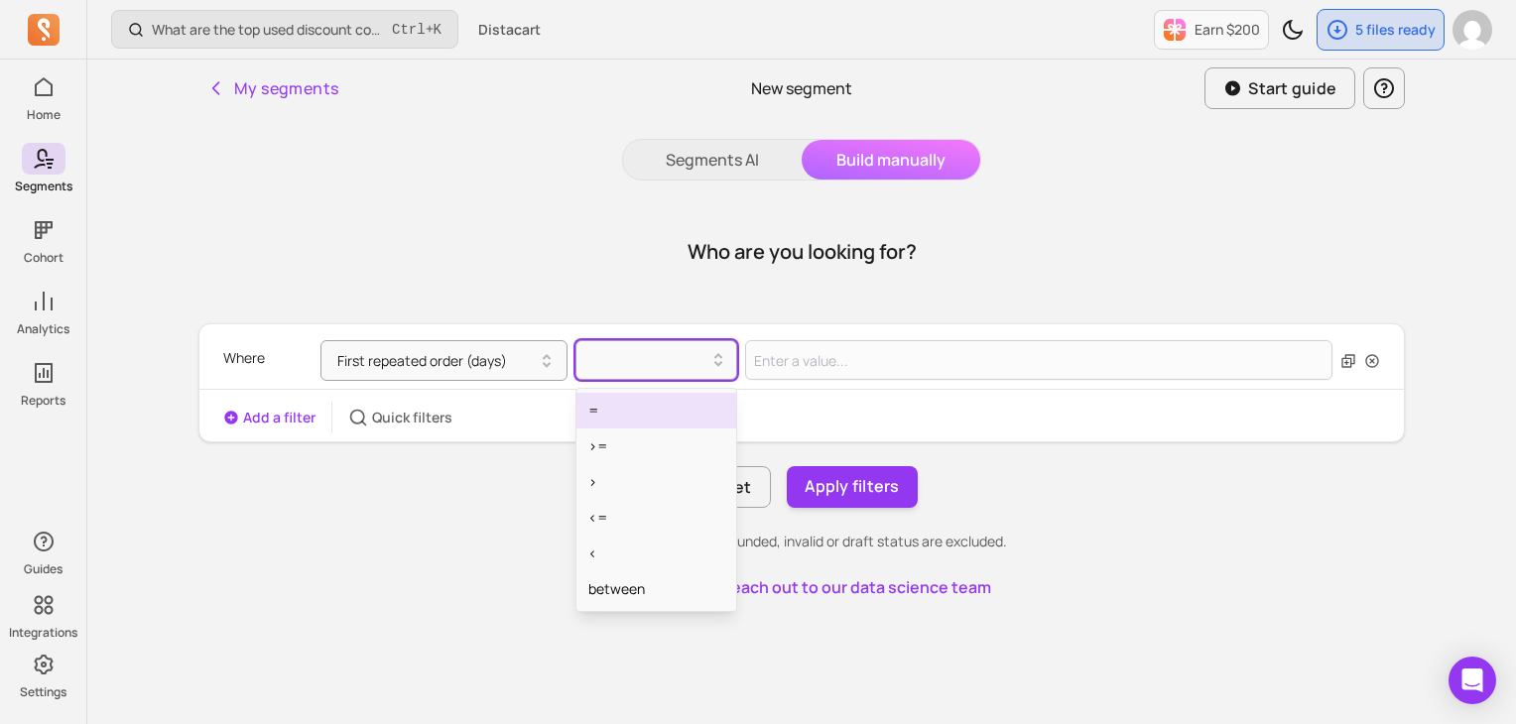
click at [642, 403] on div "=" at bounding box center [657, 411] width 160 height 36
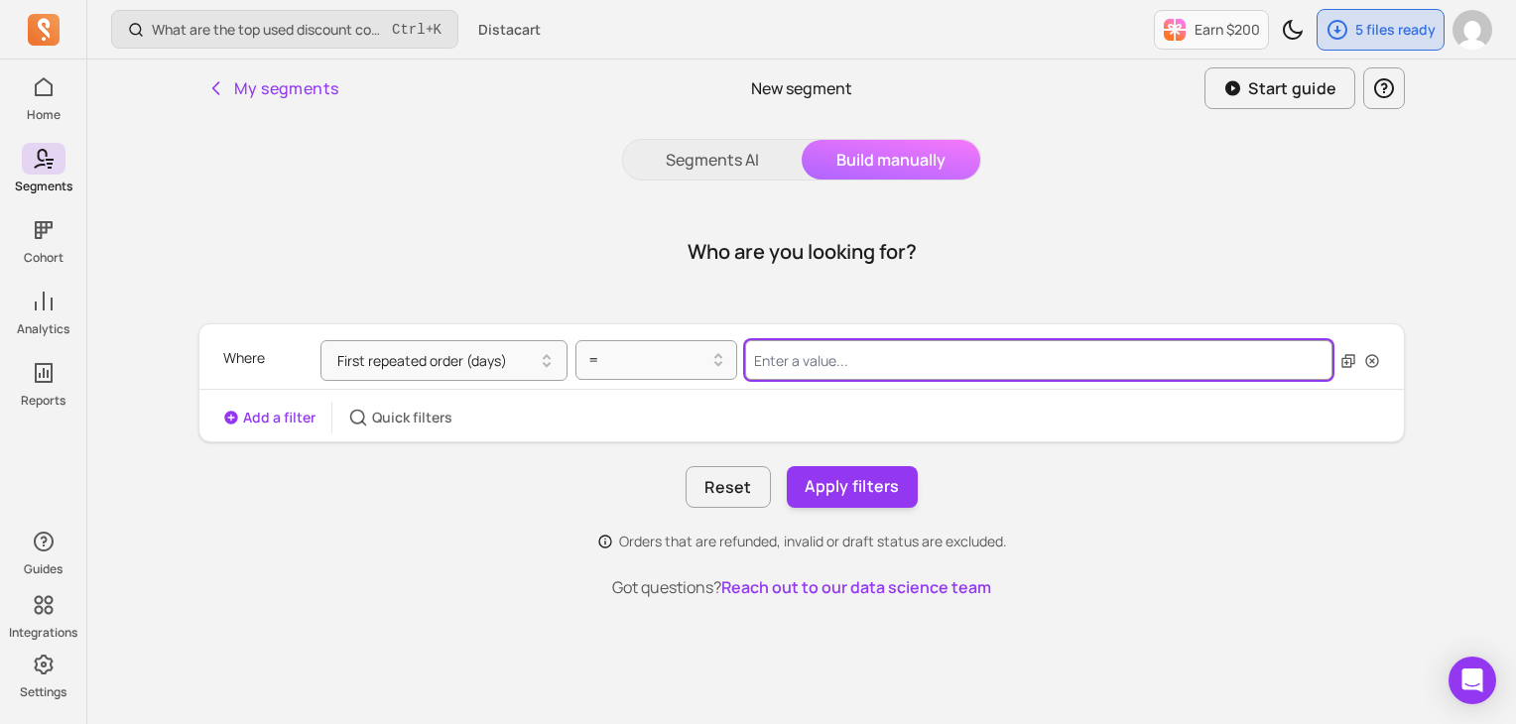
click at [786, 372] on input "Value for filter clause" at bounding box center [1038, 360] width 587 height 40
type input "1"
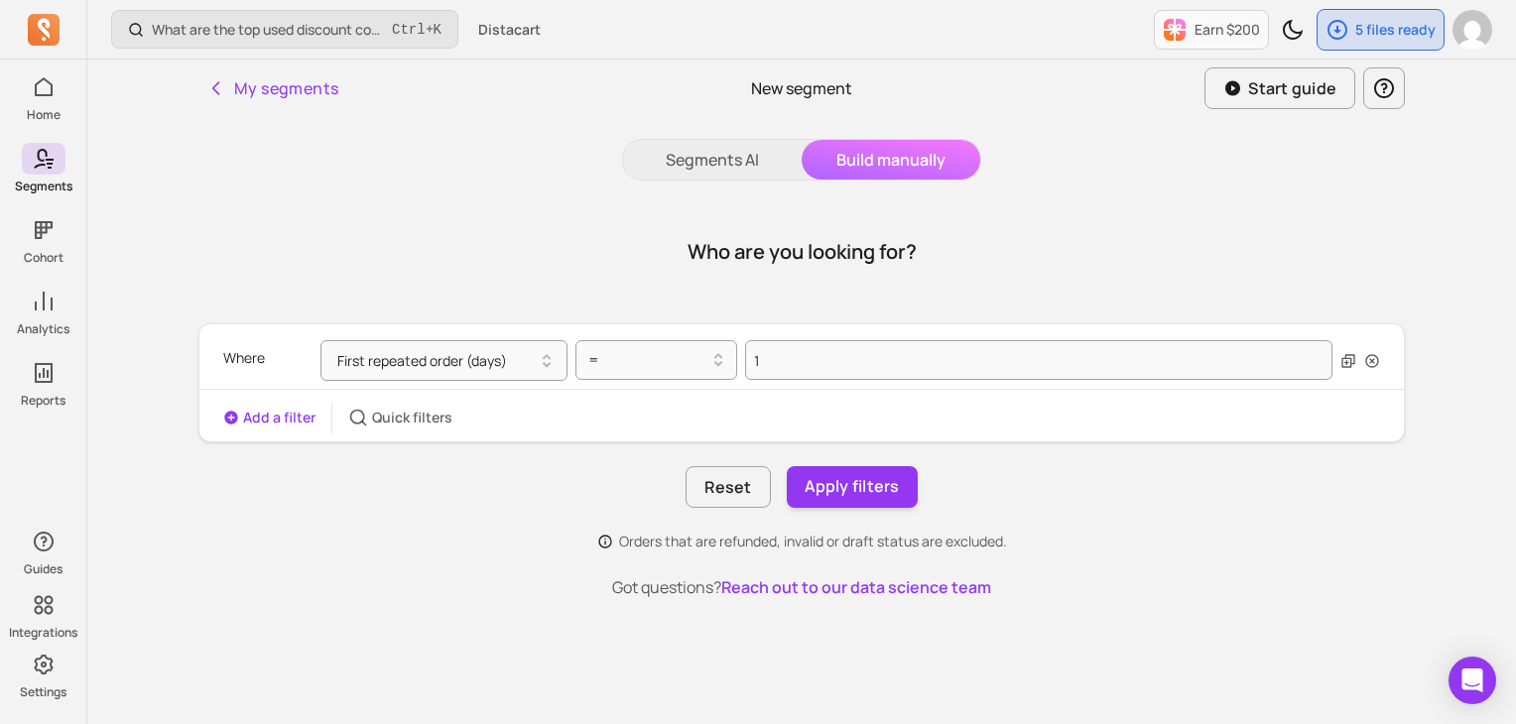
click at [286, 416] on button "Add a filter" at bounding box center [269, 418] width 92 height 20
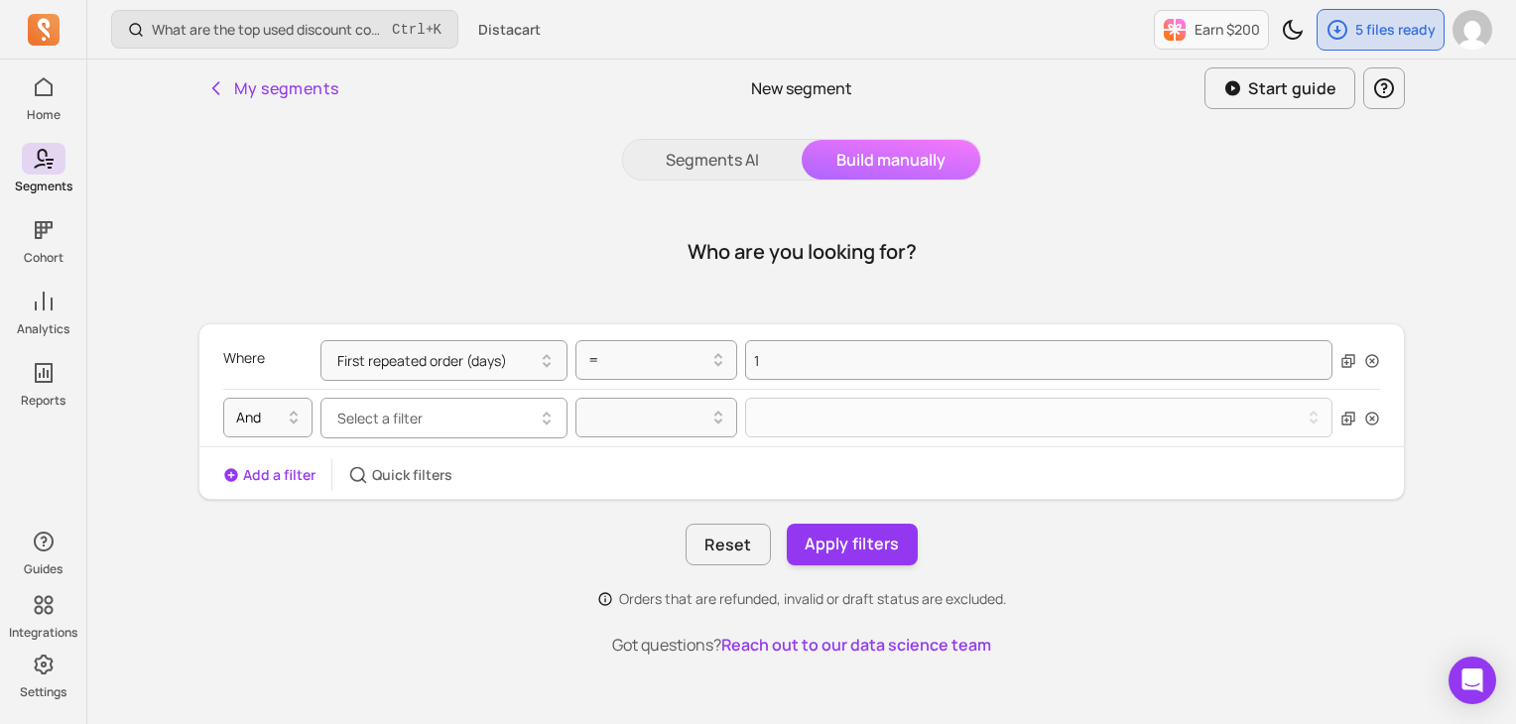
click at [425, 427] on button "Select a filter" at bounding box center [444, 418] width 247 height 41
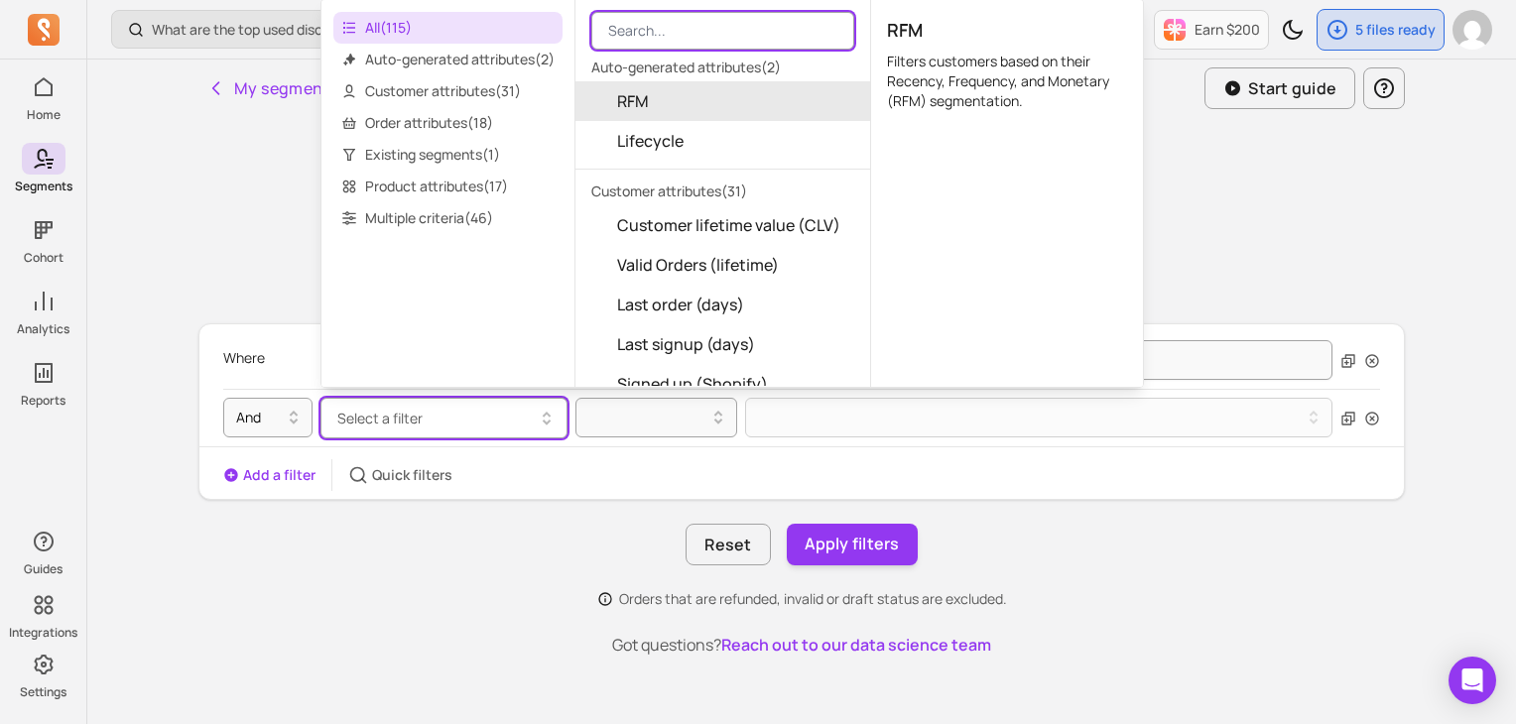
click at [696, 38] on input "search" at bounding box center [722, 31] width 263 height 38
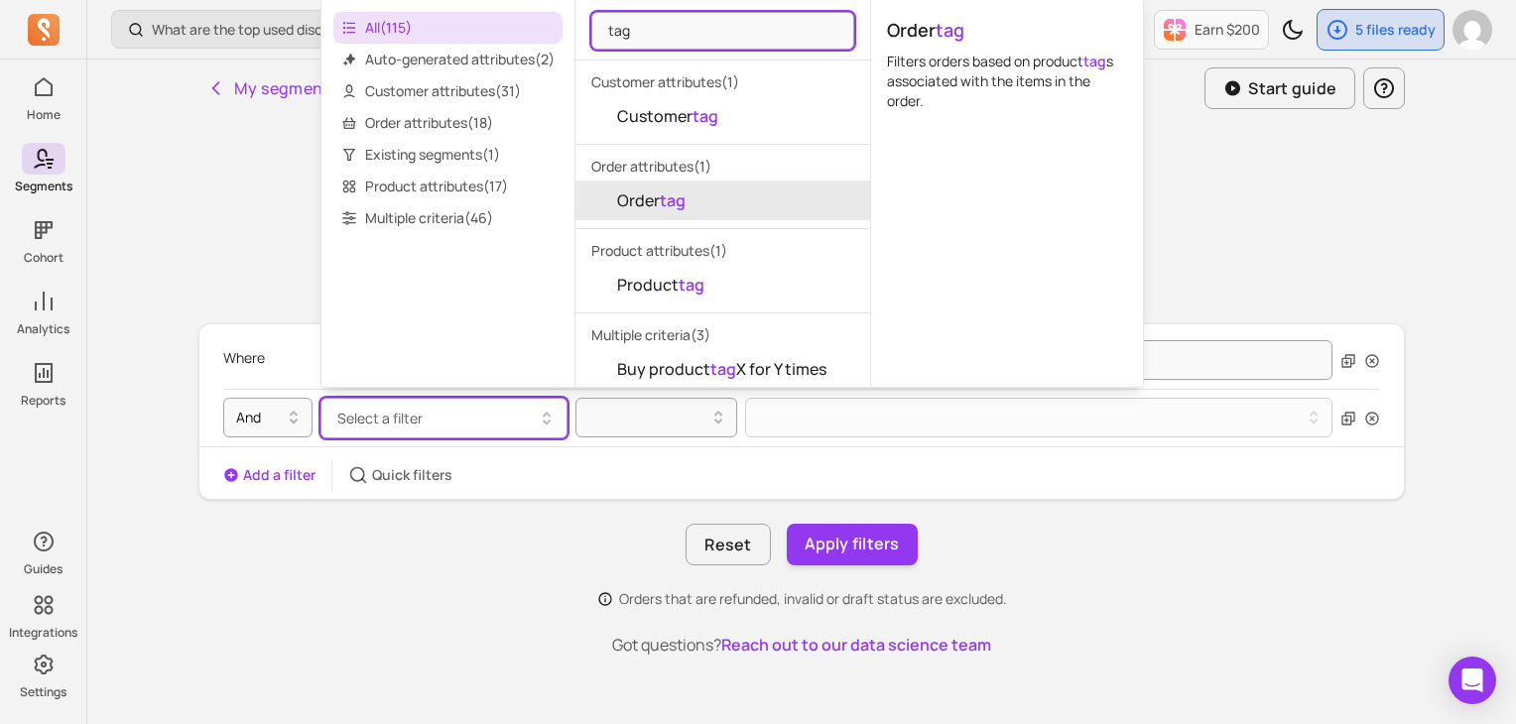
scroll to position [99, 0]
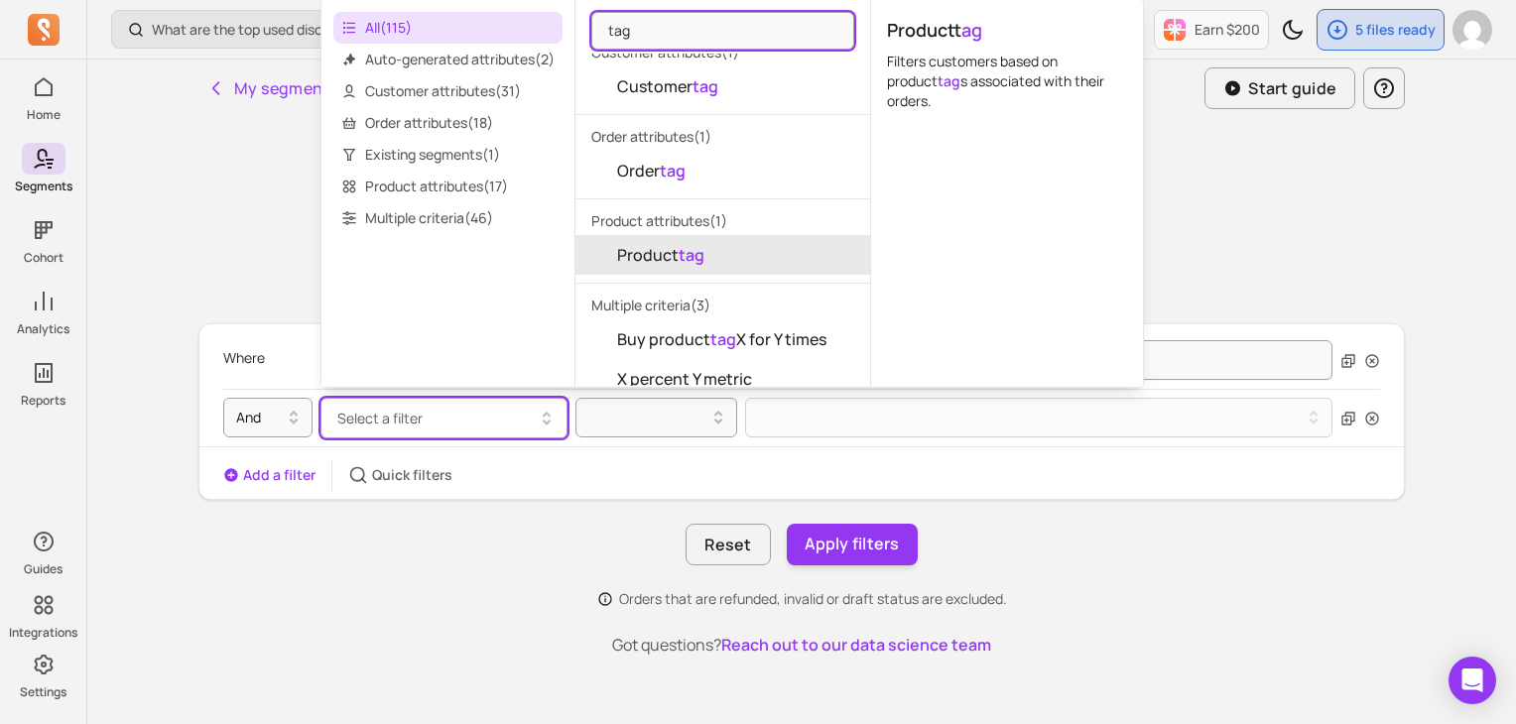
type input "tag"
click at [679, 244] on span "Product tag" at bounding box center [660, 255] width 87 height 24
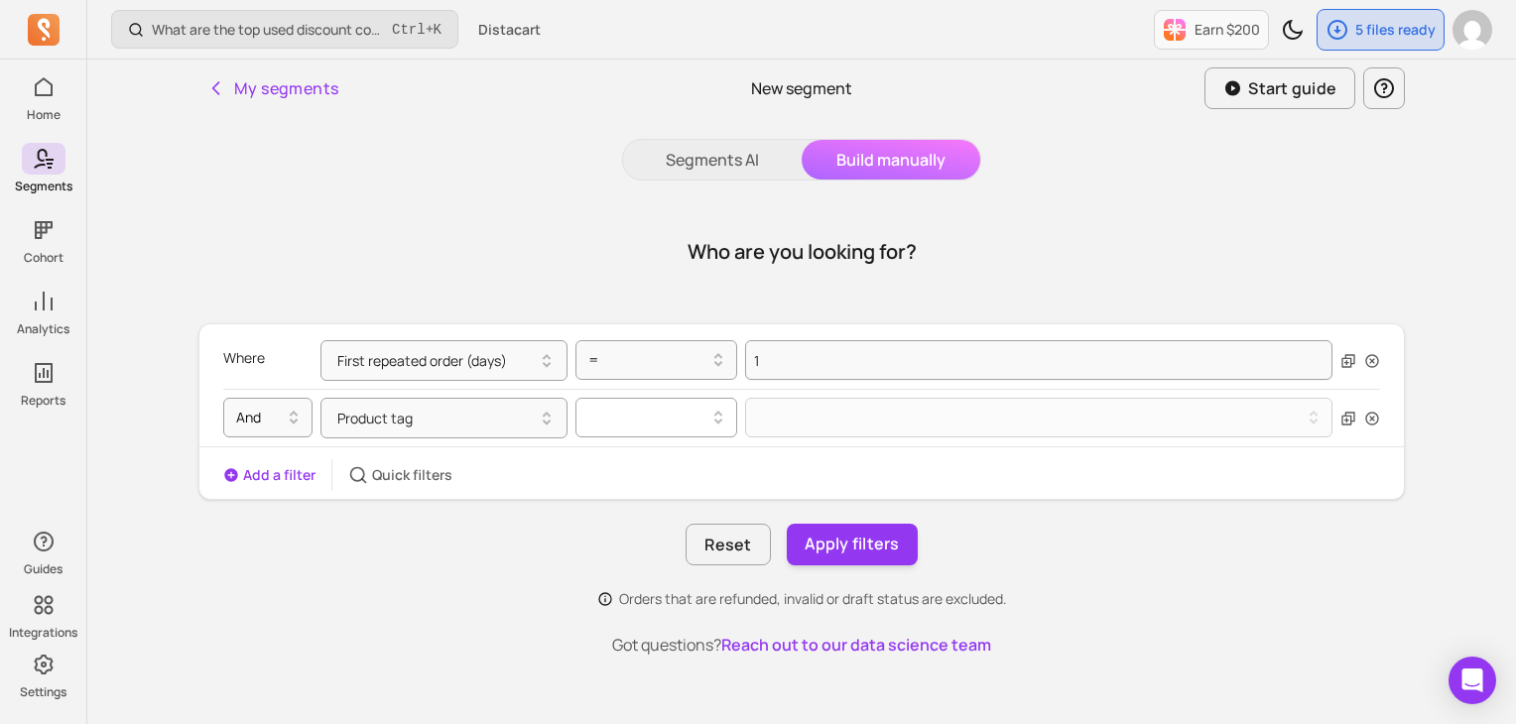
click at [632, 433] on div at bounding box center [657, 418] width 162 height 40
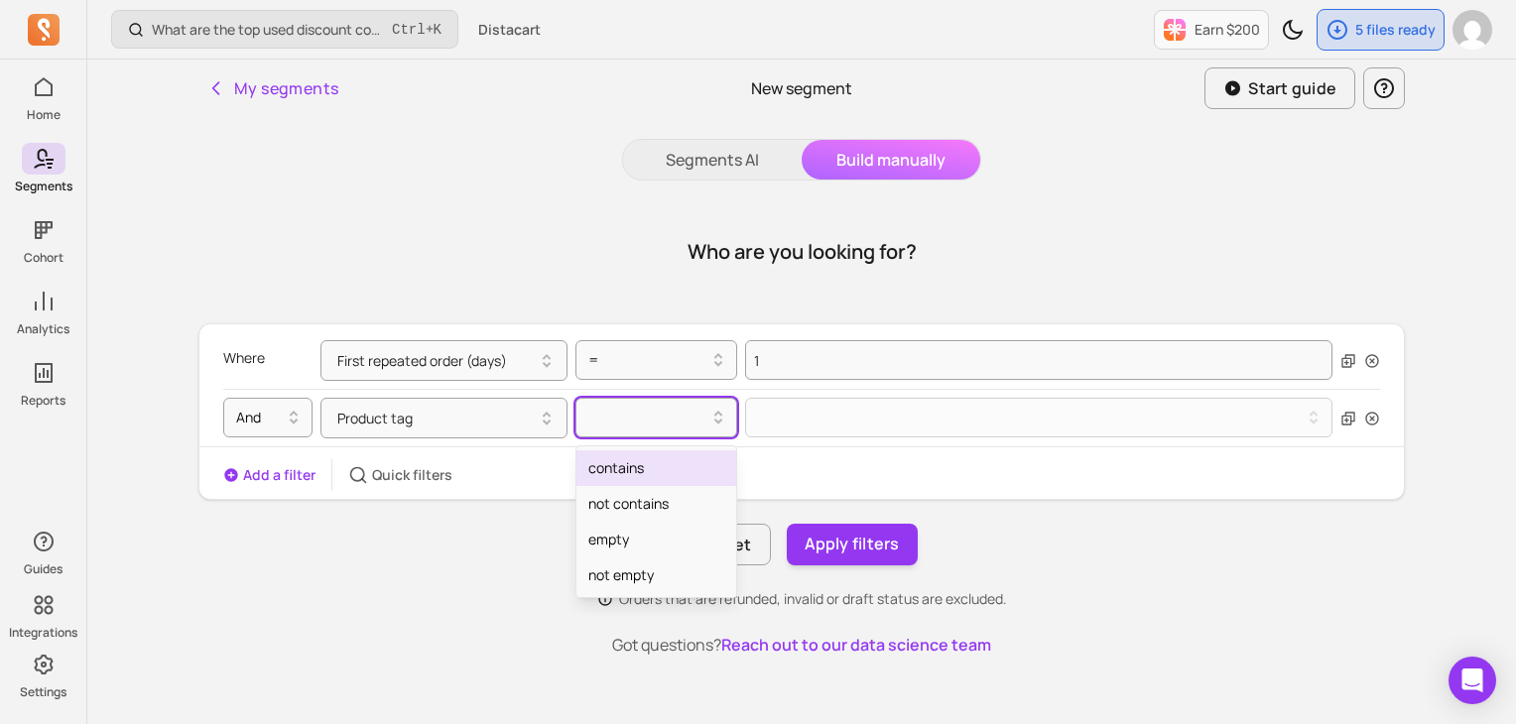
click at [632, 473] on div "contains" at bounding box center [657, 469] width 160 height 36
click at [772, 418] on div at bounding box center [1032, 418] width 540 height 8
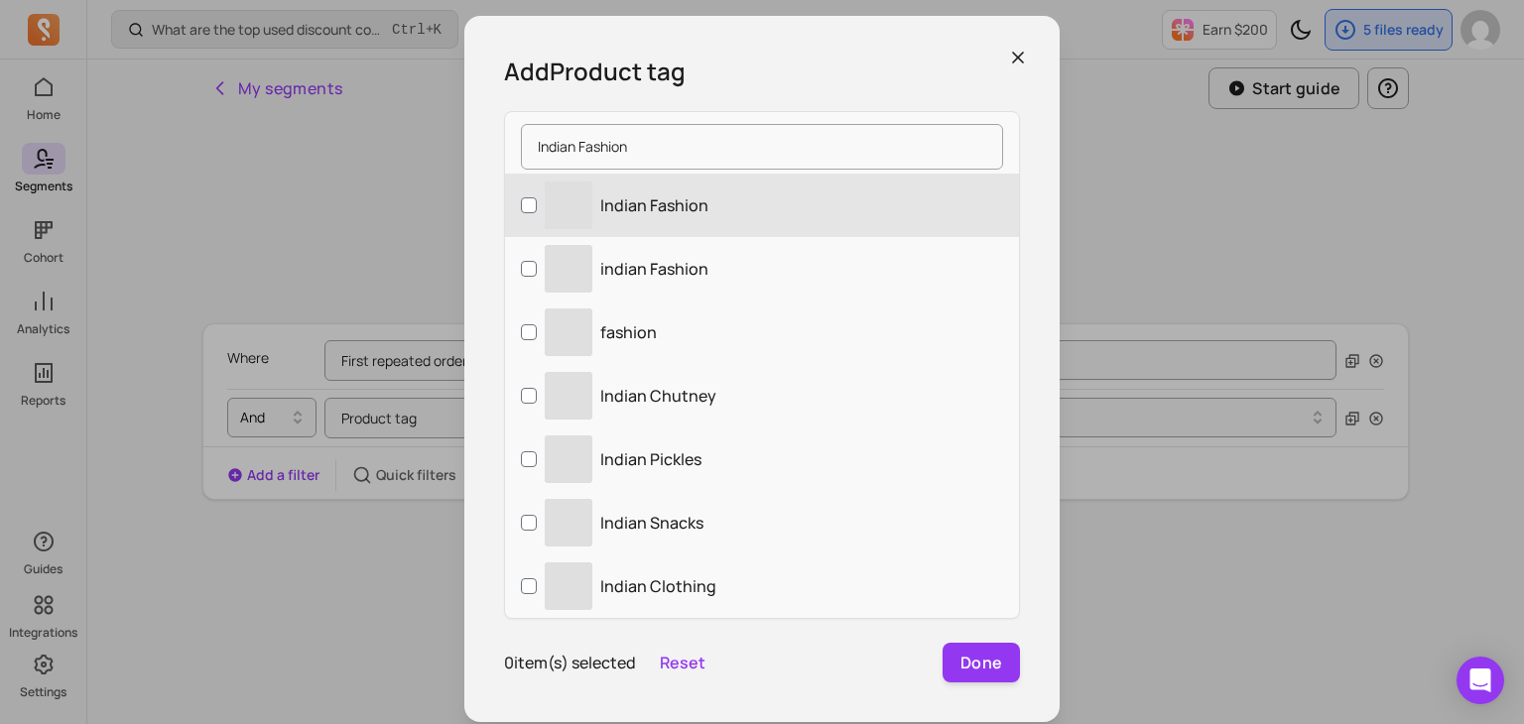
type input "Indian Fashion"
click at [679, 195] on p "Indian Fashion" at bounding box center [654, 206] width 108 height 24
click at [537, 197] on input "‌ Indian Fashion" at bounding box center [529, 205] width 16 height 16
checkbox input "true"
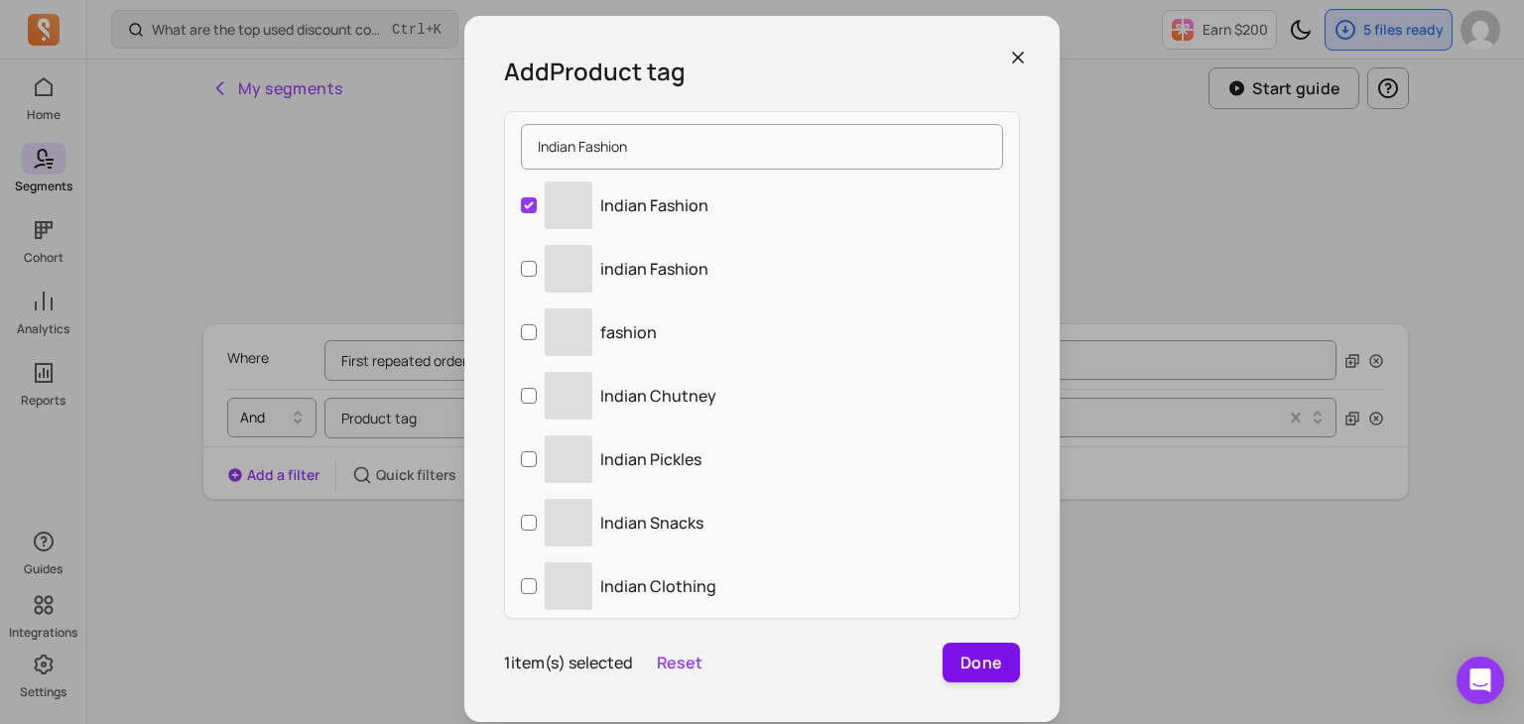
click at [984, 668] on button "Done" at bounding box center [981, 663] width 77 height 40
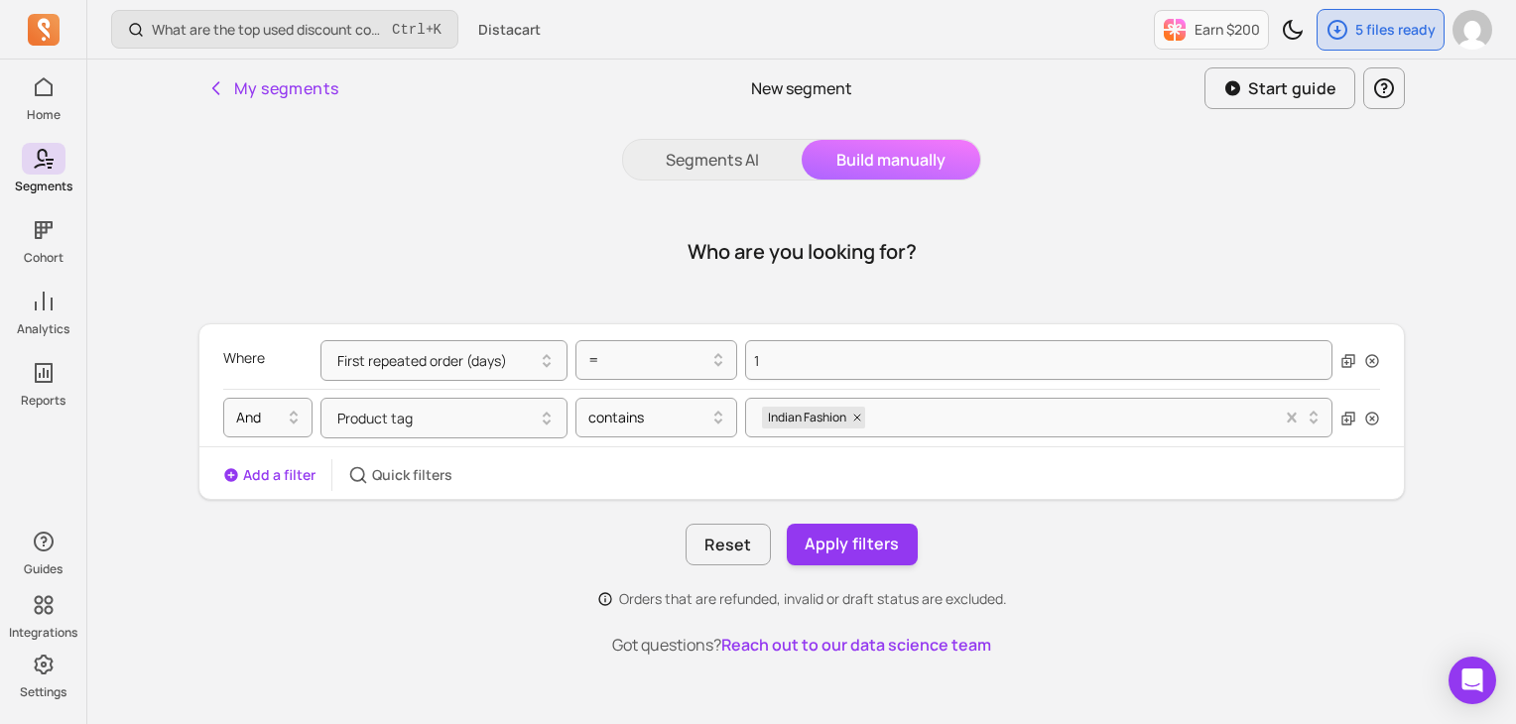
click at [304, 477] on button "Add a filter" at bounding box center [269, 475] width 92 height 20
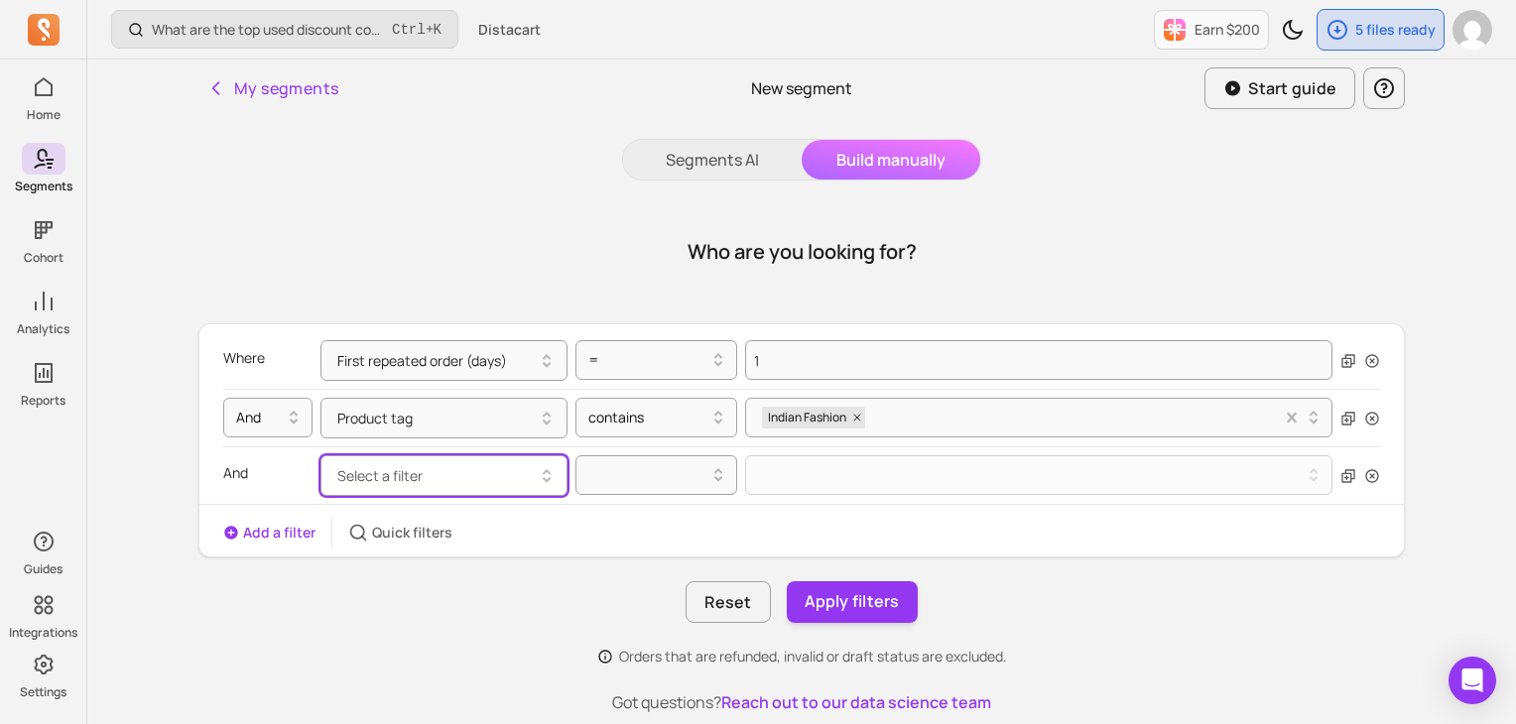
click at [401, 472] on span "Select a filter" at bounding box center [379, 475] width 85 height 19
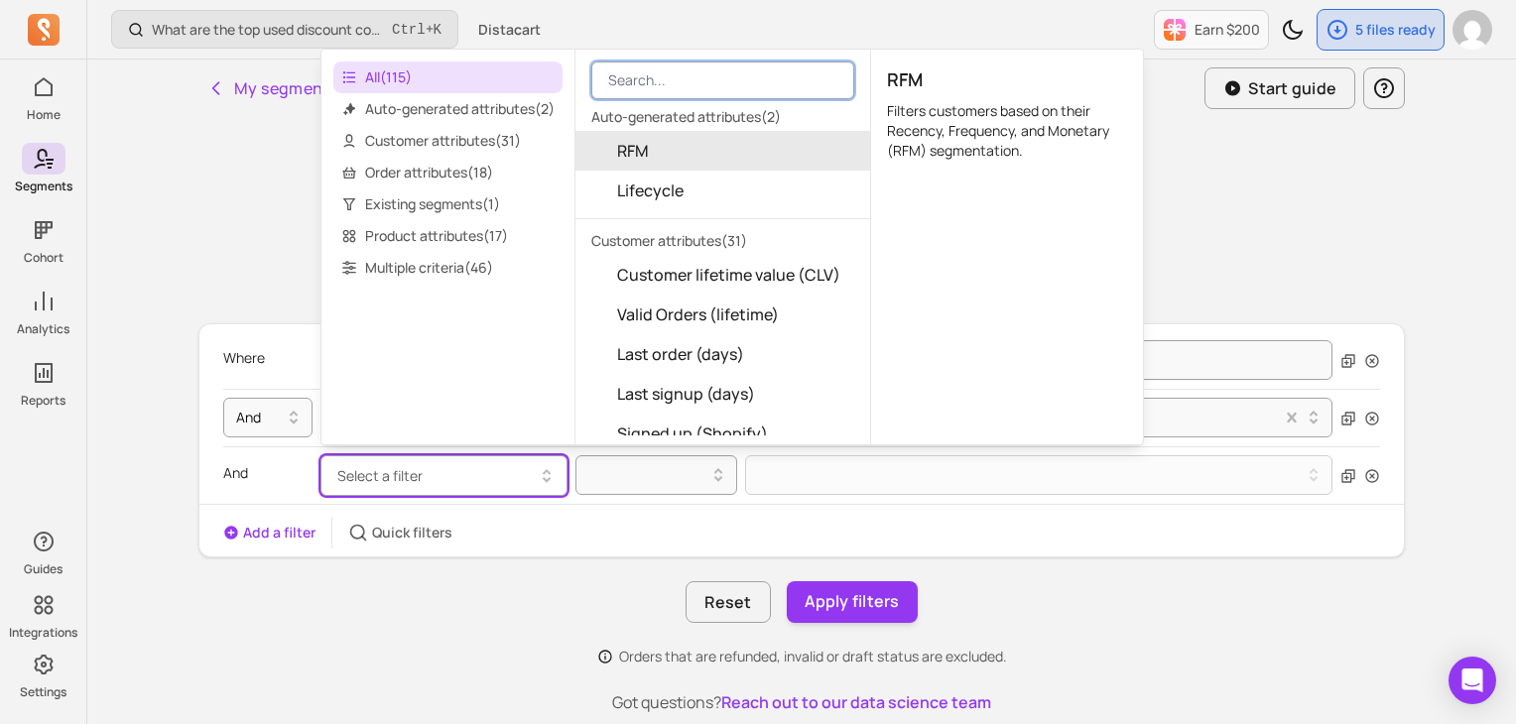
click at [666, 72] on input "search" at bounding box center [722, 81] width 263 height 38
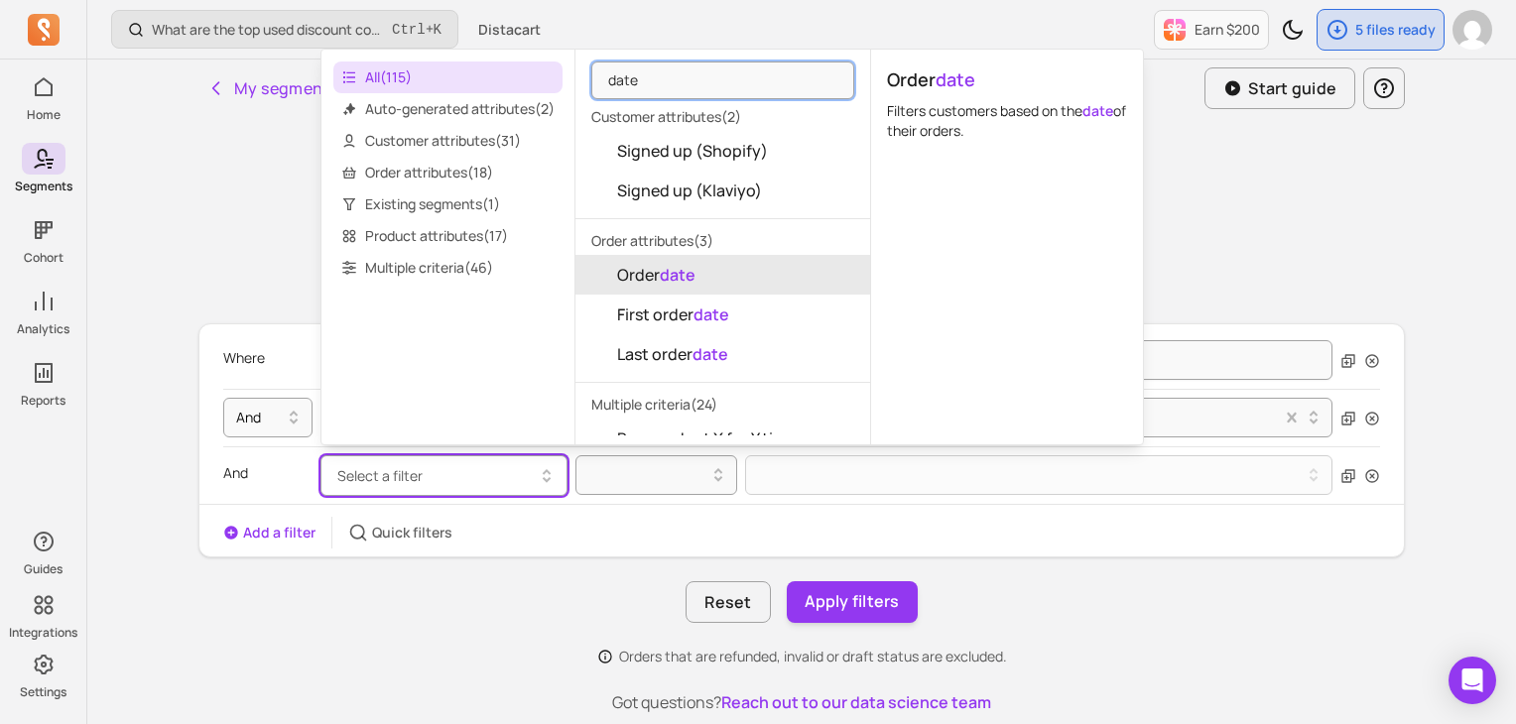
type input "date"
click at [737, 276] on button "Order date" at bounding box center [723, 275] width 295 height 40
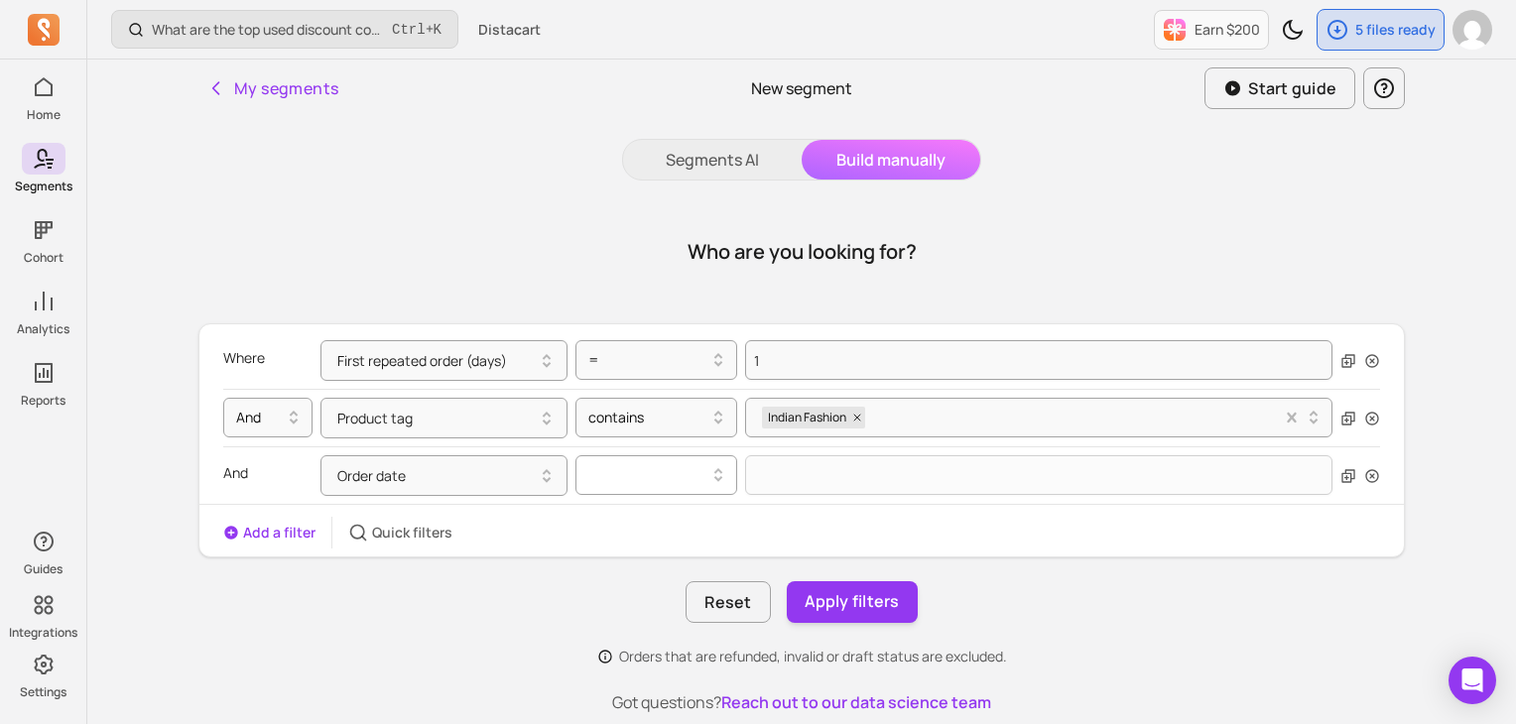
click at [637, 486] on div at bounding box center [657, 475] width 162 height 40
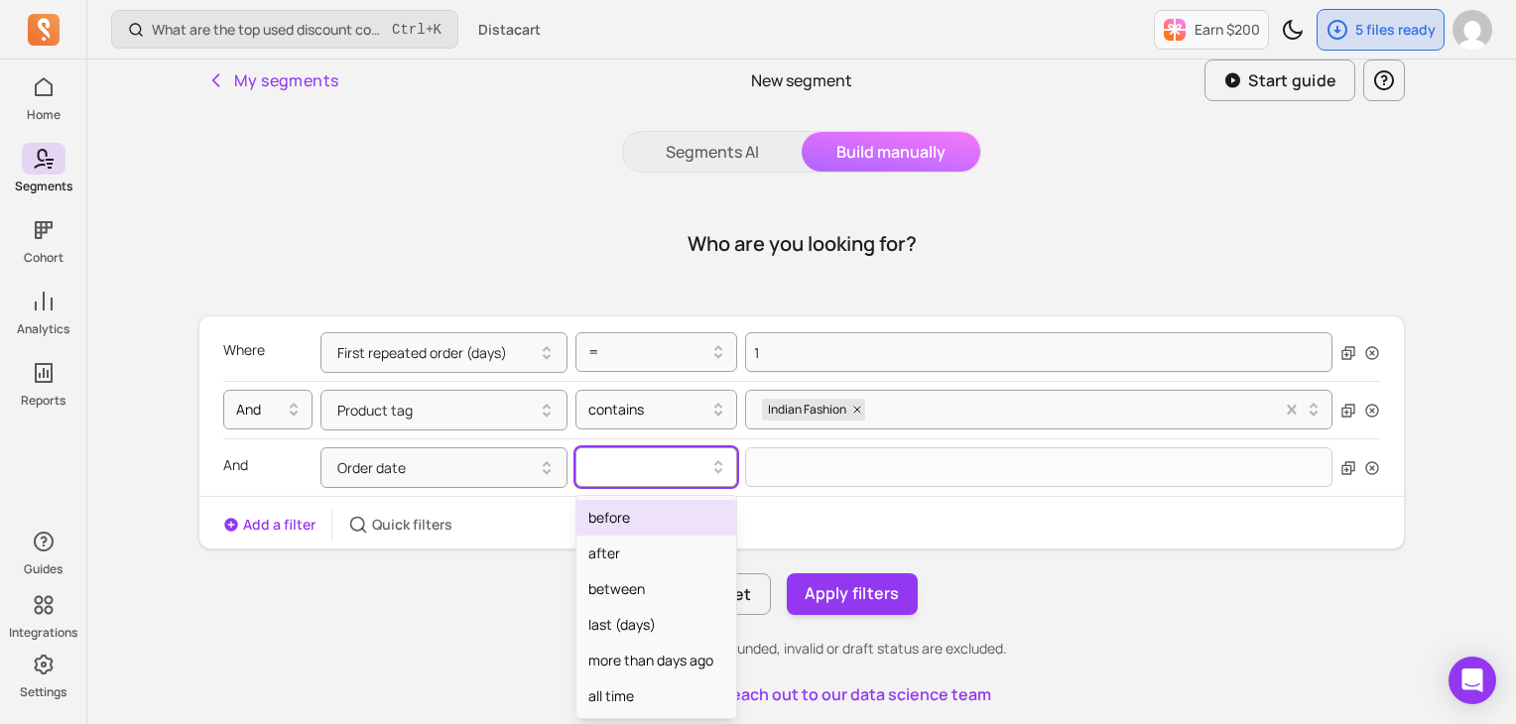
scroll to position [9, 0]
click at [1369, 462] on icon "button" at bounding box center [1372, 467] width 16 height 16
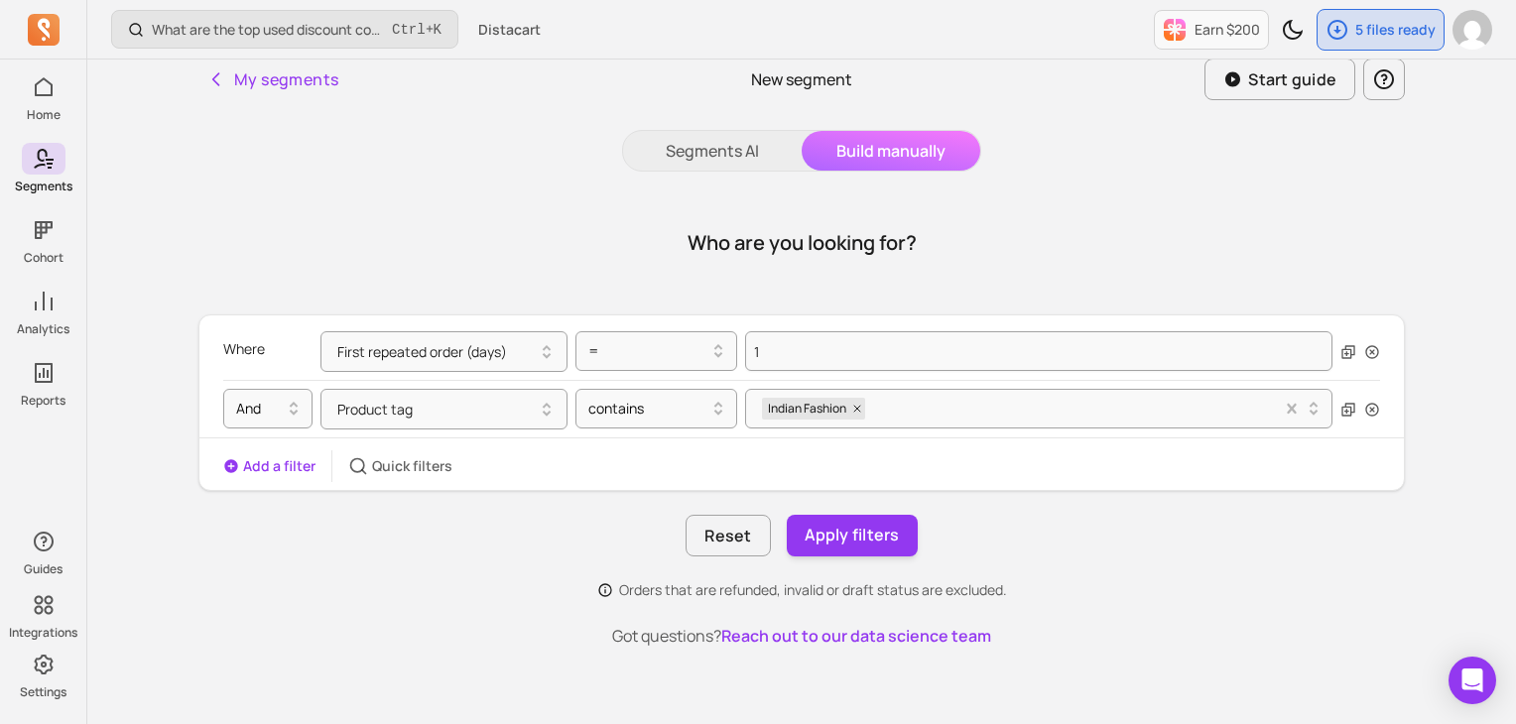
click at [270, 457] on button "Add a filter" at bounding box center [269, 466] width 92 height 20
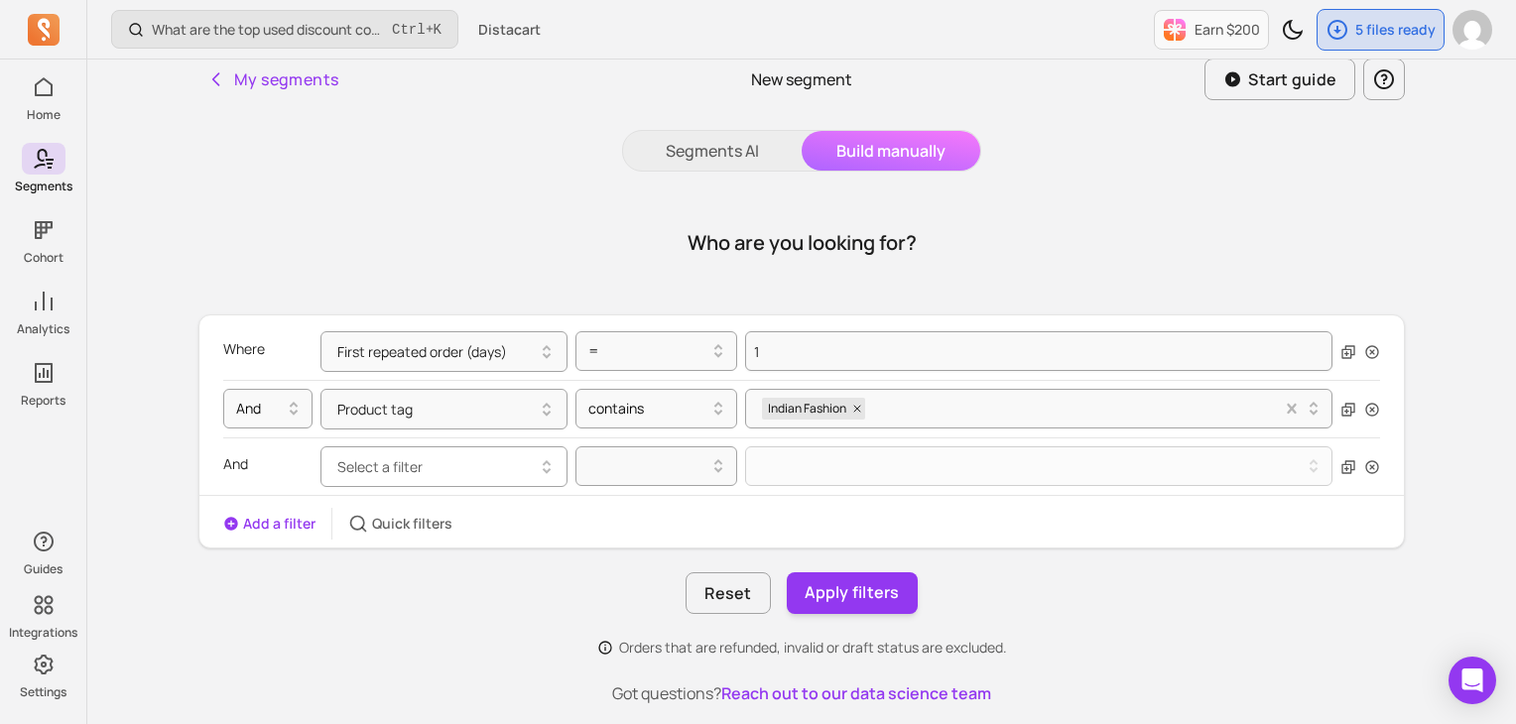
click at [417, 471] on span "Select a filter" at bounding box center [379, 466] width 85 height 19
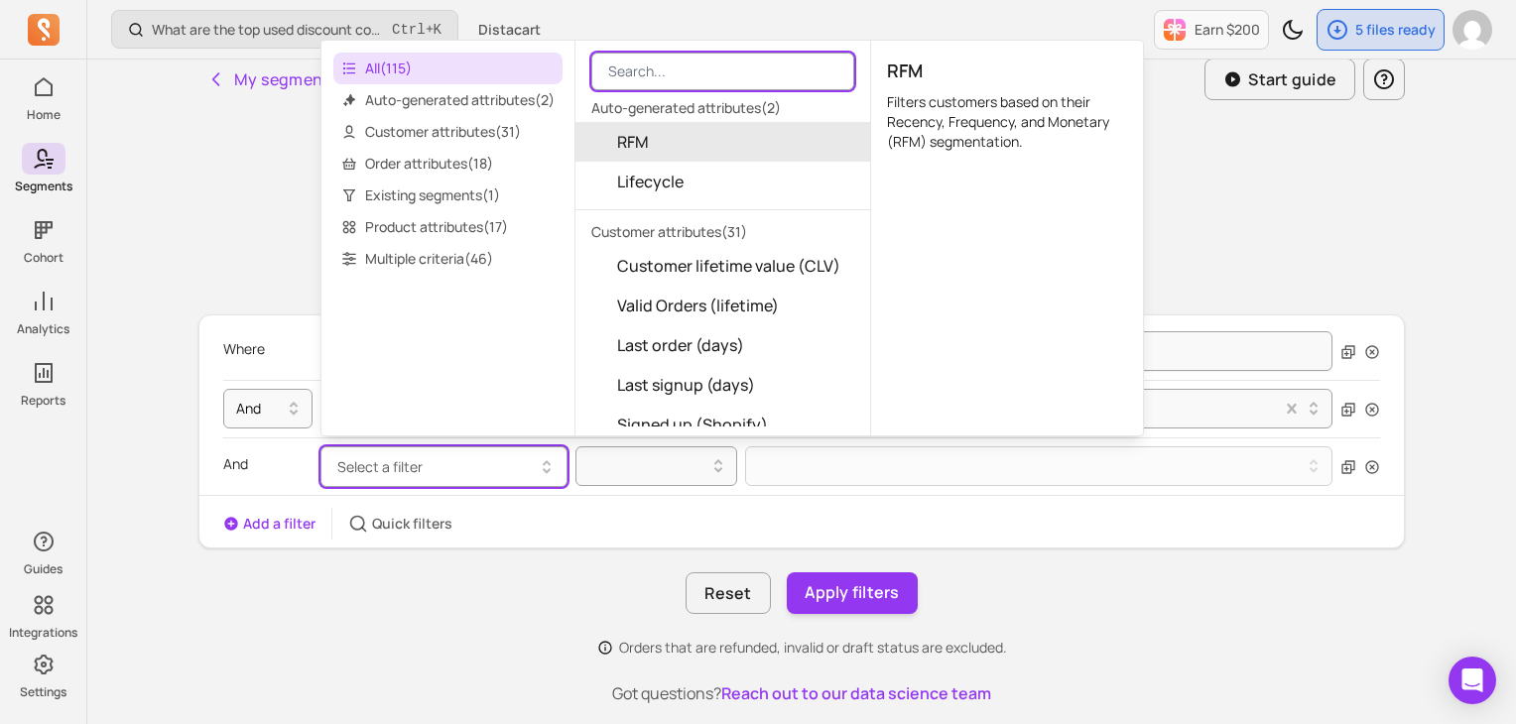
click at [694, 69] on input "search" at bounding box center [722, 72] width 263 height 38
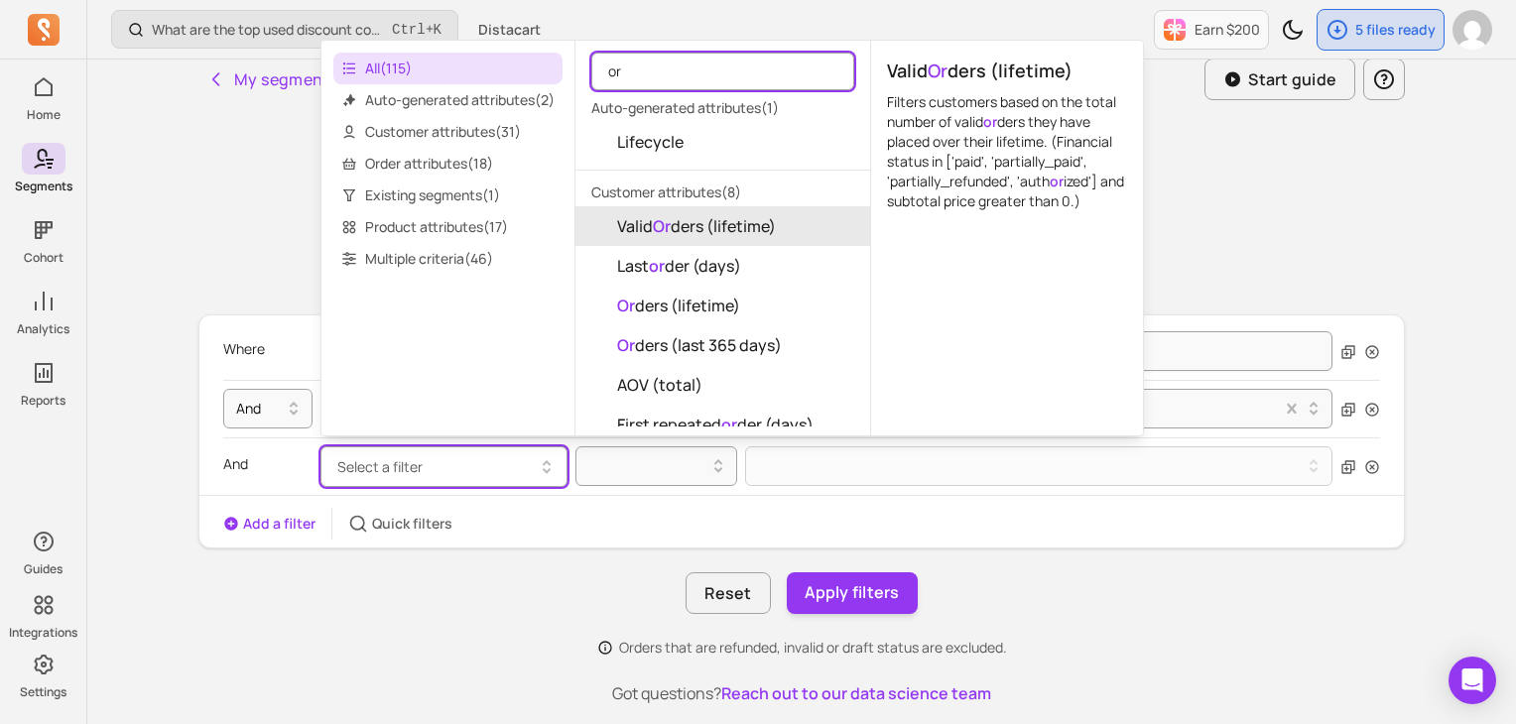
type input "o"
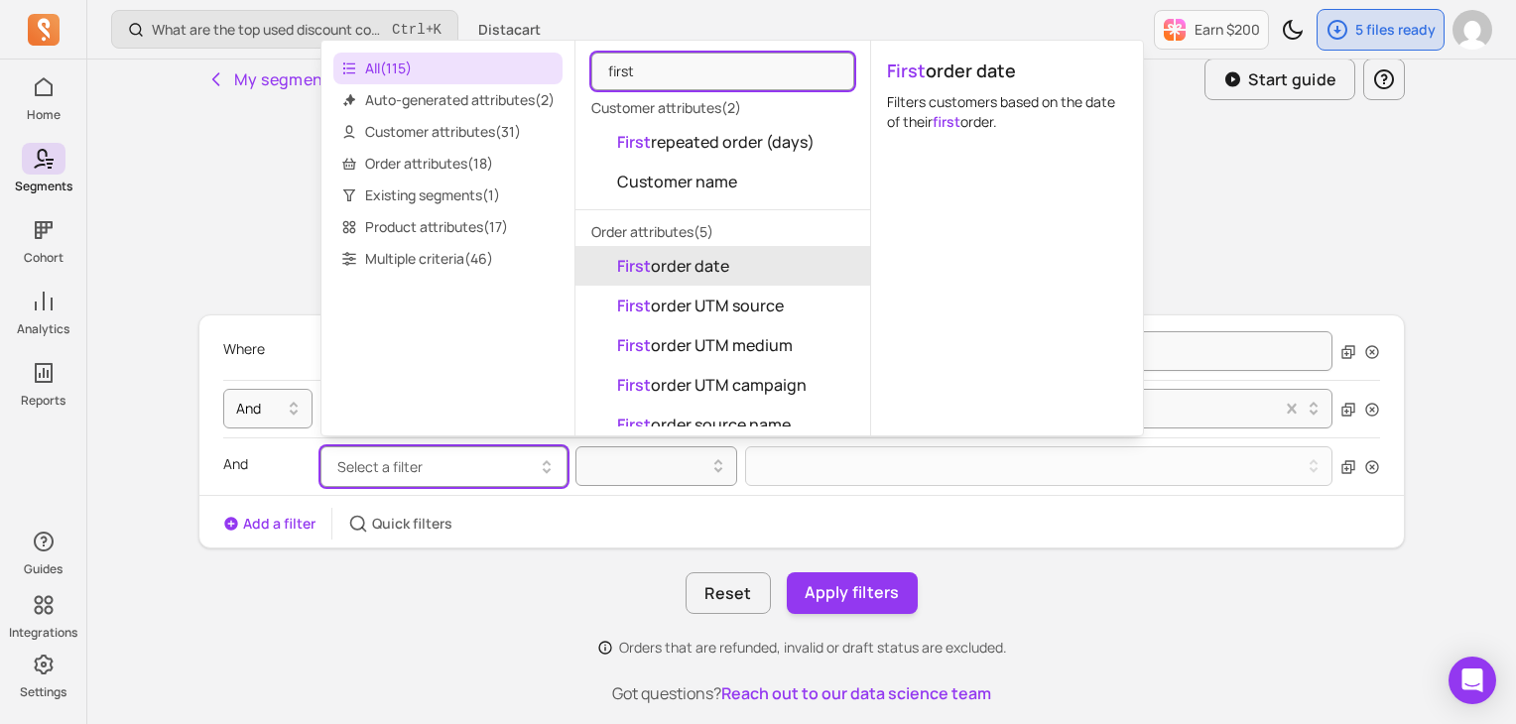
type input "first"
click at [715, 259] on span "First order date" at bounding box center [673, 266] width 112 height 24
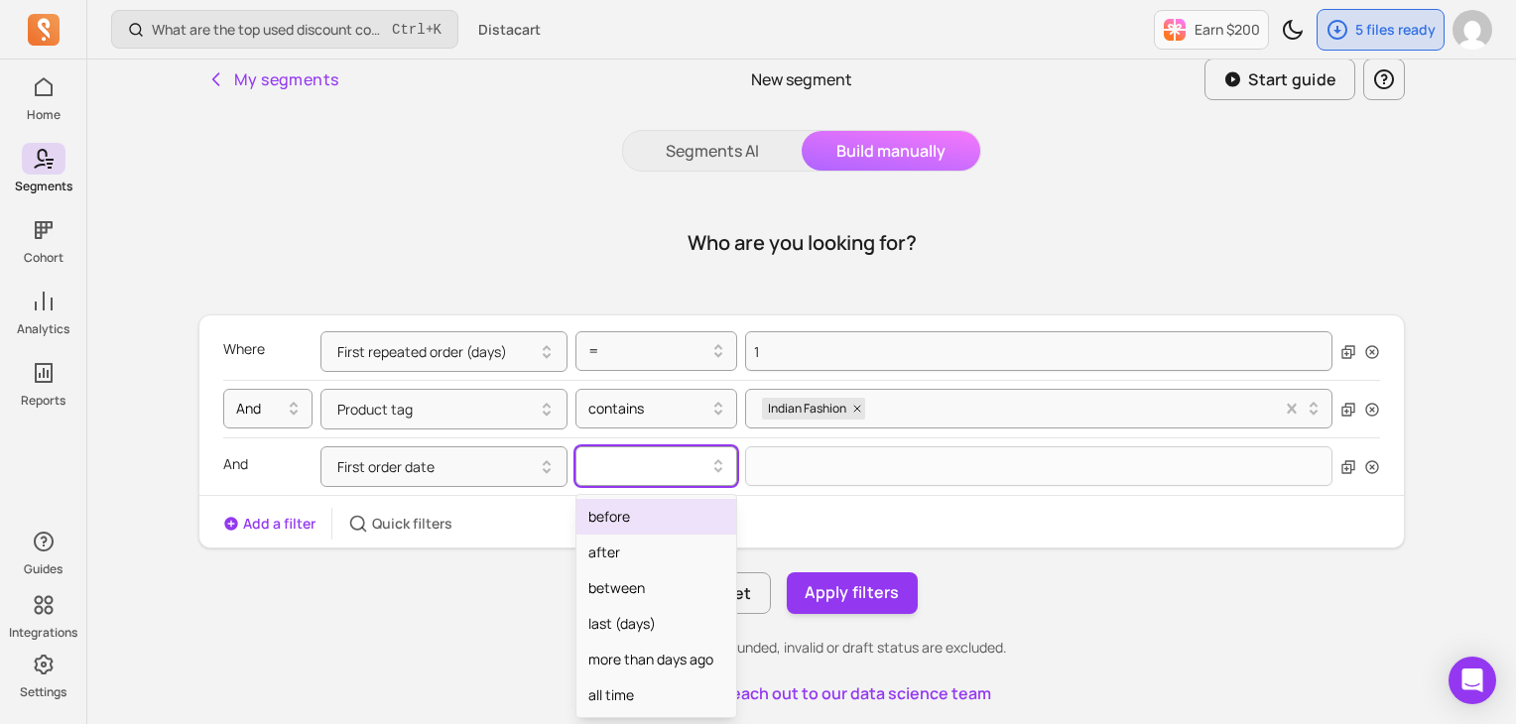
click at [695, 457] on div at bounding box center [648, 466] width 120 height 24
click at [616, 624] on div "last (days)" at bounding box center [657, 624] width 160 height 36
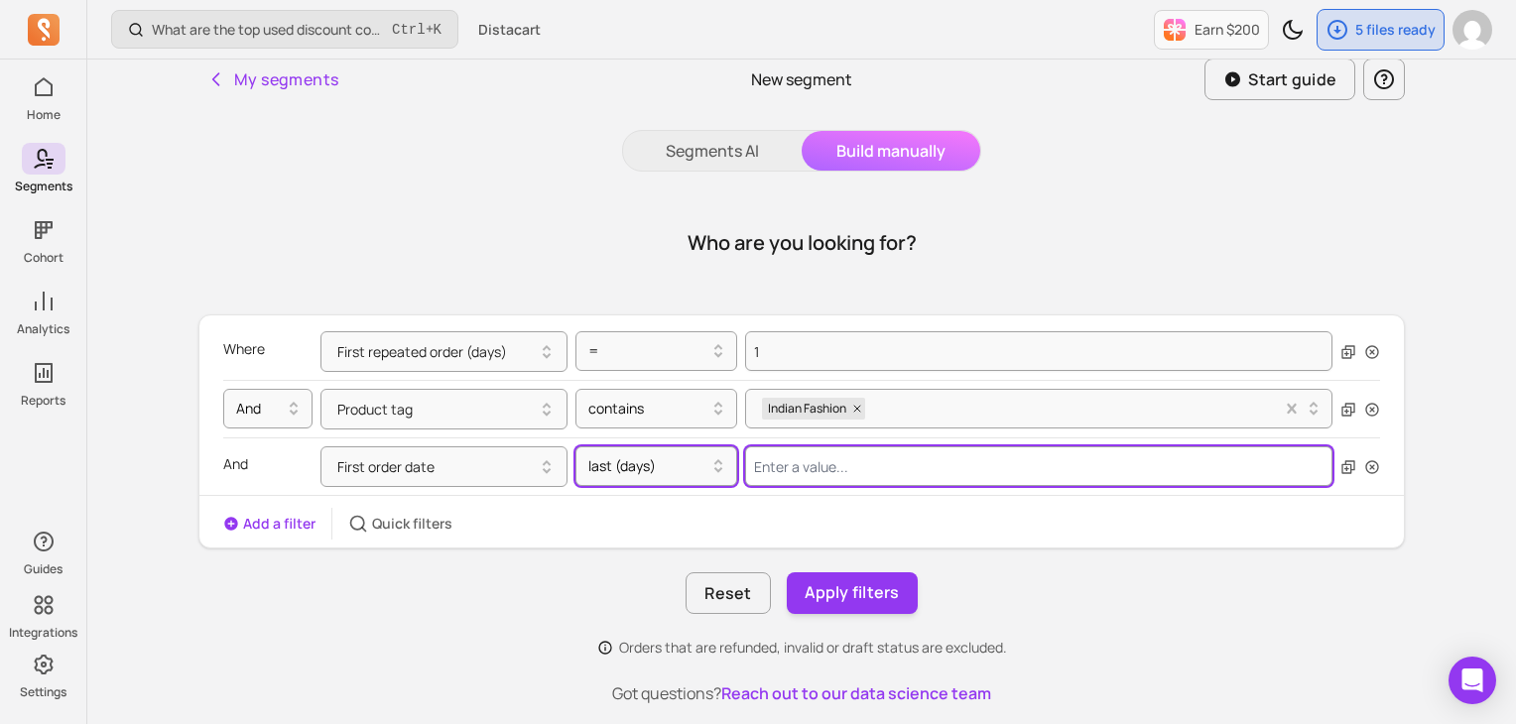
click at [798, 460] on input "Value for filter clause" at bounding box center [1038, 467] width 587 height 40
type input "100"
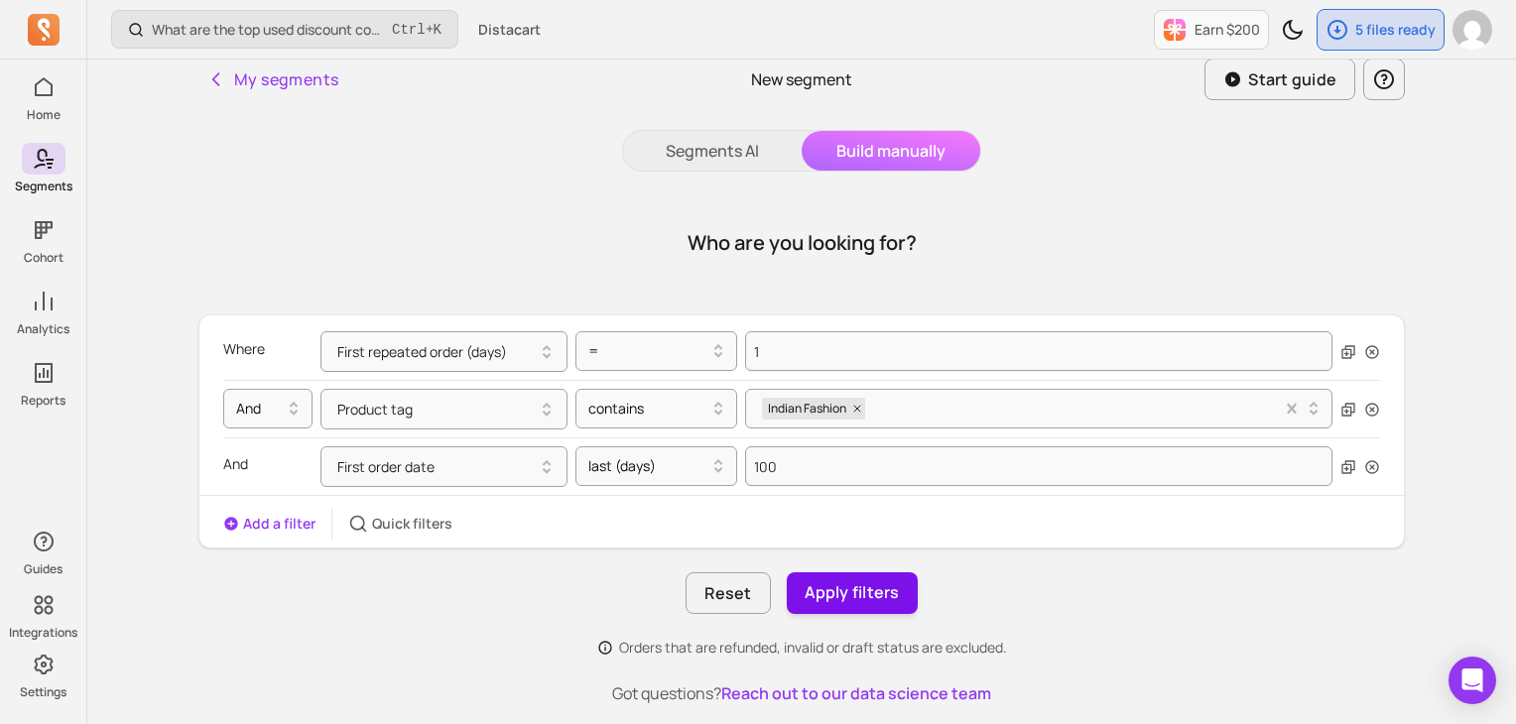
click at [898, 595] on button "Apply filters" at bounding box center [852, 594] width 131 height 42
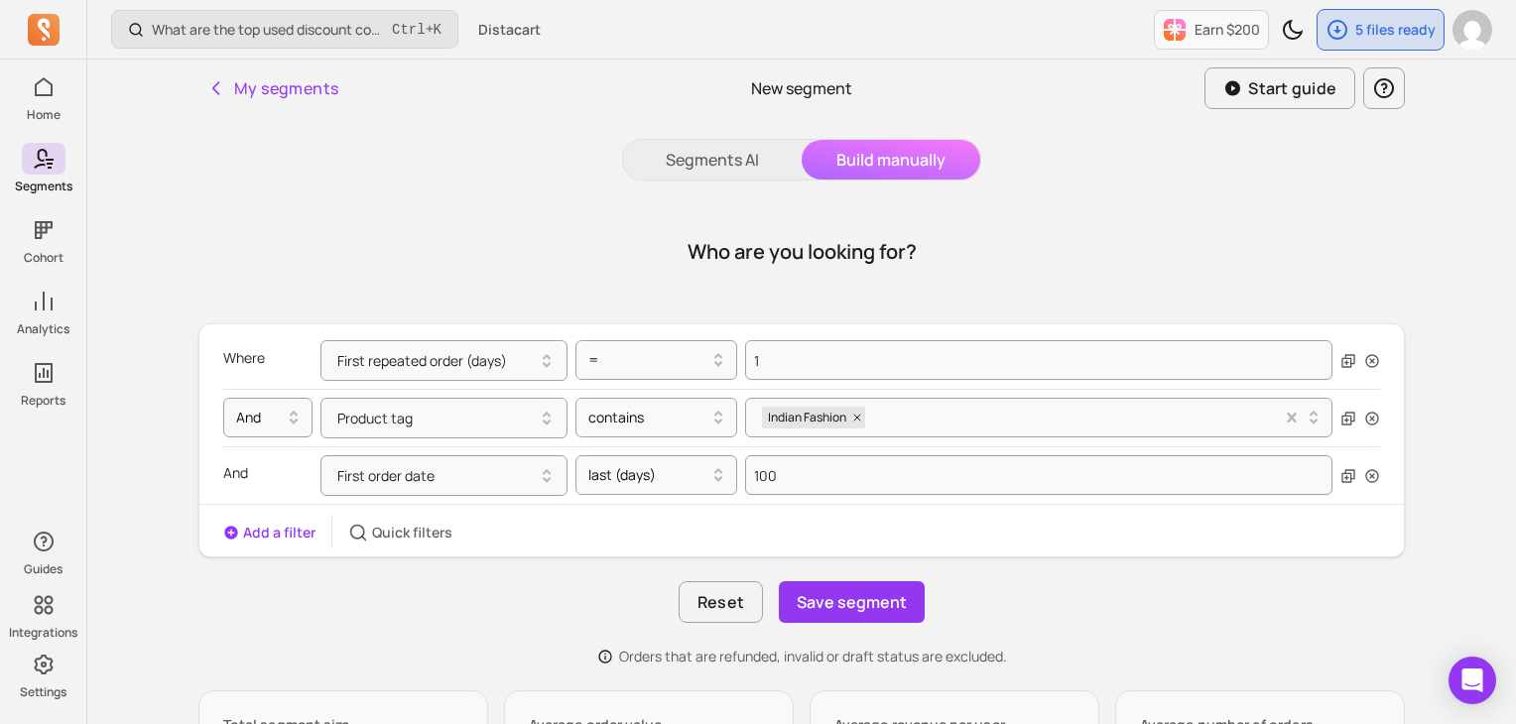
scroll to position [695, 0]
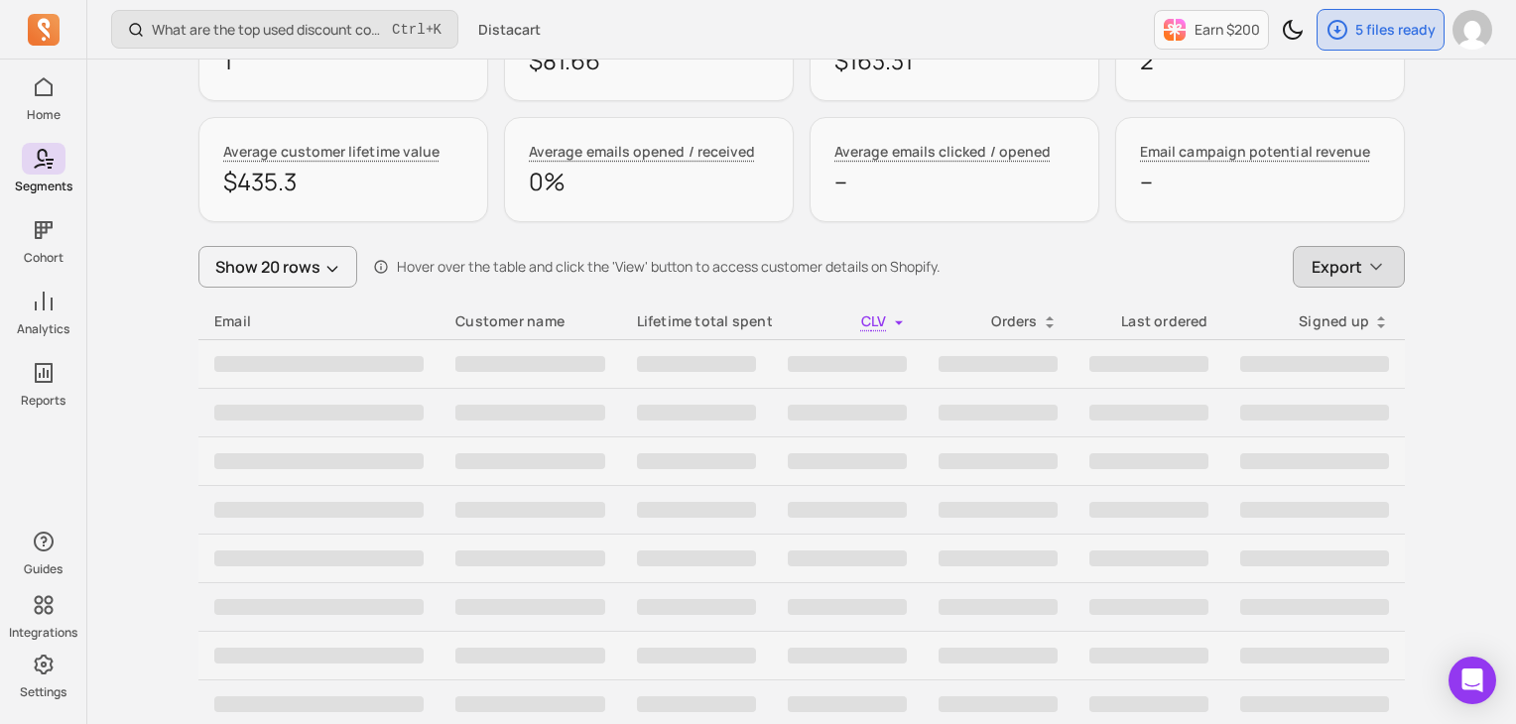
click at [1328, 272] on span "Export" at bounding box center [1337, 267] width 51 height 24
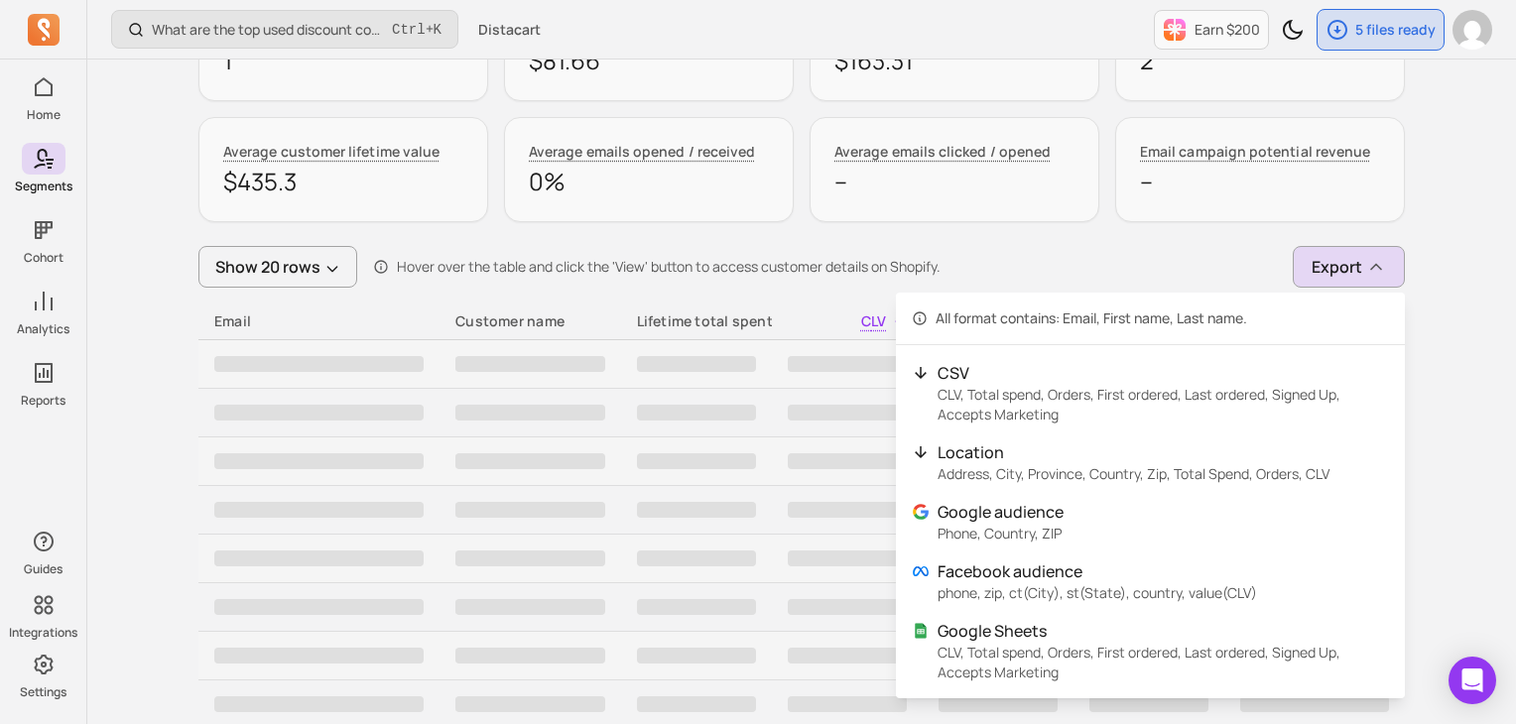
click at [1101, 253] on div "Show 20 rows Hover over the table and click the 'View' button to access custome…" at bounding box center [801, 267] width 1207 height 42
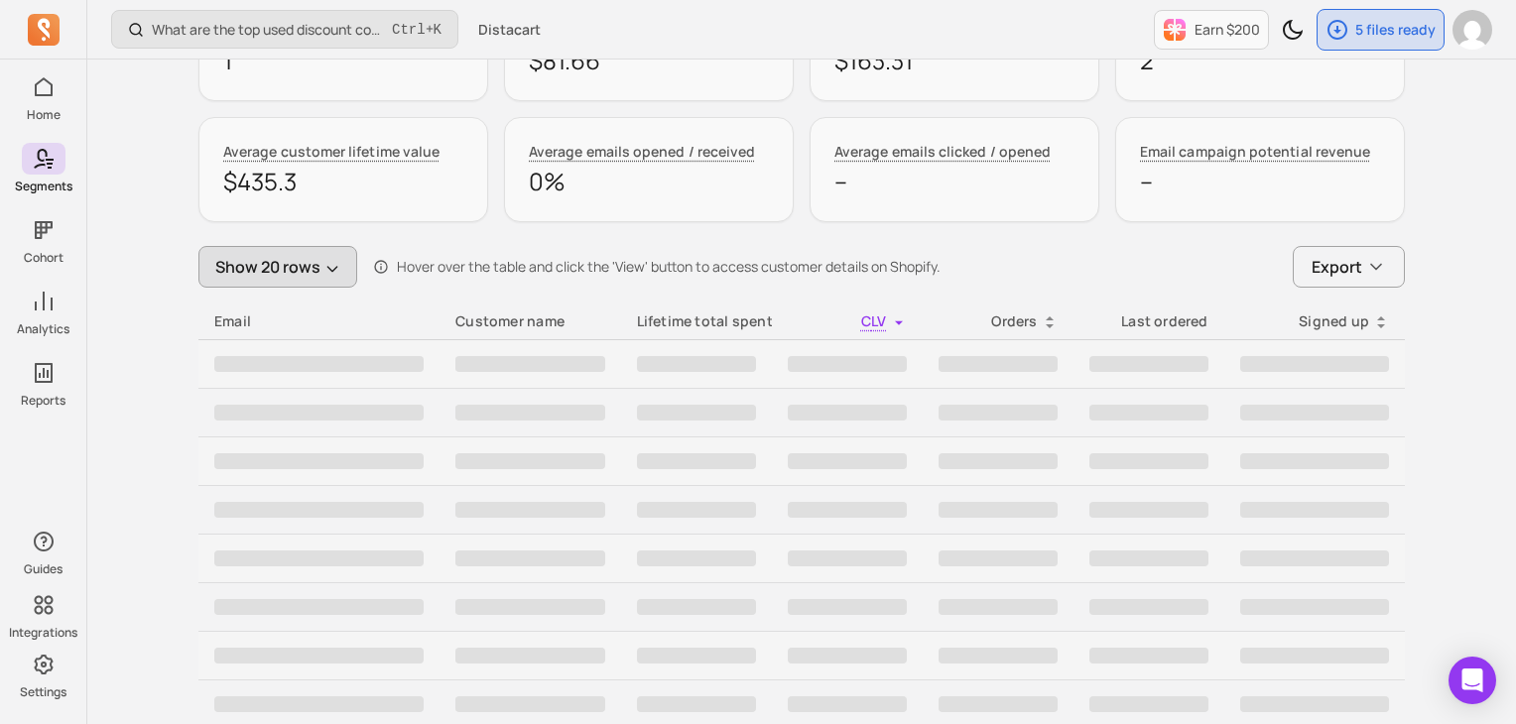
click at [332, 273] on icon "button" at bounding box center [332, 269] width 16 height 16
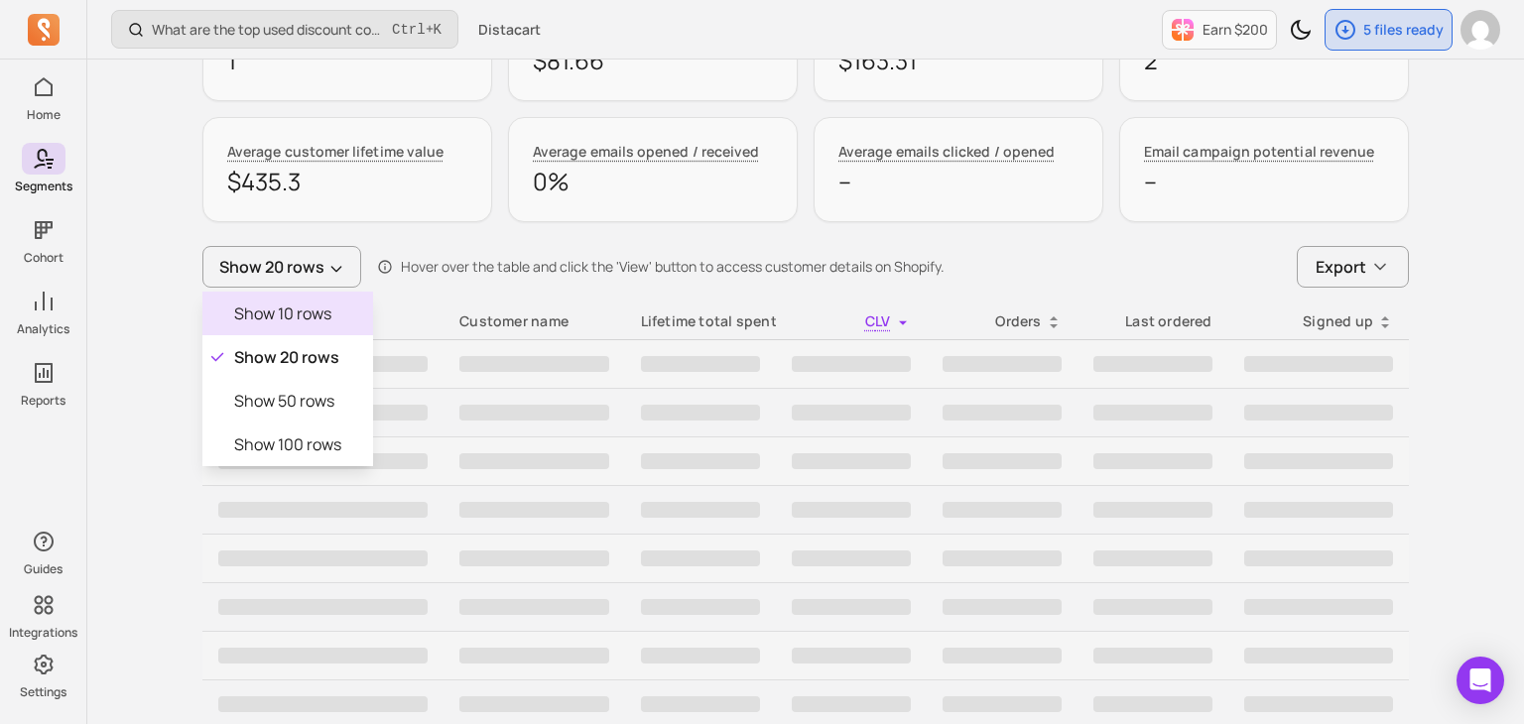
click at [290, 317] on p "Show 10 rows" at bounding box center [282, 314] width 97 height 24
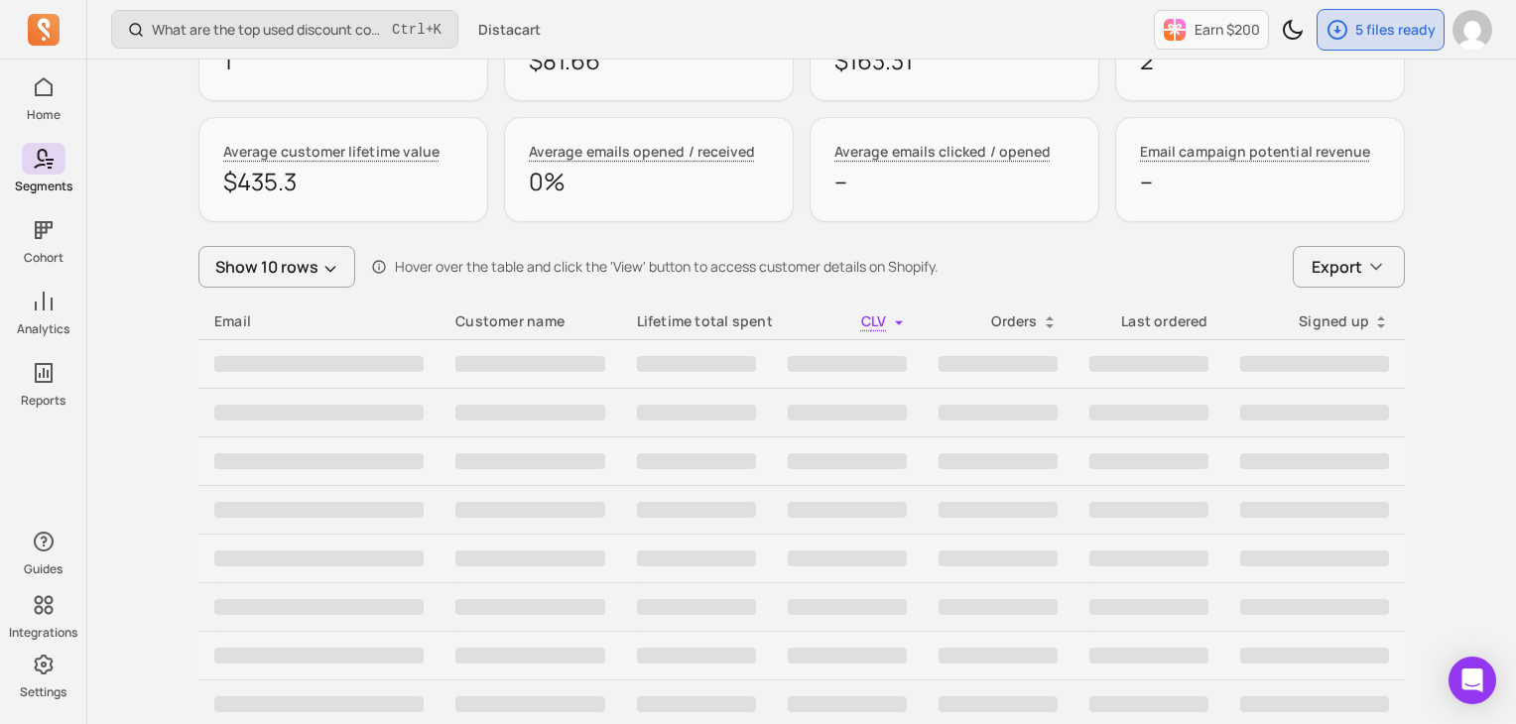
click at [997, 283] on div "Show 10 rows Hover over the table and click the 'View' button to access custome…" at bounding box center [801, 267] width 1207 height 42
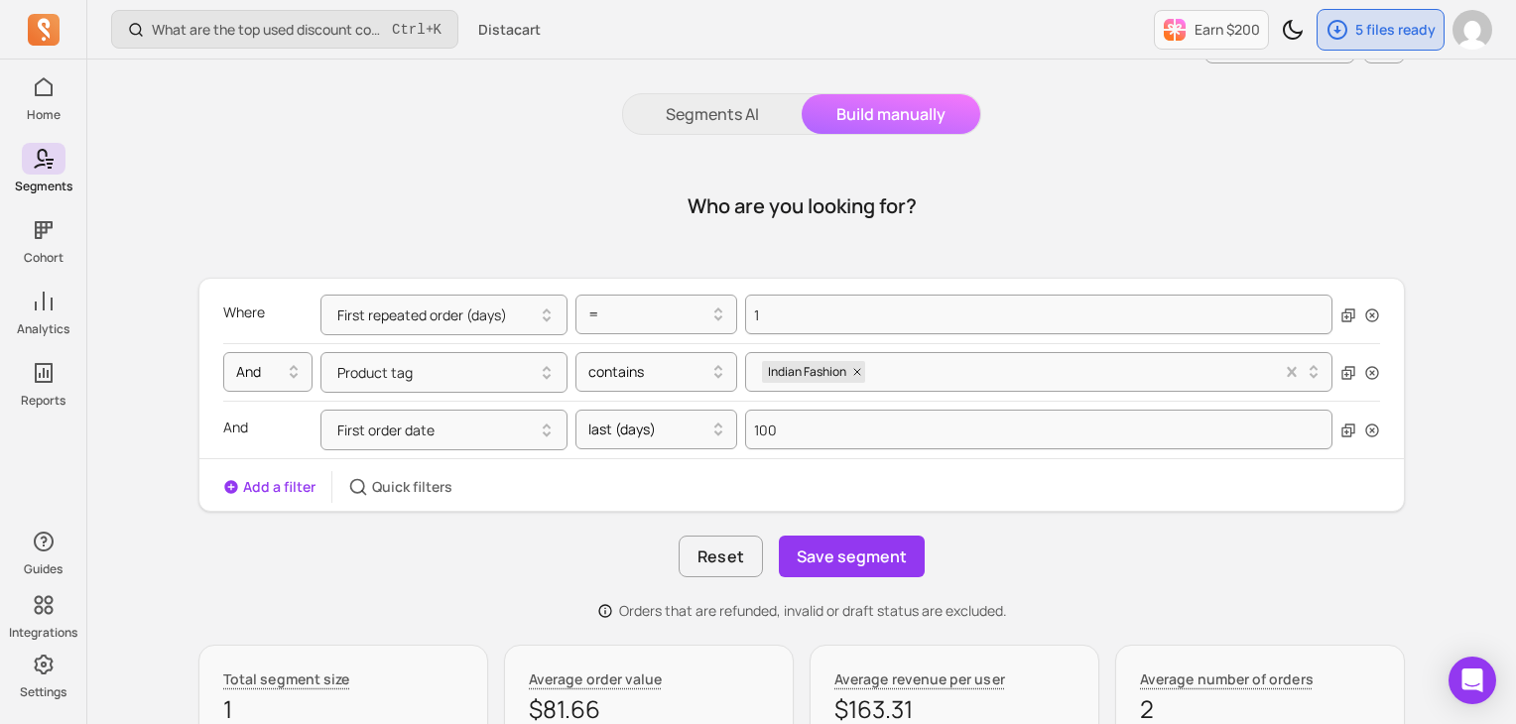
scroll to position [0, 0]
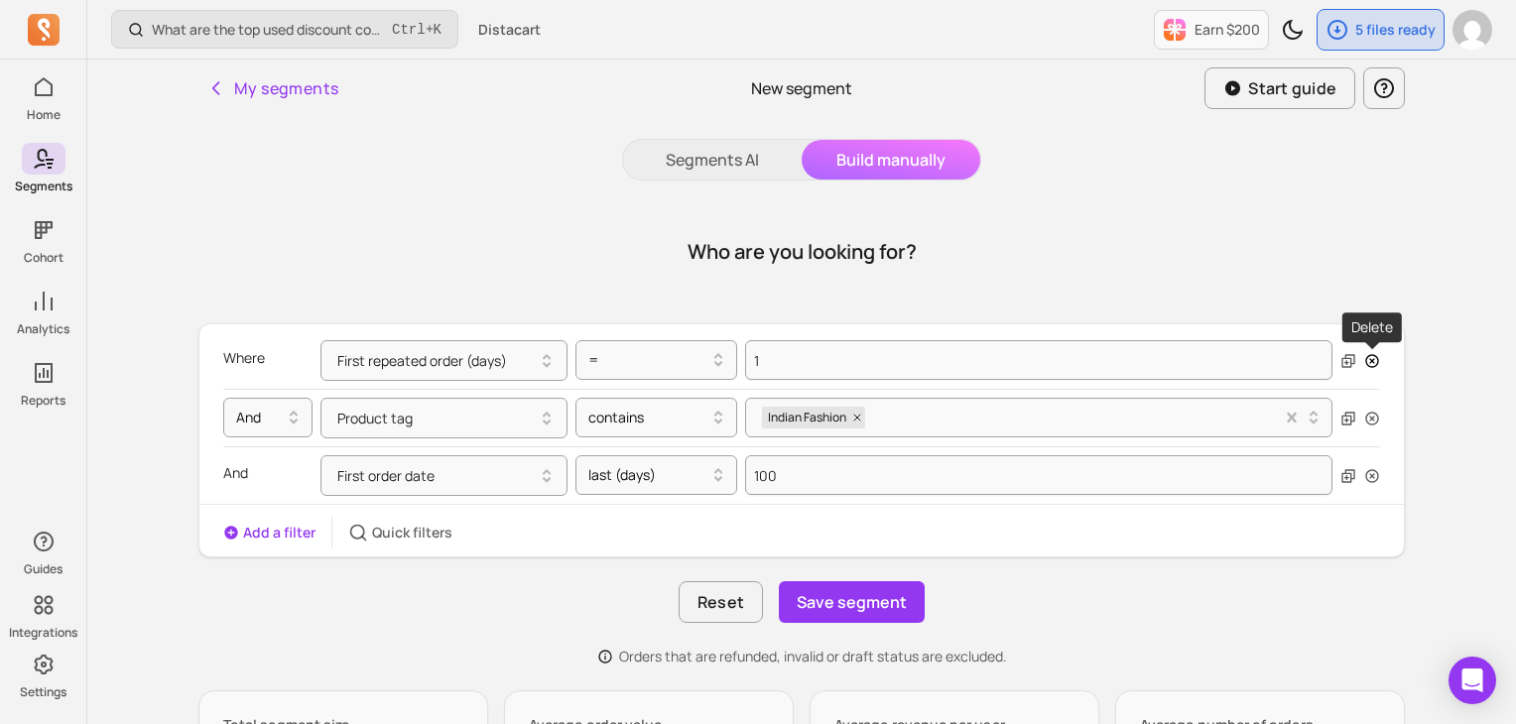
click at [1372, 363] on icon "button" at bounding box center [1372, 361] width 16 height 16
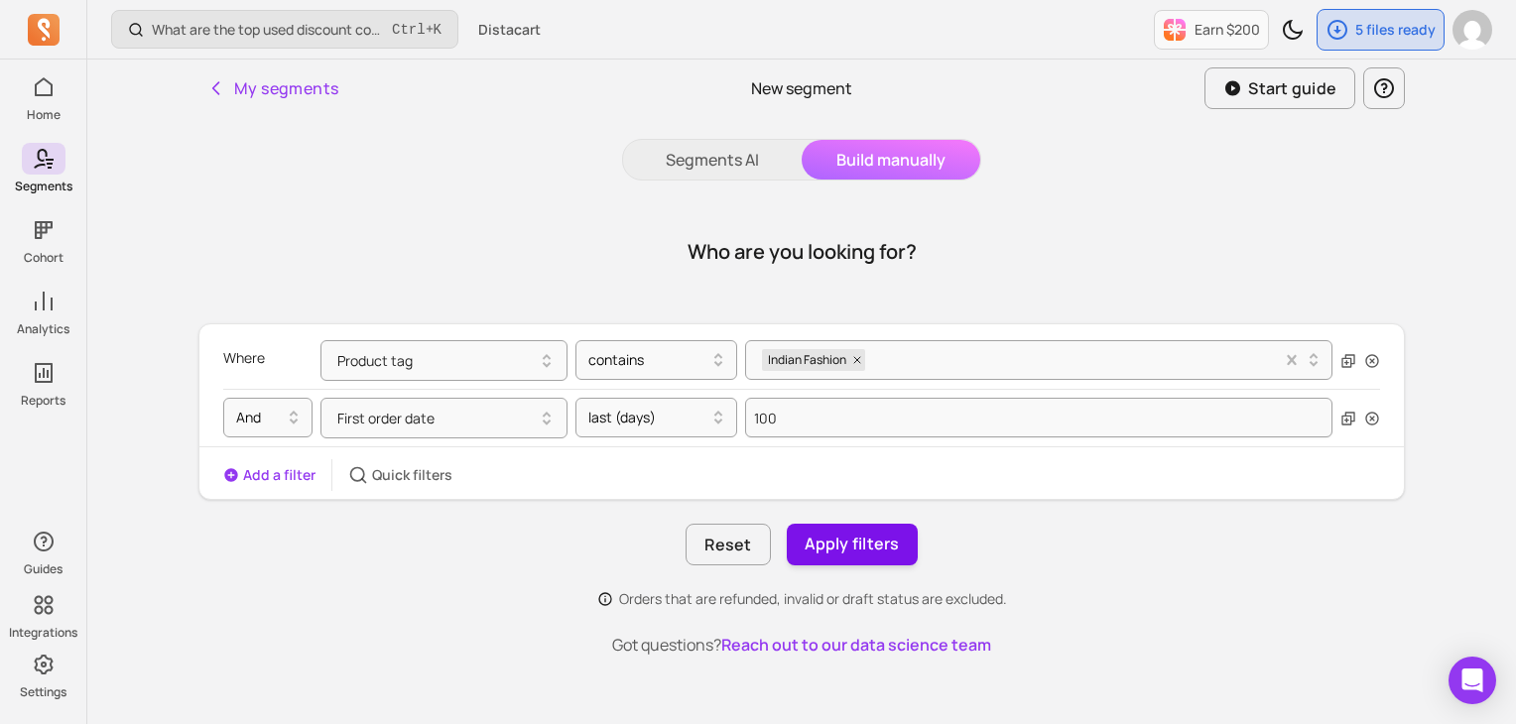
click at [851, 535] on button "Apply filters" at bounding box center [852, 545] width 131 height 42
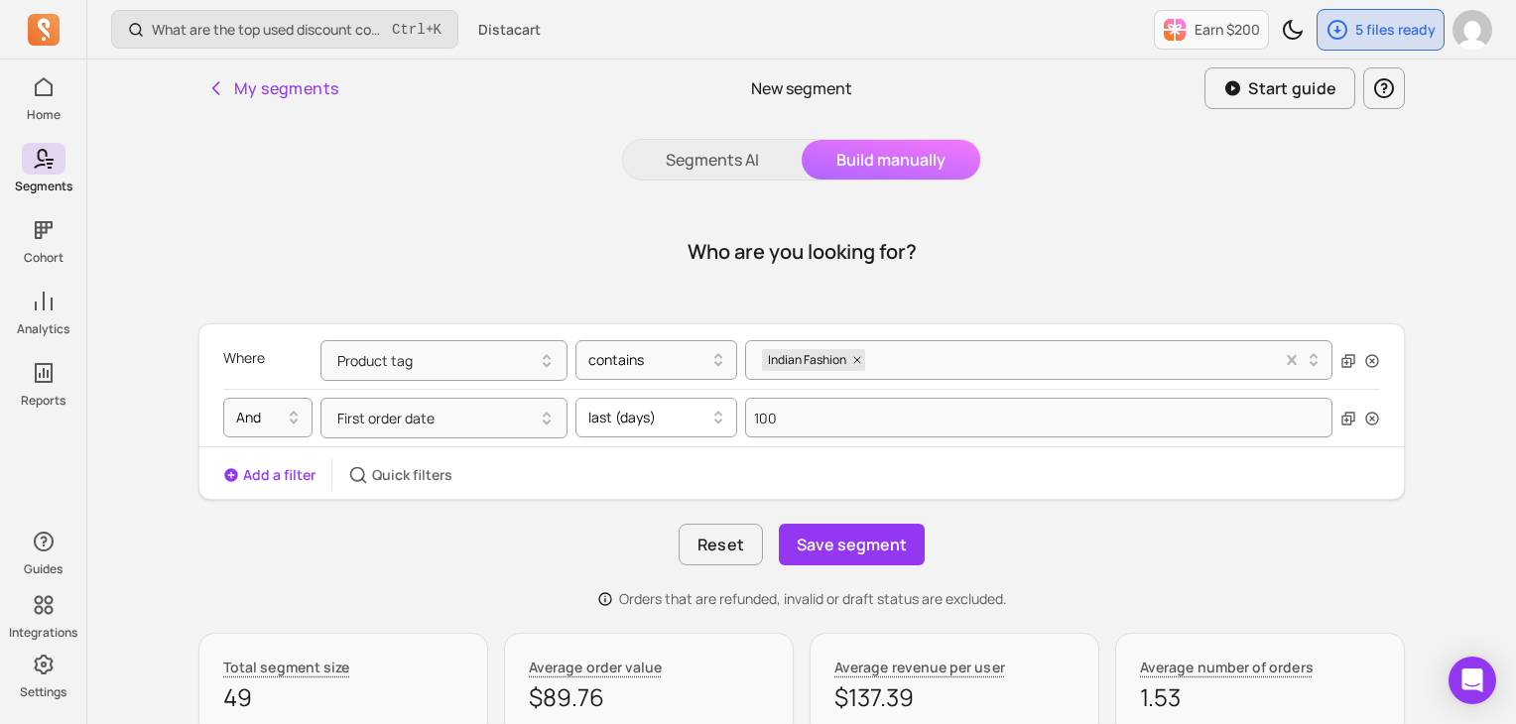
click at [600, 419] on div at bounding box center [648, 418] width 120 height 24
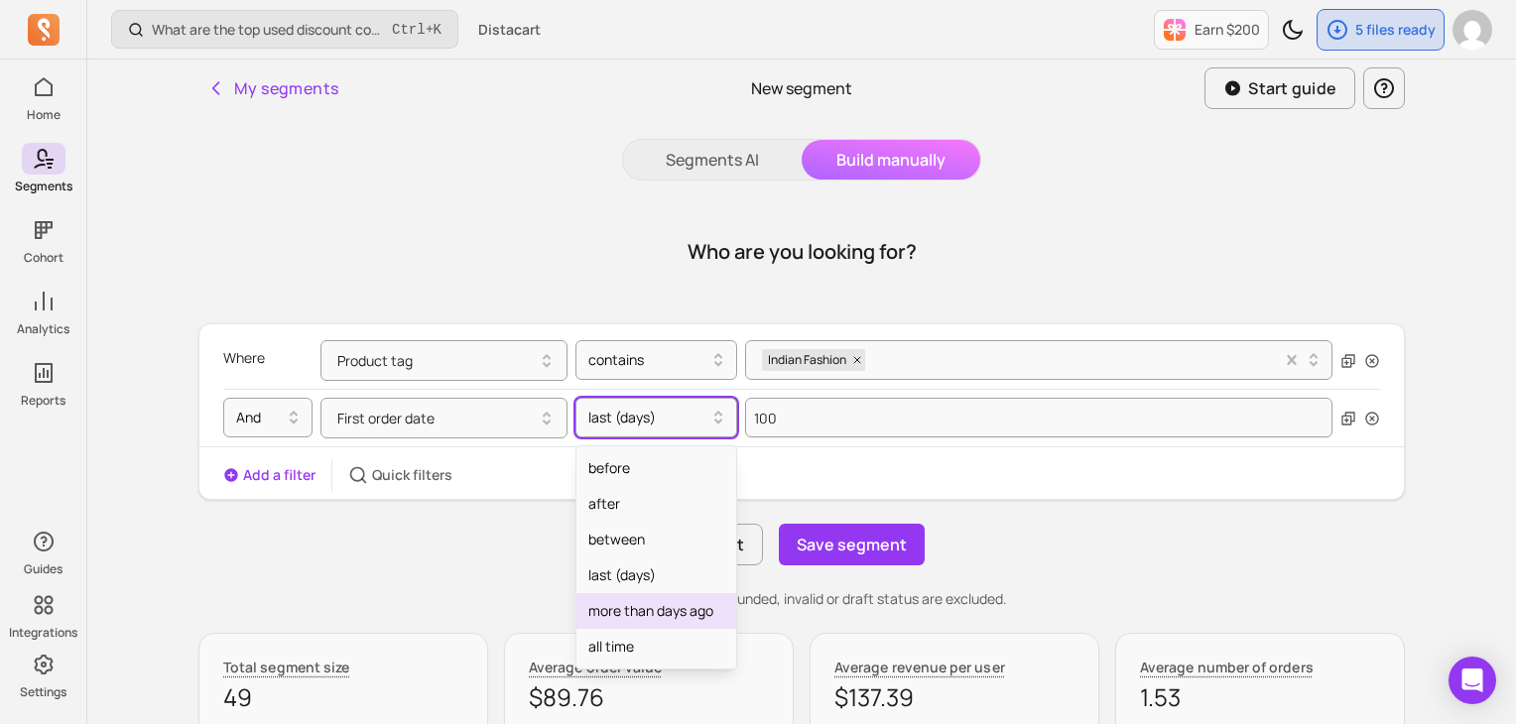
click at [648, 604] on div "more than days ago" at bounding box center [657, 611] width 160 height 36
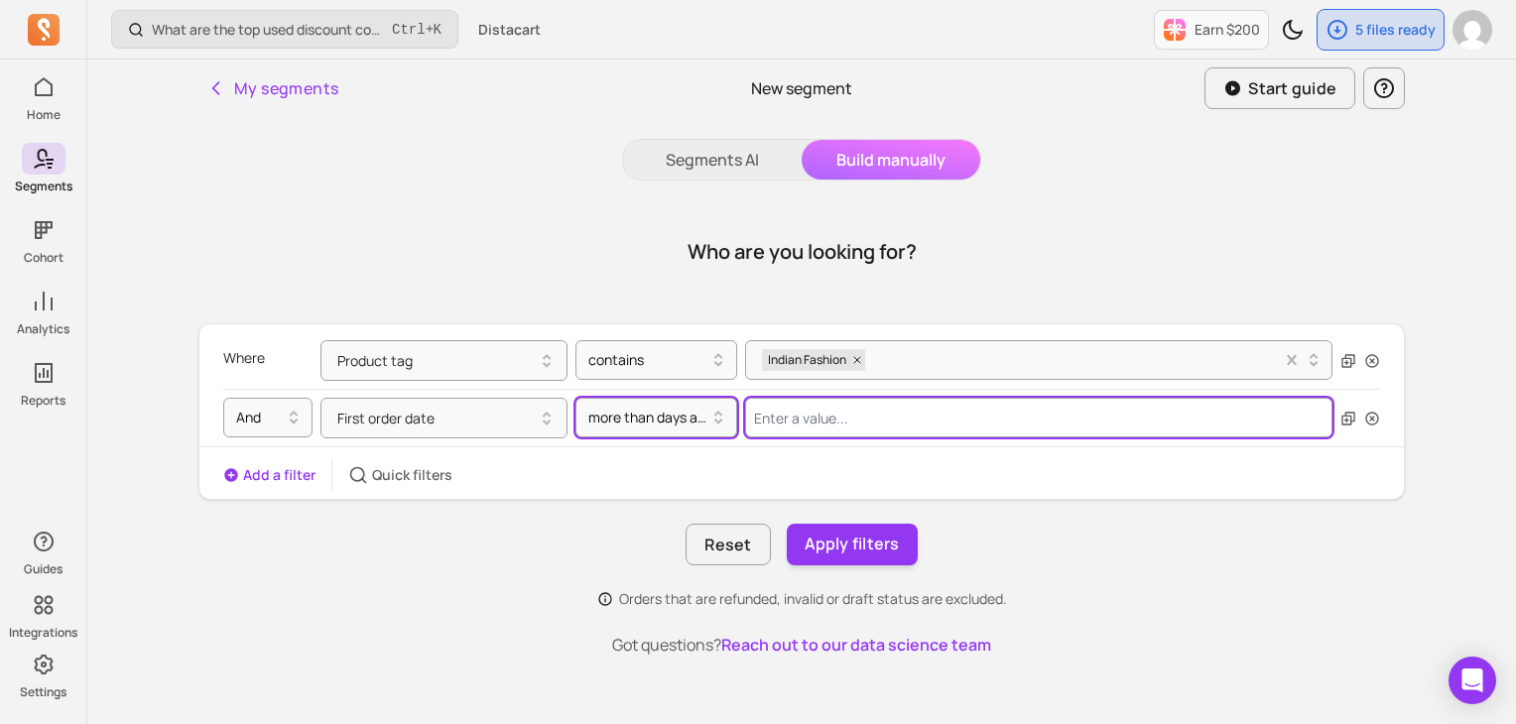
click at [804, 422] on input "Value for filter clause" at bounding box center [1038, 418] width 587 height 40
type input "100"
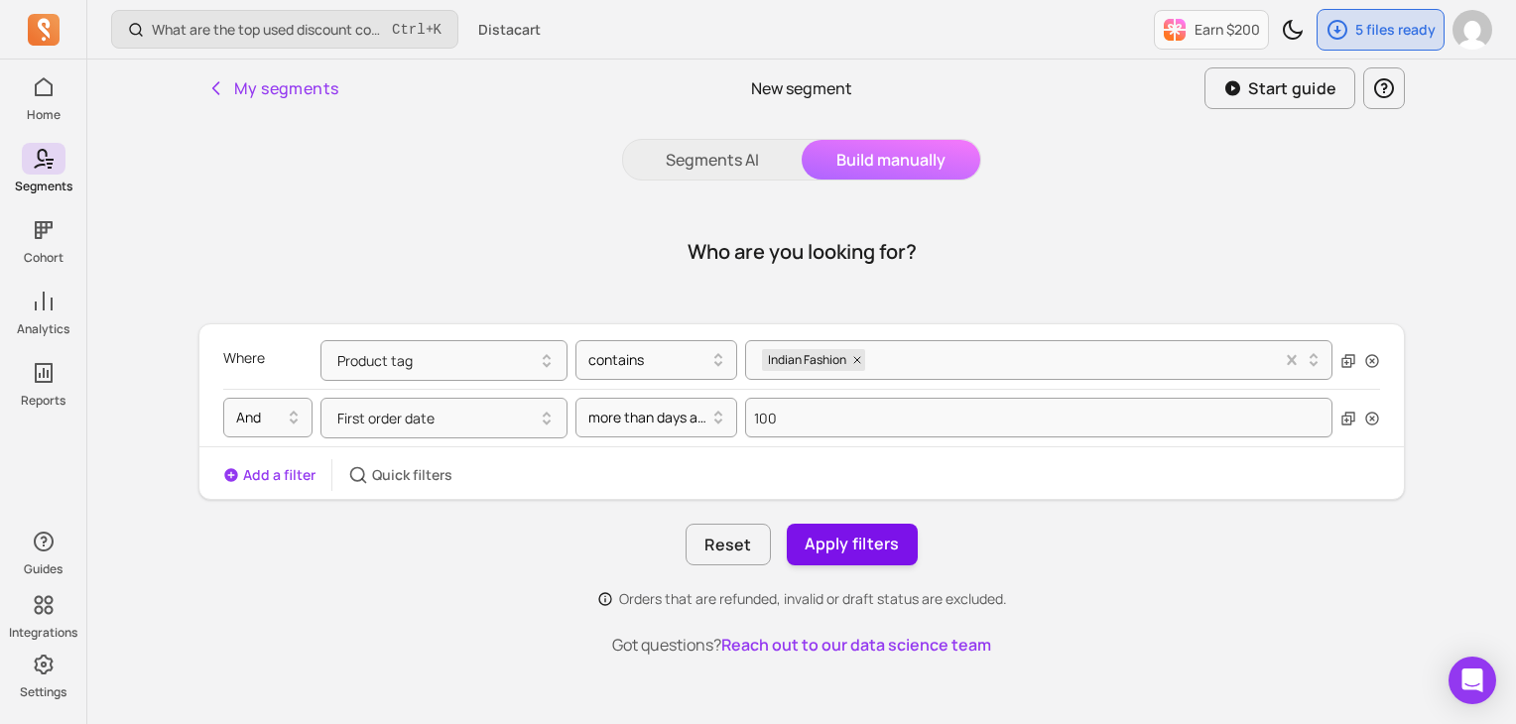
click at [865, 538] on button "Apply filters" at bounding box center [852, 545] width 131 height 42
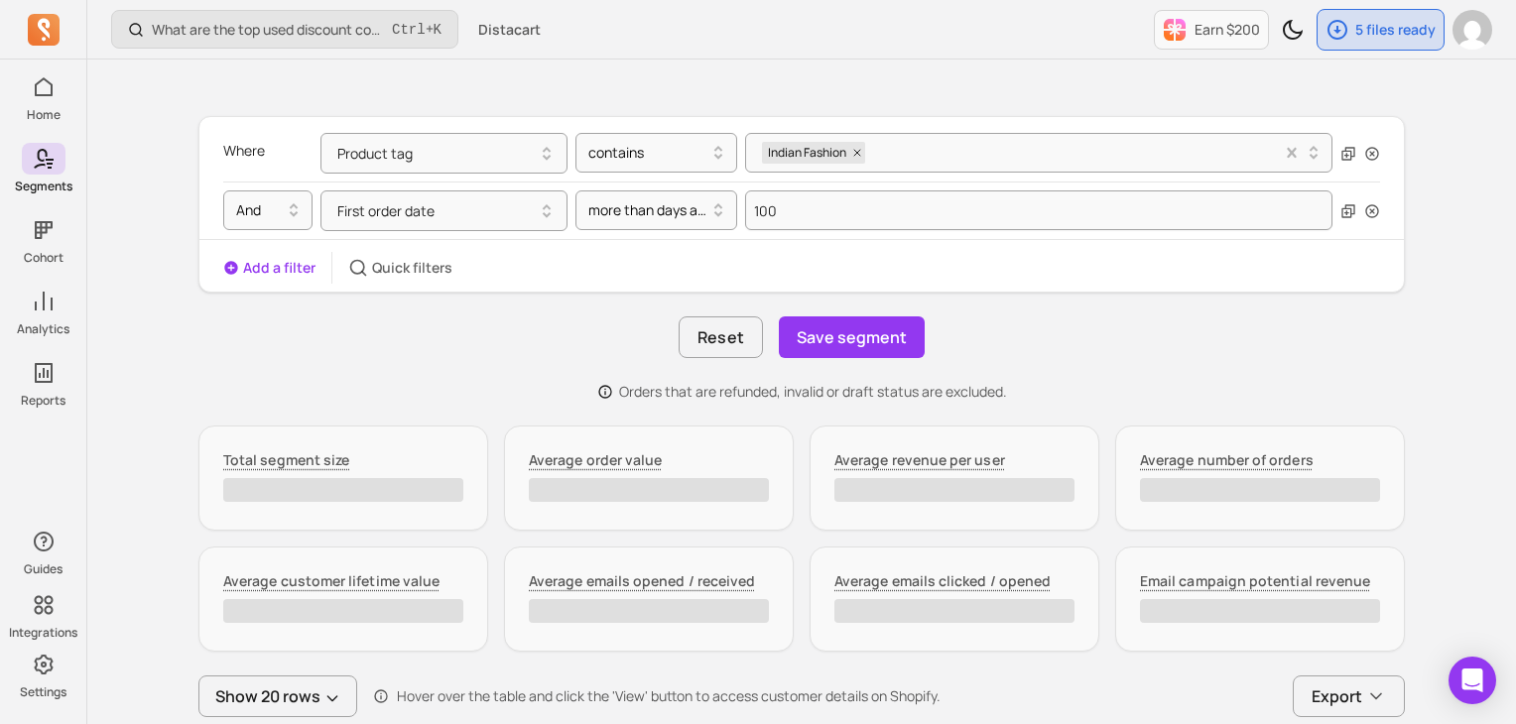
scroll to position [198, 0]
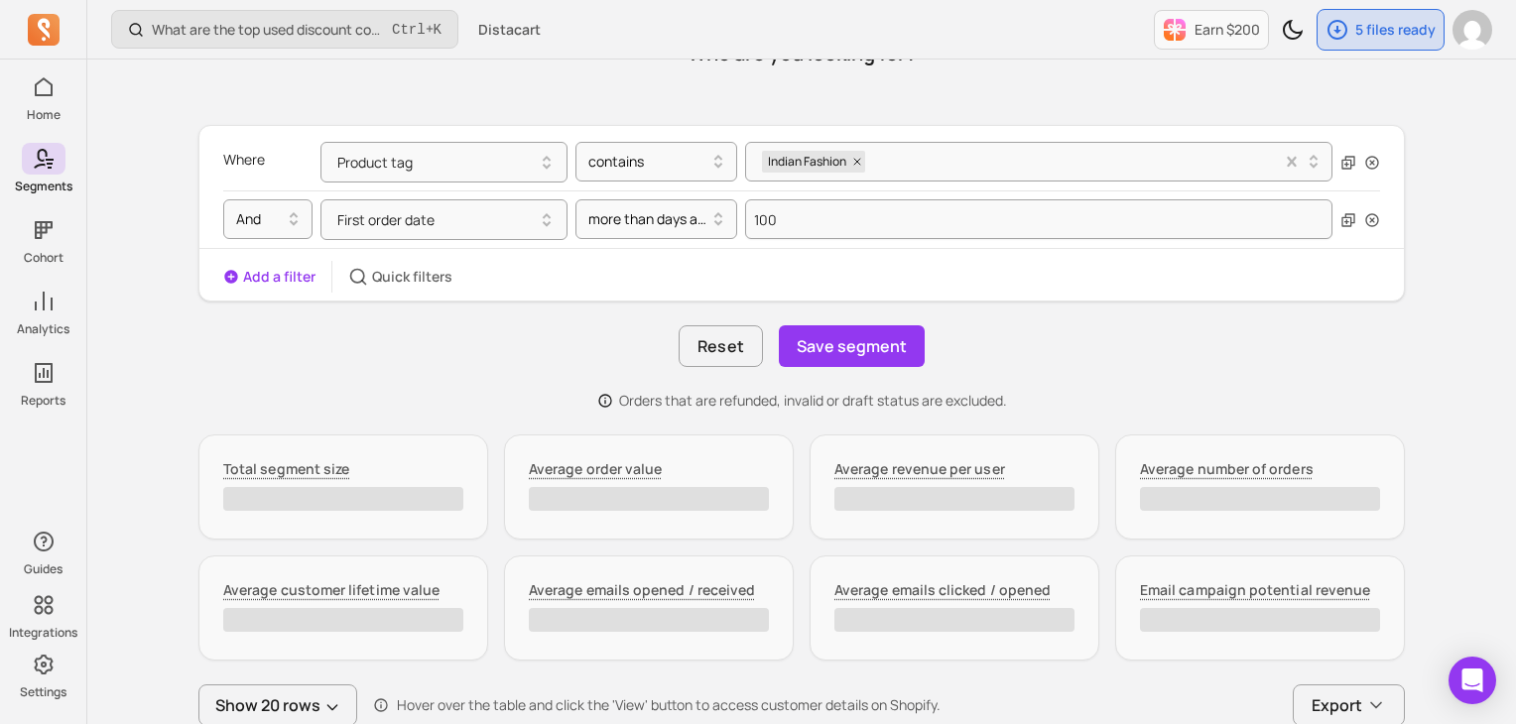
click at [255, 283] on button "Add a filter" at bounding box center [269, 277] width 92 height 20
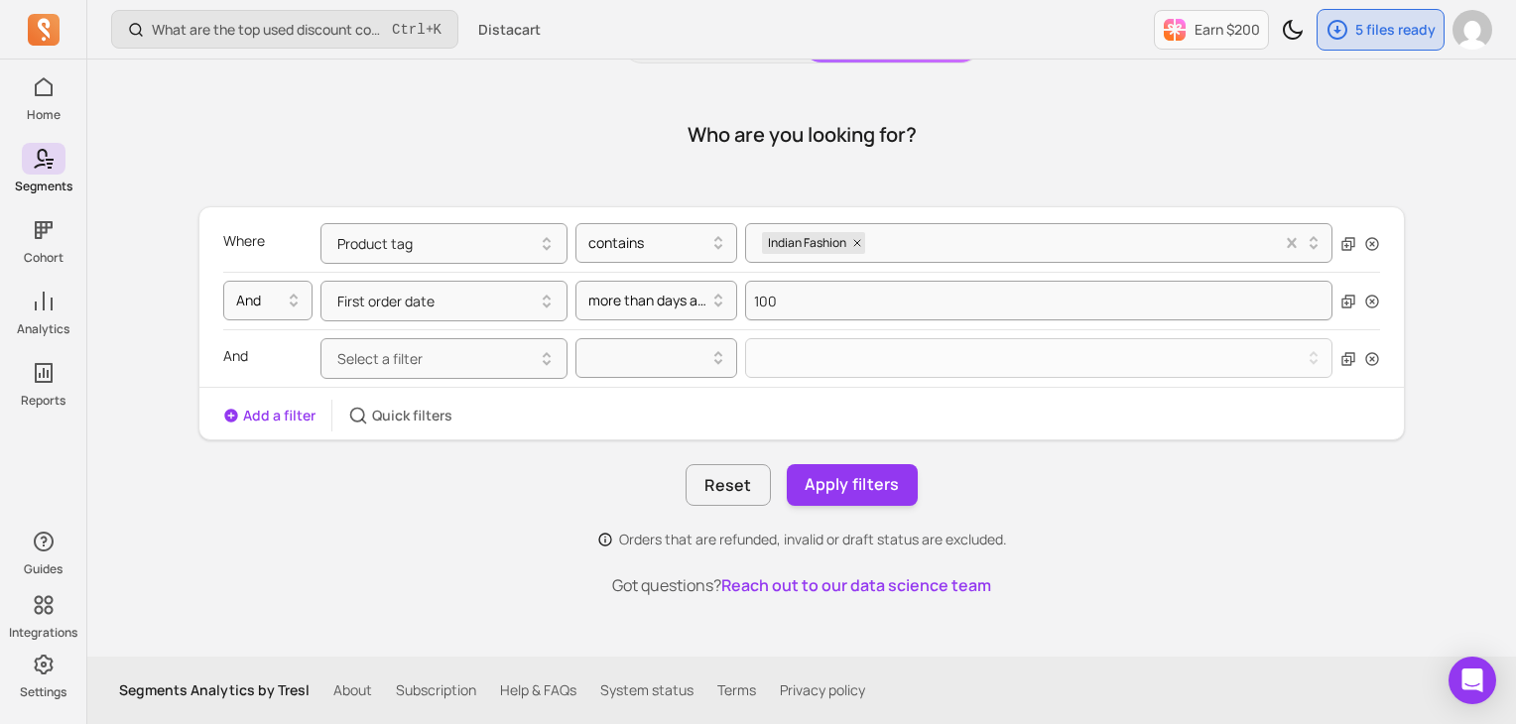
scroll to position [117, 0]
click at [395, 360] on span "Select a filter" at bounding box center [379, 358] width 85 height 19
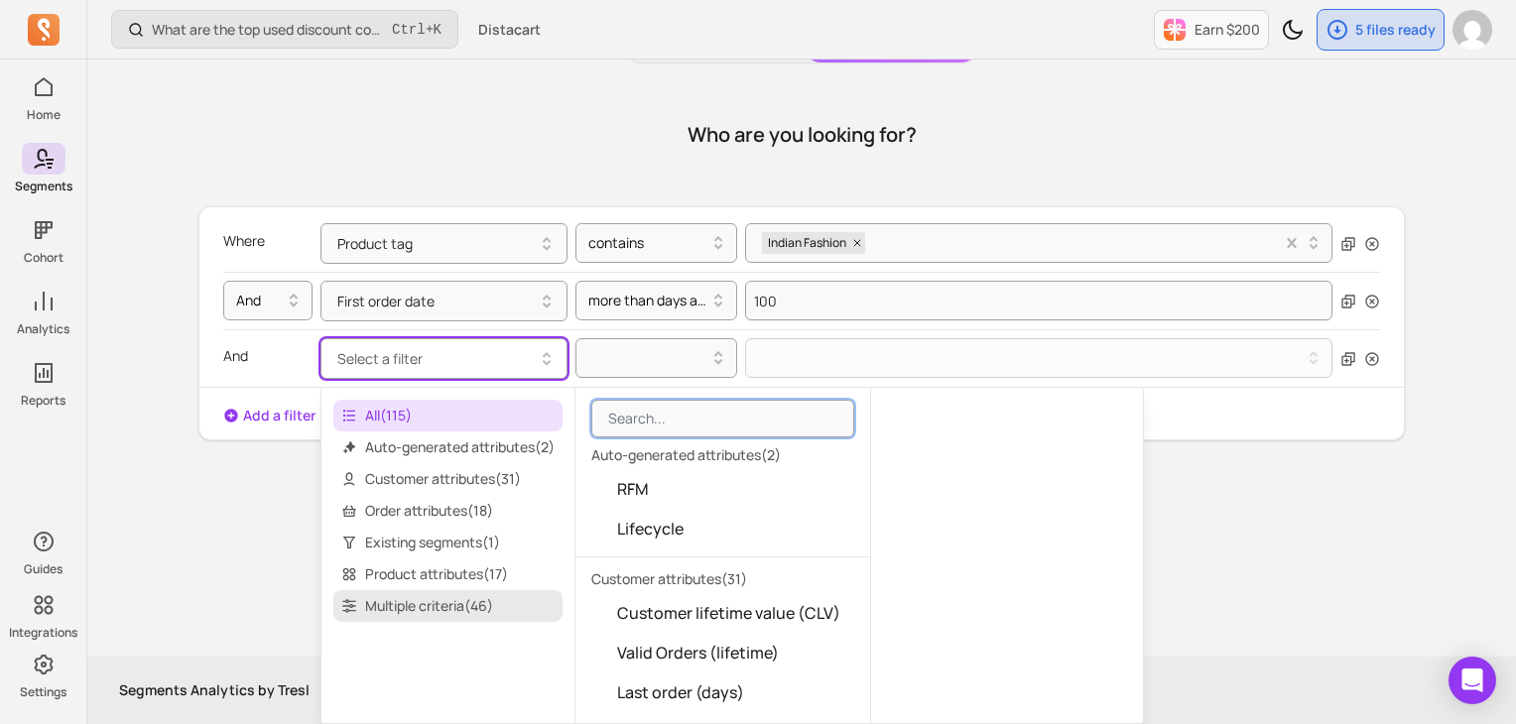
click at [468, 612] on span "Multiple criteria ( 46 )" at bounding box center [447, 606] width 229 height 32
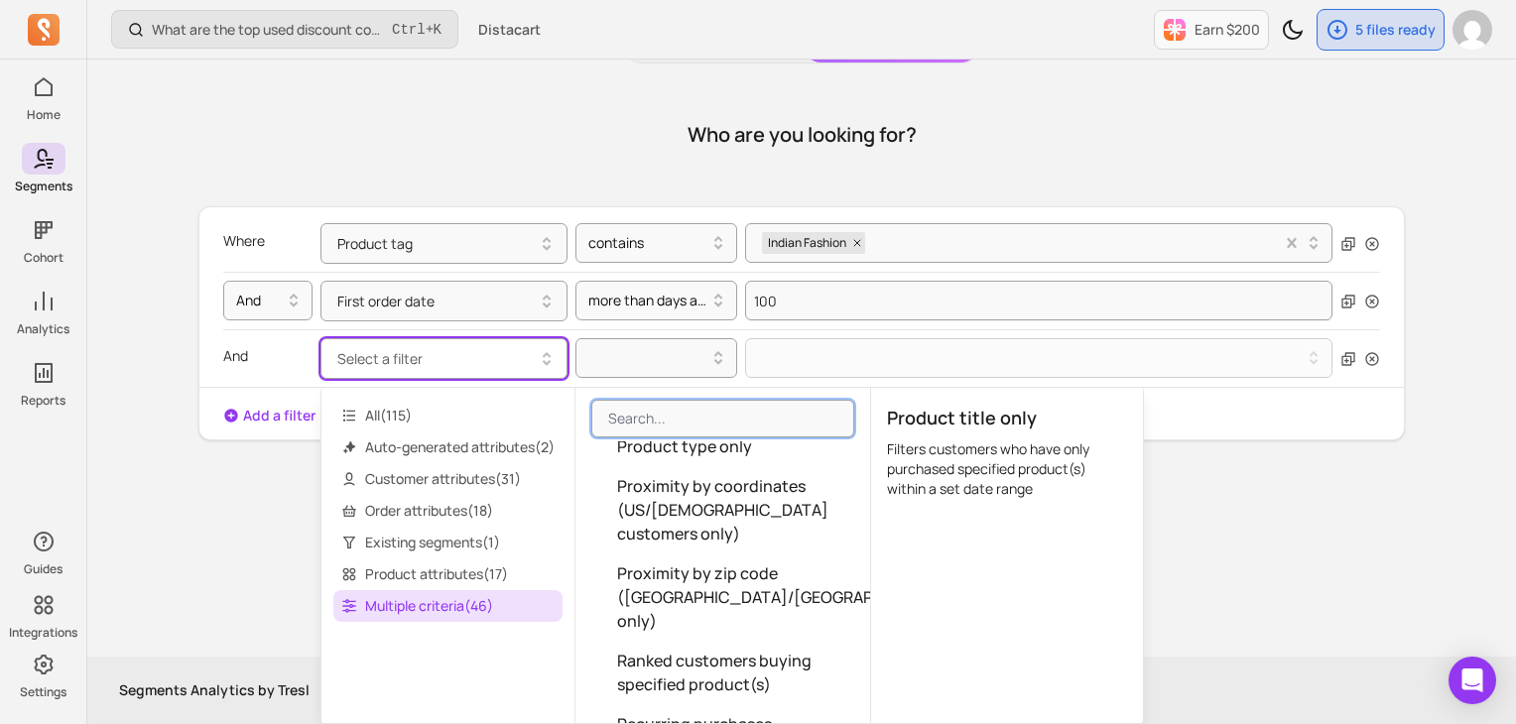
scroll to position [1588, 0]
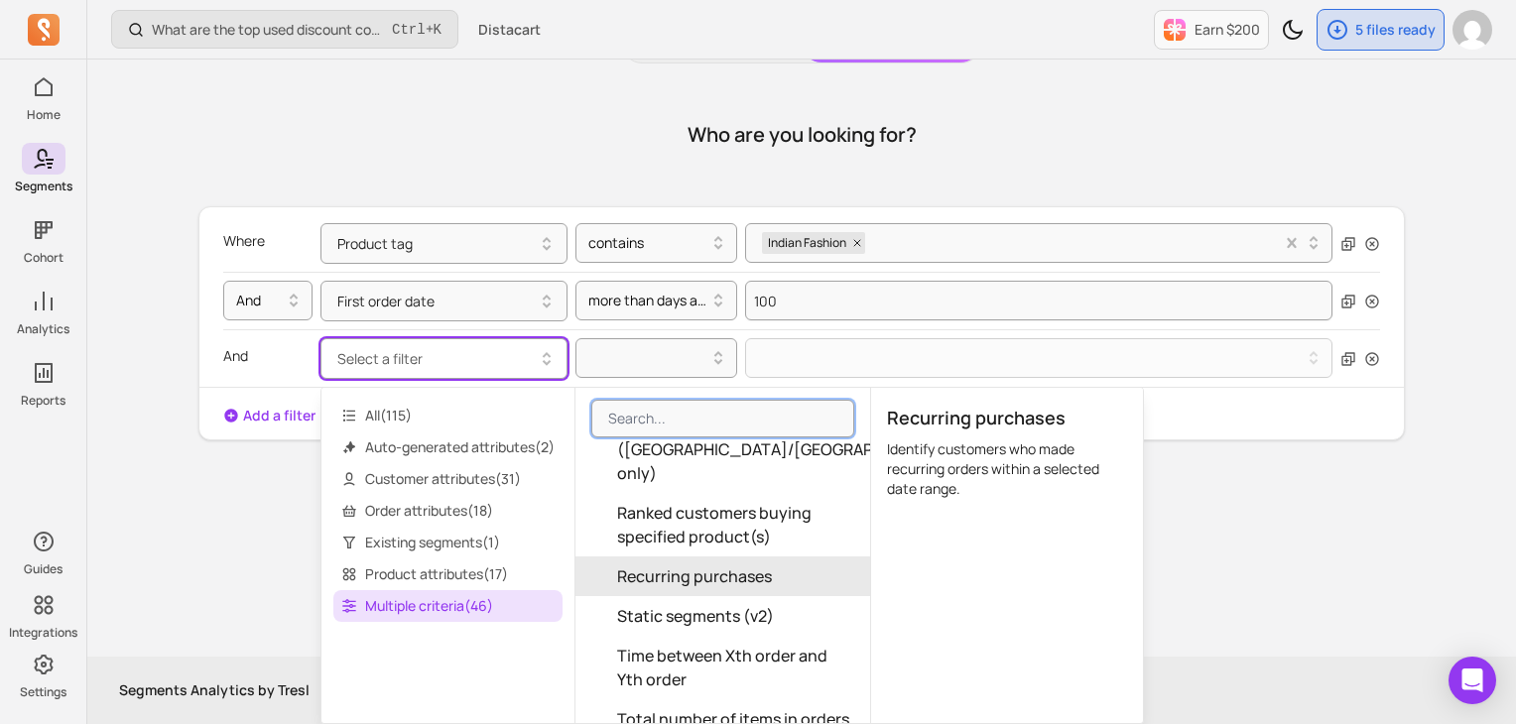
click at [722, 565] on span "Recurring purchases" at bounding box center [694, 577] width 155 height 24
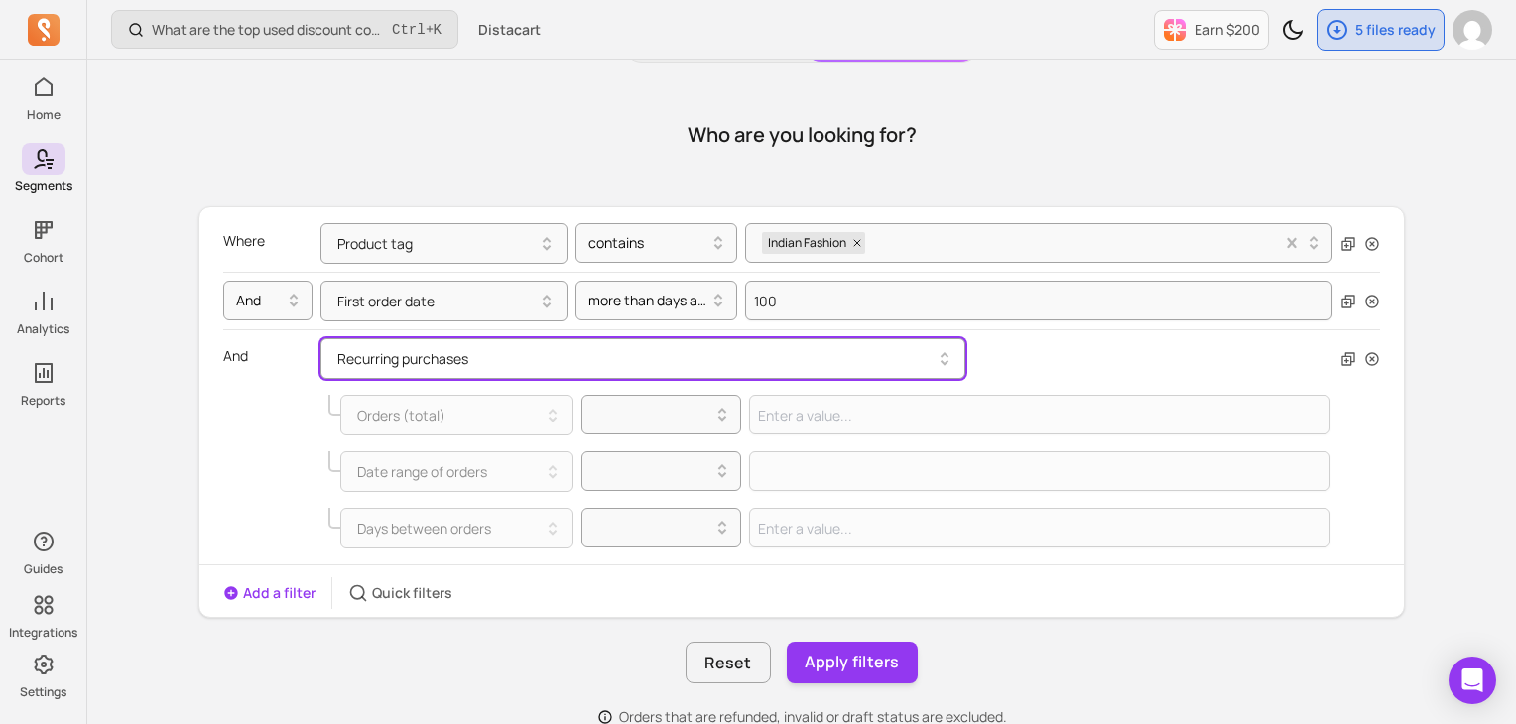
click at [553, 357] on button "Recurring purchases" at bounding box center [643, 358] width 645 height 41
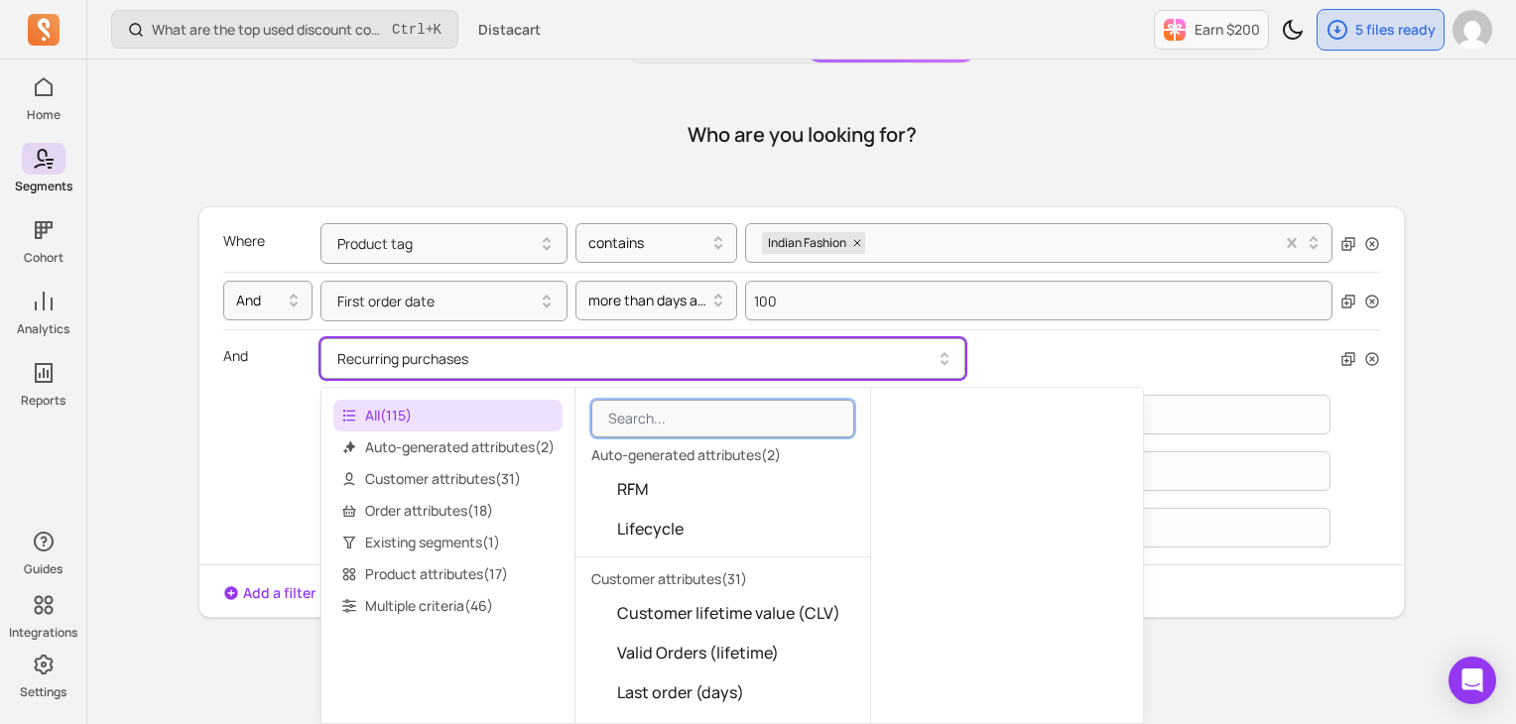
click at [553, 357] on button "Recurring purchases" at bounding box center [643, 358] width 645 height 41
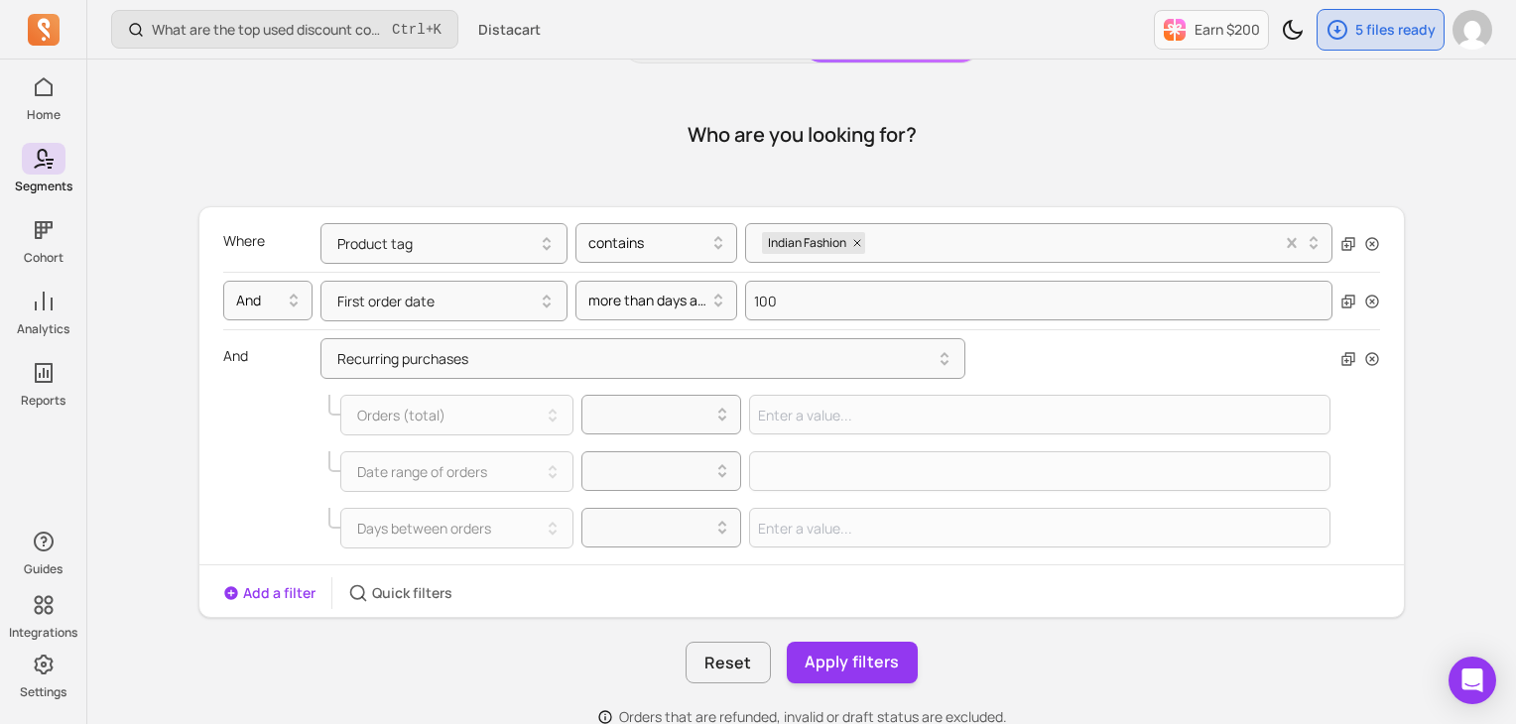
click at [295, 411] on div at bounding box center [275, 415] width 89 height 41
click at [904, 671] on button "Apply filters" at bounding box center [852, 663] width 131 height 42
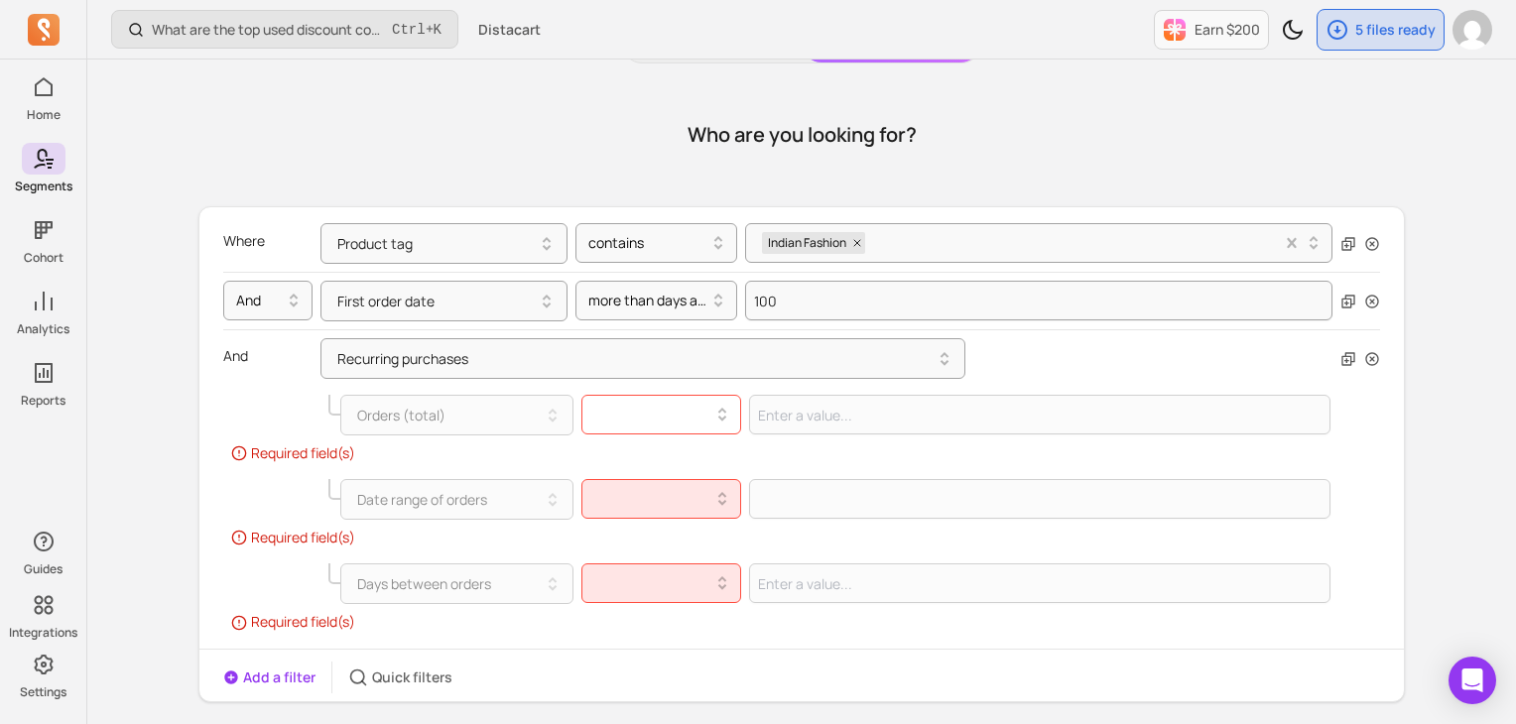
click at [699, 411] on div at bounding box center [653, 415] width 119 height 24
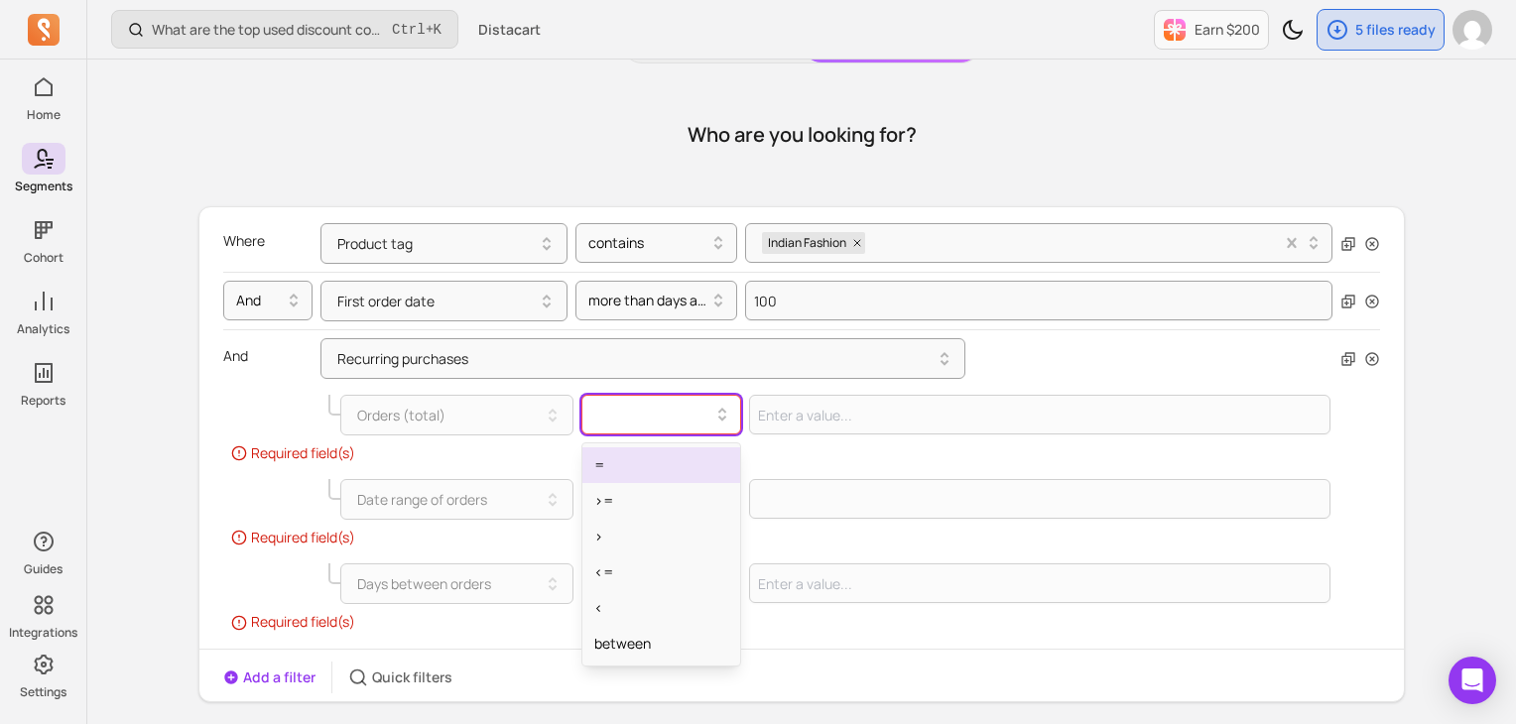
click at [694, 425] on div at bounding box center [653, 415] width 119 height 24
click at [635, 460] on div "=" at bounding box center [661, 466] width 159 height 36
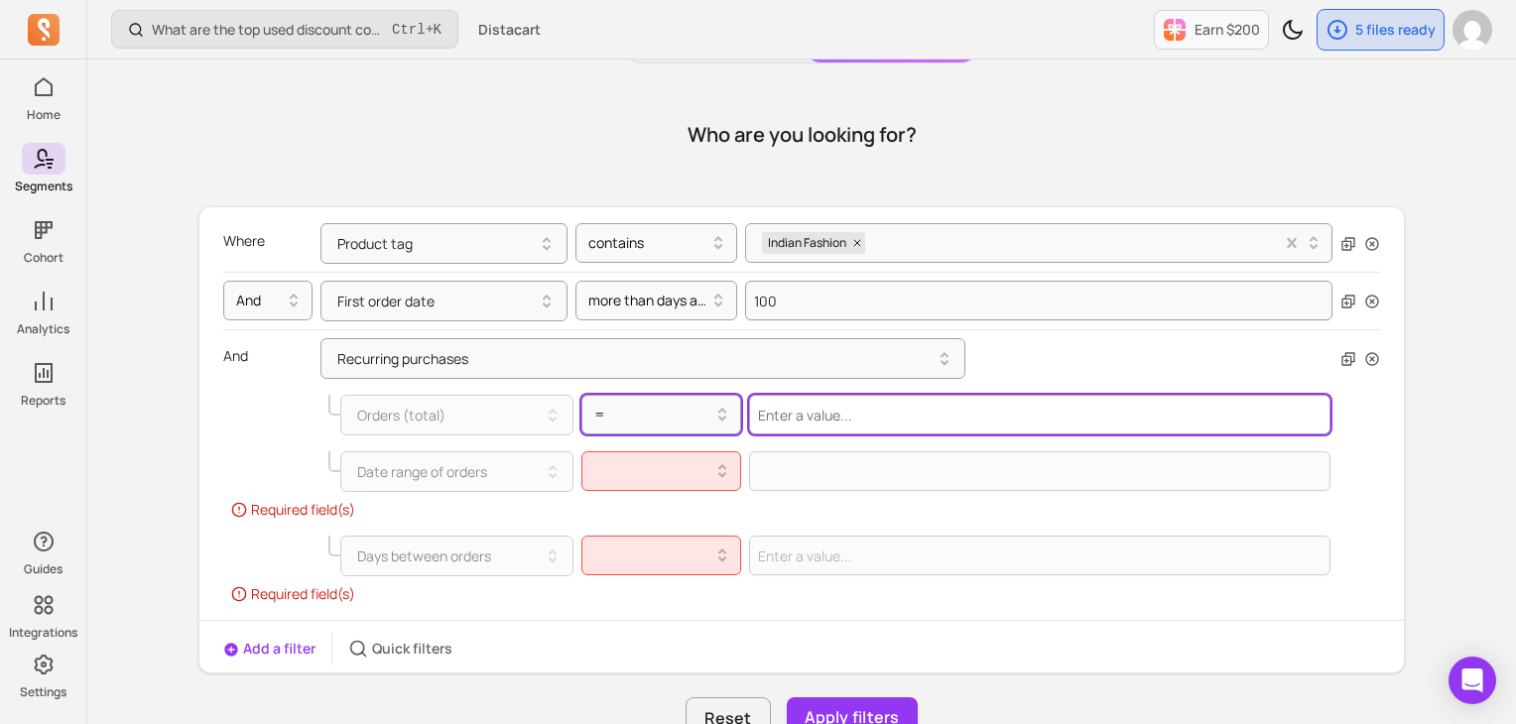
click at [814, 417] on input "Value for filter clause" at bounding box center [1040, 415] width 582 height 40
type input "1"
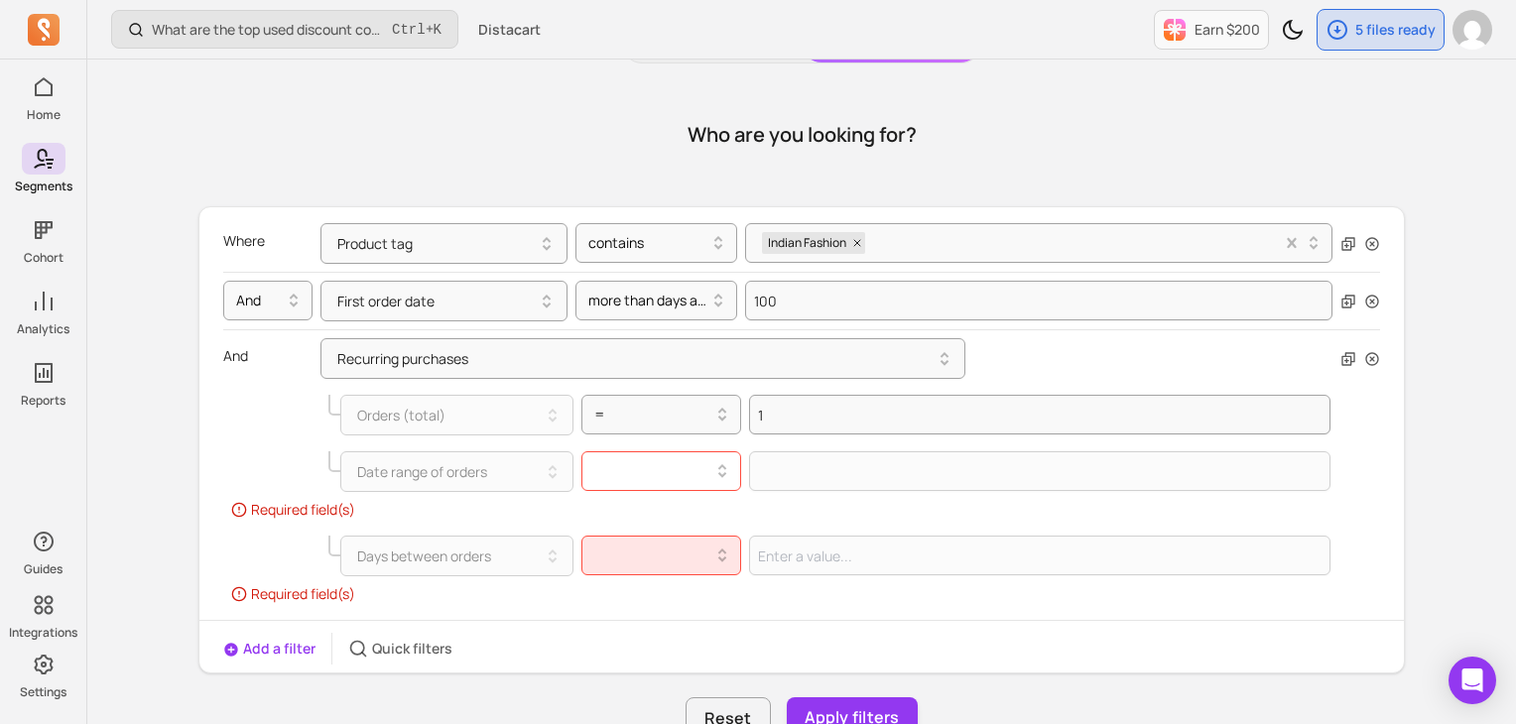
click at [674, 468] on div at bounding box center [653, 471] width 119 height 24
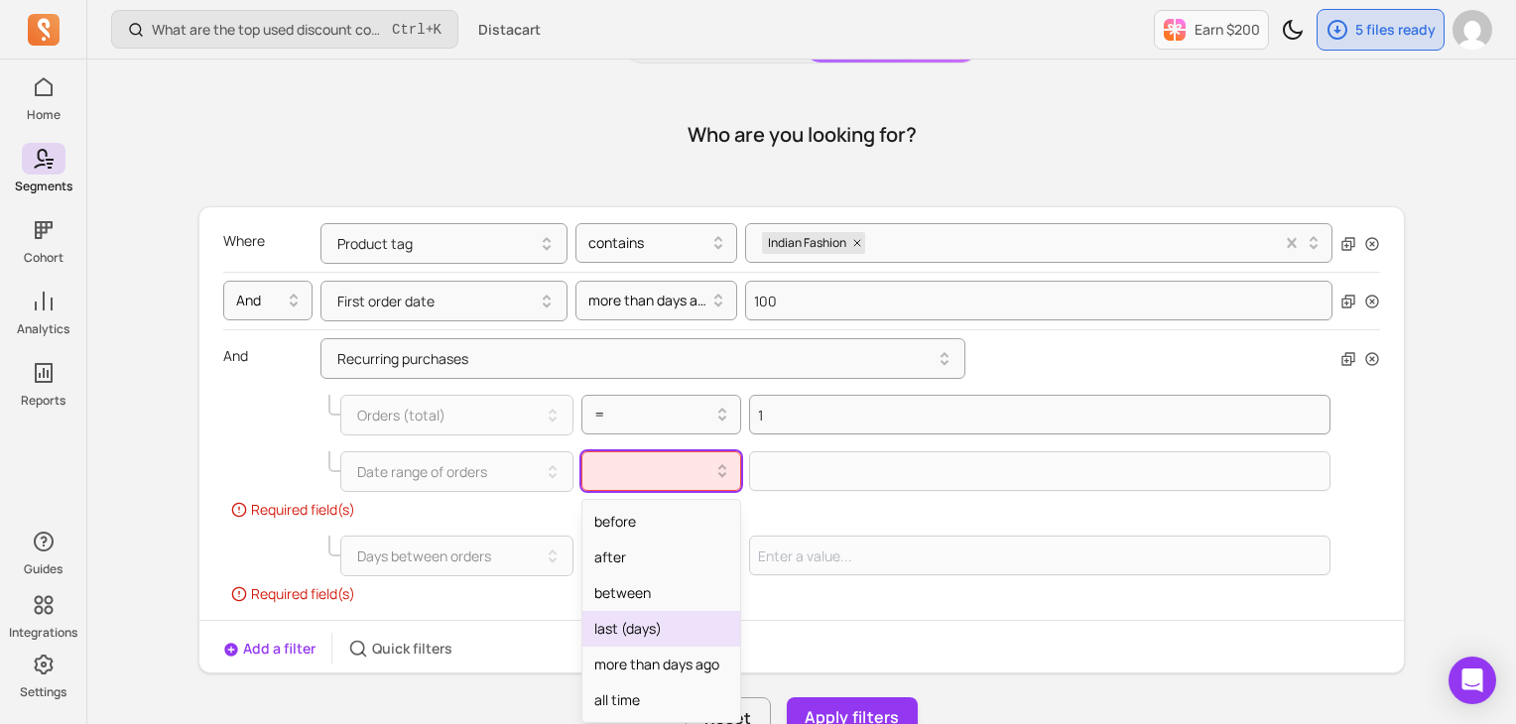
click at [655, 633] on div "last (days)" at bounding box center [661, 629] width 159 height 36
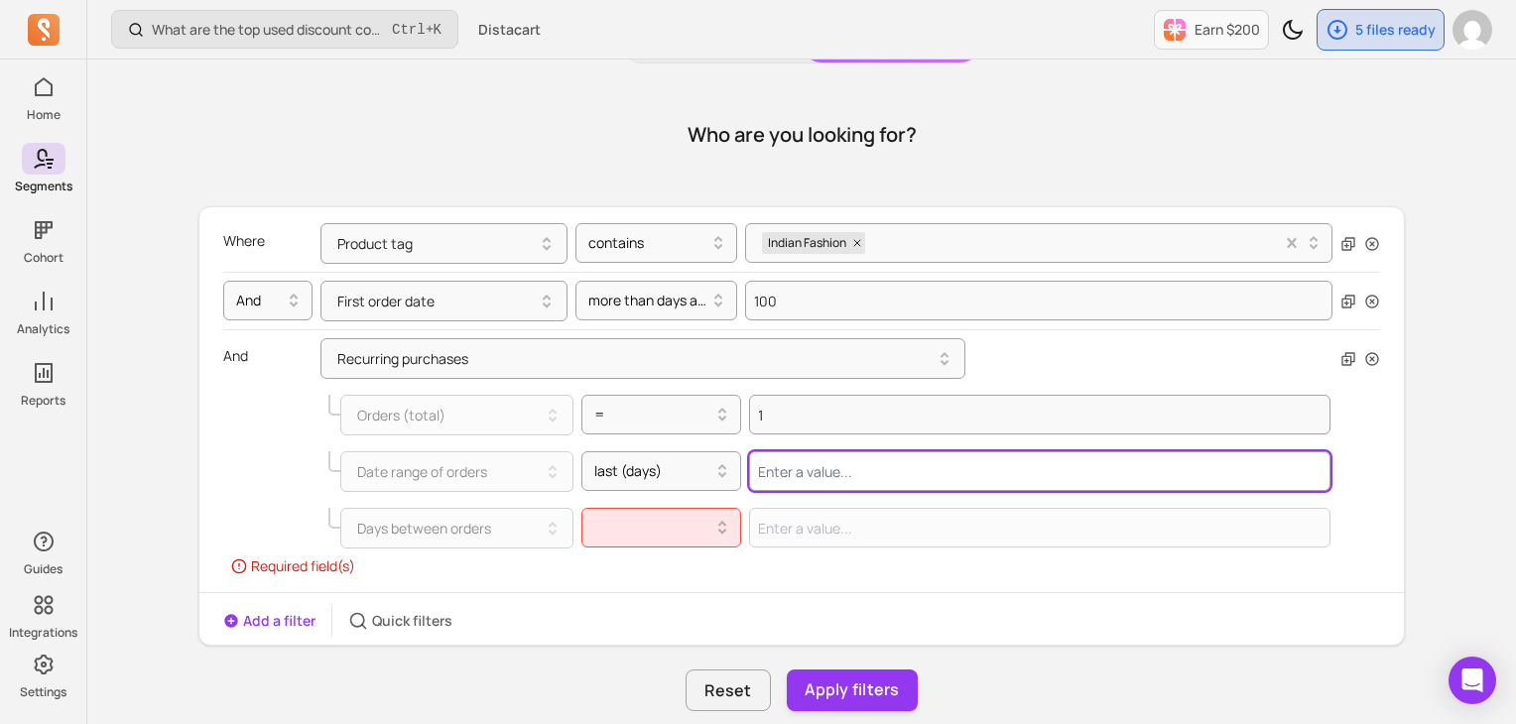
click at [795, 463] on input "Value for filter clause" at bounding box center [1040, 472] width 582 height 40
type input "30"
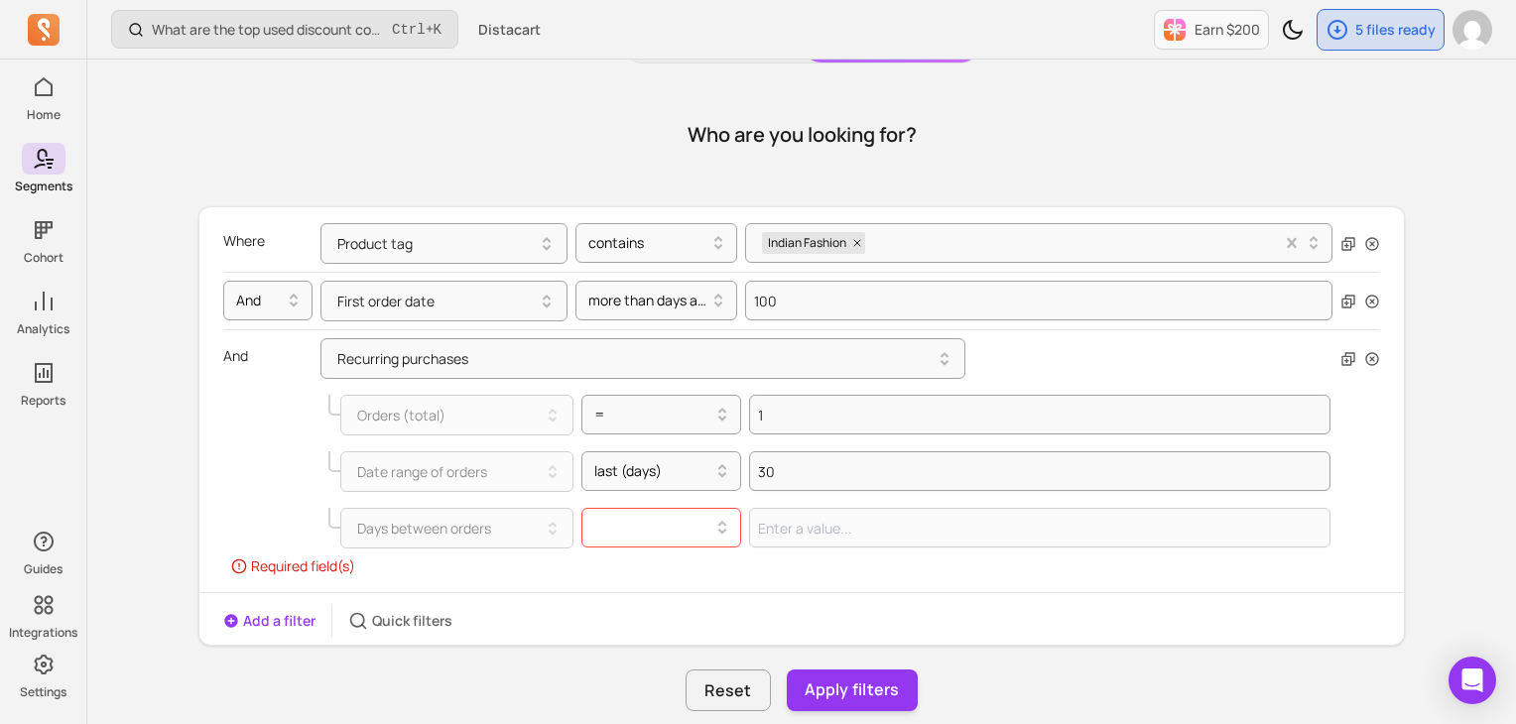
click at [656, 538] on div at bounding box center [662, 528] width 161 height 40
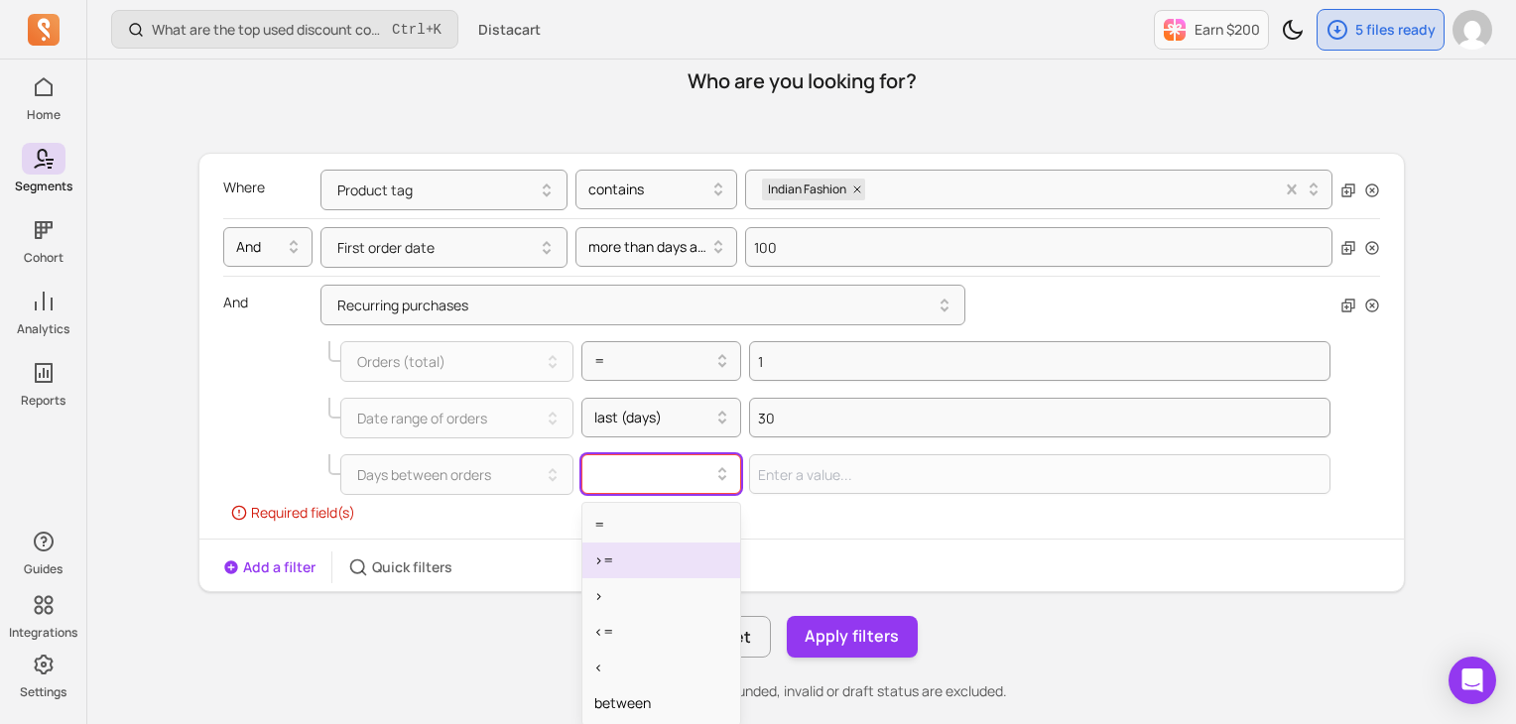
scroll to position [179, 0]
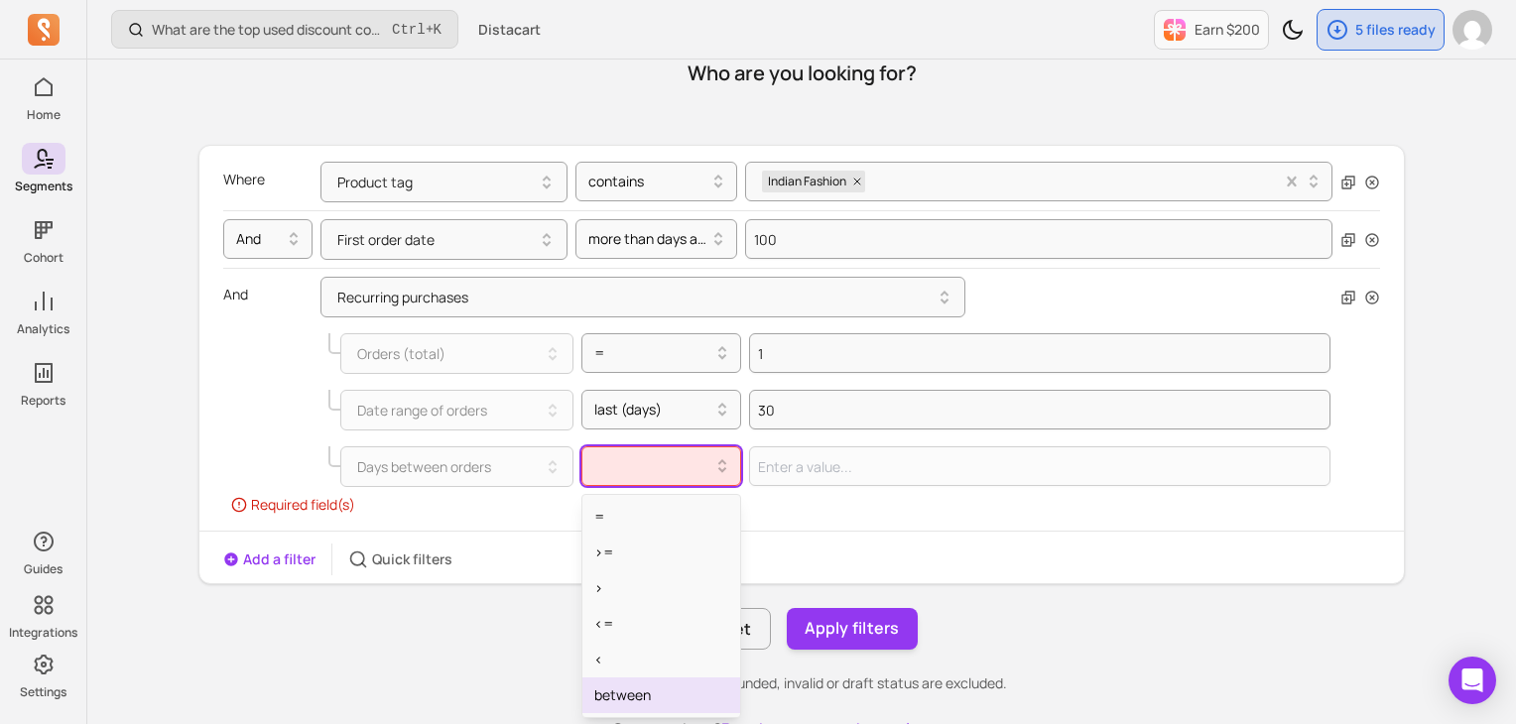
click at [640, 702] on div "between" at bounding box center [661, 696] width 159 height 36
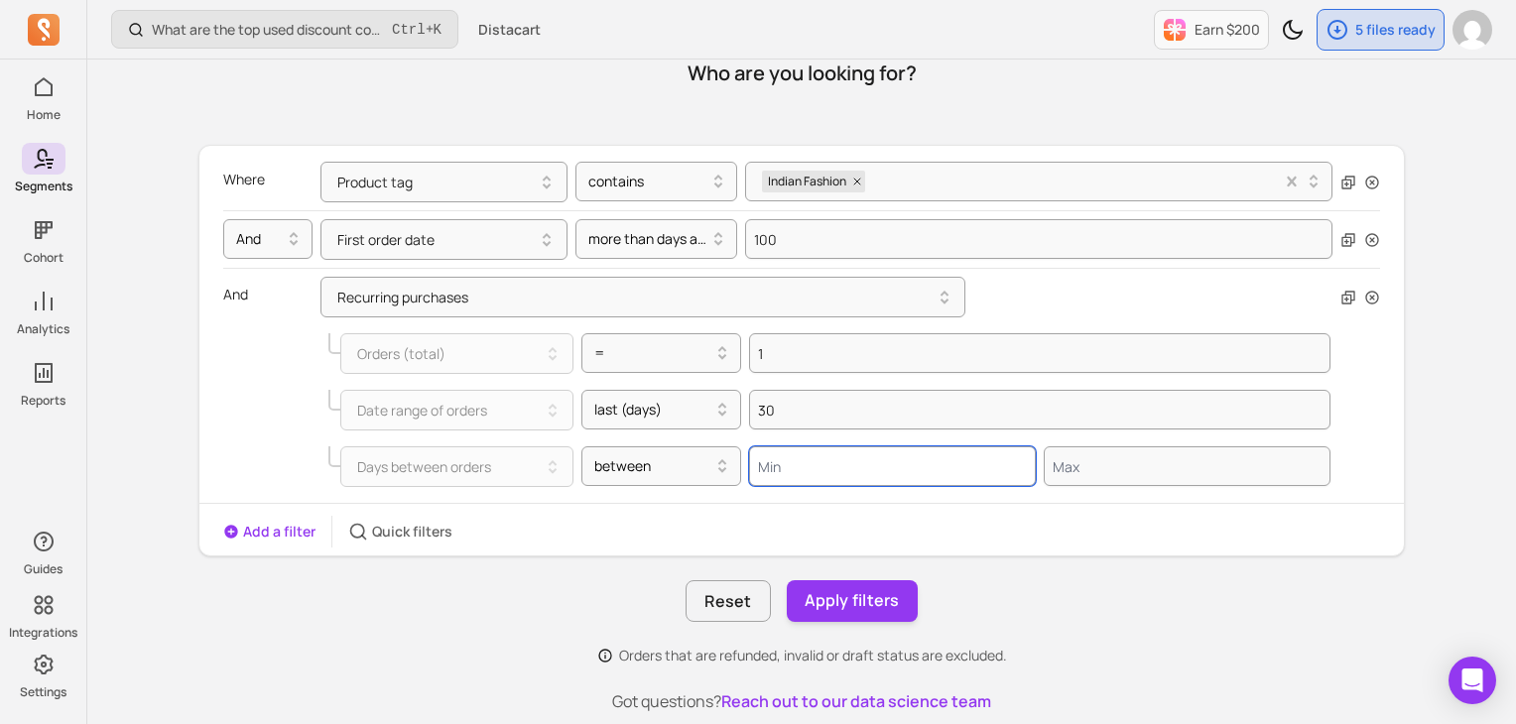
click at [809, 473] on input "Value for filter clause" at bounding box center [892, 467] width 287 height 40
type input "0"
click at [1072, 472] on input "Value for filter clause" at bounding box center [1187, 467] width 287 height 40
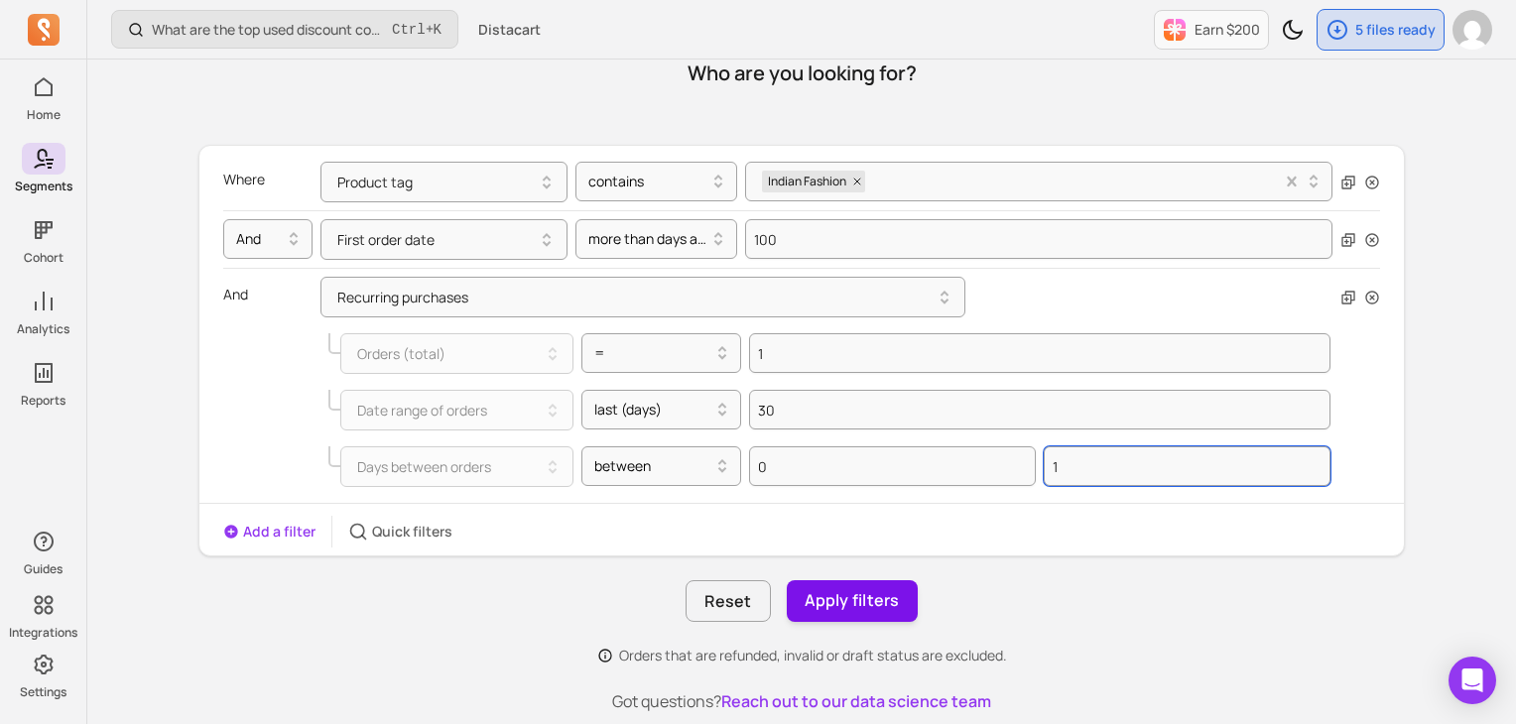
type input "1"
click at [885, 595] on button "Apply filters" at bounding box center [852, 602] width 131 height 42
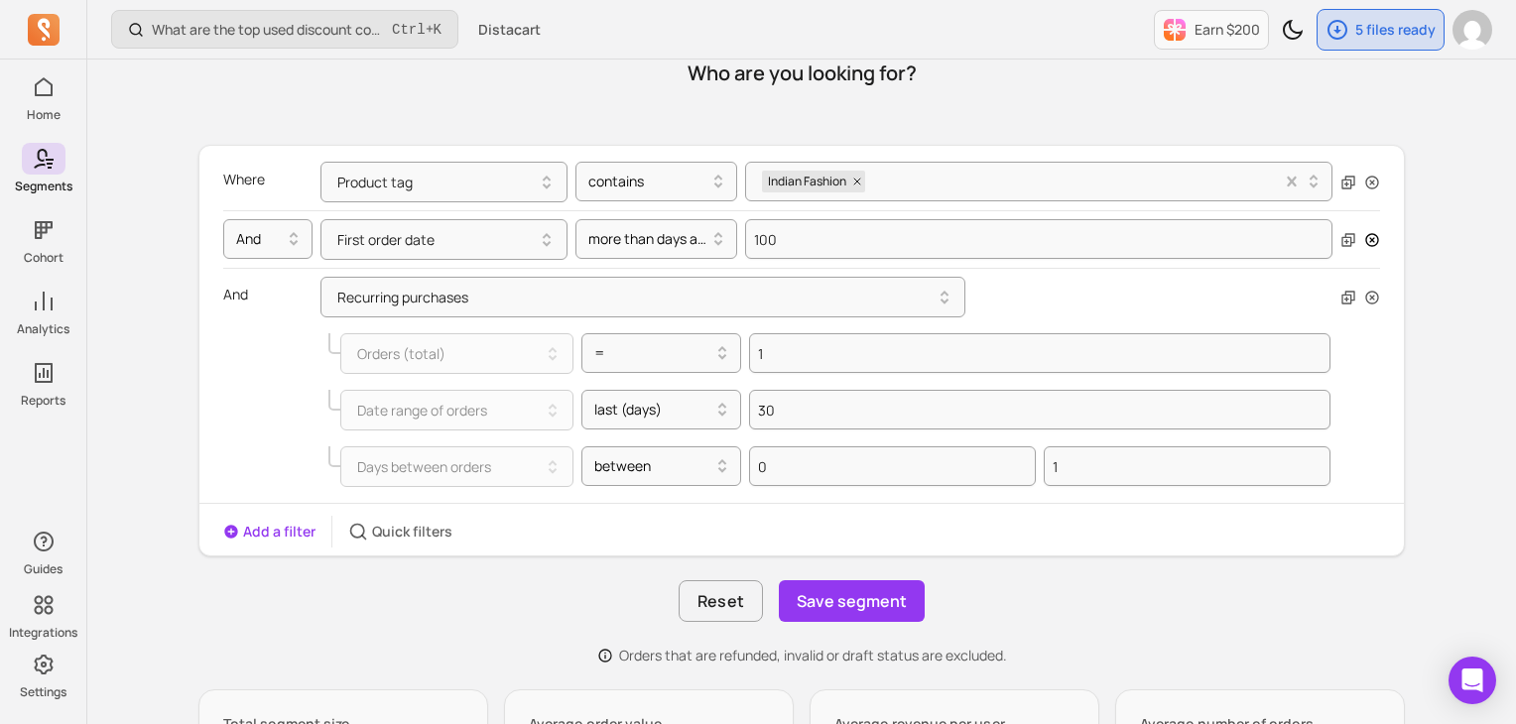
click at [1369, 233] on icon "button" at bounding box center [1371, 239] width 13 height 13
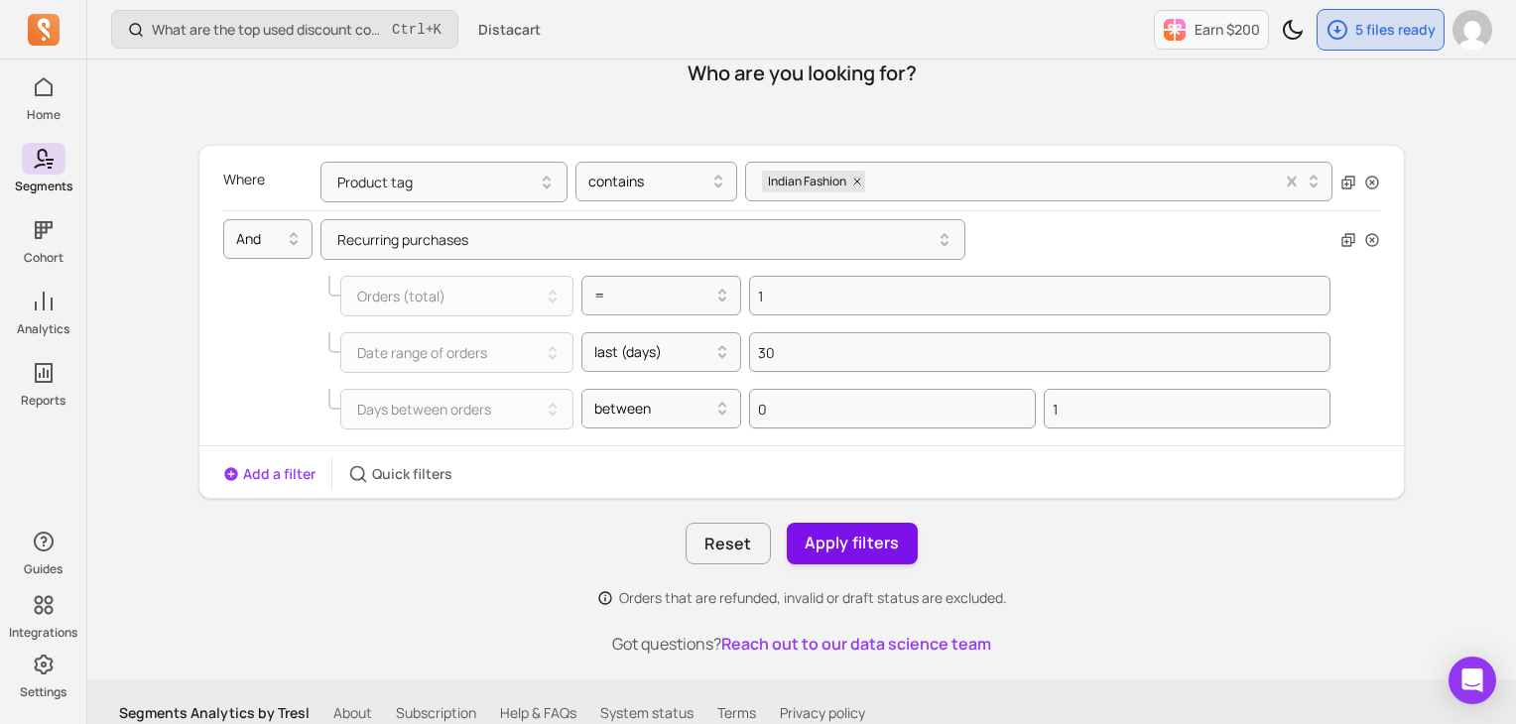
click at [880, 533] on button "Apply filters" at bounding box center [852, 544] width 131 height 42
